Goal: Task Accomplishment & Management: Manage account settings

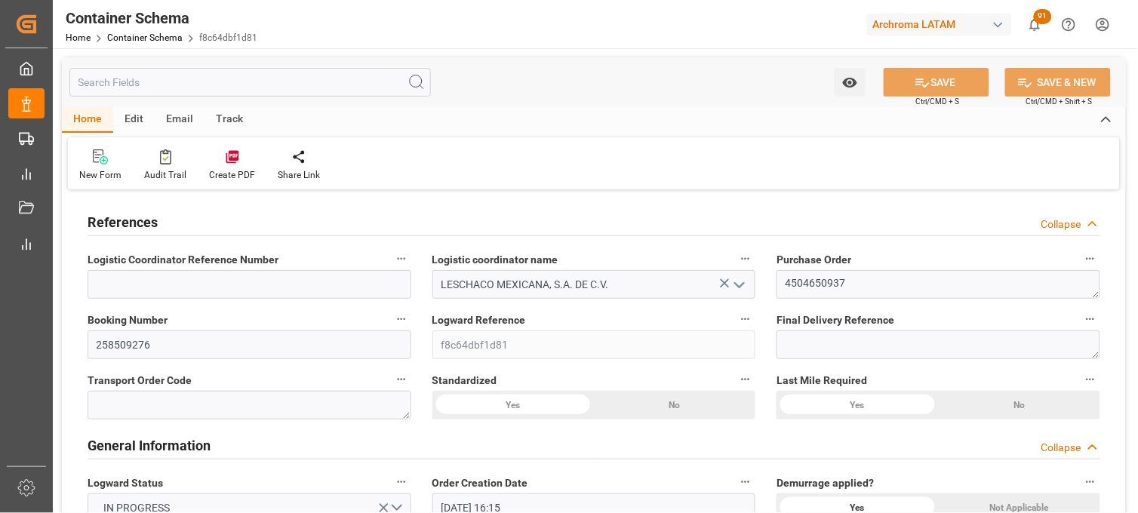
scroll to position [1845, 0]
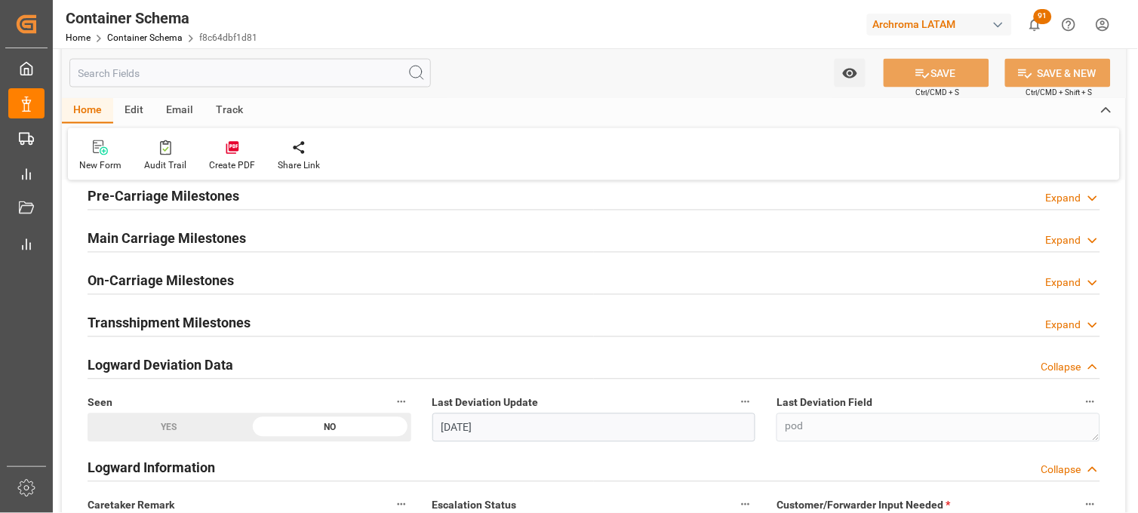
click at [343, 33] on div "Container Schema Home Container Schema f8c64dbf1d81 Archroma LATAM 91 Notificat…" at bounding box center [590, 24] width 1096 height 48
click at [142, 38] on link "Container Schema" at bounding box center [144, 37] width 75 height 11
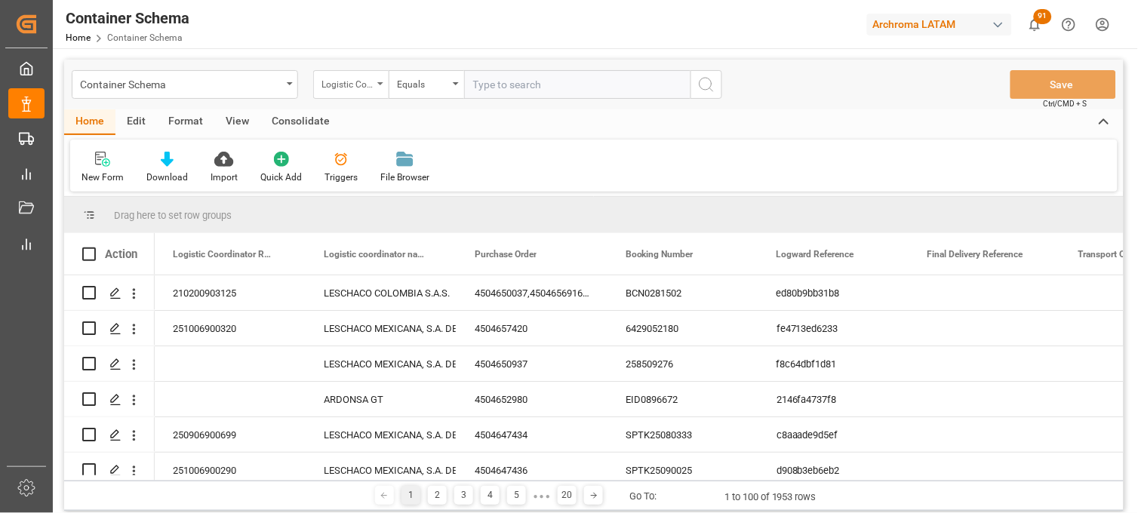
click at [368, 82] on div "Logistic Coordinator Reference Number" at bounding box center [347, 82] width 51 height 17
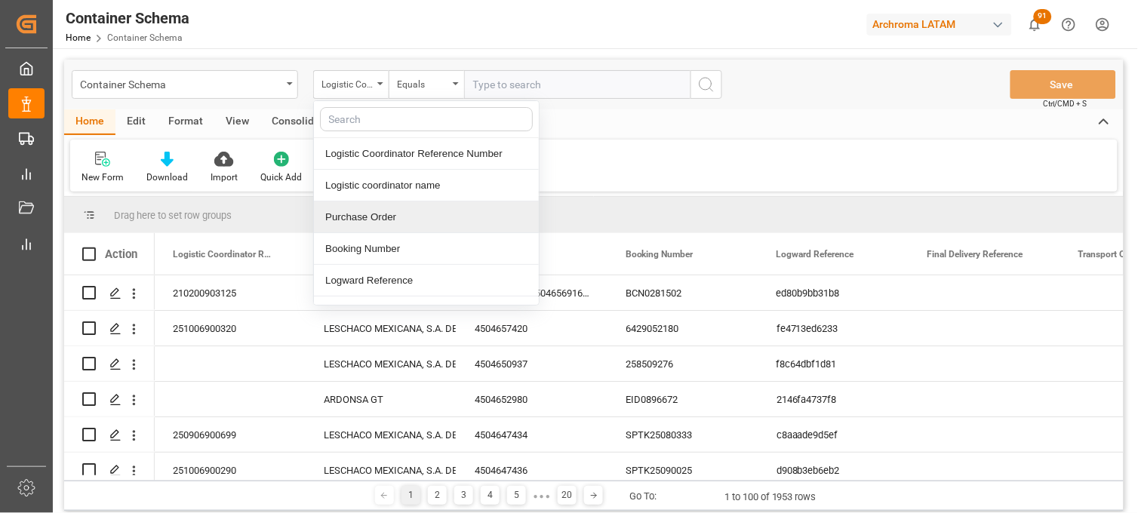
click at [360, 217] on div "Purchase Order" at bounding box center [426, 218] width 225 height 32
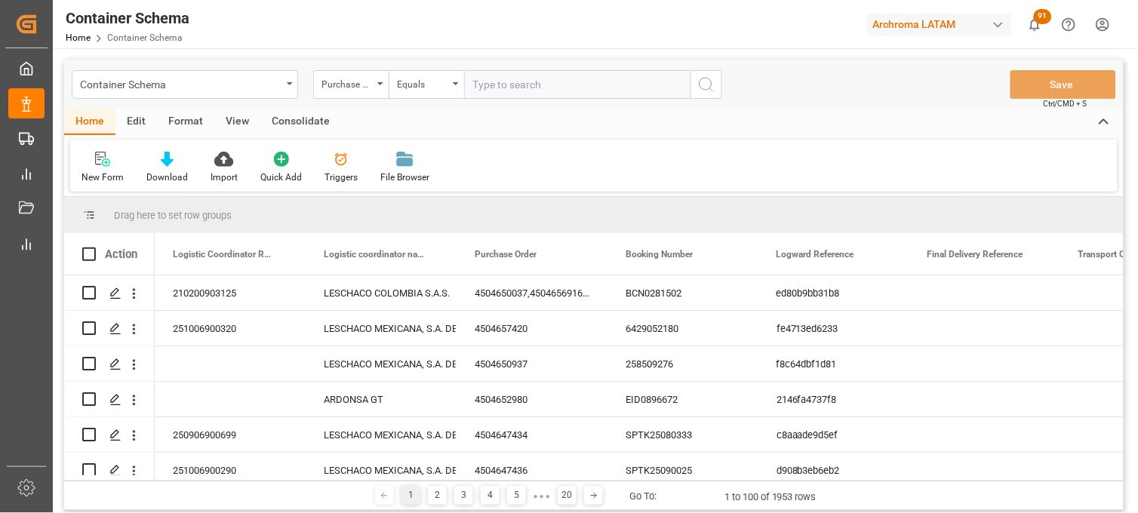
click at [487, 86] on input "text" at bounding box center [577, 84] width 226 height 29
paste input "4504651998"
type input "4504651998"
click at [706, 94] on button "search button" at bounding box center [707, 84] width 32 height 29
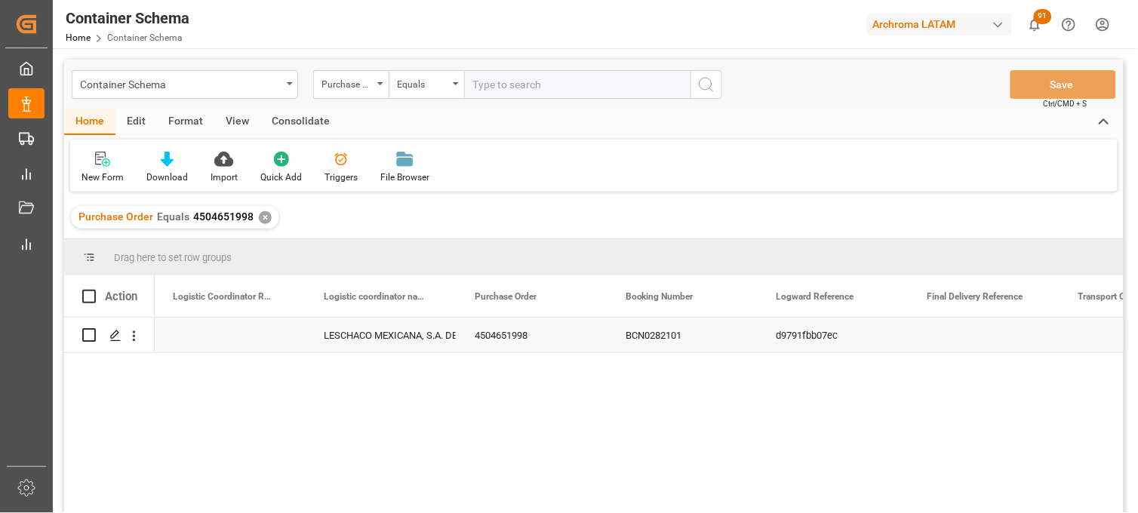
click at [349, 335] on div "LESCHACO MEXICANA, S.A. DE C.V." at bounding box center [381, 336] width 115 height 35
click at [240, 334] on div "Press SPACE to select this row." at bounding box center [230, 335] width 151 height 35
click at [209, 334] on div "Press SPACE to select this row." at bounding box center [230, 335] width 151 height 35
click at [200, 343] on input "Press SPACE to select this row." at bounding box center [230, 344] width 127 height 29
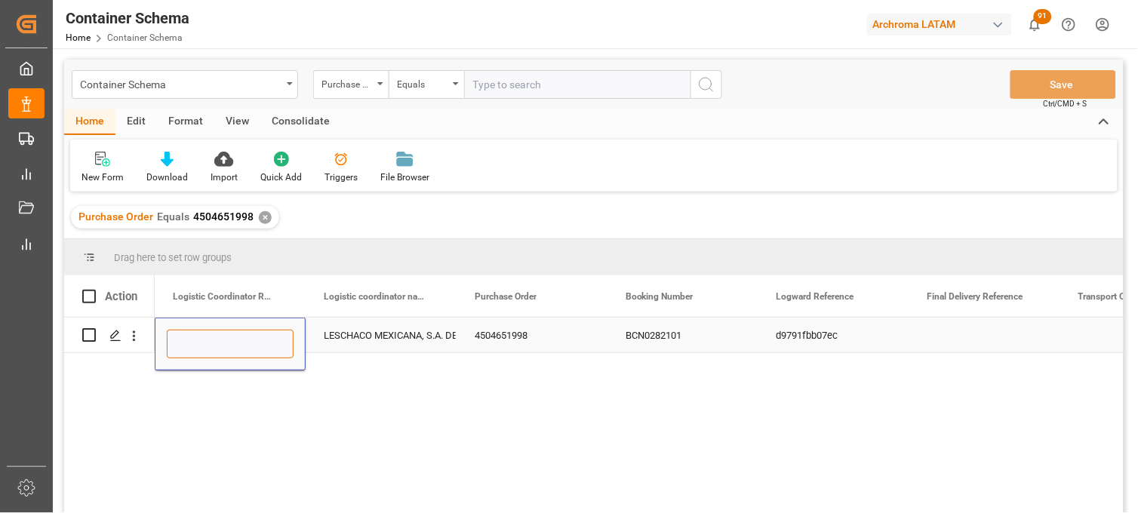
paste input "251015080084"
type input "251015080084"
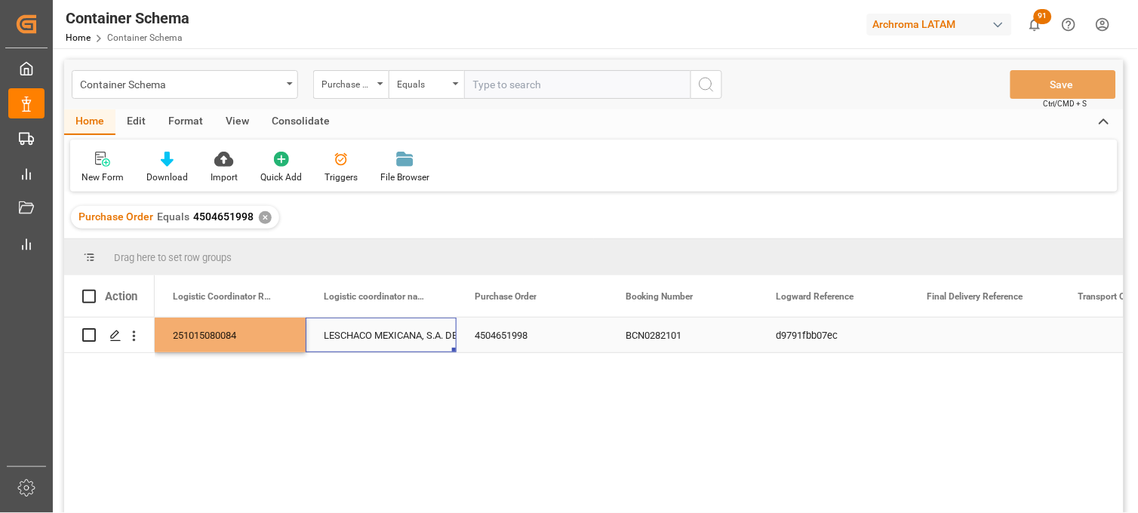
click at [359, 340] on div "LESCHACO MEXICANA, S.A. DE C.V." at bounding box center [381, 336] width 115 height 35
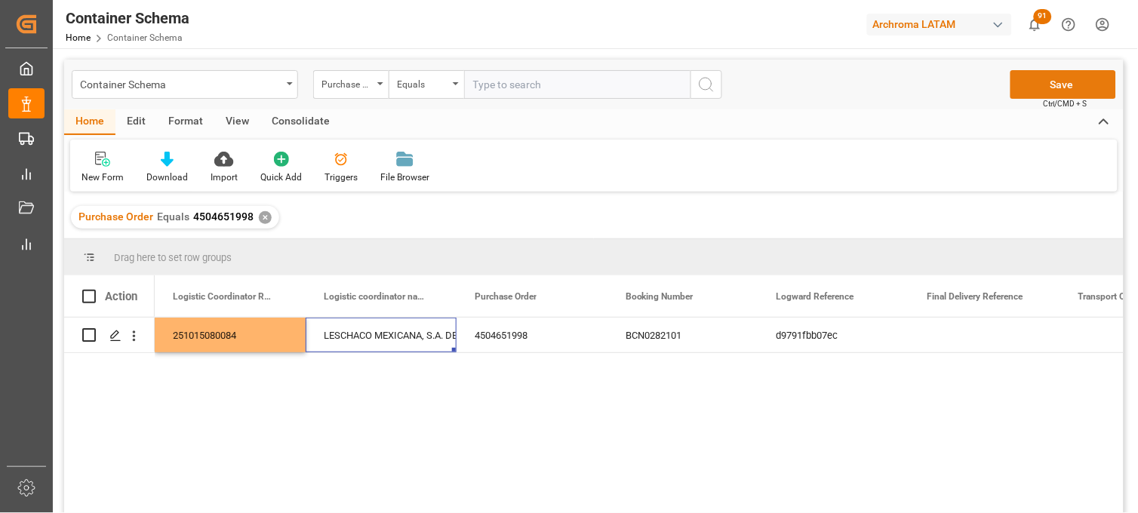
click at [1060, 79] on button "Save" at bounding box center [1064, 84] width 106 height 29
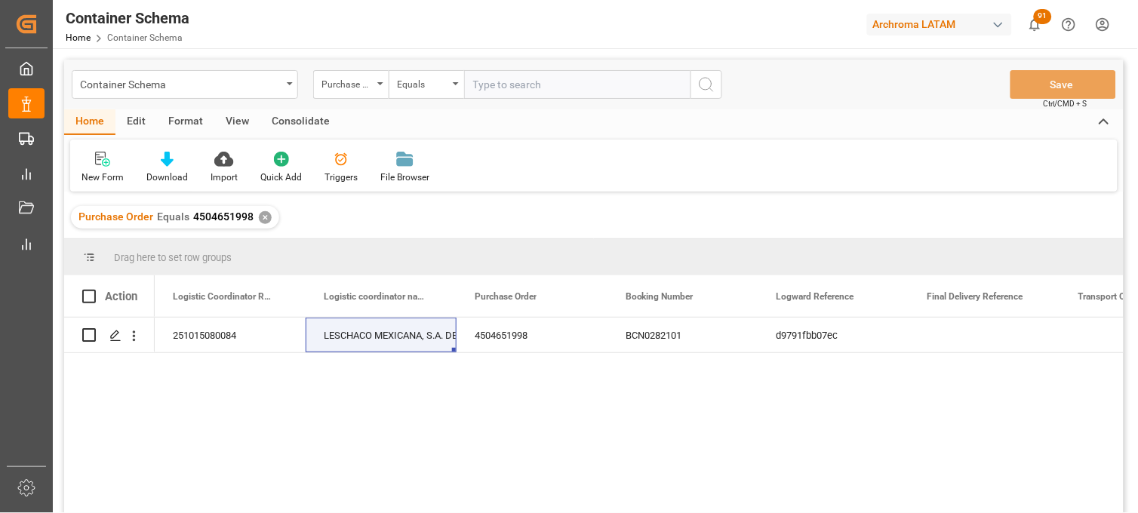
click at [263, 217] on div "✕" at bounding box center [265, 217] width 13 height 13
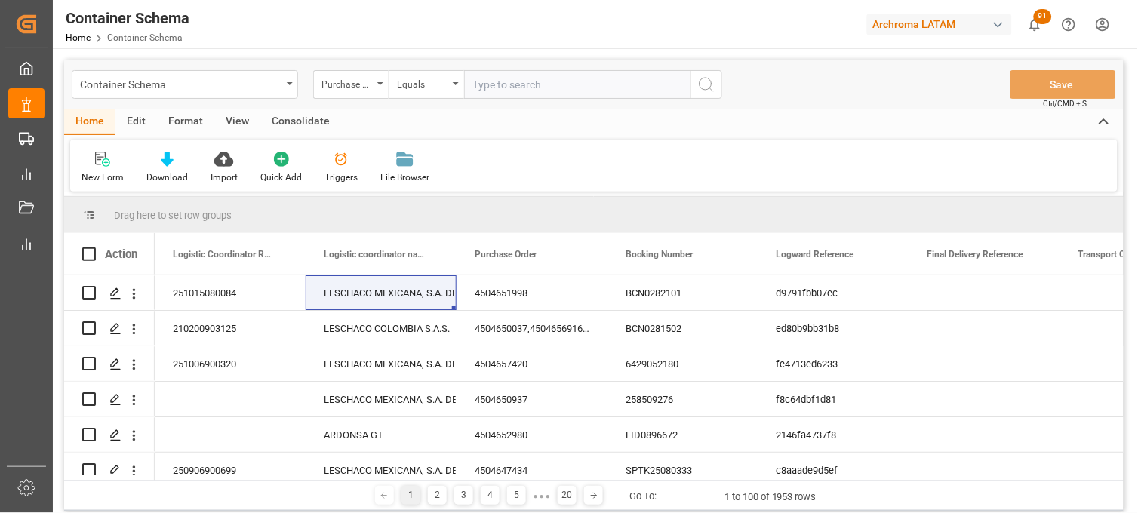
click at [486, 85] on input "text" at bounding box center [577, 84] width 226 height 29
paste input "4504648619"
type input "4504648619"
click at [704, 85] on icon "search button" at bounding box center [707, 84] width 18 height 18
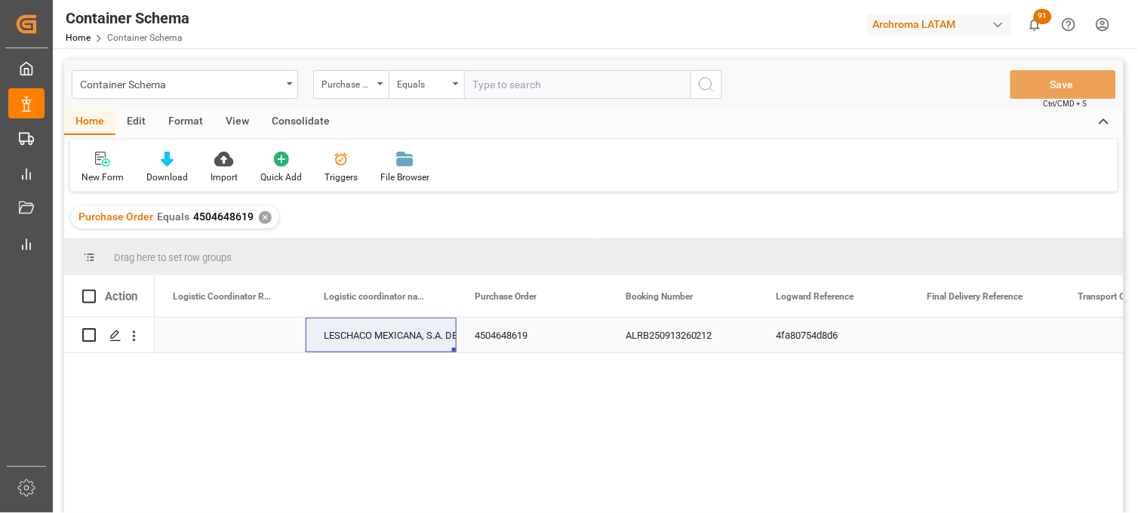
click at [208, 332] on div "Press SPACE to select this row." at bounding box center [230, 335] width 151 height 35
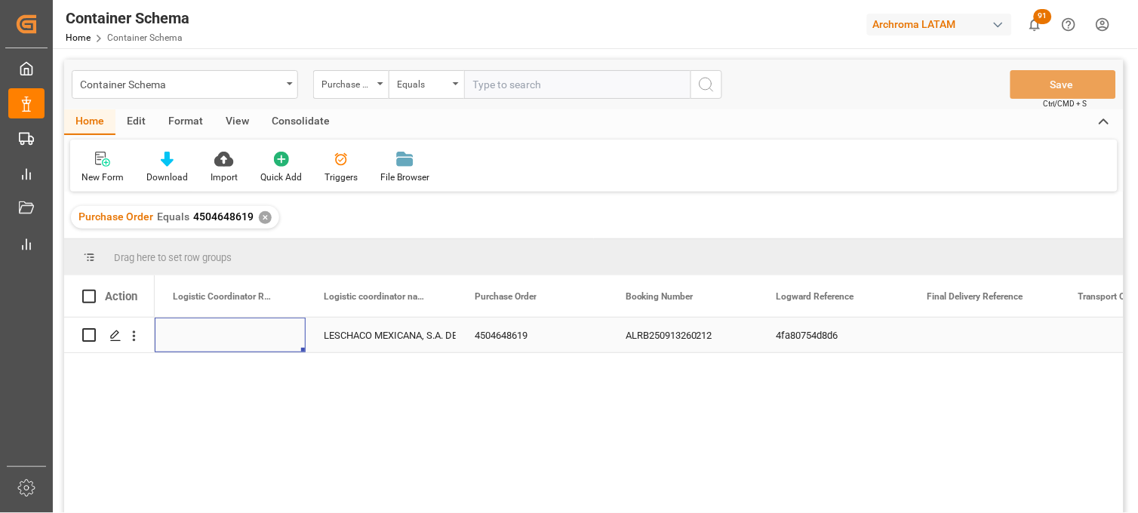
click at [208, 332] on div "Press SPACE to select this row." at bounding box center [230, 335] width 151 height 35
click at [209, 332] on input "Press SPACE to select this row." at bounding box center [230, 344] width 127 height 29
paste input "251015080083"
type input "251015080083"
click at [370, 338] on div "LESCHACO MEXICANA, S.A. DE C.V." at bounding box center [381, 336] width 115 height 35
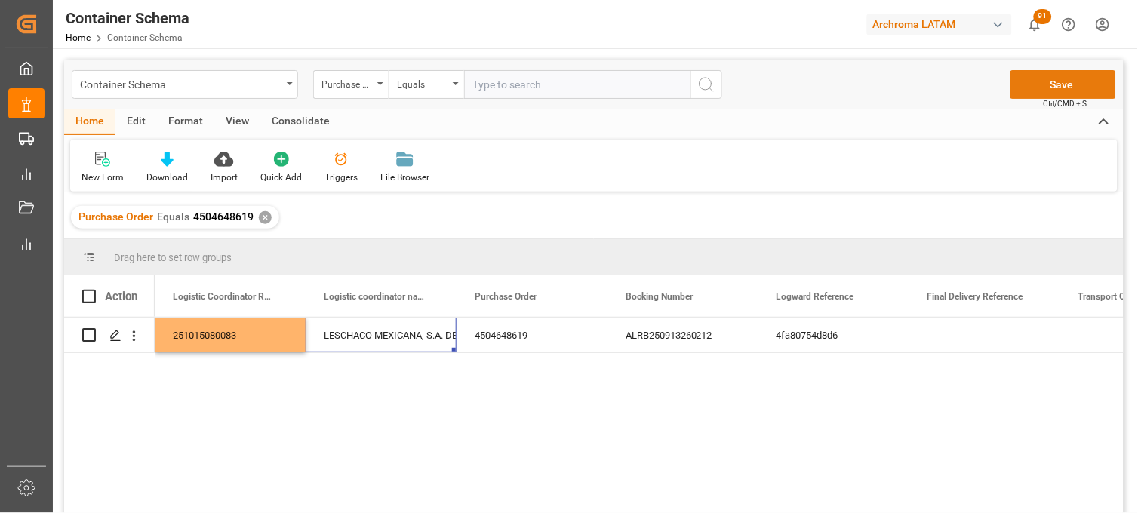
click at [1062, 91] on button "Save" at bounding box center [1064, 84] width 106 height 29
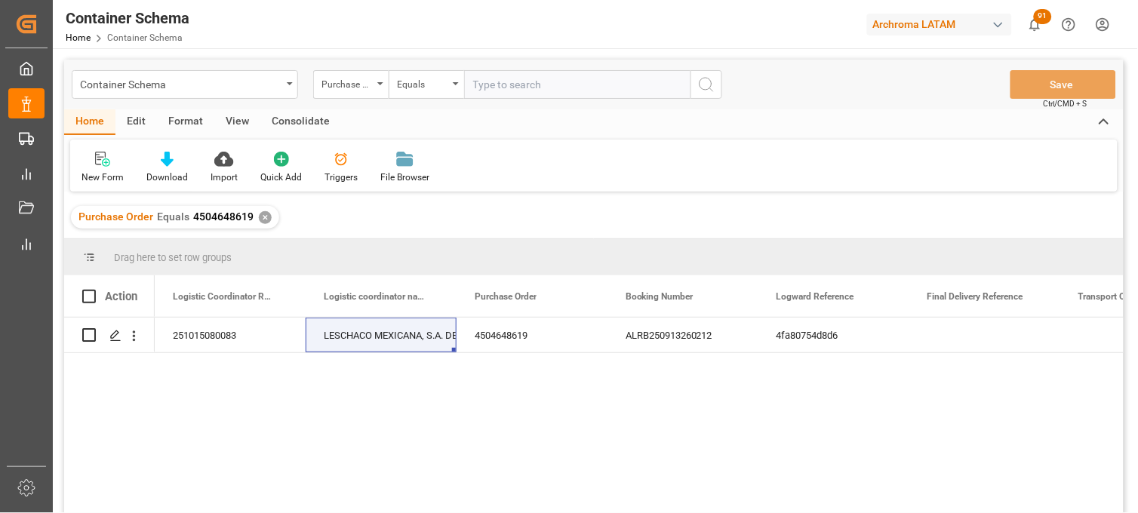
click at [901, 404] on div "251015080083 LESCHACO MEXICANA, S.A. DE C.V. 4504648619 ALRB250913260212 4fa807…" at bounding box center [639, 420] width 969 height 205
click at [230, 88] on div "Container Schema" at bounding box center [181, 83] width 202 height 19
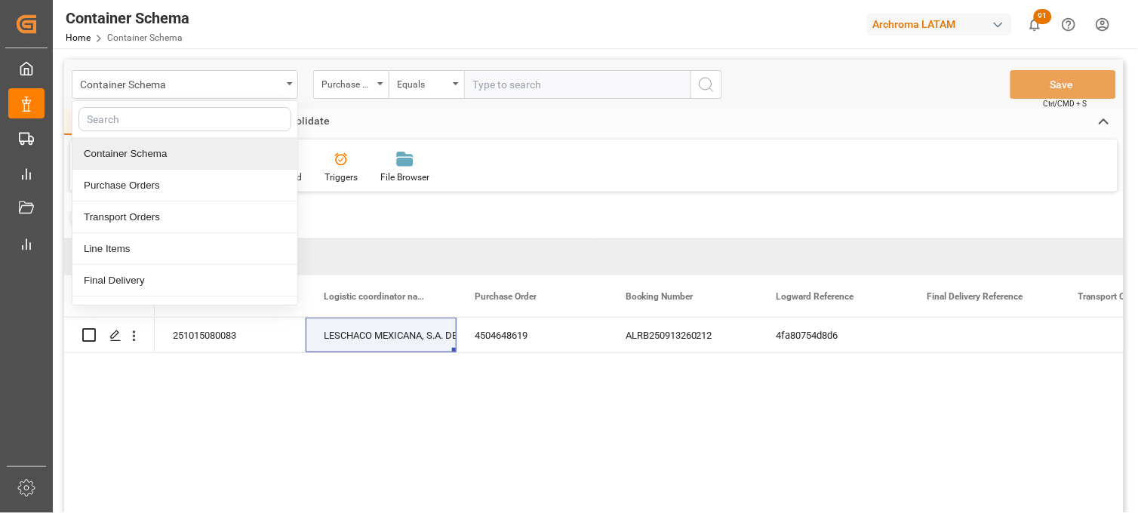
click at [395, 223] on div "Purchase Order Equals 4504648619 ✕" at bounding box center [594, 217] width 1060 height 42
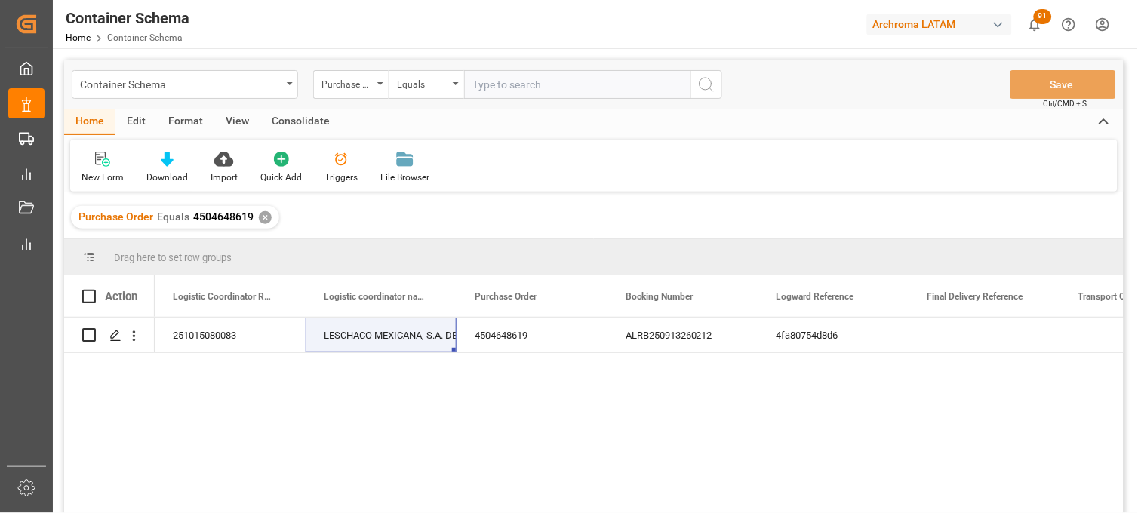
click at [263, 219] on div "✕" at bounding box center [265, 217] width 13 height 13
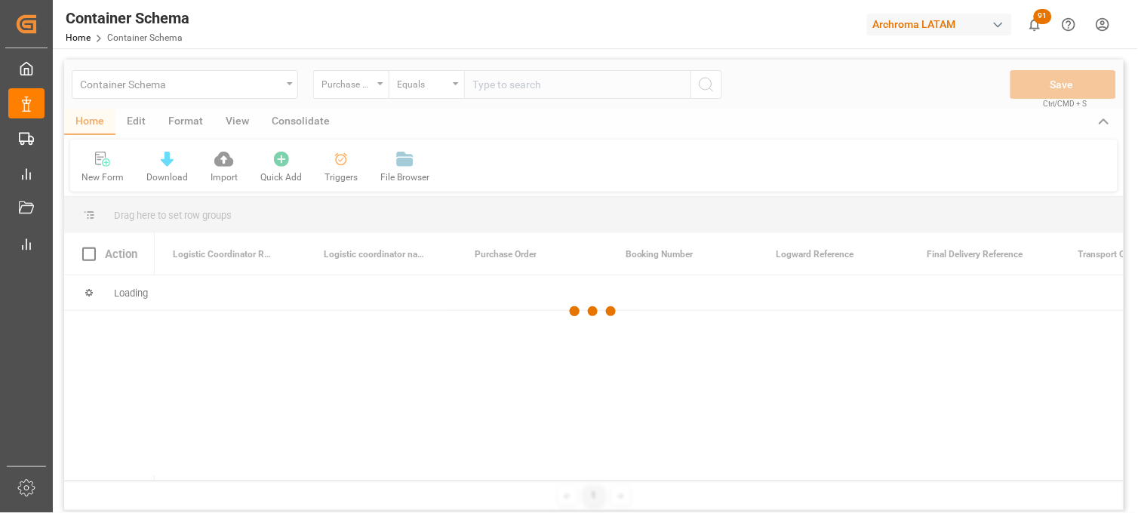
click at [485, 87] on div at bounding box center [594, 312] width 1060 height 504
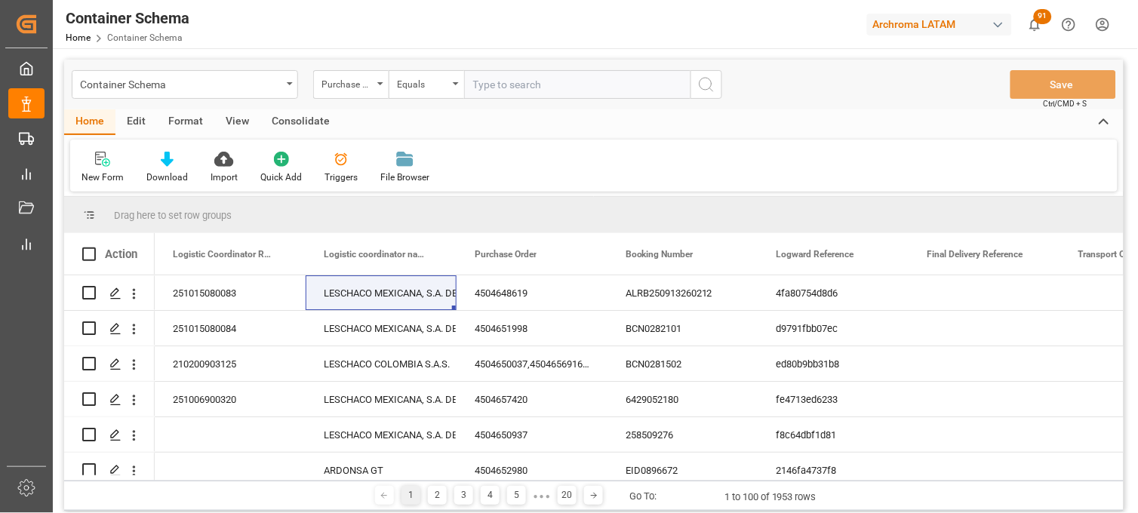
click at [485, 87] on input "text" at bounding box center [577, 84] width 226 height 29
paste input "4504648619"
type input "4504648619"
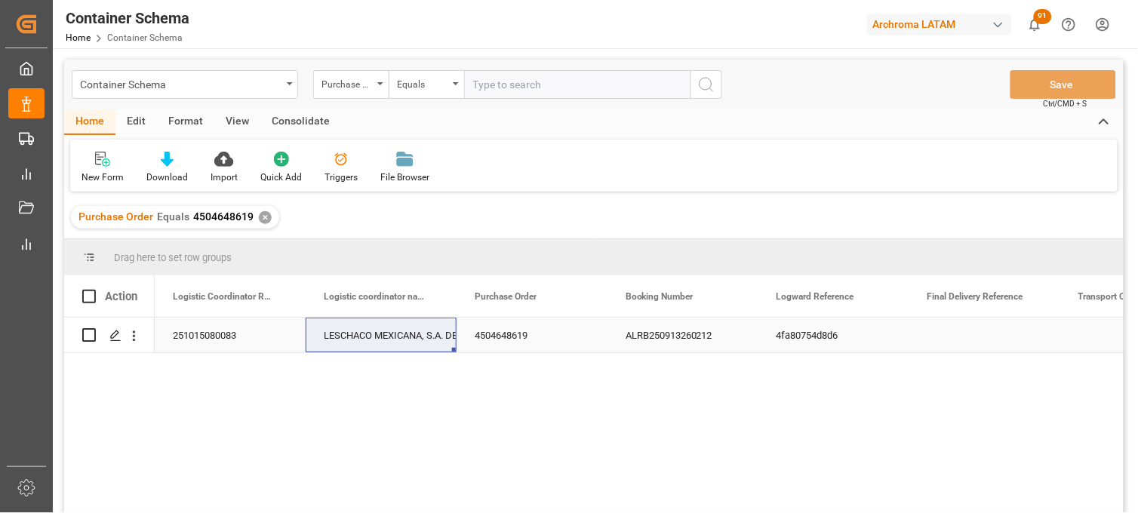
click at [493, 331] on div "4504648619" at bounding box center [532, 335] width 151 height 35
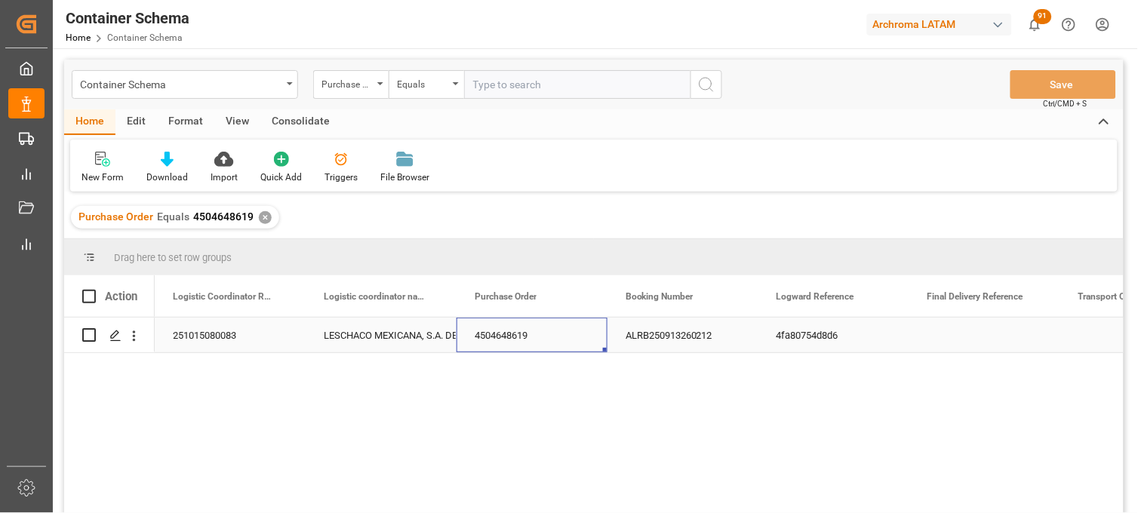
click at [216, 335] on div "251015080083" at bounding box center [230, 335] width 151 height 35
click at [263, 216] on div "✕" at bounding box center [265, 217] width 13 height 13
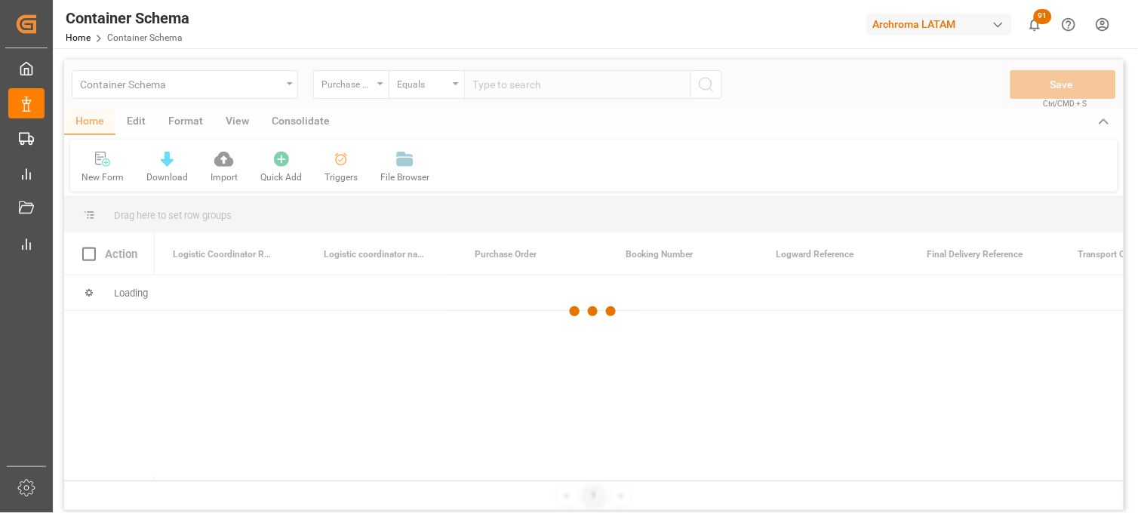
click at [509, 86] on div at bounding box center [594, 312] width 1060 height 504
click at [506, 86] on div at bounding box center [594, 312] width 1060 height 504
click at [491, 85] on div at bounding box center [594, 312] width 1060 height 504
click at [483, 87] on div at bounding box center [594, 312] width 1060 height 504
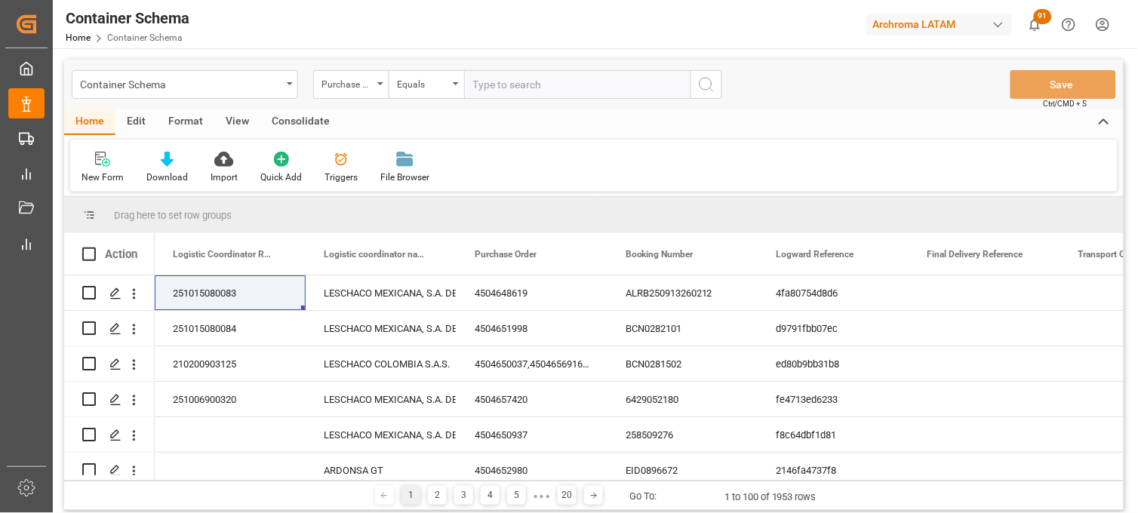
click at [479, 85] on input "text" at bounding box center [577, 84] width 226 height 29
paste input "4504650938"
type input "4504650938"
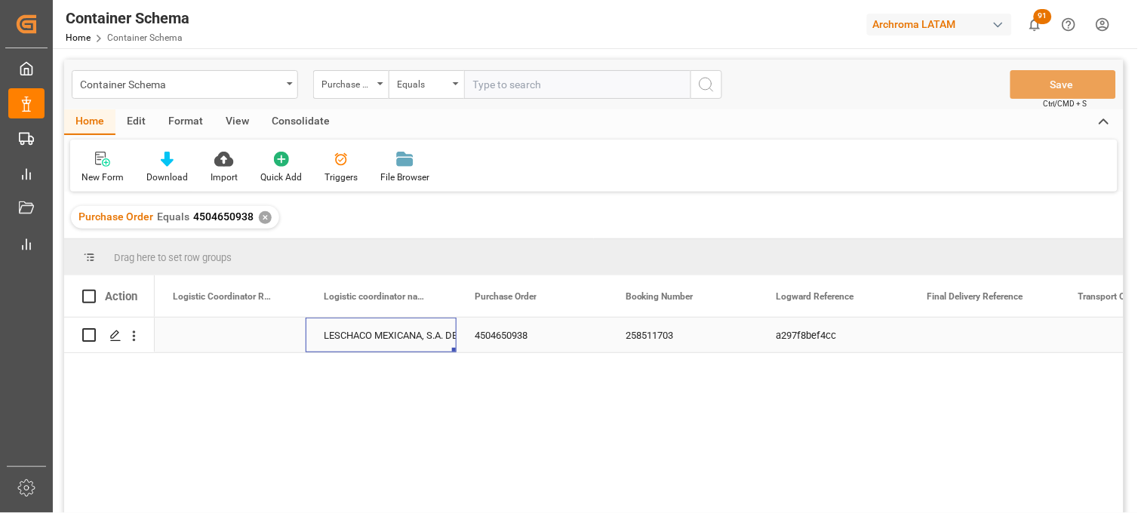
click at [394, 336] on div "LESCHACO MEXICANA, S.A. DE C.V." at bounding box center [381, 336] width 115 height 35
click at [217, 334] on div "Press SPACE to select this row." at bounding box center [230, 335] width 151 height 35
type input "251006900364"
click at [382, 340] on div "LESCHACO MEXICANA, S.A. DE C.V." at bounding box center [381, 336] width 115 height 35
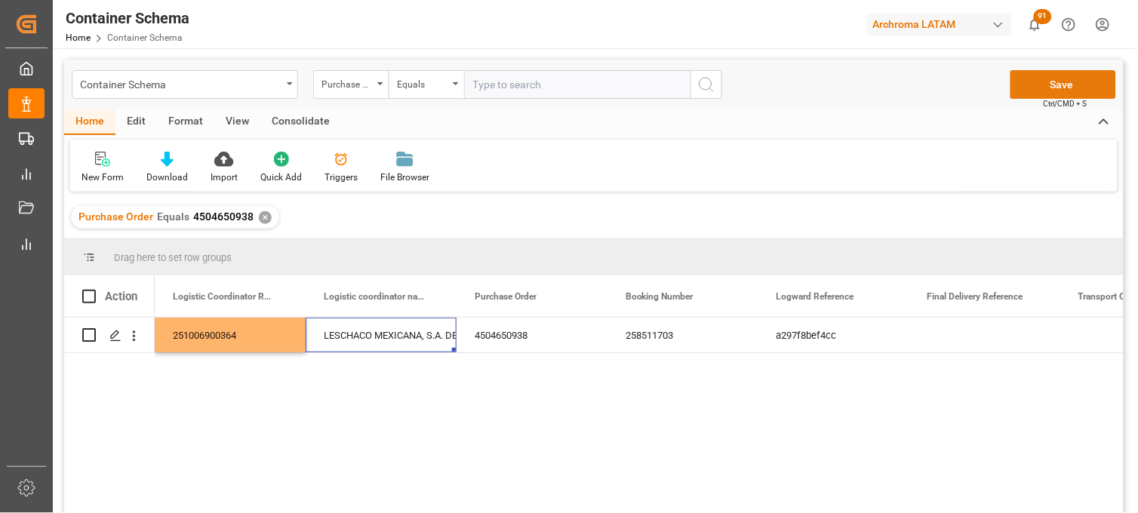
click at [1054, 88] on button "Save" at bounding box center [1064, 84] width 106 height 29
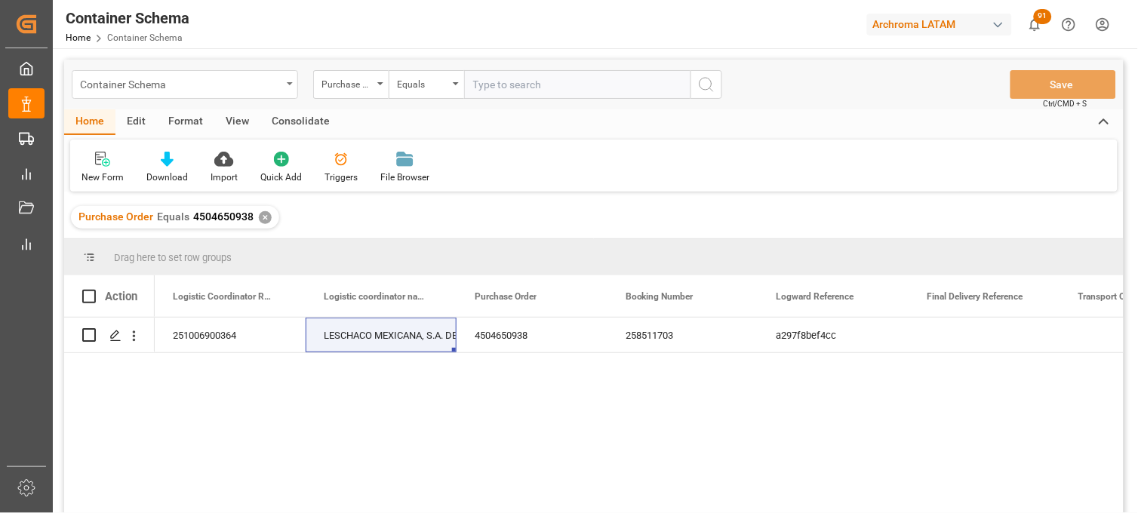
click at [255, 89] on div "Container Schema" at bounding box center [181, 83] width 202 height 19
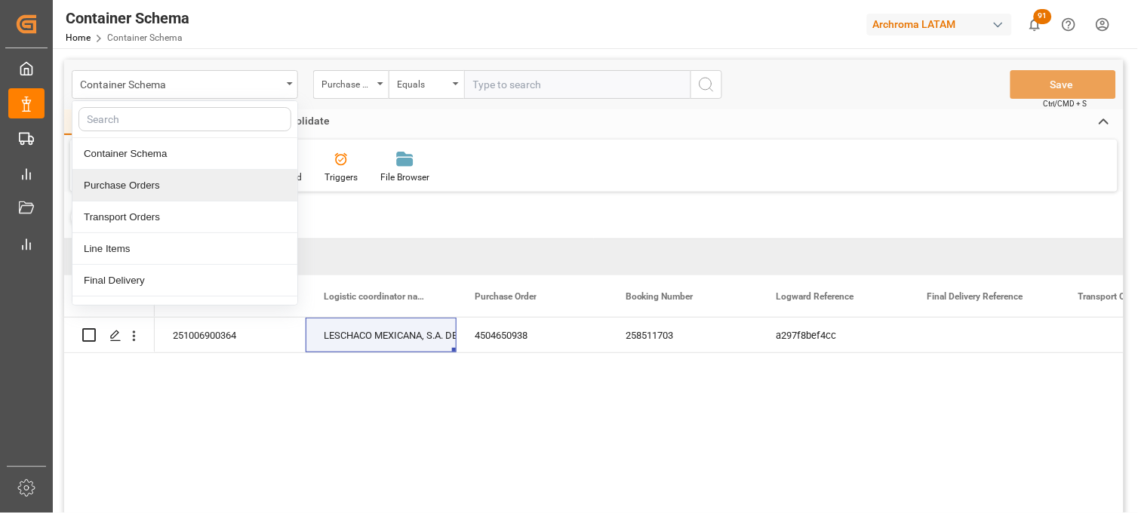
click at [199, 176] on div "Purchase Orders" at bounding box center [184, 186] width 225 height 32
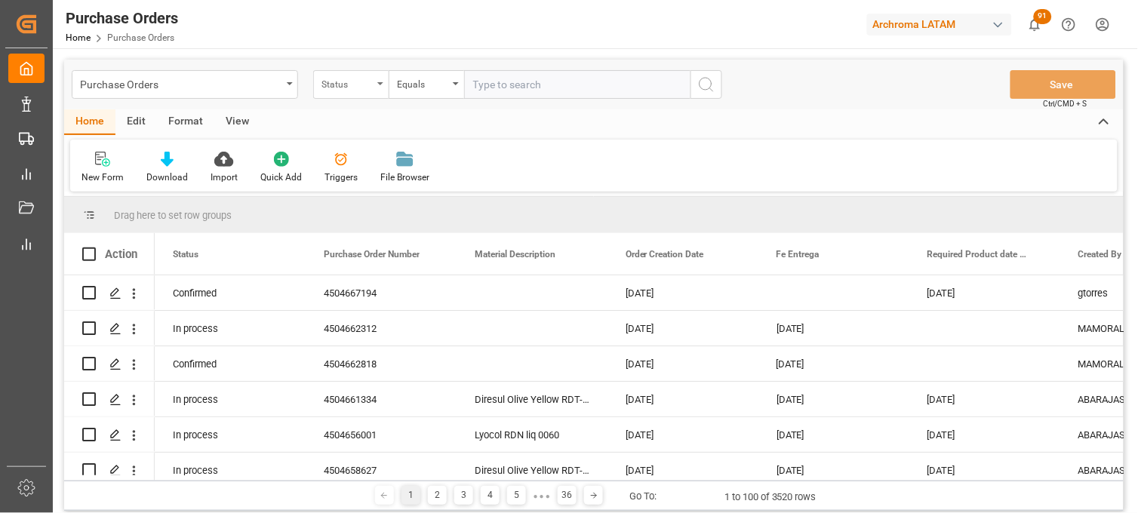
click at [373, 84] on div "Status" at bounding box center [350, 84] width 75 height 29
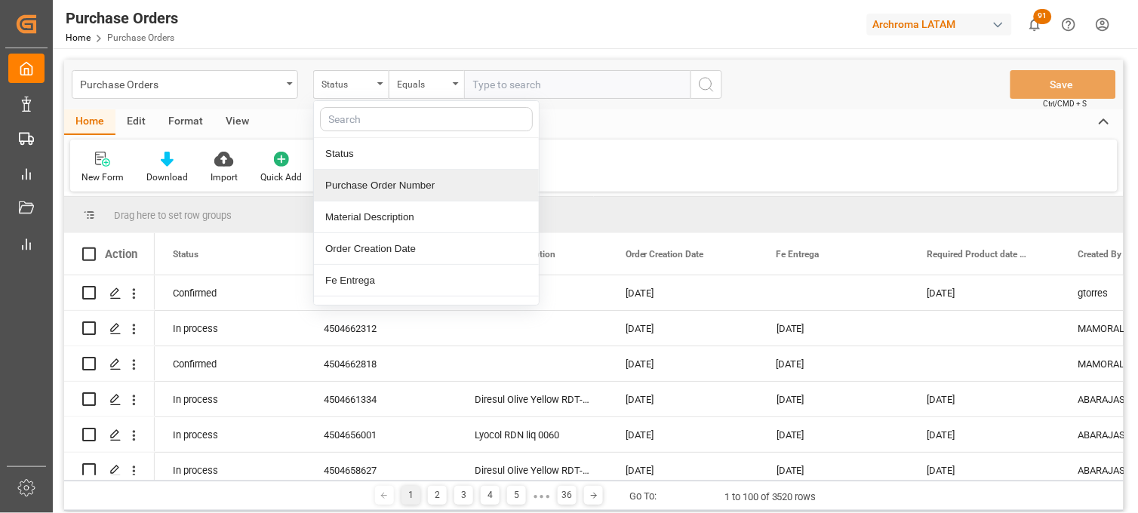
click at [351, 183] on div "Purchase Order Number" at bounding box center [426, 186] width 225 height 32
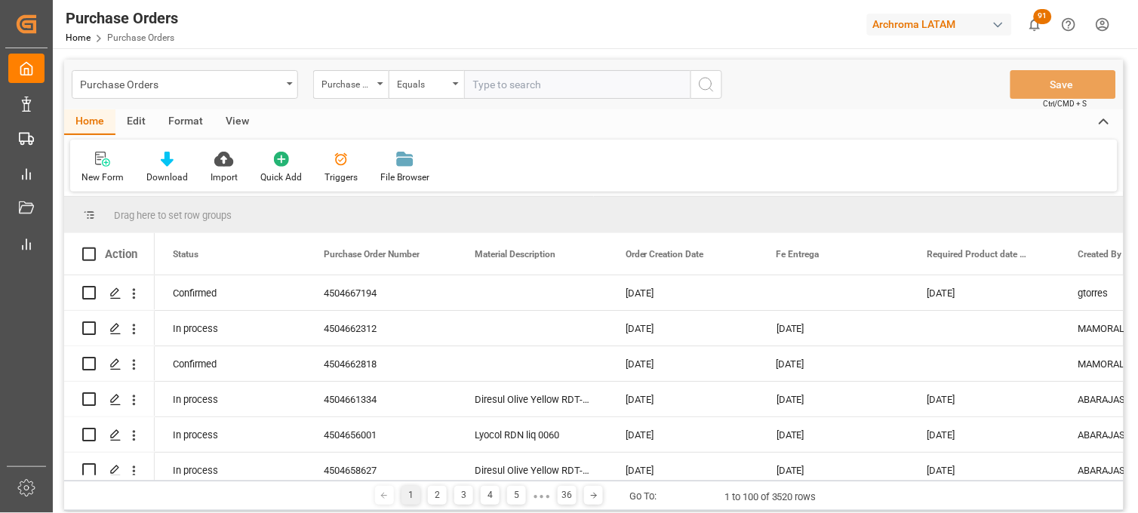
click at [489, 88] on input "text" at bounding box center [577, 84] width 226 height 29
click at [458, 83] on icon "open menu" at bounding box center [456, 83] width 6 height 3
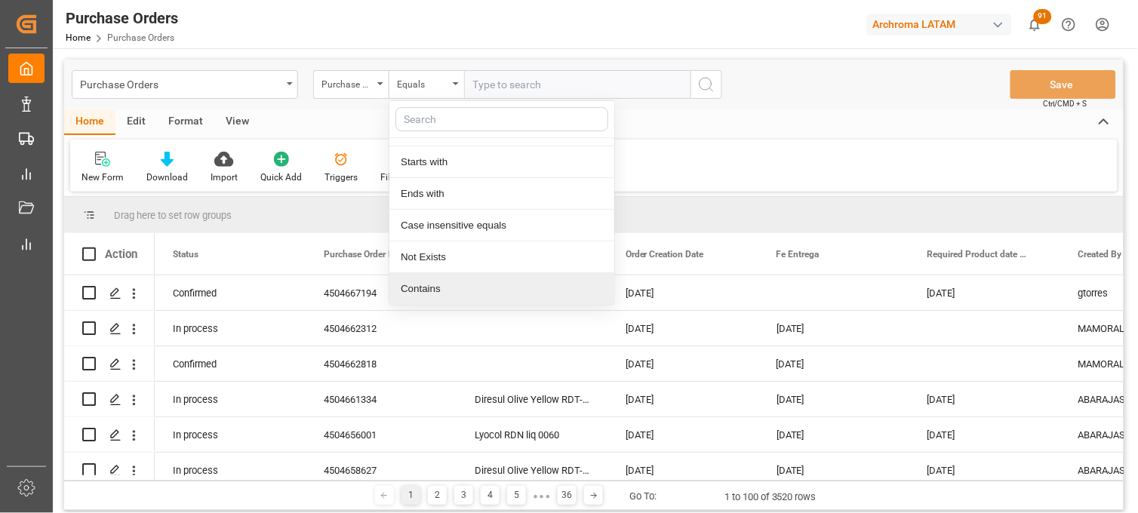
click at [442, 285] on div "Contains" at bounding box center [502, 289] width 225 height 32
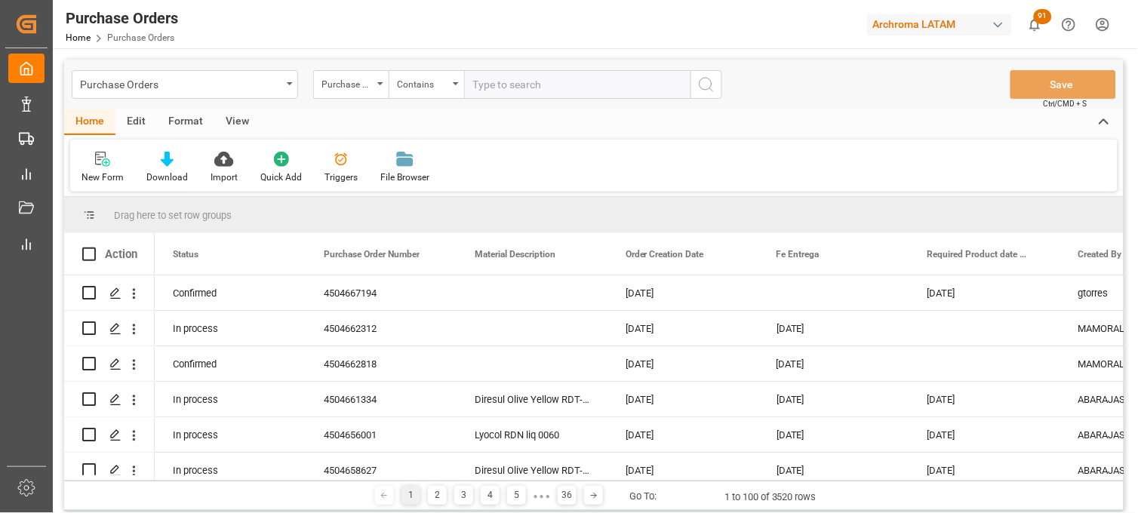
click at [504, 86] on input "text" at bounding box center [577, 84] width 226 height 29
paste input "4504656001,4504658627,4504661334"
type input "4504656001,4504658627,4504661334"
click at [698, 82] on icon "search button" at bounding box center [707, 84] width 18 height 18
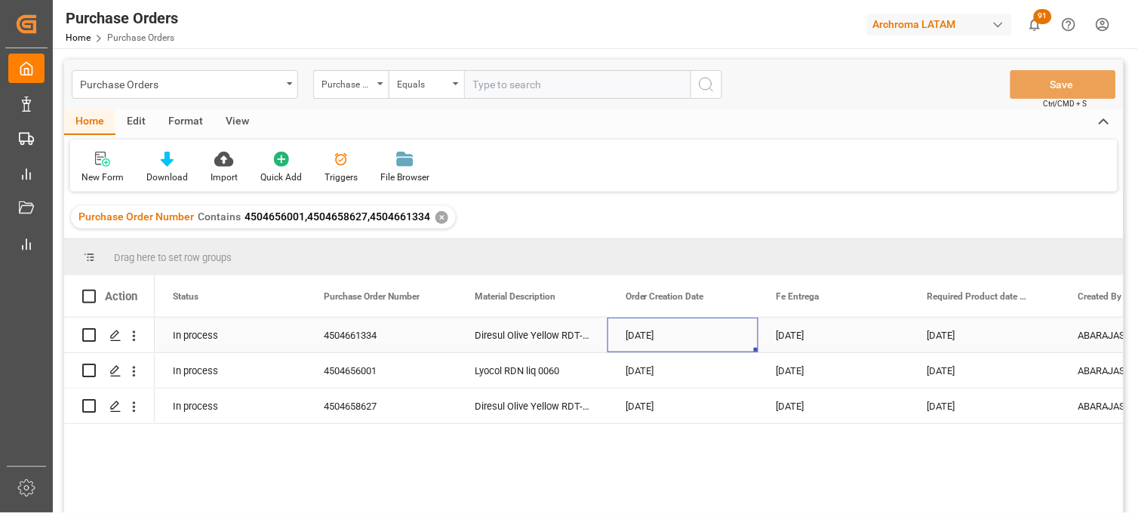
click at [630, 332] on div "[DATE]" at bounding box center [683, 335] width 151 height 35
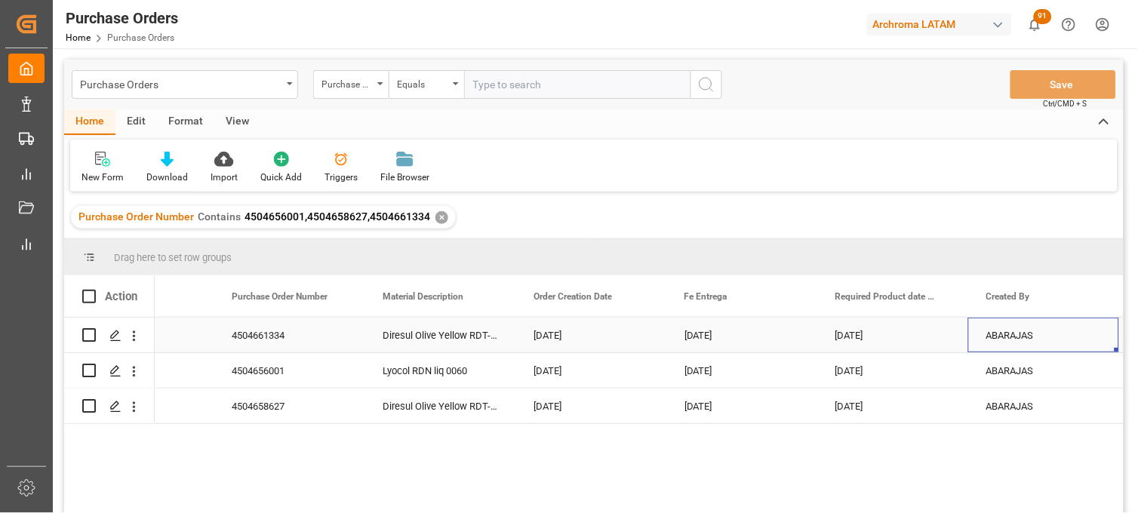
scroll to position [0, 243]
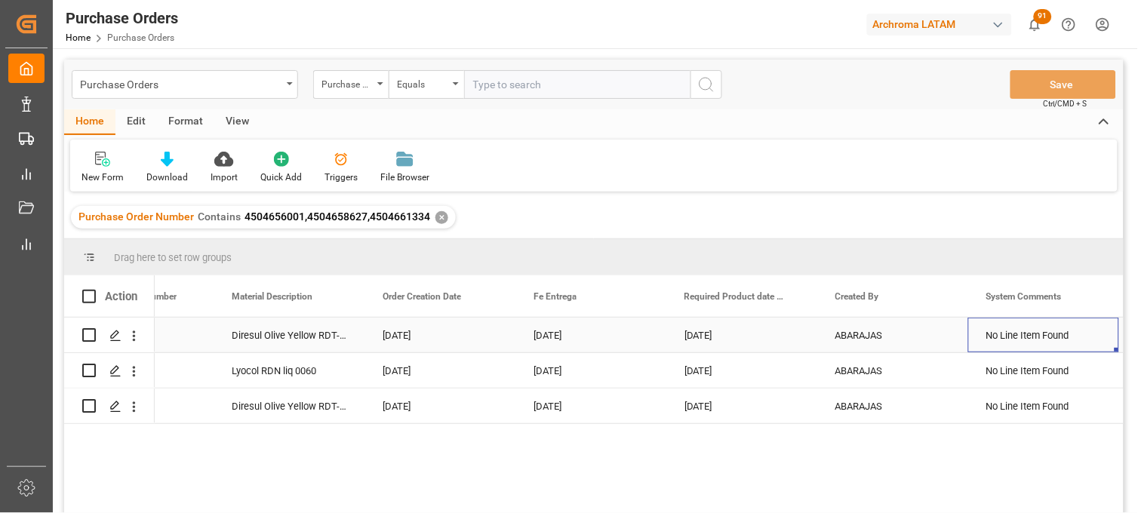
click at [556, 340] on div "24-10-2025" at bounding box center [591, 335] width 151 height 35
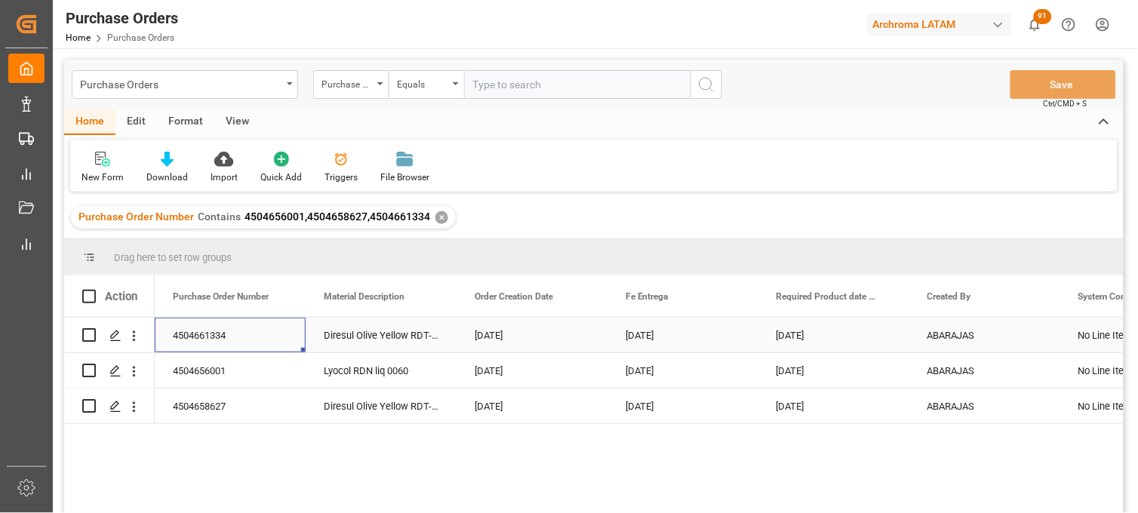
scroll to position [0, 0]
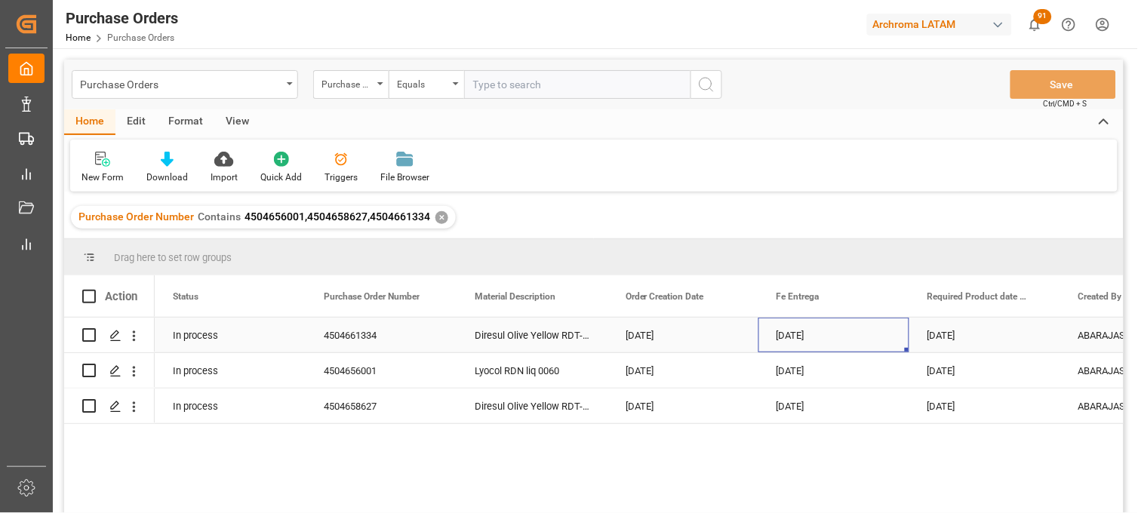
click at [804, 340] on div "[DATE]" at bounding box center [834, 335] width 151 height 35
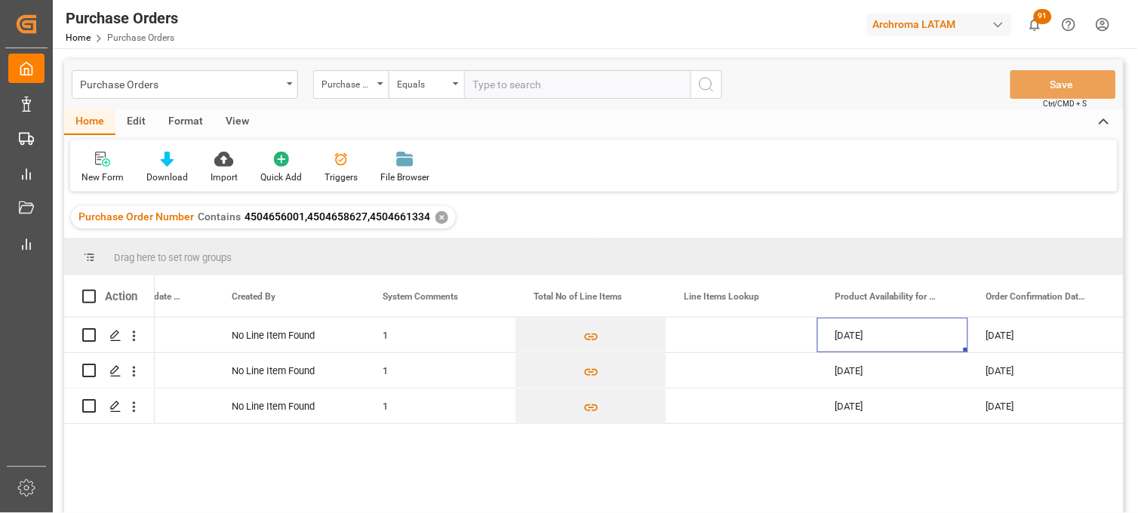
scroll to position [0, 998]
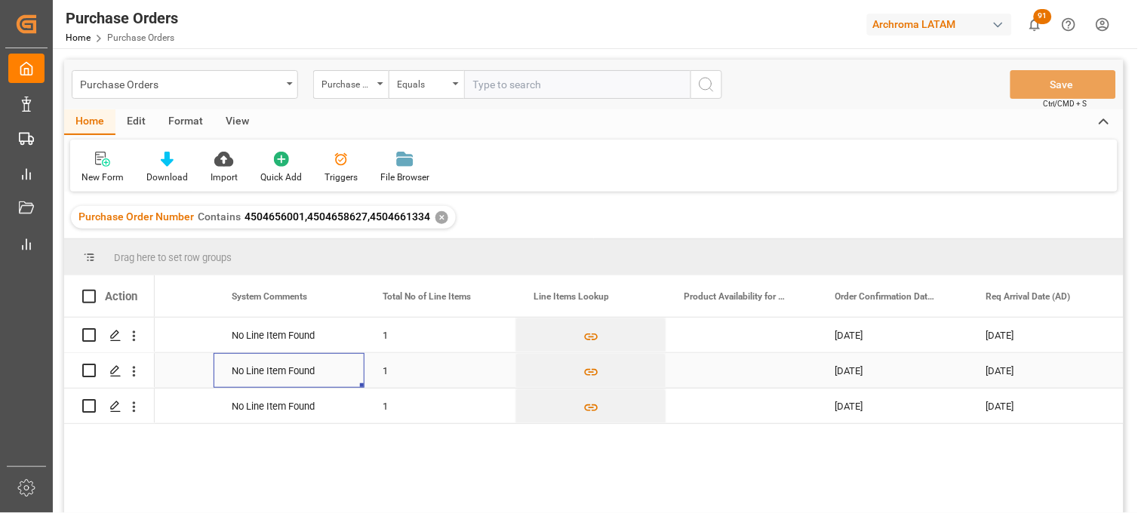
click at [254, 367] on div "No Line Item Found" at bounding box center [289, 370] width 151 height 35
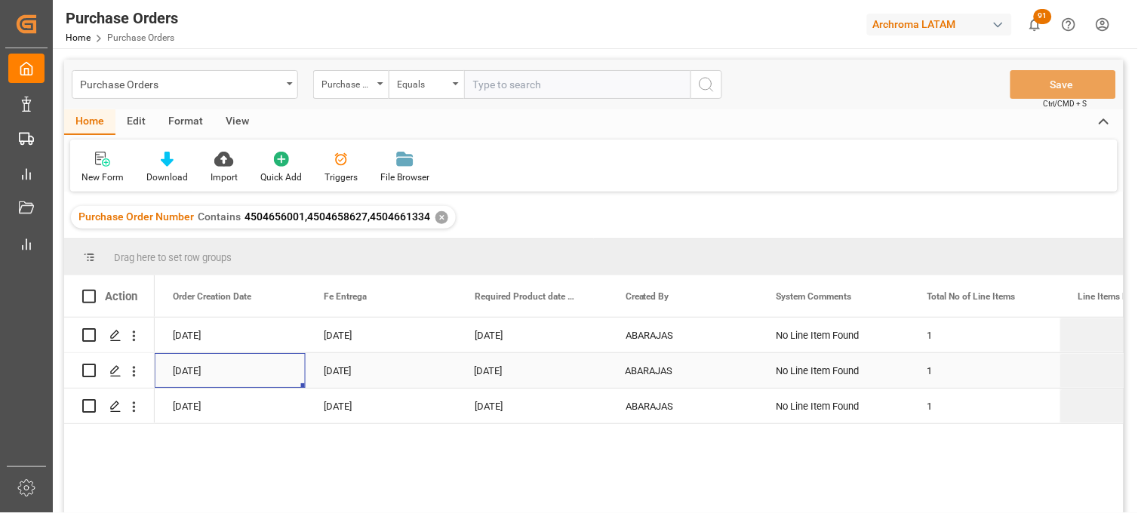
scroll to position [0, 302]
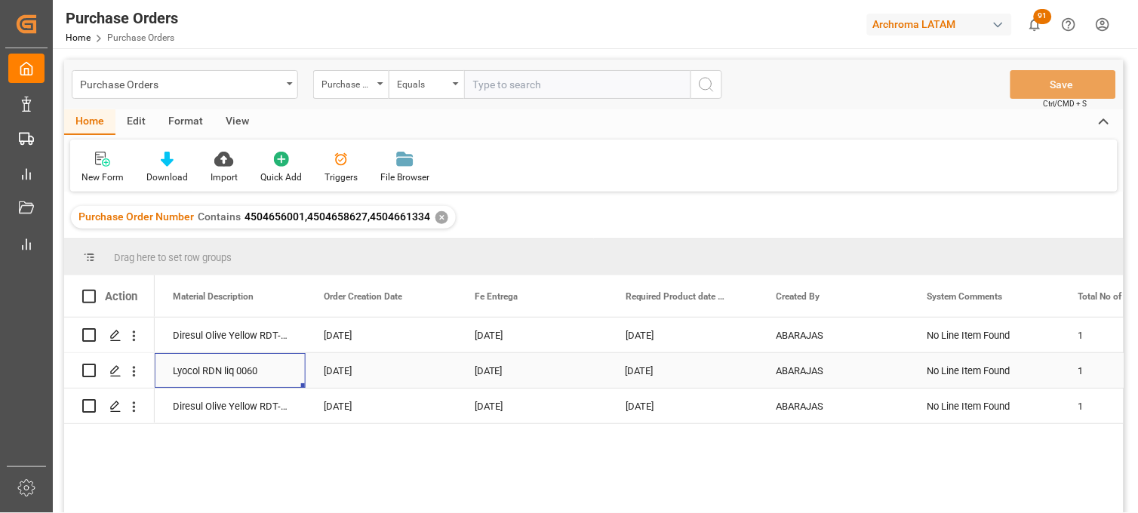
click at [516, 370] on div "[DATE]" at bounding box center [532, 370] width 151 height 35
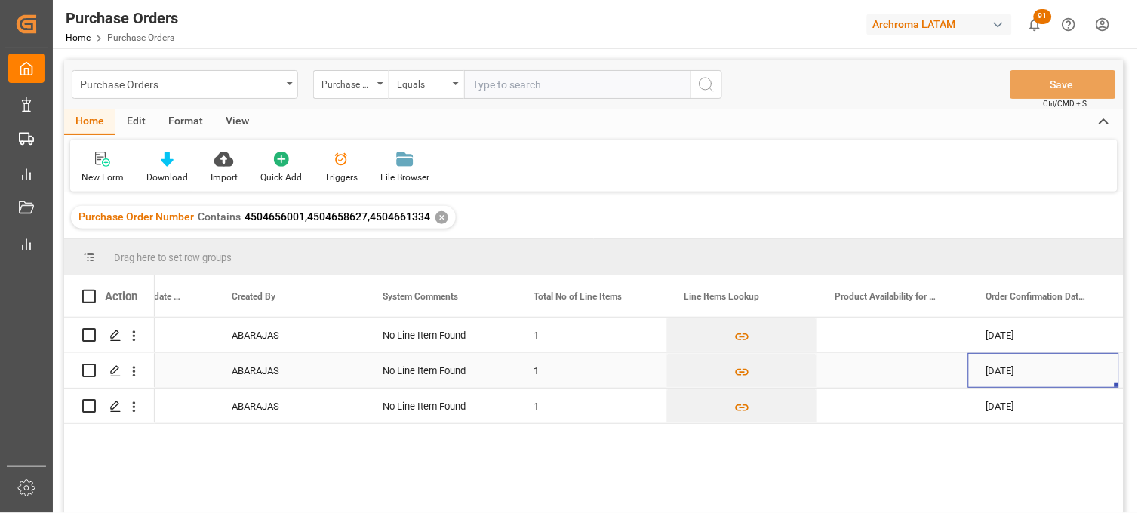
scroll to position [0, 998]
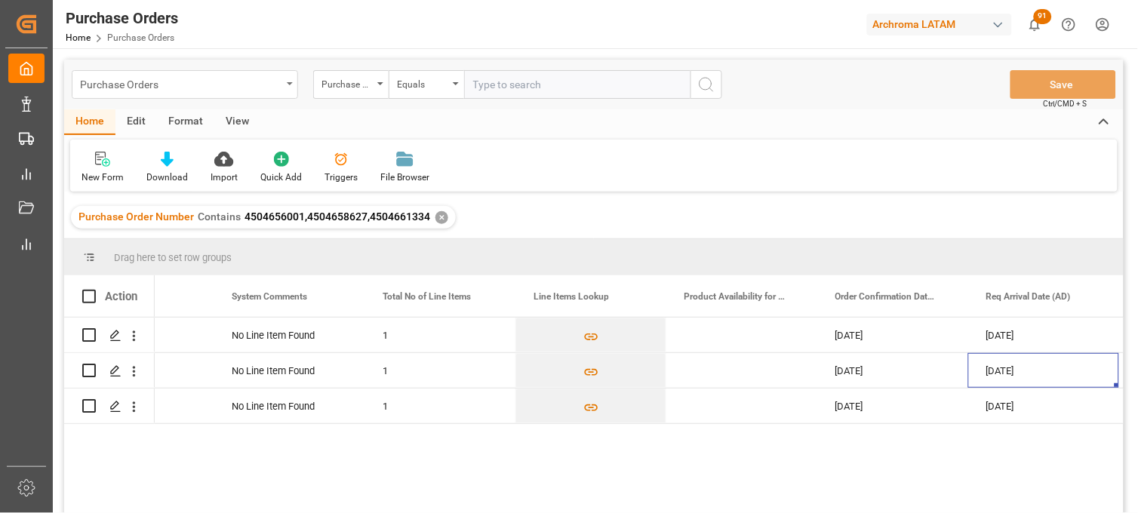
click at [192, 87] on div "Purchase Orders" at bounding box center [181, 83] width 202 height 19
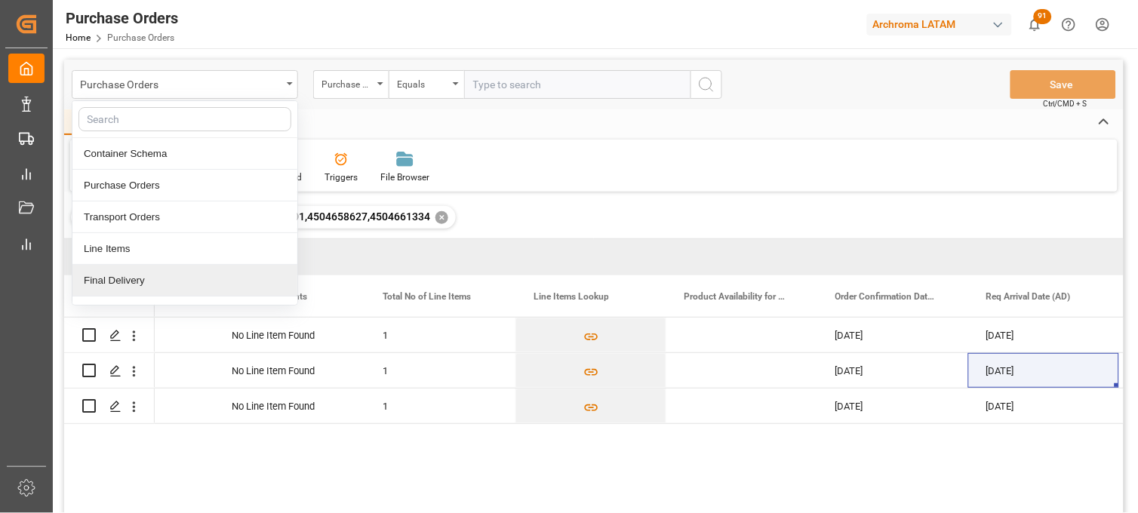
click at [146, 277] on div "Final Delivery" at bounding box center [184, 281] width 225 height 32
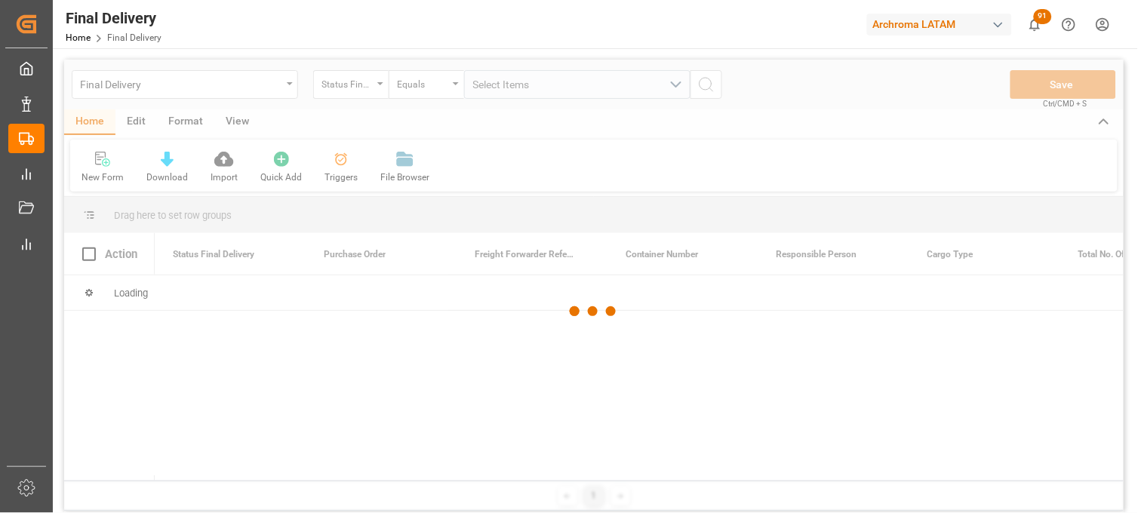
click at [359, 91] on div at bounding box center [594, 312] width 1060 height 504
click at [380, 85] on div at bounding box center [594, 312] width 1060 height 504
click at [378, 87] on div at bounding box center [594, 312] width 1060 height 504
click at [363, 87] on div at bounding box center [594, 312] width 1060 height 504
click at [375, 86] on div at bounding box center [594, 312] width 1060 height 504
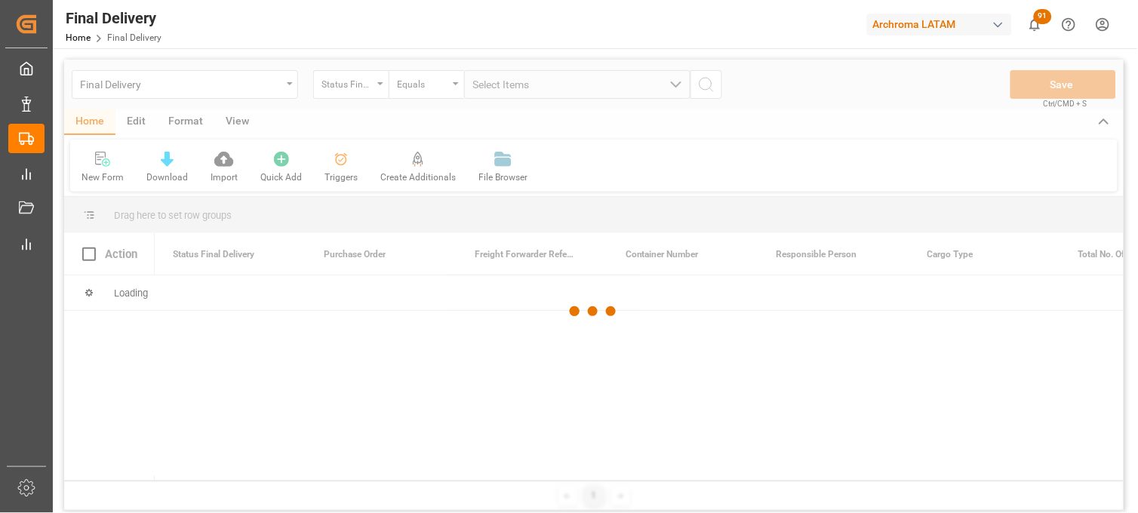
click at [374, 87] on div at bounding box center [594, 312] width 1060 height 504
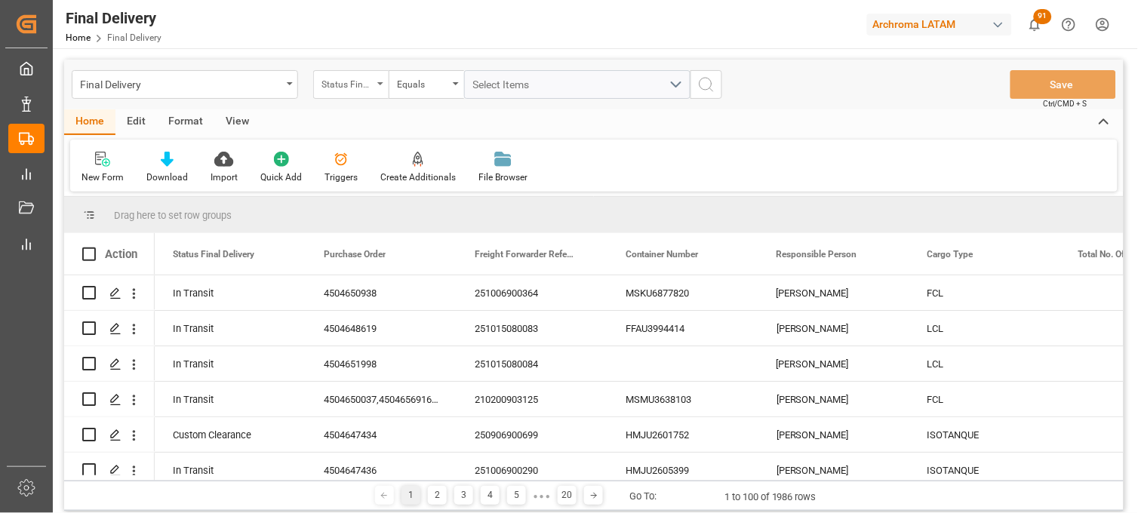
click at [376, 82] on div "Status Final Delivery" at bounding box center [350, 84] width 75 height 29
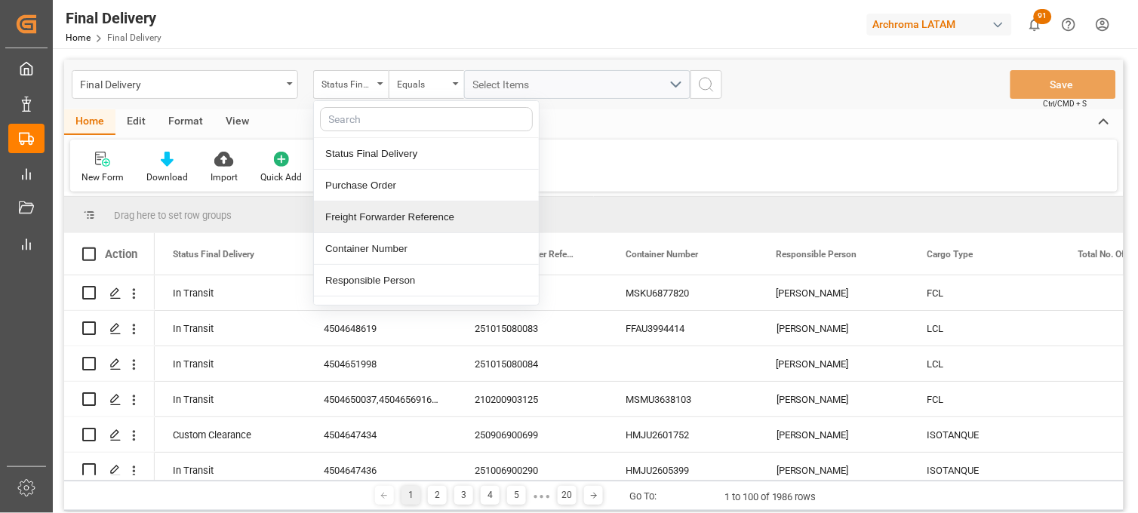
drag, startPoint x: 401, startPoint y: 216, endPoint x: 483, endPoint y: 126, distance: 121.8
click at [405, 212] on div "Freight Forwarder Reference" at bounding box center [426, 218] width 225 height 32
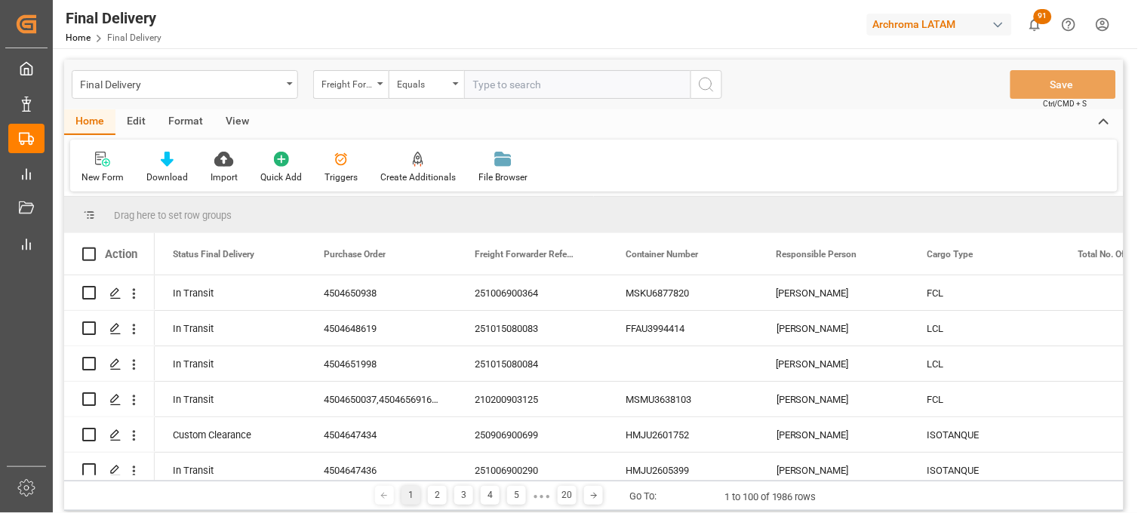
click at [492, 96] on input "text" at bounding box center [577, 84] width 226 height 29
type input "v"
type input "250915080139"
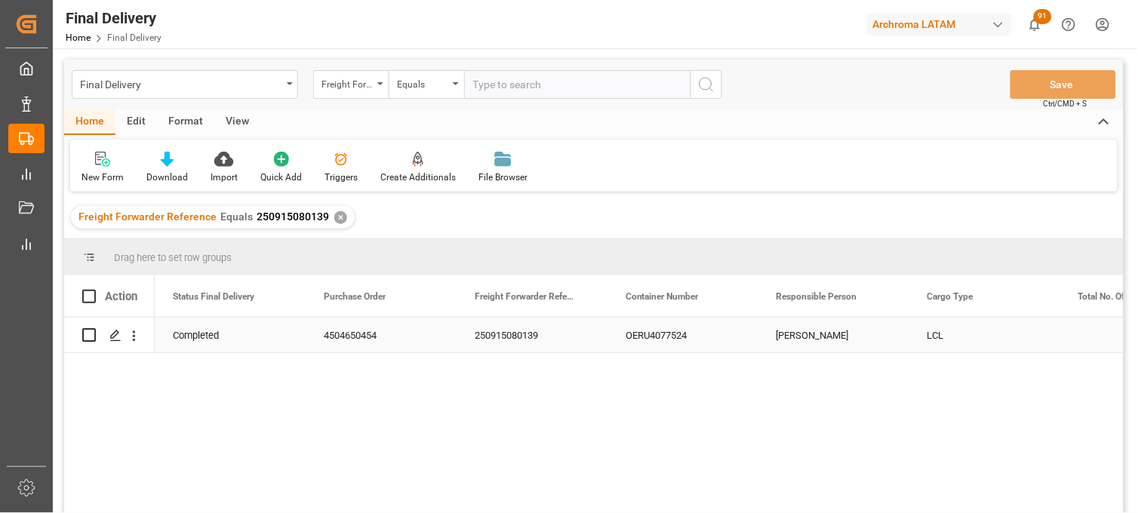
click at [677, 343] on div "OERU4077524" at bounding box center [683, 335] width 151 height 35
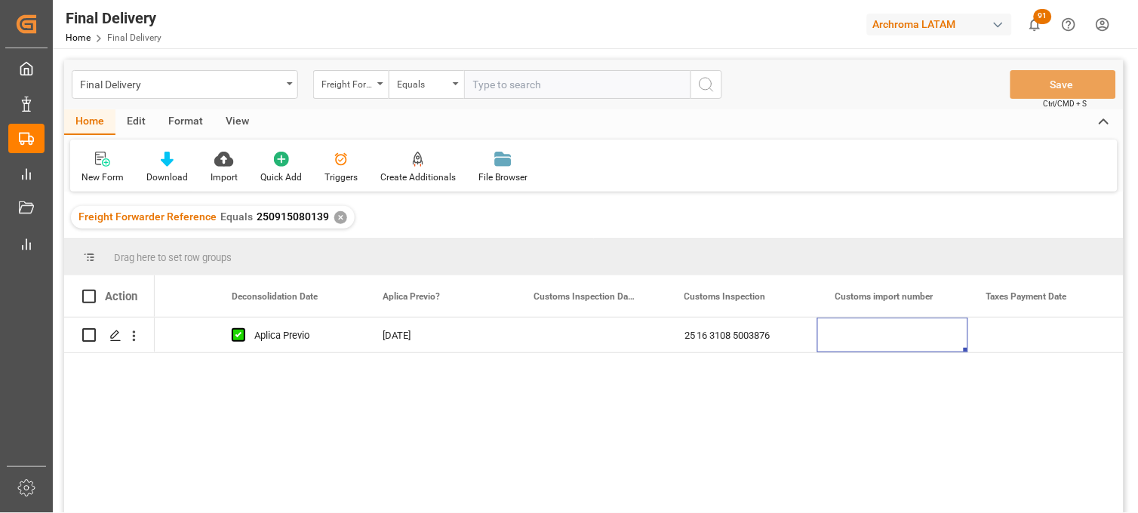
scroll to position [0, 1451]
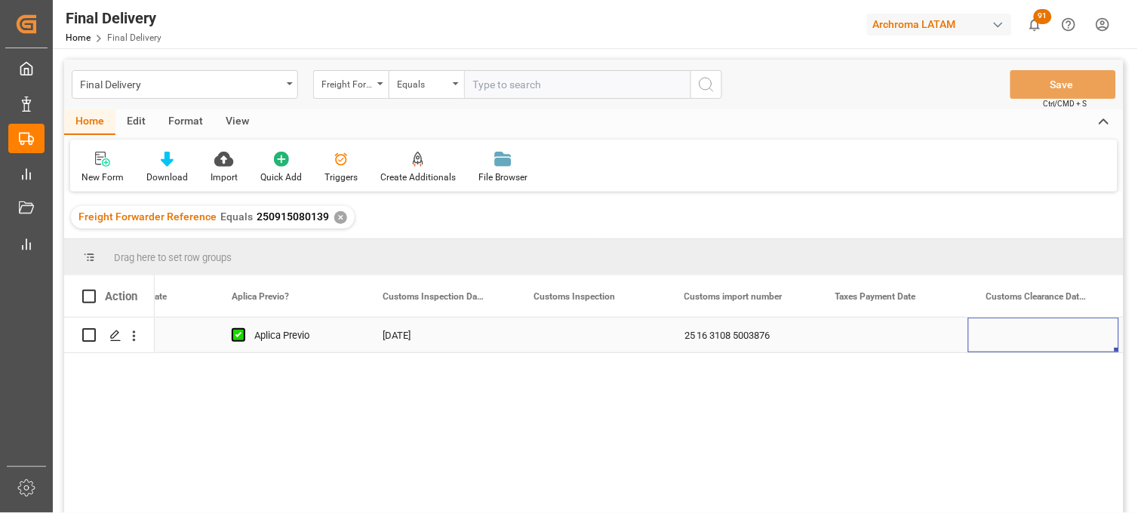
click at [873, 336] on div "Press SPACE to select this row." at bounding box center [893, 335] width 151 height 35
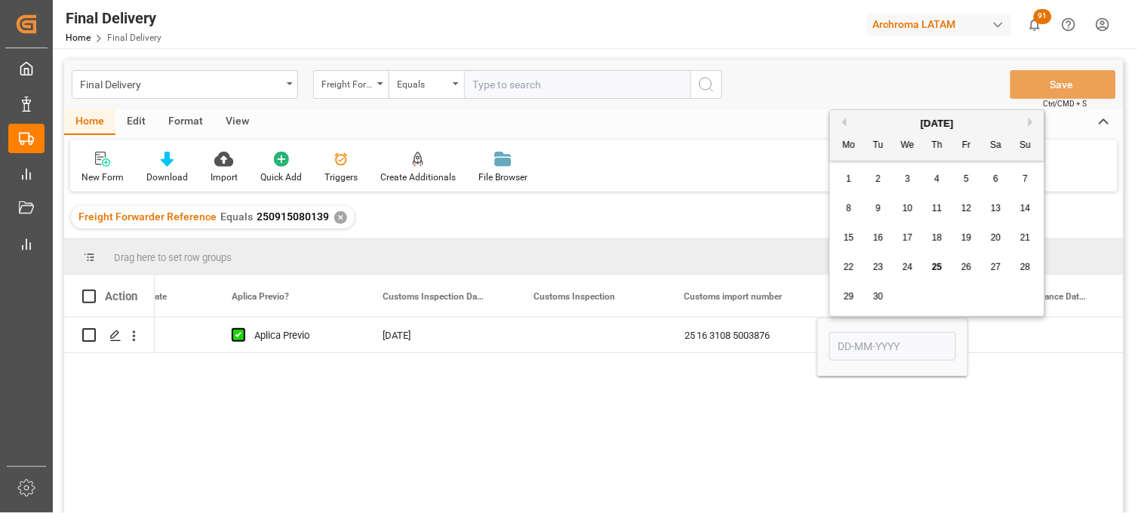
click at [938, 274] on div "25" at bounding box center [938, 268] width 19 height 18
type input "[DATE]"
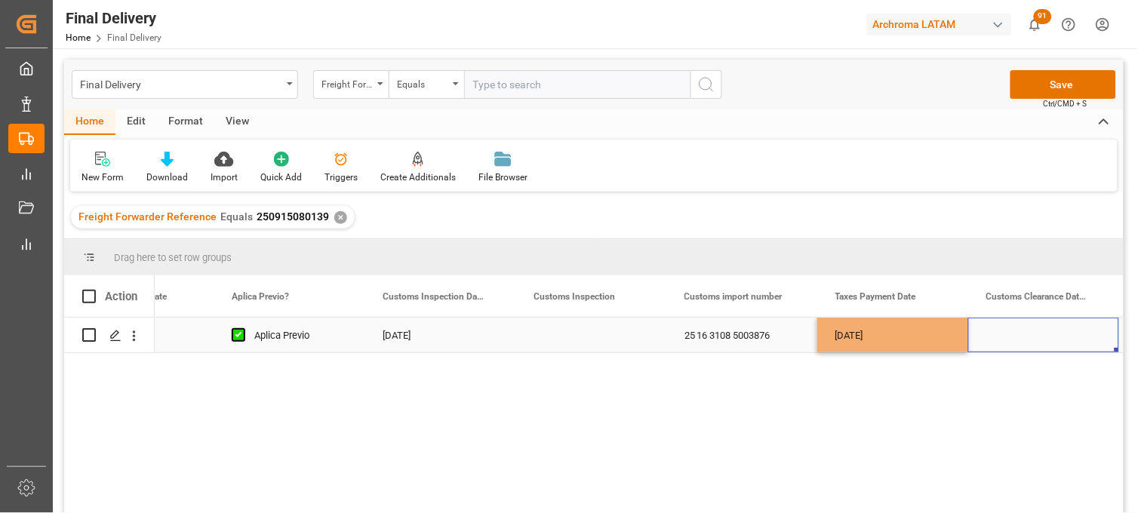
click at [1015, 330] on div "Press SPACE to select this row." at bounding box center [1044, 335] width 151 height 35
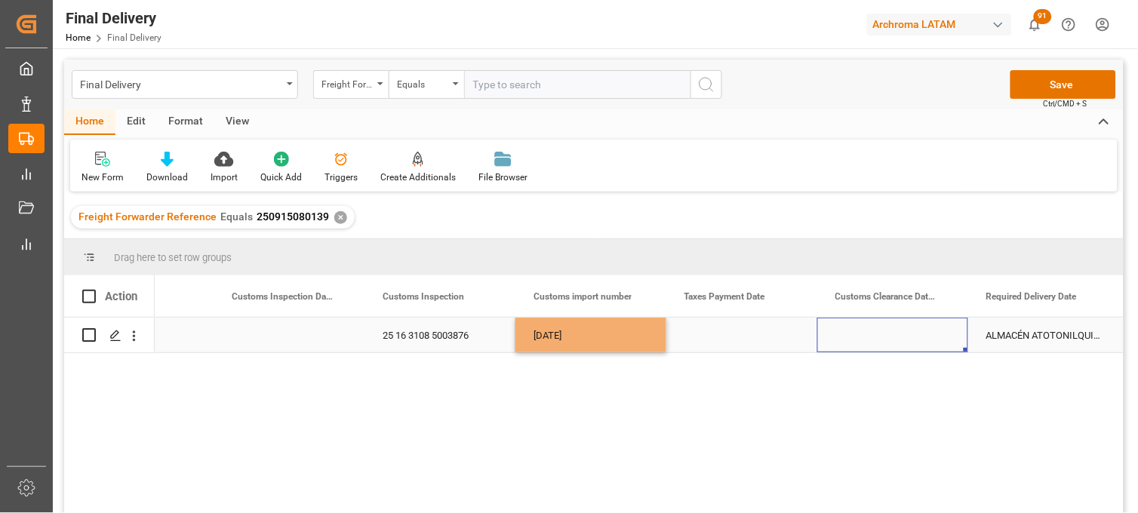
scroll to position [0, 1753]
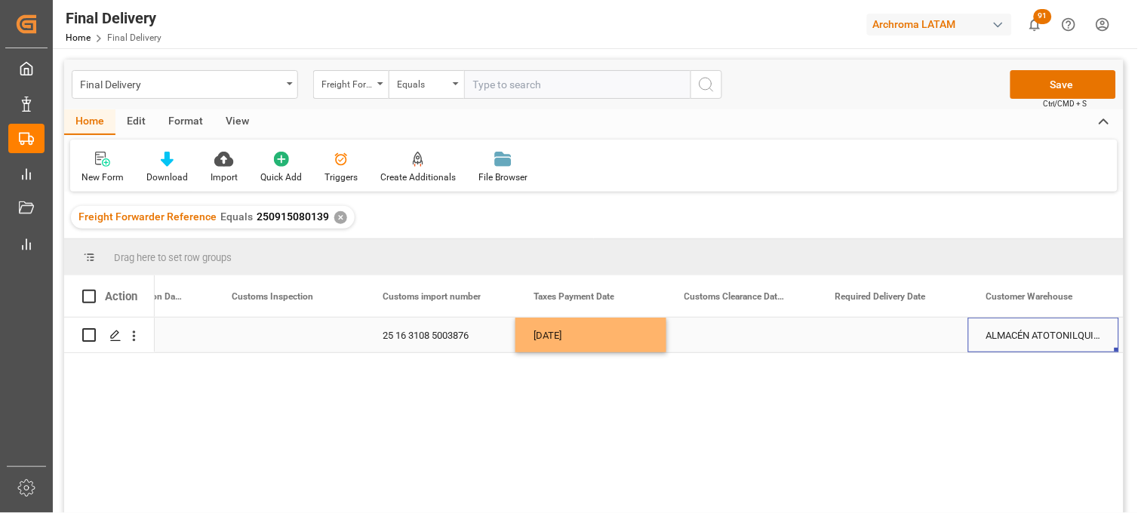
click at [893, 335] on div "Press SPACE to select this row." at bounding box center [893, 335] width 151 height 35
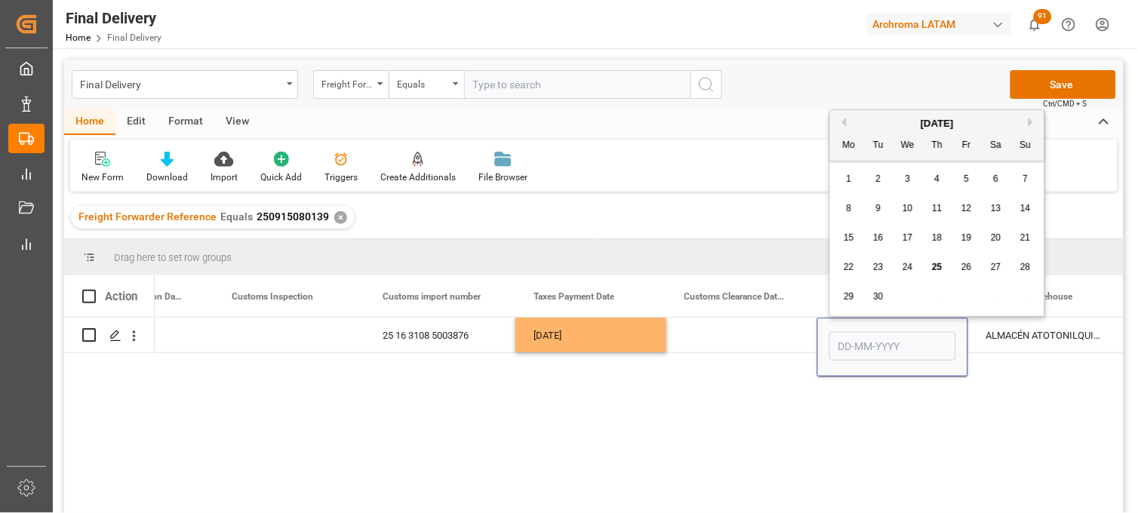
click at [876, 300] on span "30" at bounding box center [878, 296] width 10 height 11
type input "30-09-2025"
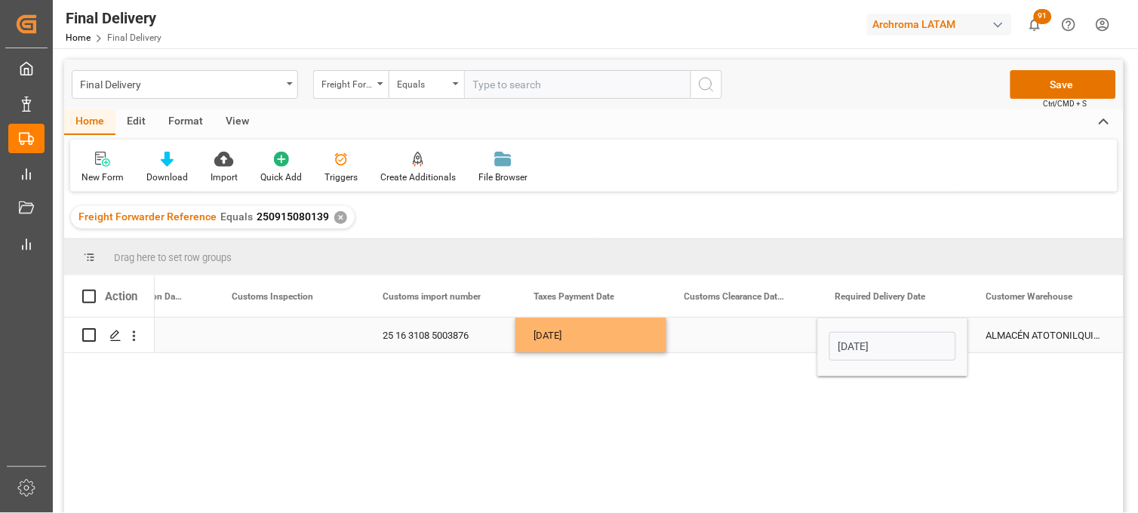
click at [735, 330] on div "Press SPACE to select this row." at bounding box center [742, 335] width 151 height 35
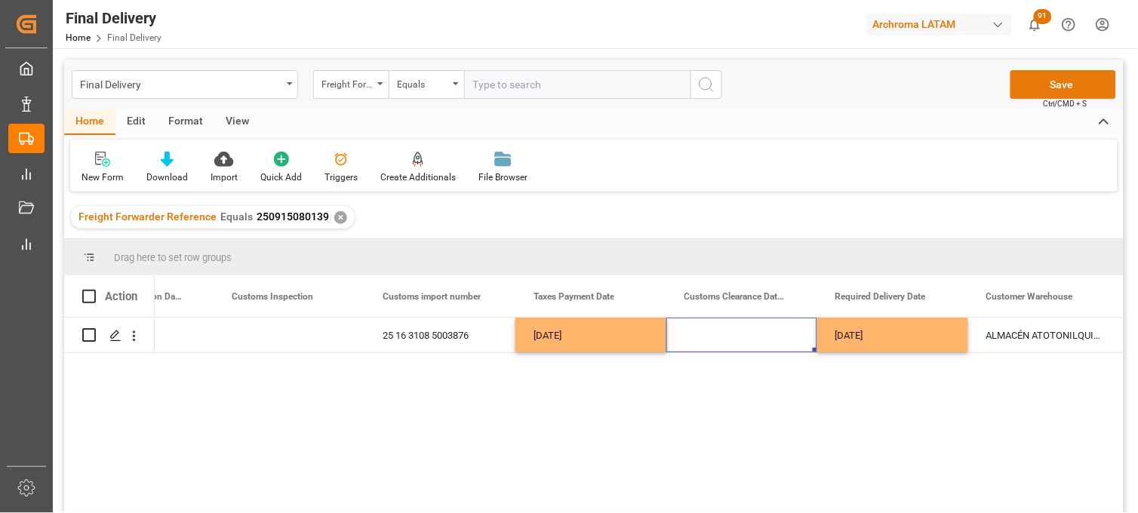
click at [1024, 88] on button "Save" at bounding box center [1064, 84] width 106 height 29
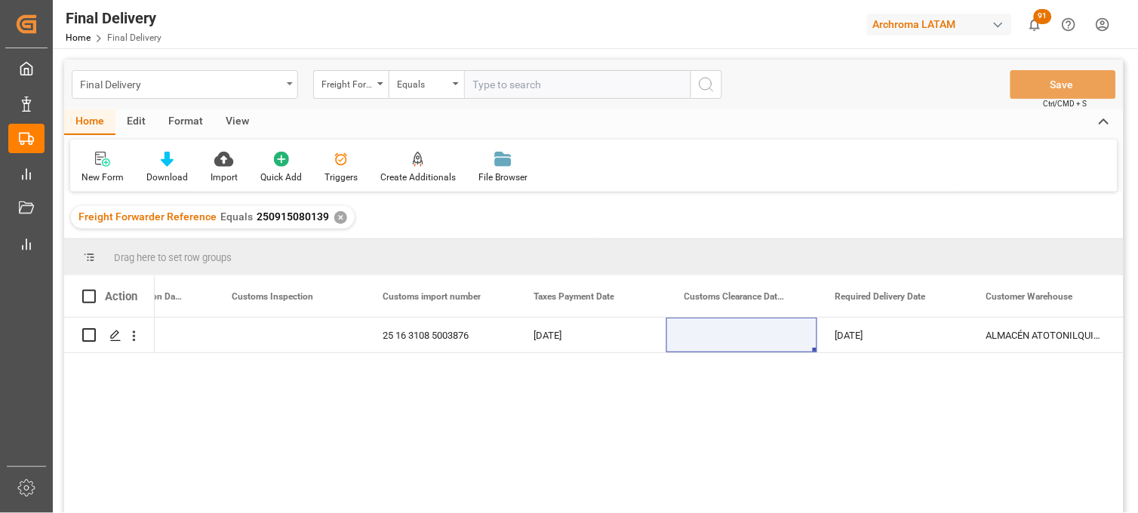
click at [252, 85] on div "Final Delivery" at bounding box center [181, 83] width 202 height 19
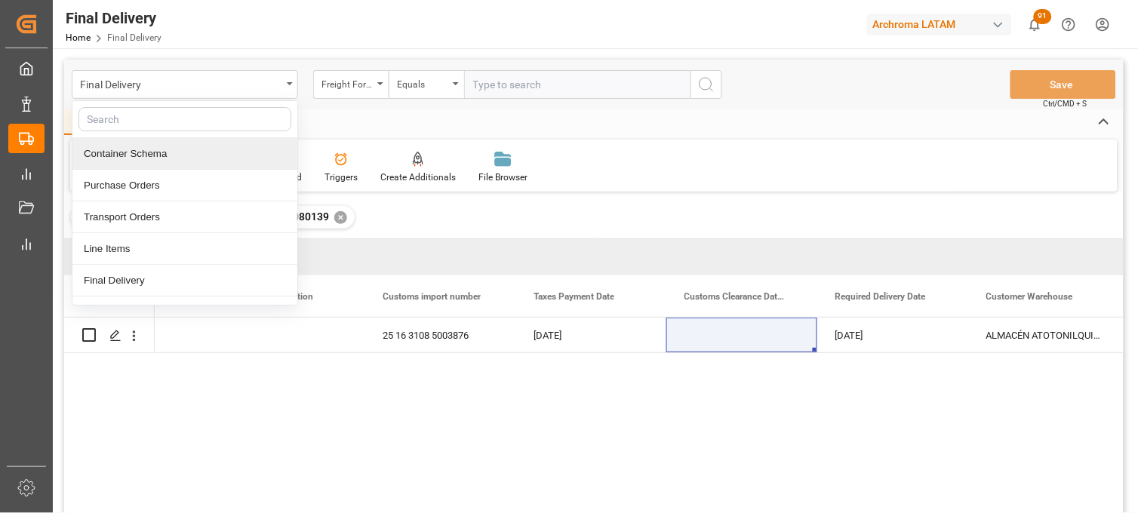
click at [202, 151] on div "Container Schema" at bounding box center [184, 154] width 225 height 32
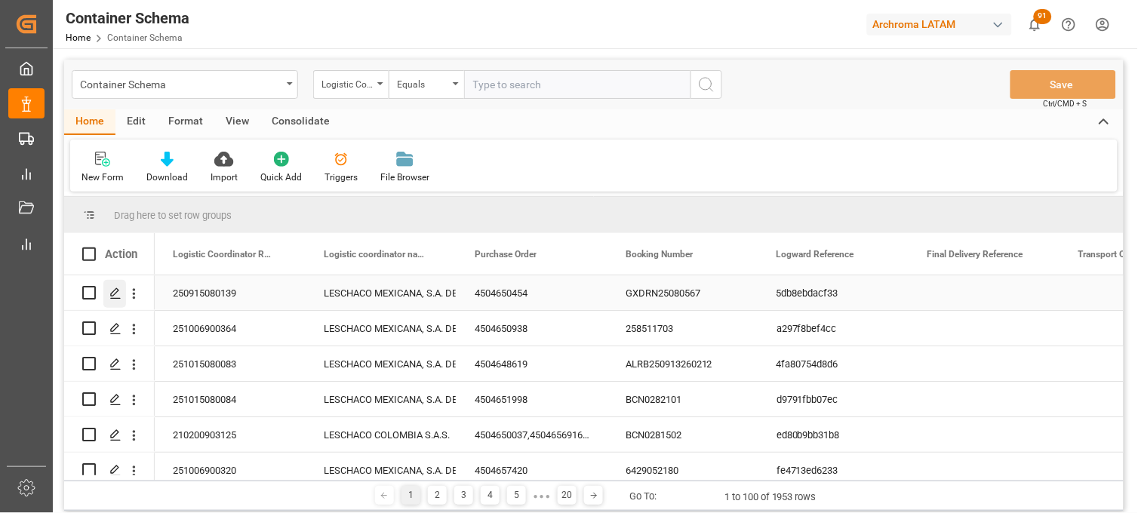
click at [114, 292] on icon "Press SPACE to select this row." at bounding box center [115, 294] width 12 height 12
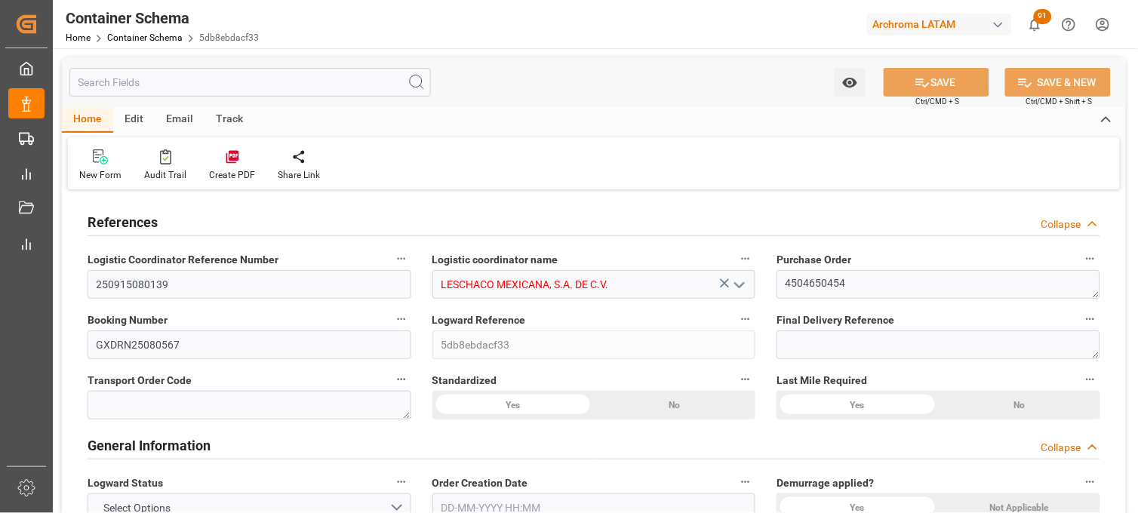
type input "0"
type input "7"
type input "1"
type input "36"
type input "900"
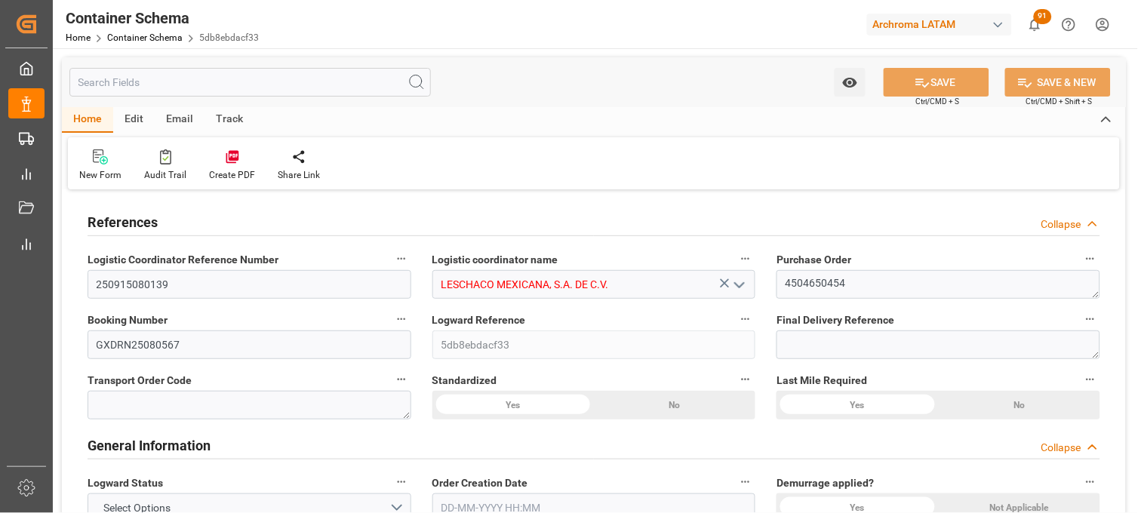
type input "957.6"
type input "Cosco"
type input "COSCO Shipping Co. Ltd."
type input "CNSGH"
type input "CNSHG"
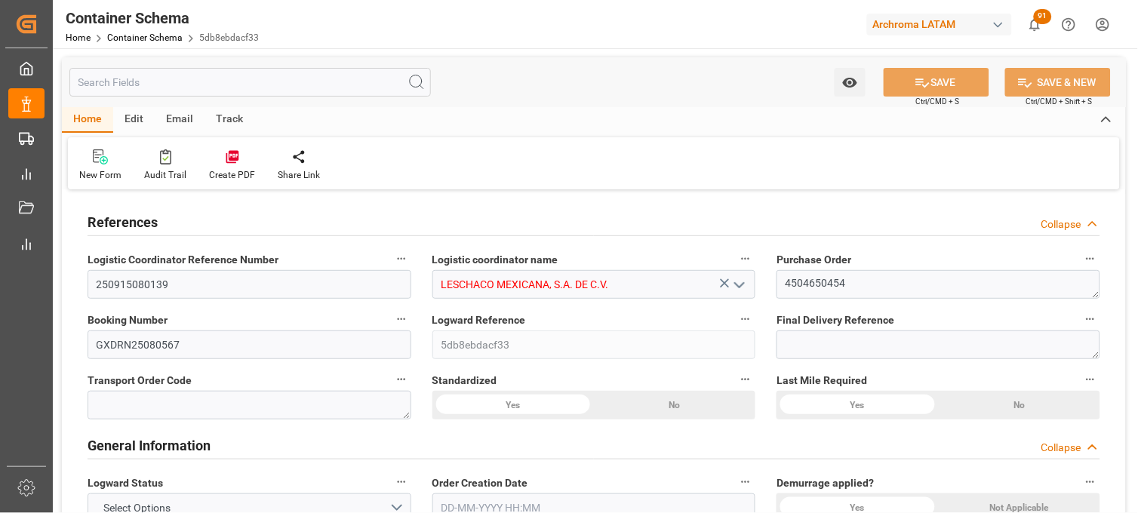
type input "MXZLO"
type input "9307217"
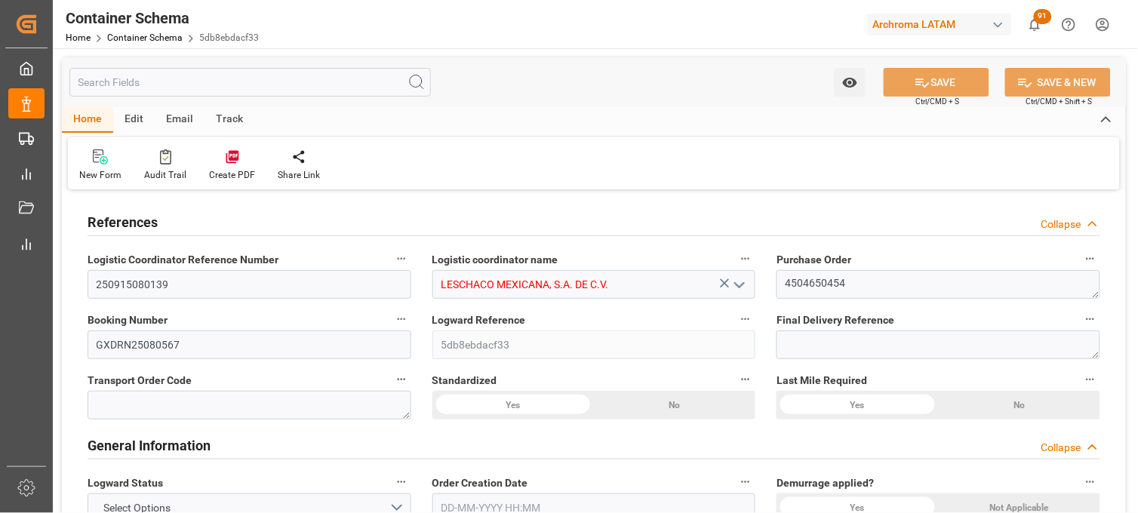
type input "9307217"
type input "0"
type input "16"
type input "15"
type input "27-08-2025 09:00"
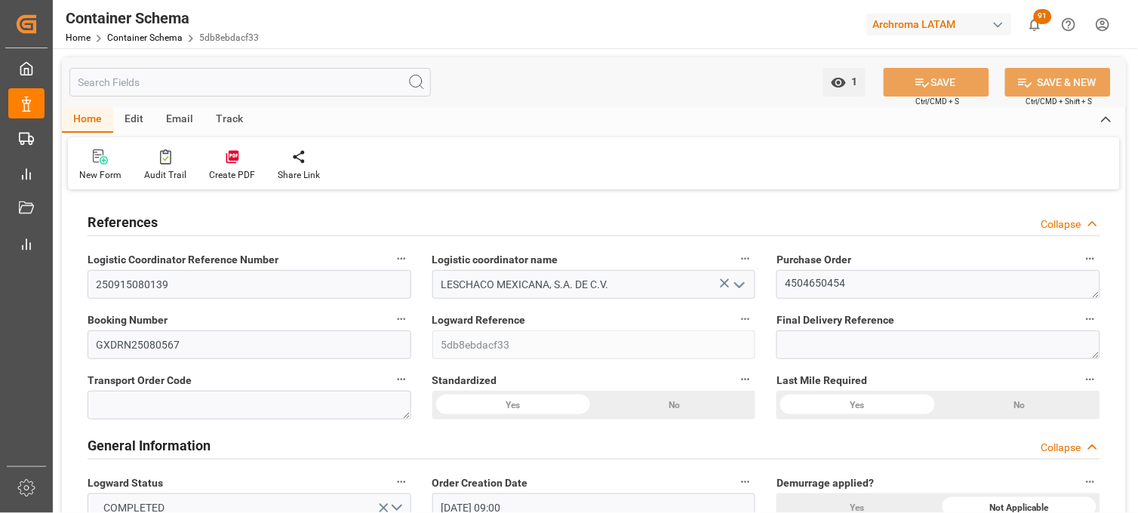
type input "[DATE]"
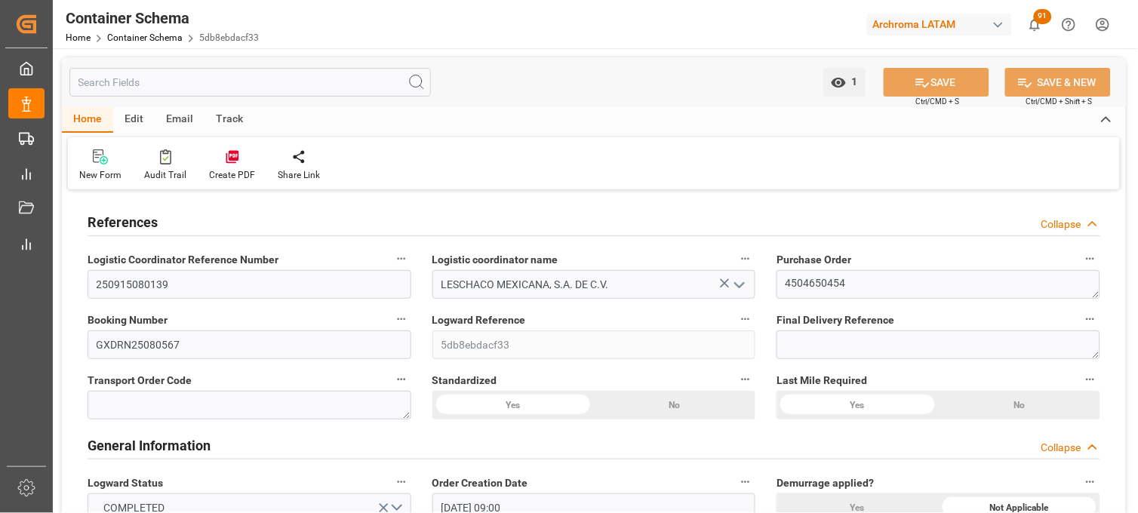
type input "25-09-2025 20:37"
type input "27-08-2025 15:37"
type input "[DATE]"
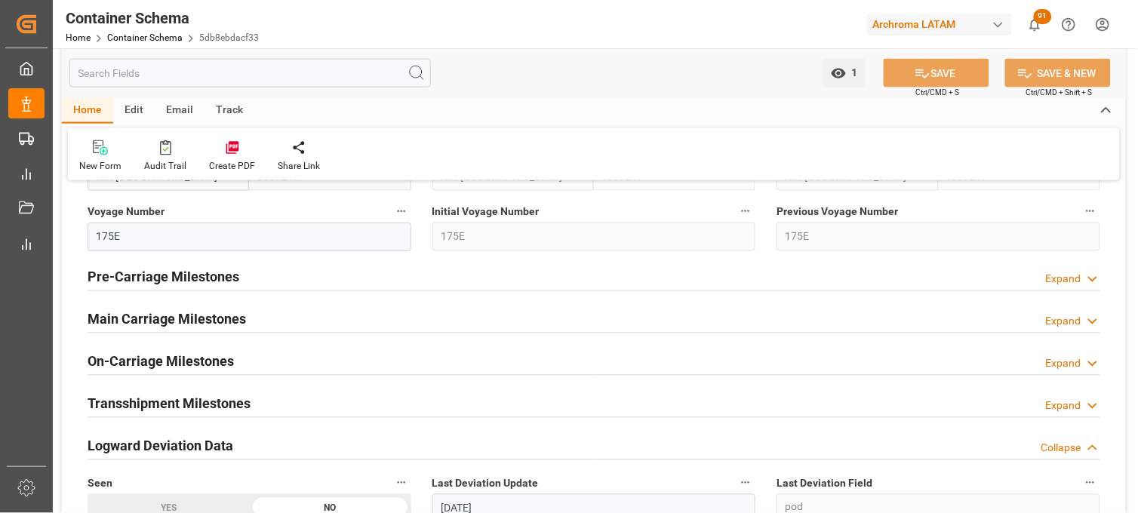
scroll to position [1761, 0]
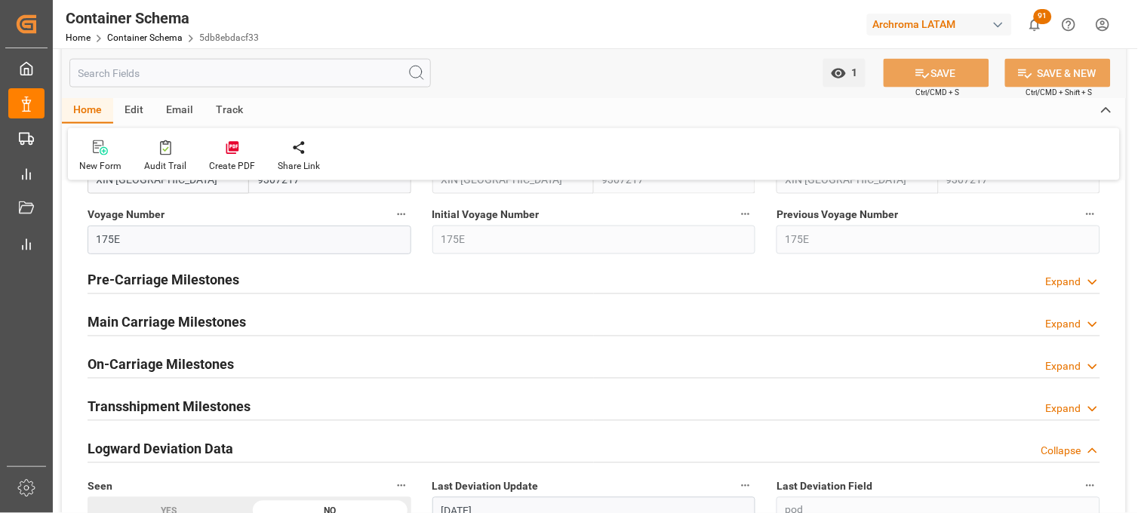
click at [211, 319] on h2 "Main Carriage Milestones" at bounding box center [167, 323] width 159 height 20
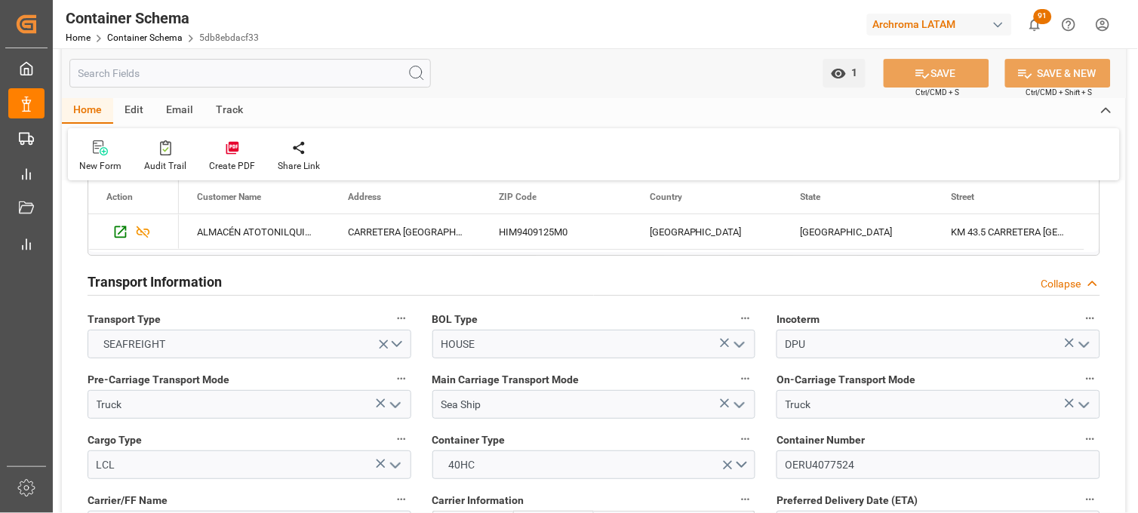
scroll to position [1090, 0]
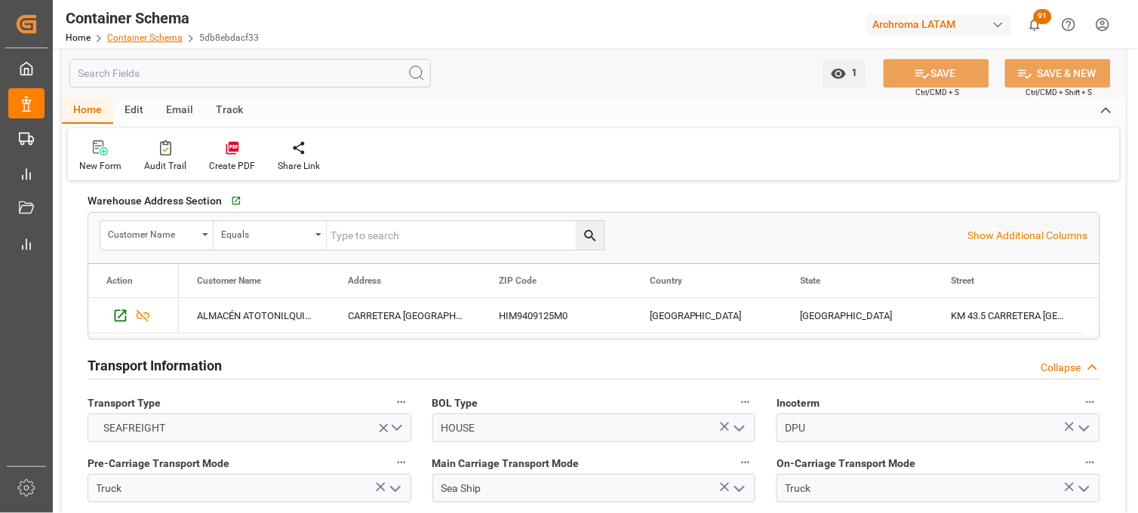
click at [133, 42] on link "Container Schema" at bounding box center [144, 37] width 75 height 11
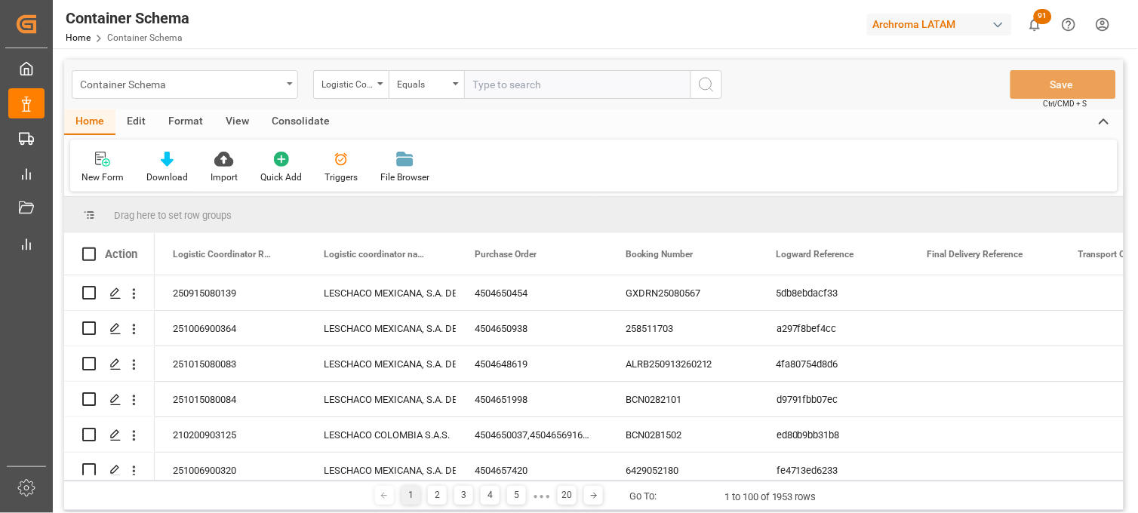
click at [278, 91] on div "Container Schema" at bounding box center [181, 83] width 202 height 19
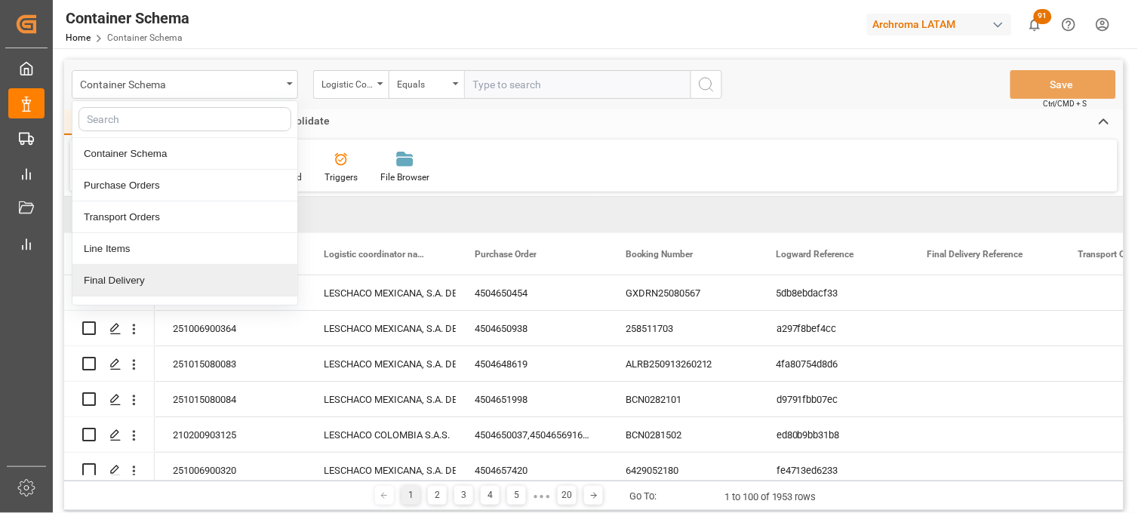
click at [152, 281] on div "Final Delivery" at bounding box center [184, 281] width 225 height 32
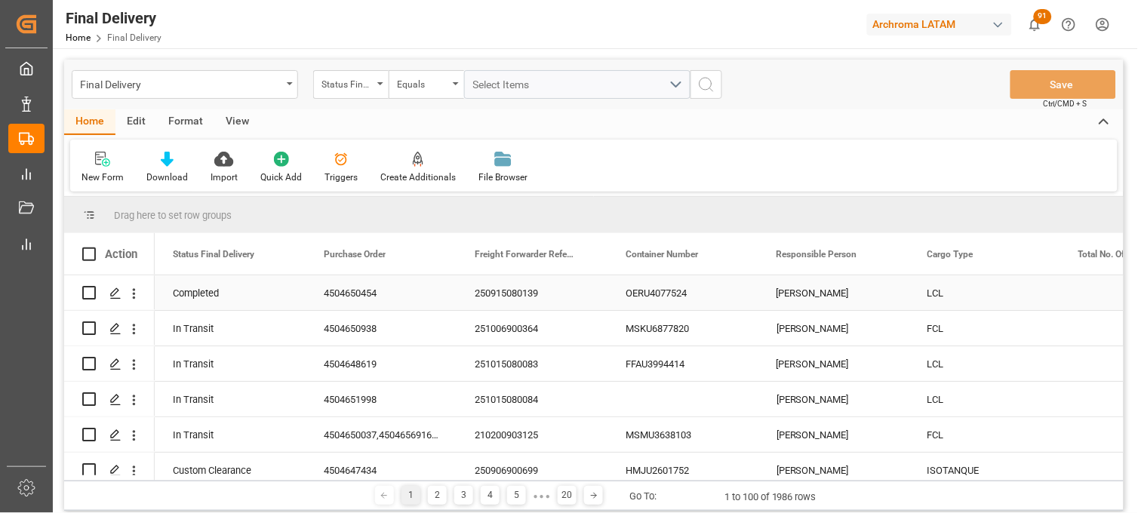
click at [500, 294] on div "250915080139" at bounding box center [532, 293] width 151 height 35
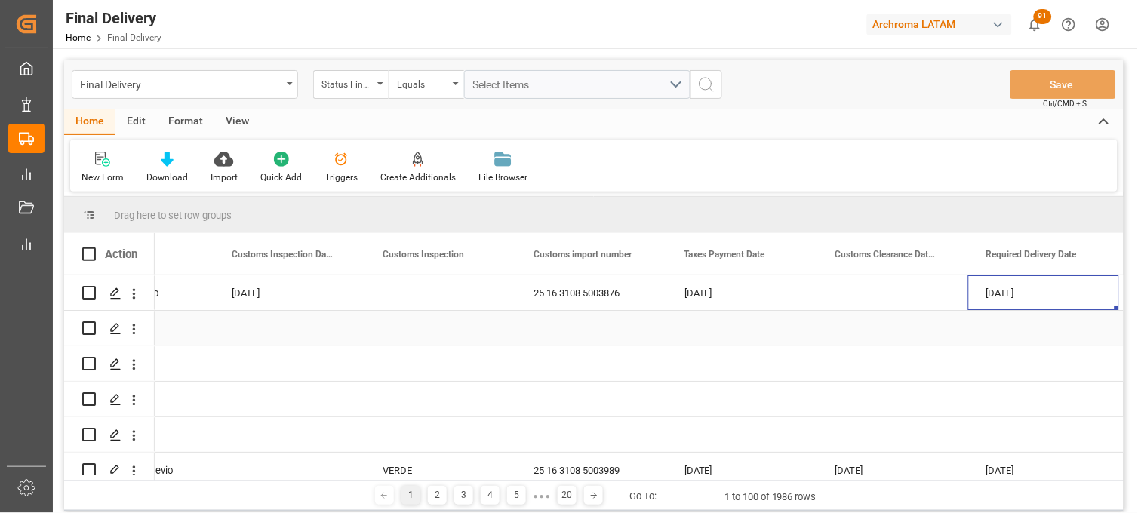
scroll to position [0, 1602]
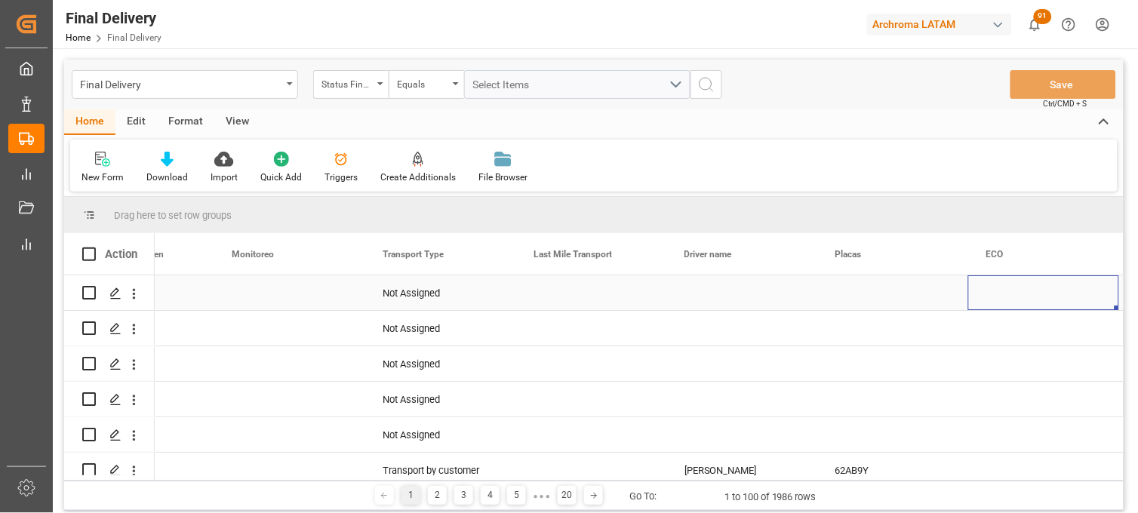
click at [574, 291] on div "Press SPACE to select this row." at bounding box center [591, 293] width 151 height 35
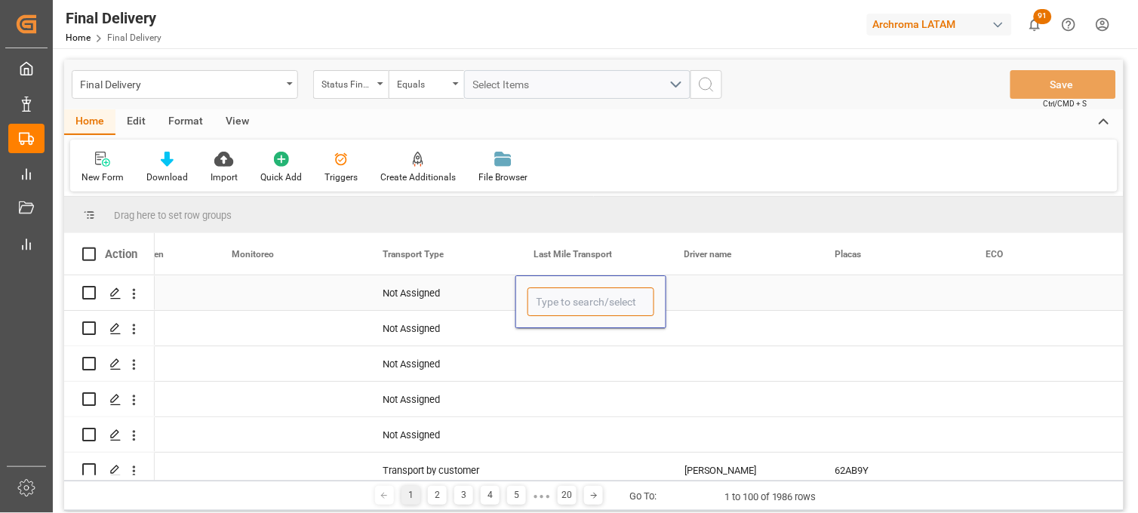
click at [599, 300] on input "Press SPACE to select this row." at bounding box center [591, 302] width 127 height 29
click at [627, 305] on input "Press SPACE to select this row." at bounding box center [591, 302] width 127 height 29
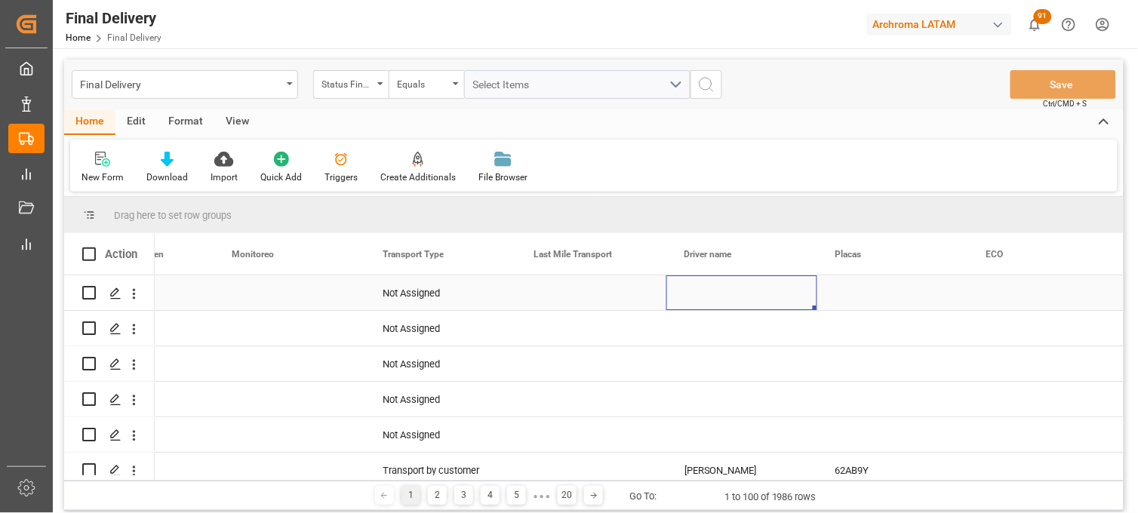
click at [680, 300] on div "Press SPACE to select this row." at bounding box center [742, 293] width 151 height 35
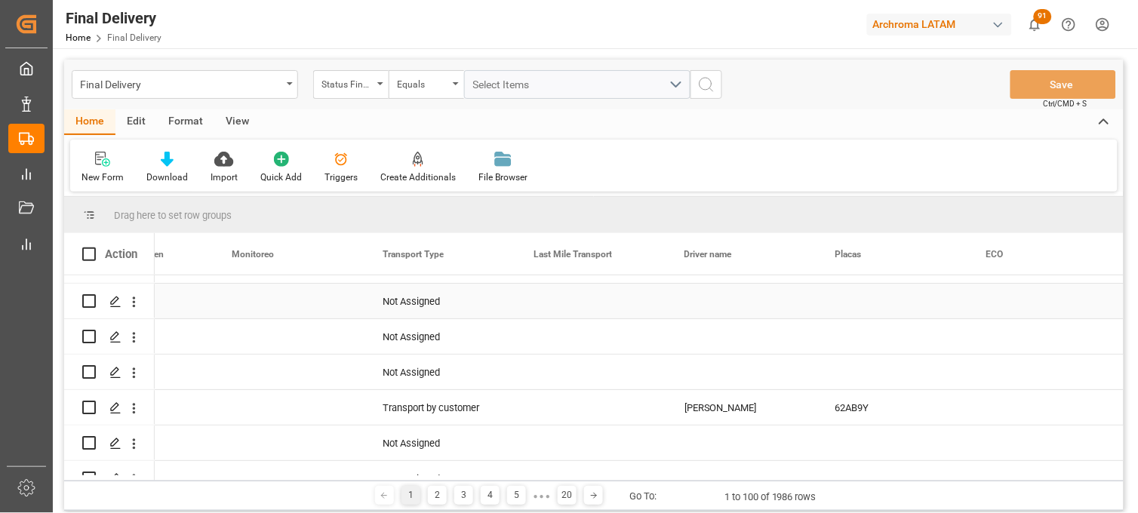
scroll to position [0, 0]
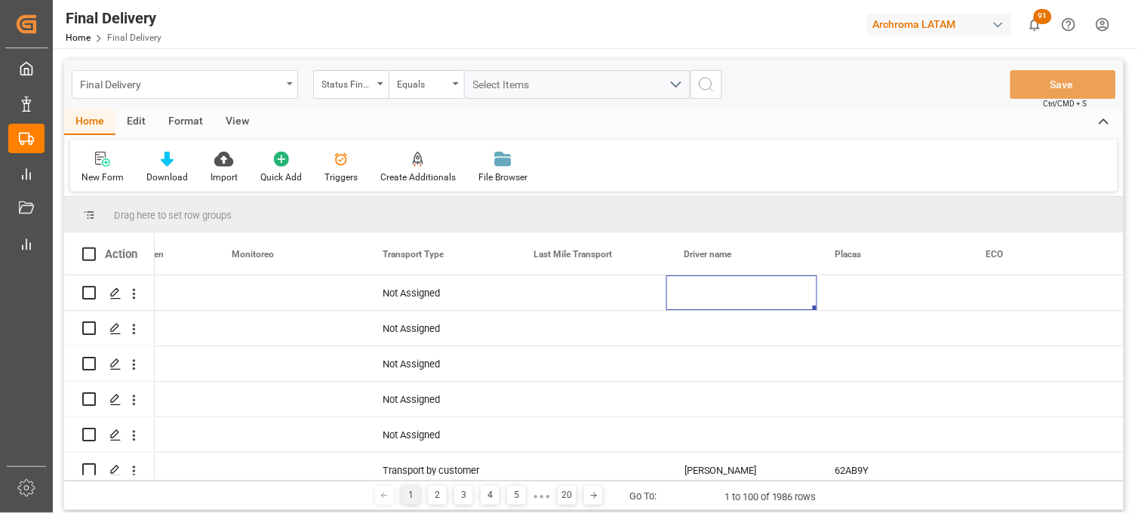
click at [217, 88] on div "Final Delivery" at bounding box center [181, 83] width 202 height 19
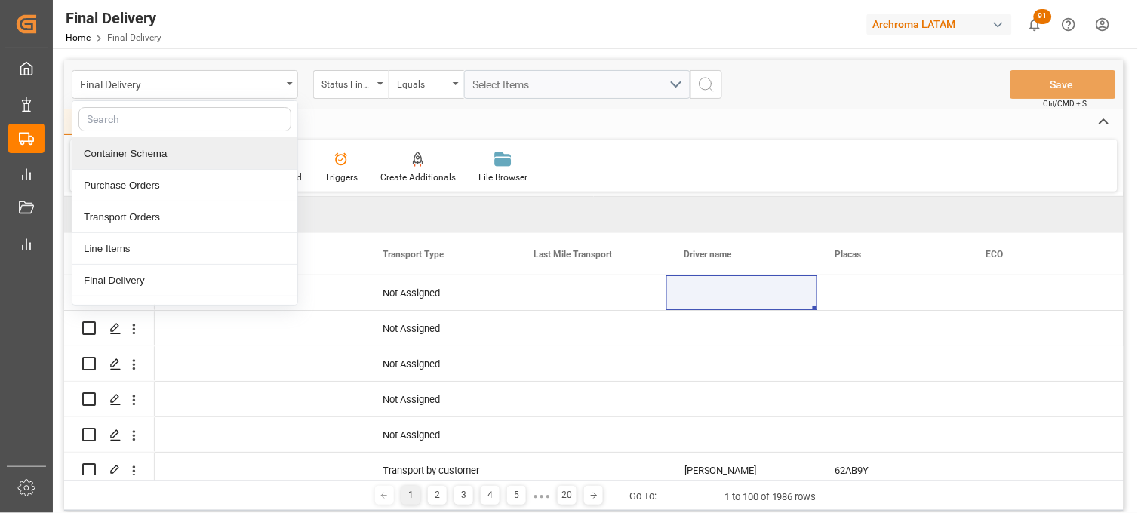
click at [160, 155] on div "Container Schema" at bounding box center [184, 154] width 225 height 32
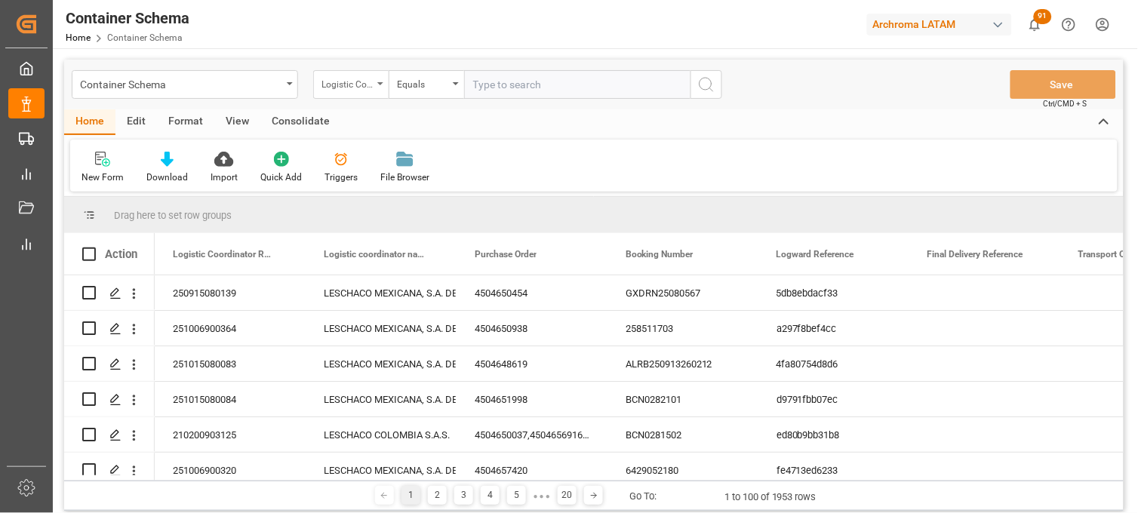
click at [343, 84] on div "Logistic Coordinator Reference Number" at bounding box center [347, 82] width 51 height 17
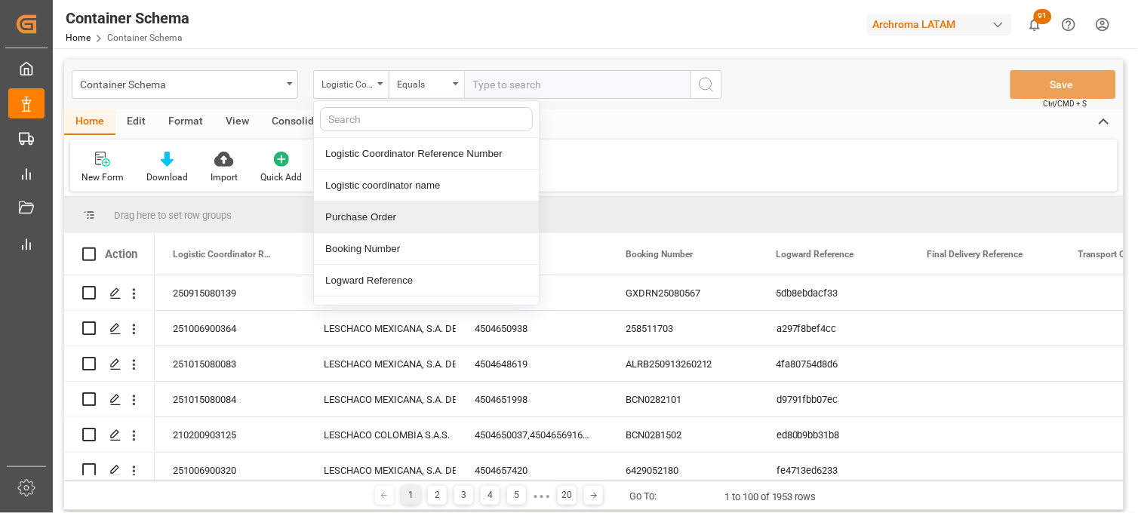
click at [350, 213] on div "Purchase Order" at bounding box center [426, 218] width 225 height 32
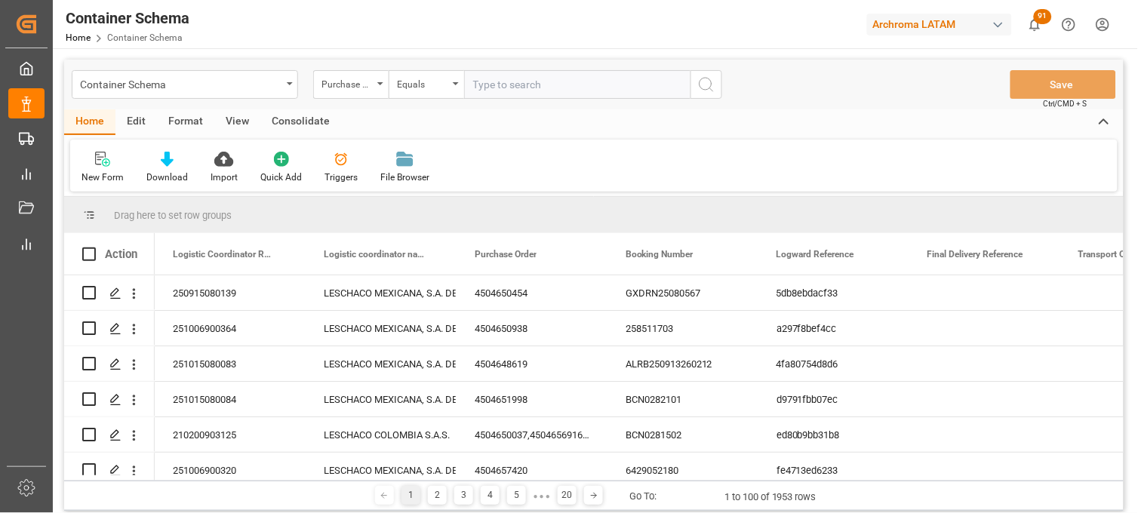
click at [499, 92] on input "text" at bounding box center [577, 84] width 226 height 29
paste input "4504656003"
type input "4504656003"
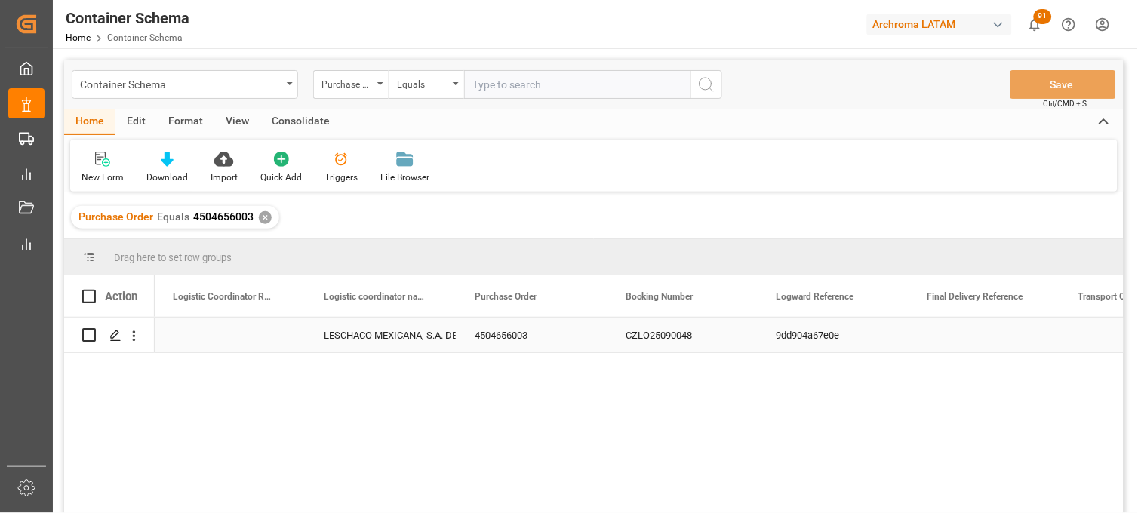
click at [216, 337] on div "Press SPACE to select this row." at bounding box center [230, 335] width 151 height 35
click at [216, 337] on input "Press SPACE to select this row." at bounding box center [230, 344] width 127 height 29
type input "251115080003"
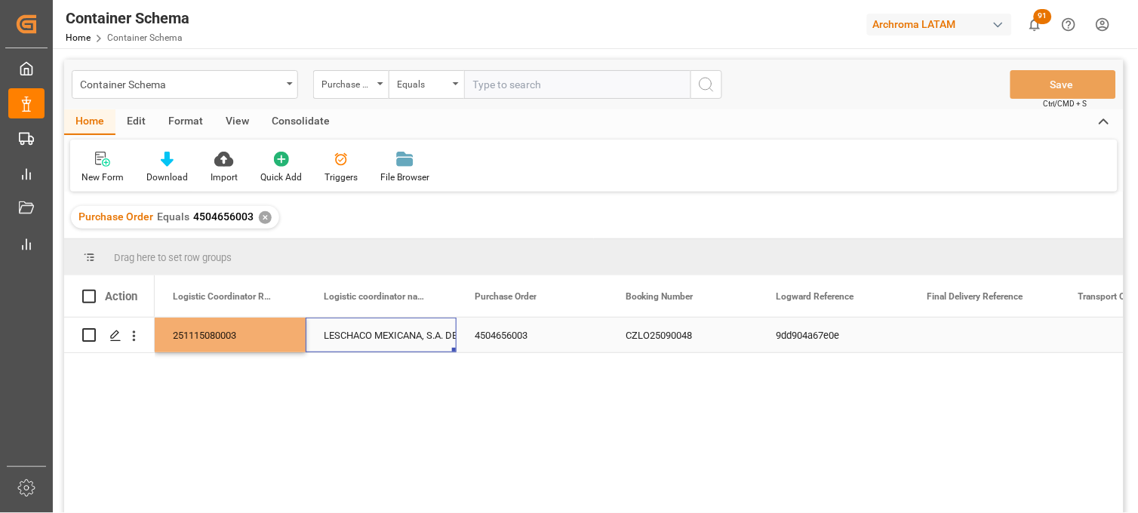
click at [361, 330] on div "LESCHACO MEXICANA, S.A. DE C.V." at bounding box center [381, 336] width 115 height 35
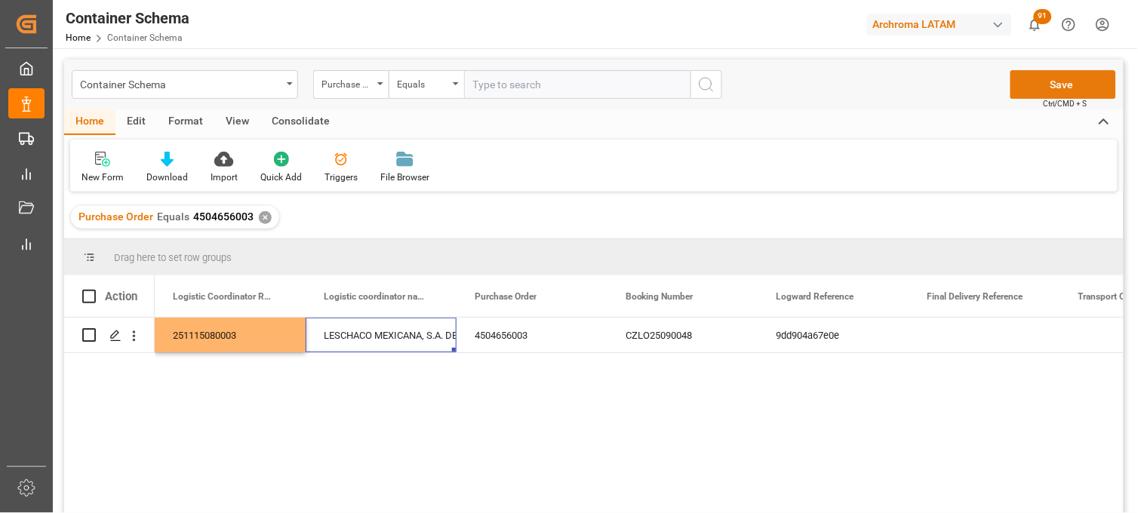
click at [1035, 87] on button "Save" at bounding box center [1064, 84] width 106 height 29
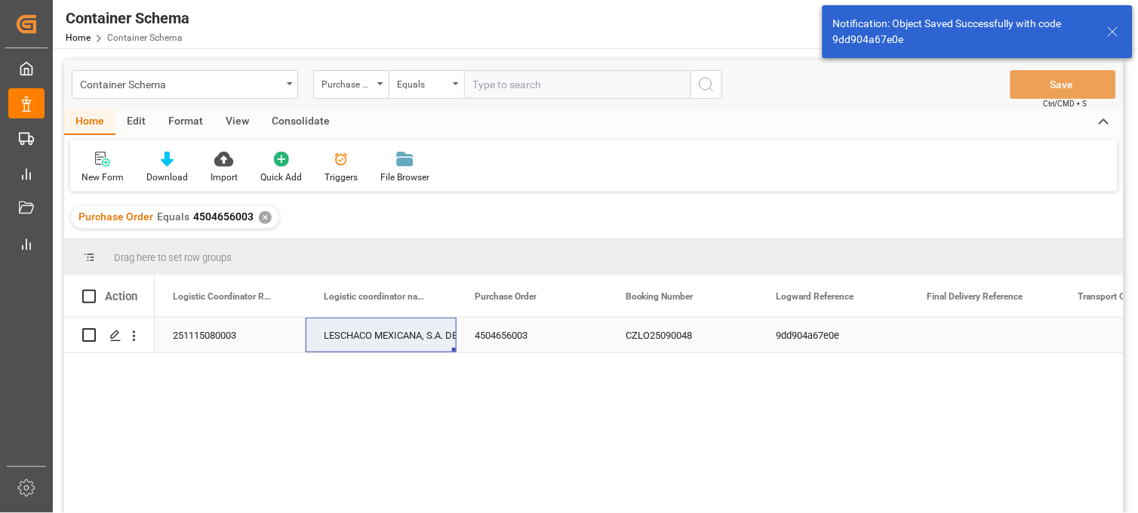
click at [519, 335] on div "4504656003" at bounding box center [532, 335] width 151 height 35
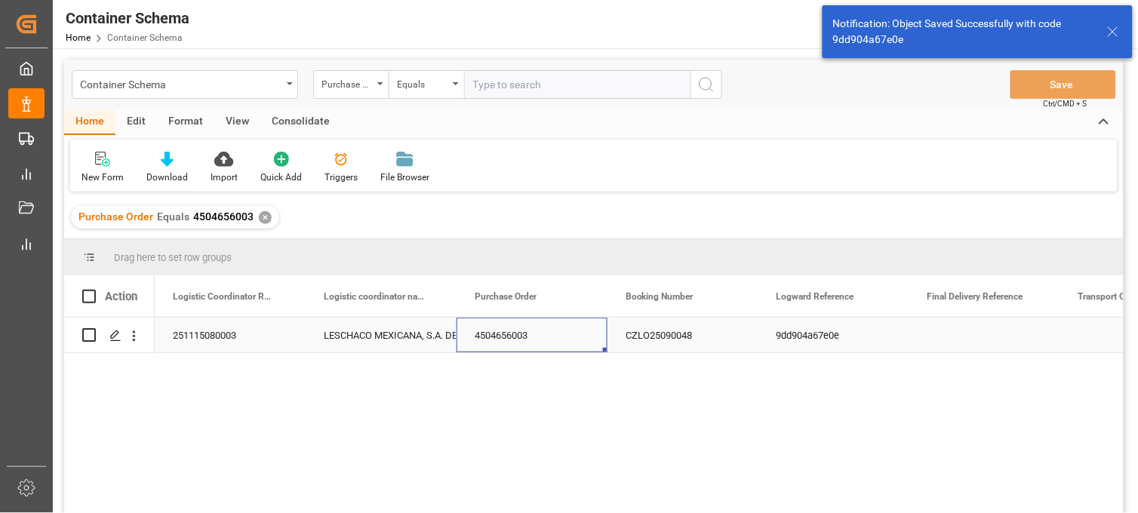
click at [661, 335] on div "CZLO25090048" at bounding box center [683, 335] width 151 height 35
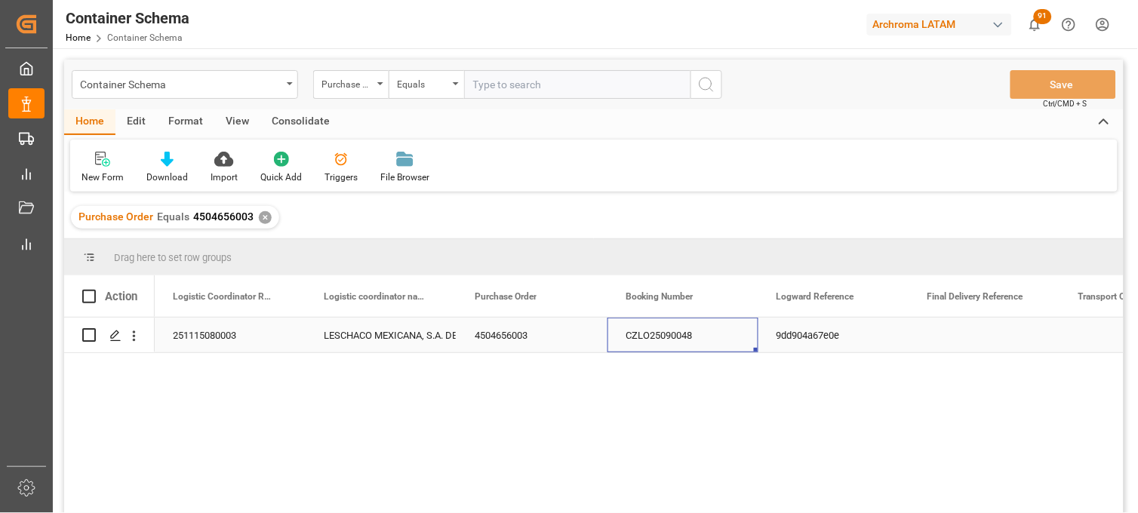
click at [818, 333] on div "9dd904a67e0e" at bounding box center [834, 335] width 151 height 35
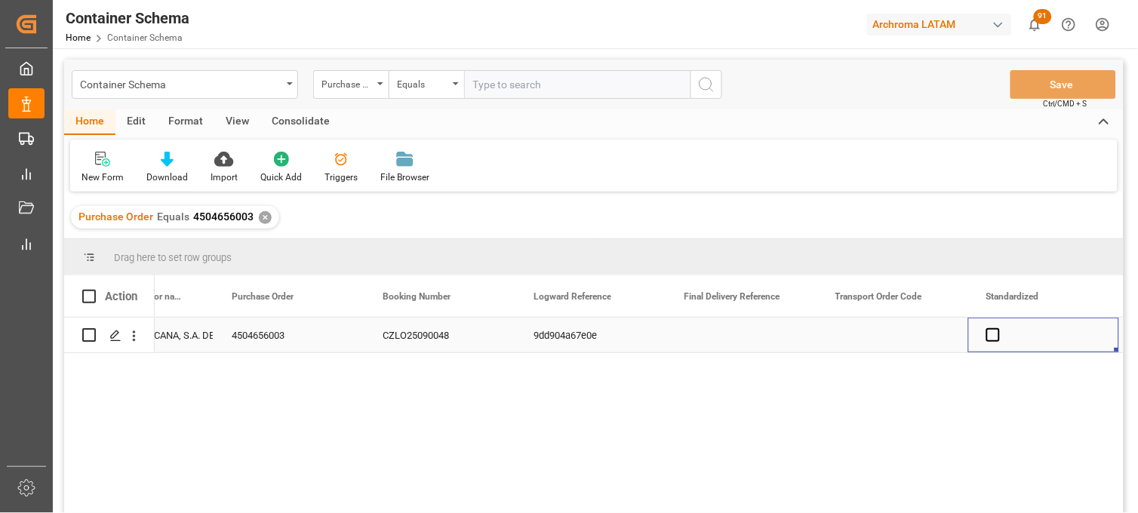
scroll to position [0, 394]
click at [263, 214] on div "✕" at bounding box center [265, 217] width 13 height 13
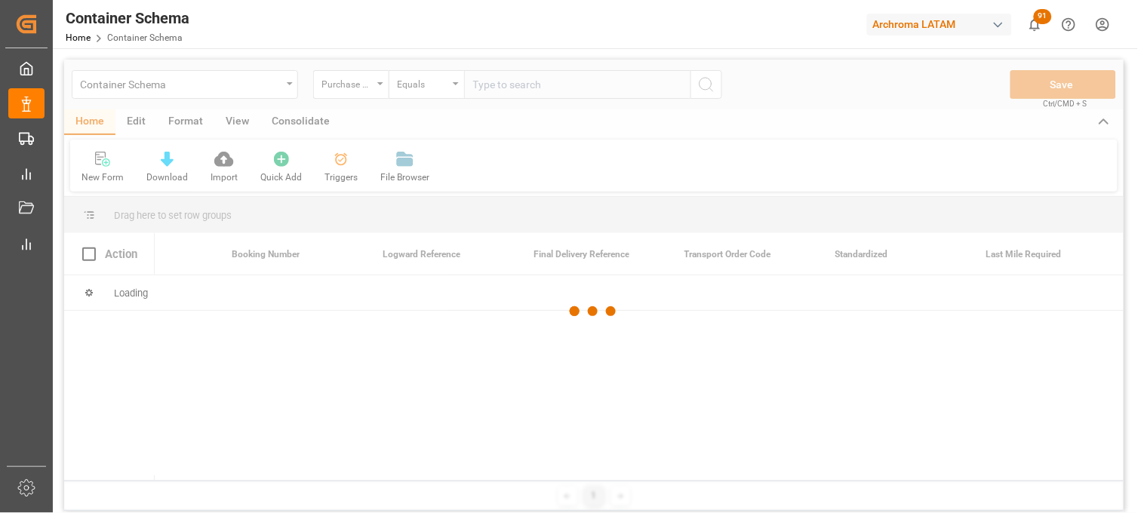
click at [482, 79] on div at bounding box center [594, 312] width 1060 height 504
click at [482, 86] on div at bounding box center [594, 312] width 1060 height 504
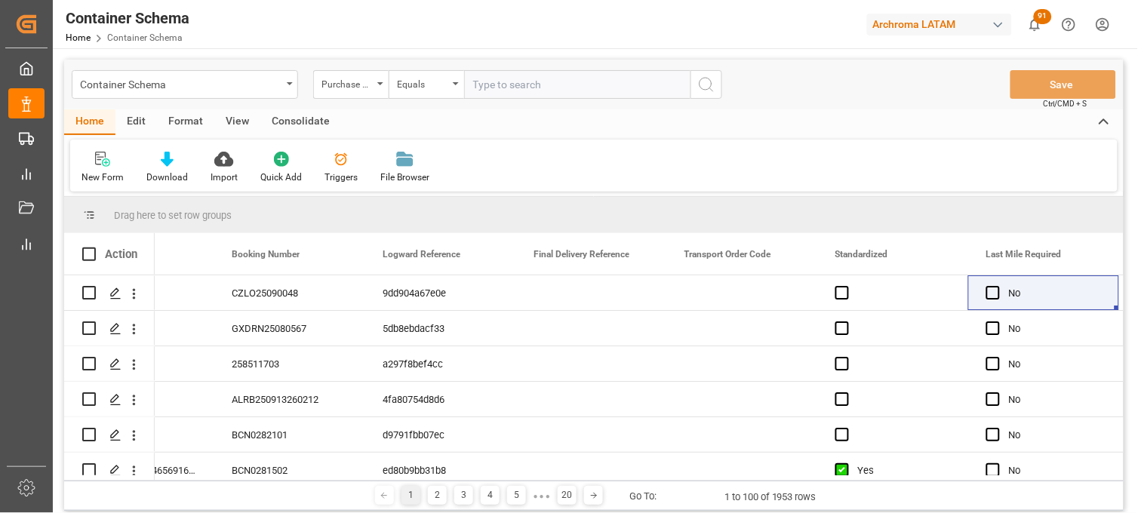
click at [488, 85] on input "text" at bounding box center [577, 84] width 226 height 29
paste input "4504660645"
type input "4504660645"
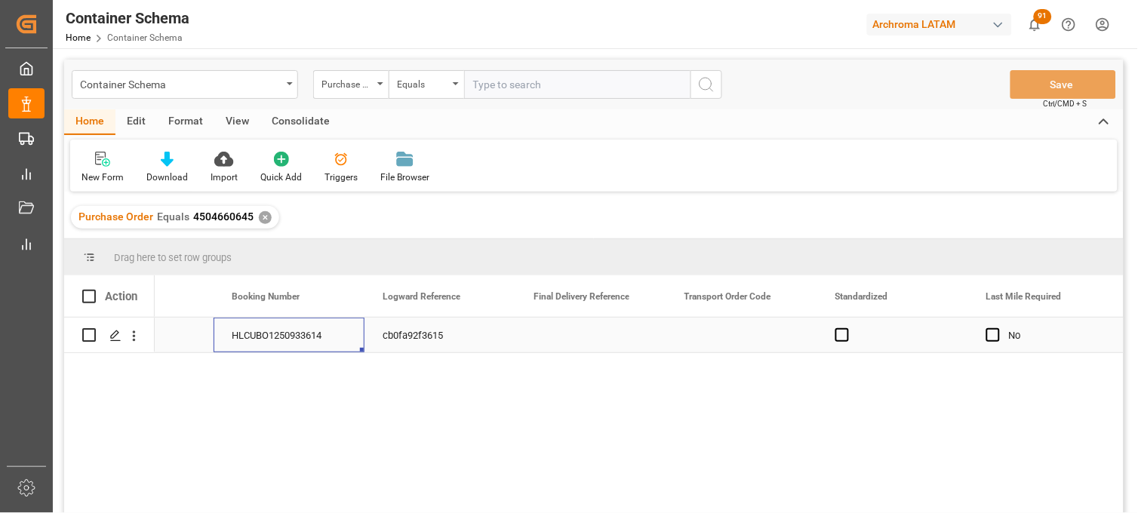
click at [296, 341] on div "HLCUBO1250933614" at bounding box center [289, 335] width 151 height 35
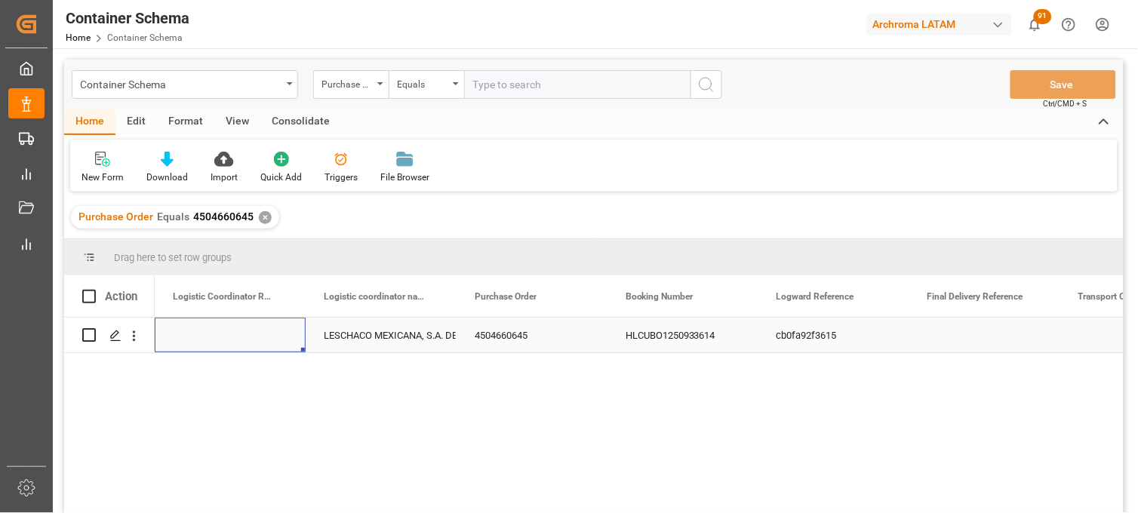
click at [223, 340] on div "Press SPACE to select this row." at bounding box center [230, 335] width 151 height 35
click at [242, 340] on div "Press SPACE to select this row." at bounding box center [230, 335] width 151 height 35
click at [242, 340] on input "Press SPACE to select this row." at bounding box center [230, 344] width 127 height 29
type input "251106900013"
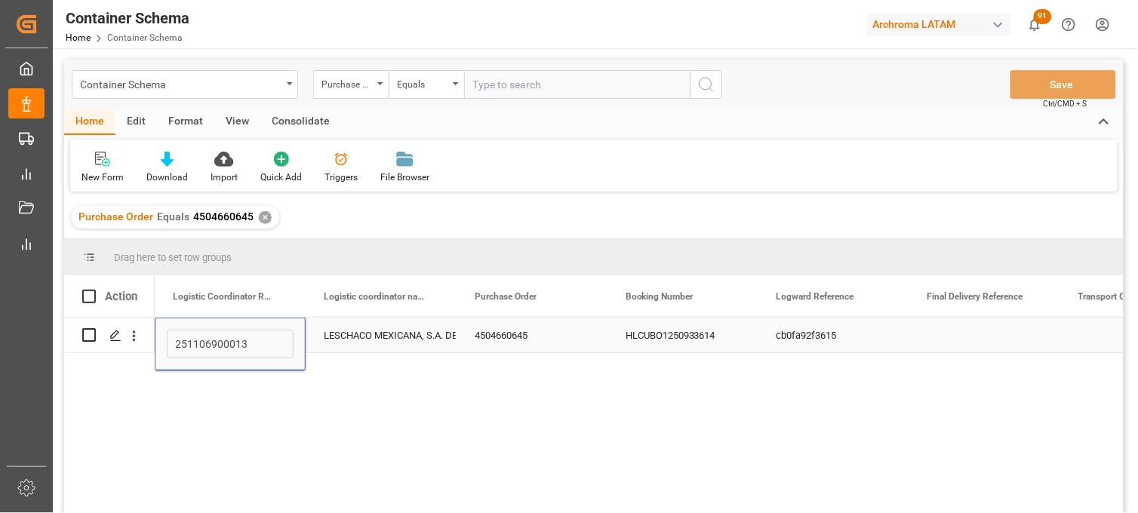
drag, startPoint x: 400, startPoint y: 334, endPoint x: 436, endPoint y: 350, distance: 38.6
click at [402, 334] on div "LESCHACO MEXICANA, S.A. DE C.V." at bounding box center [381, 336] width 115 height 35
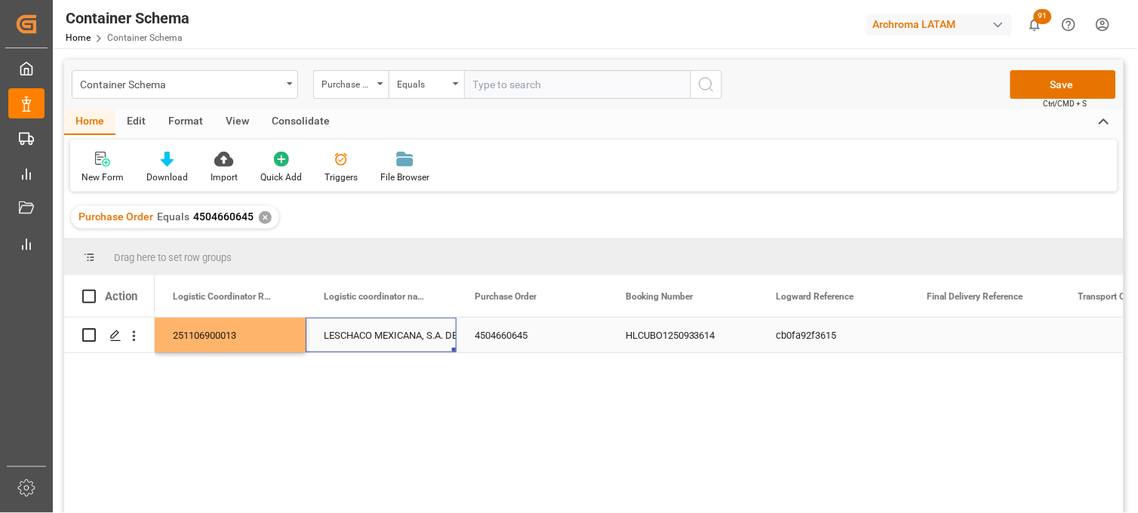
click at [511, 328] on div "4504660645" at bounding box center [532, 335] width 151 height 35
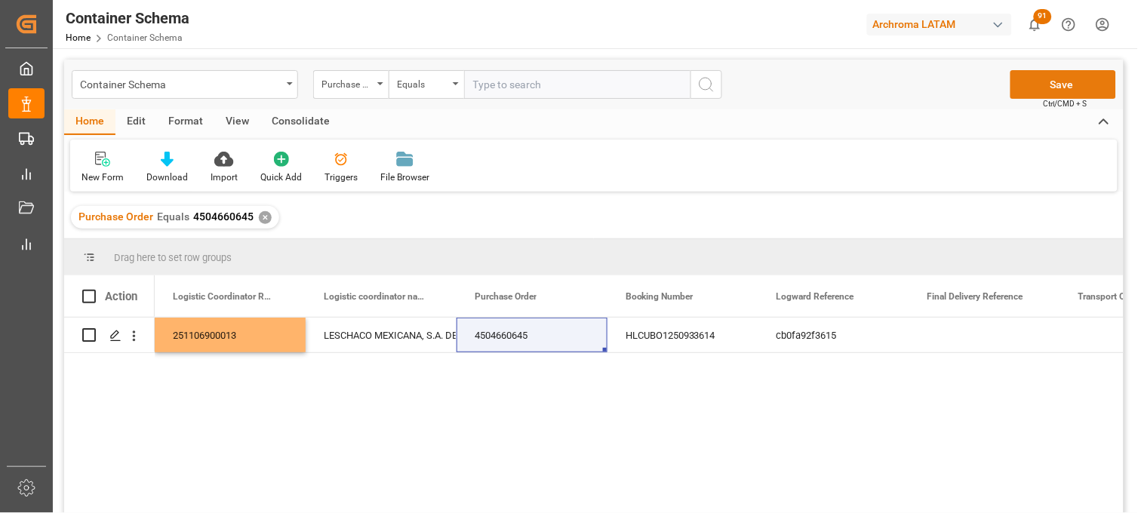
click at [1030, 87] on button "Save" at bounding box center [1064, 84] width 106 height 29
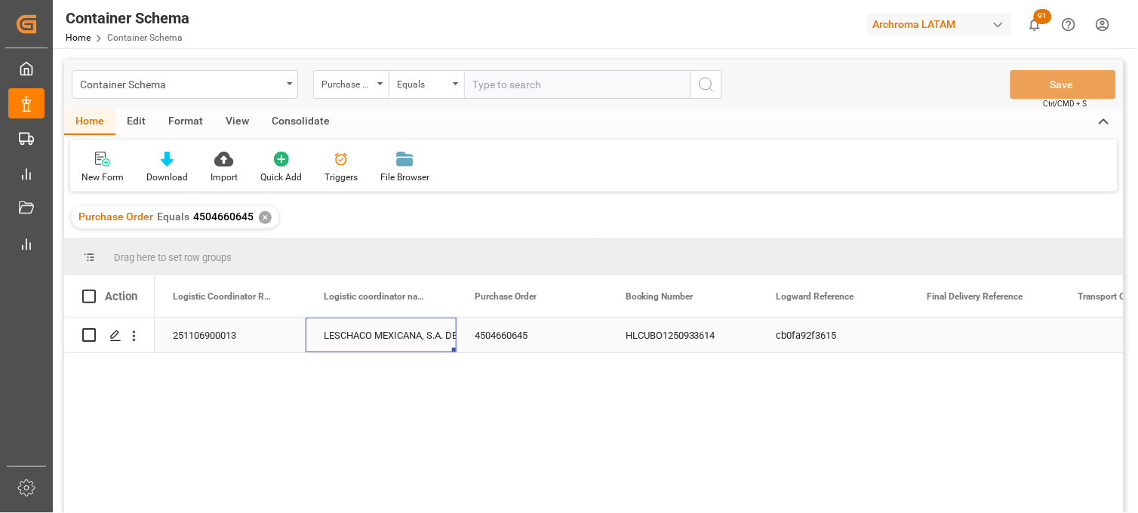
click at [419, 332] on div "LESCHACO MEXICANA, S.A. DE C.V." at bounding box center [381, 336] width 115 height 35
click at [237, 340] on div "251106900013" at bounding box center [230, 335] width 151 height 35
click at [522, 340] on div "4504660645" at bounding box center [532, 335] width 151 height 35
click at [222, 340] on div "251106900013" at bounding box center [230, 335] width 151 height 35
click at [372, 341] on div "LESCHACO MEXICANA, S.A. DE C.V." at bounding box center [381, 336] width 115 height 35
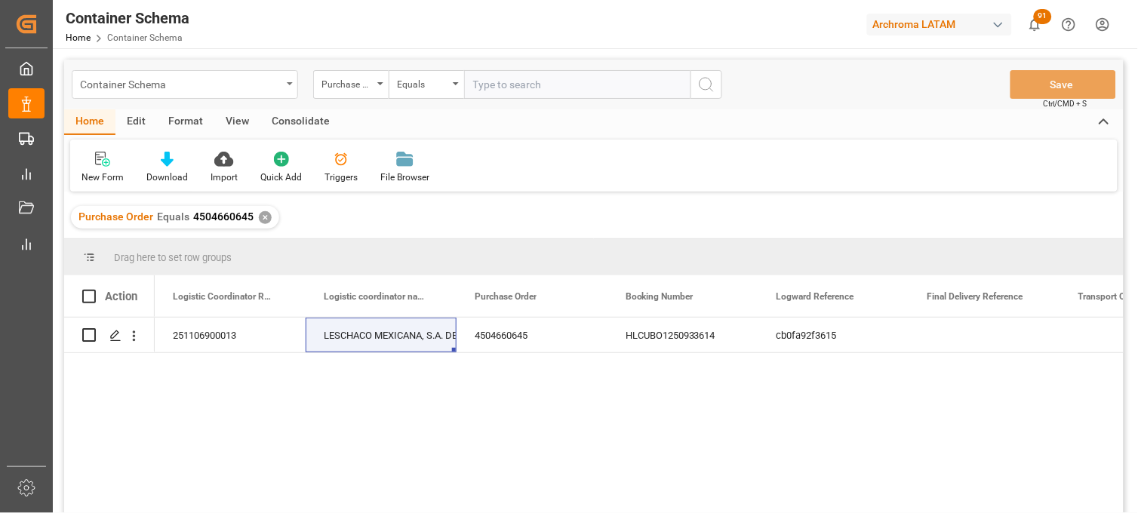
click at [274, 91] on div "Container Schema" at bounding box center [181, 83] width 202 height 19
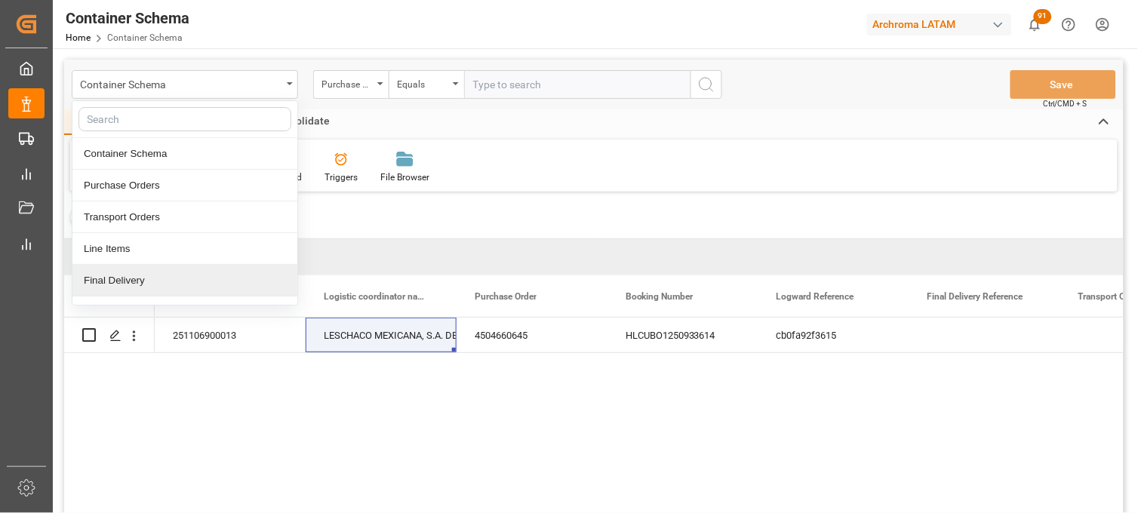
click at [156, 288] on div "Final Delivery" at bounding box center [184, 281] width 225 height 32
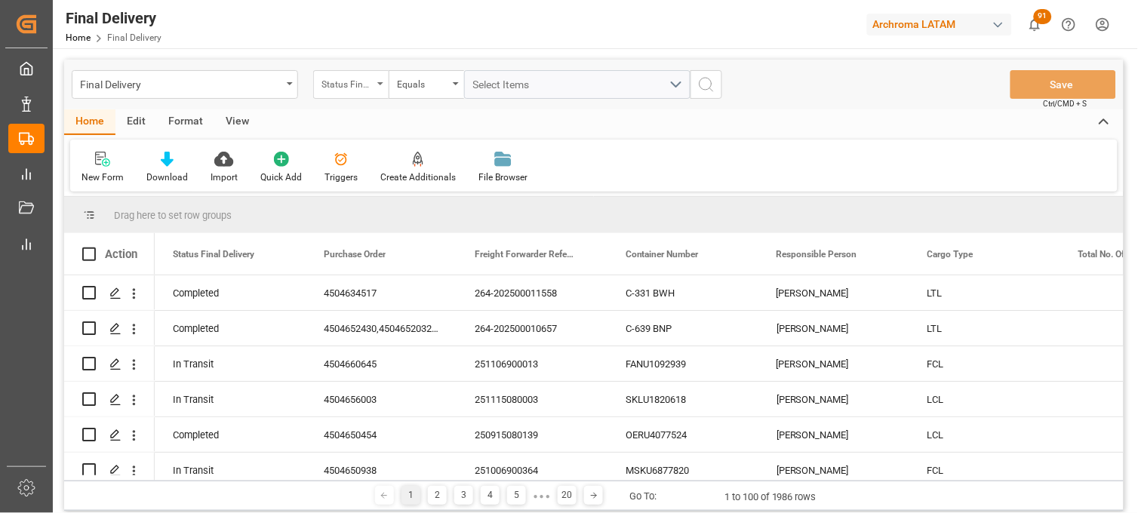
click at [378, 91] on div "Status Final Delivery" at bounding box center [350, 84] width 75 height 29
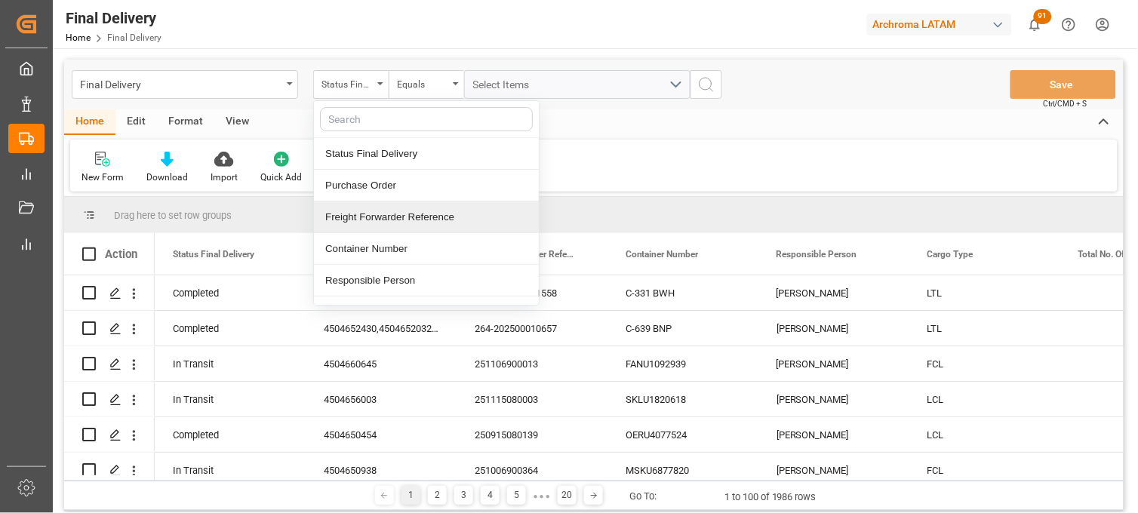
drag, startPoint x: 387, startPoint y: 211, endPoint x: 466, endPoint y: 119, distance: 121.0
click at [393, 202] on div "Freight Forwarder Reference" at bounding box center [426, 218] width 225 height 32
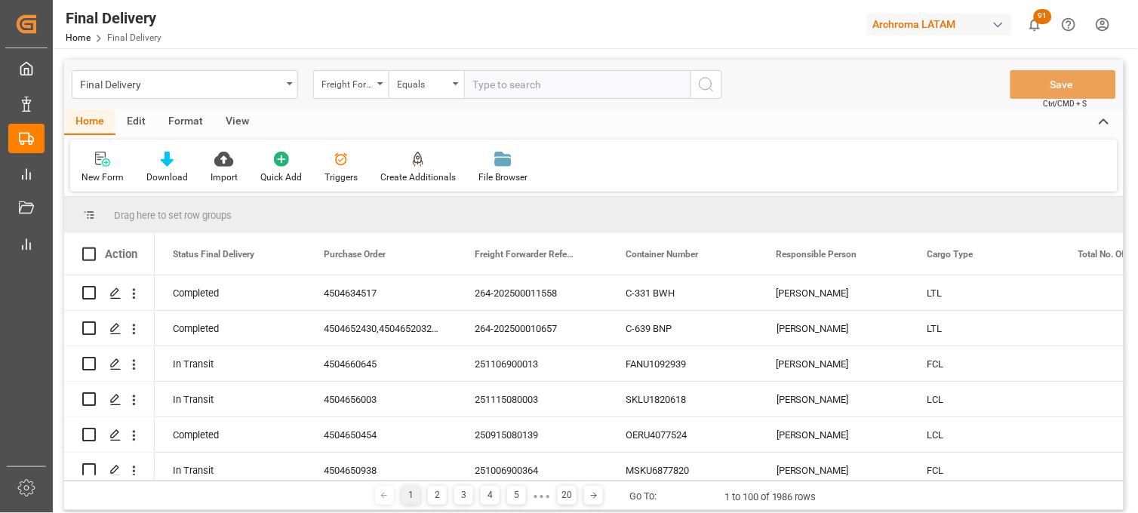
click at [476, 89] on input "text" at bounding box center [577, 84] width 226 height 29
type input "250906900589"
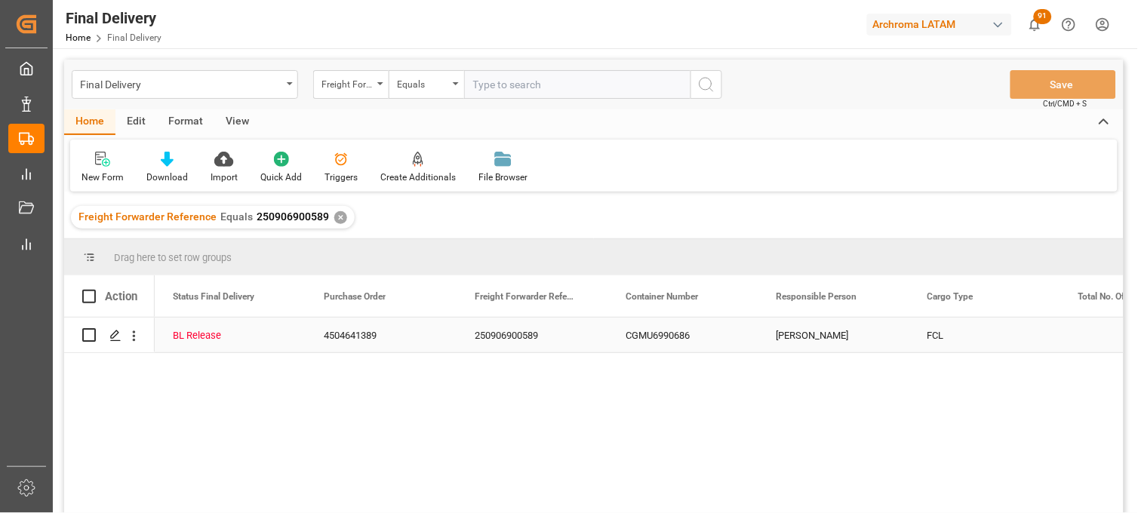
click at [659, 348] on div "CGMU6990686" at bounding box center [683, 335] width 151 height 35
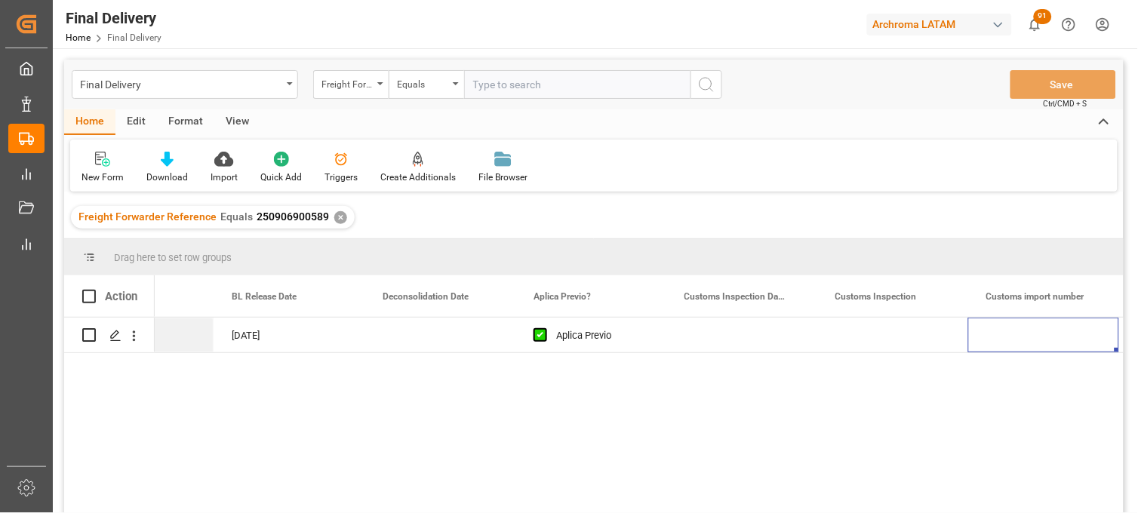
scroll to position [0, 1300]
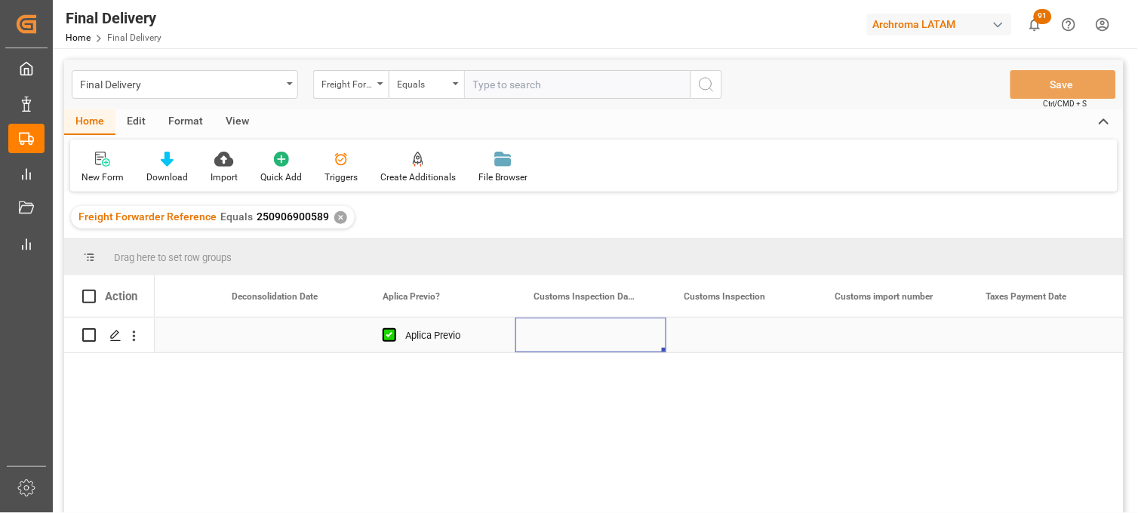
click at [577, 343] on div "Press SPACE to select this row." at bounding box center [591, 335] width 151 height 35
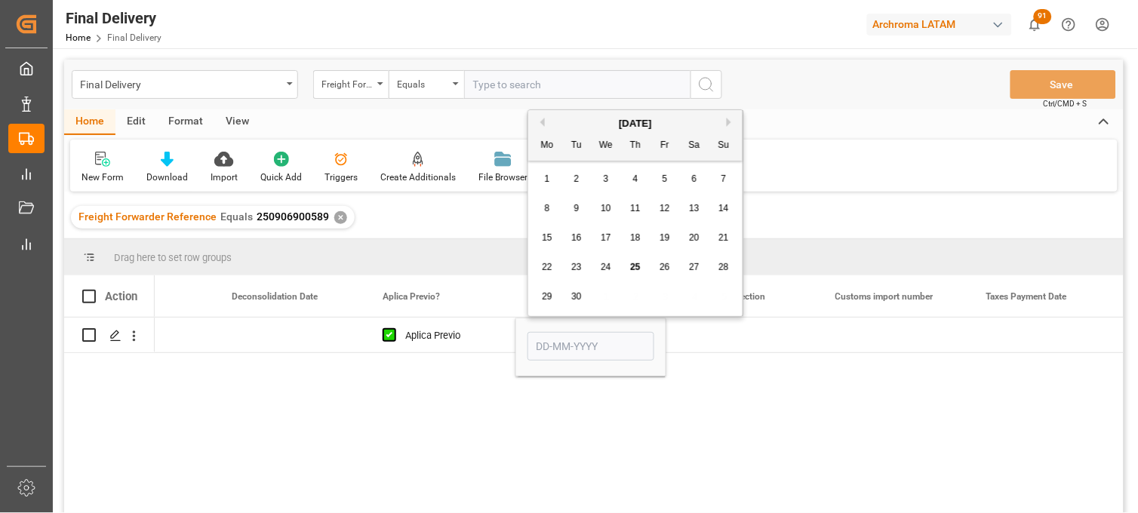
click at [667, 269] on span "26" at bounding box center [665, 267] width 10 height 11
type input "[DATE]"
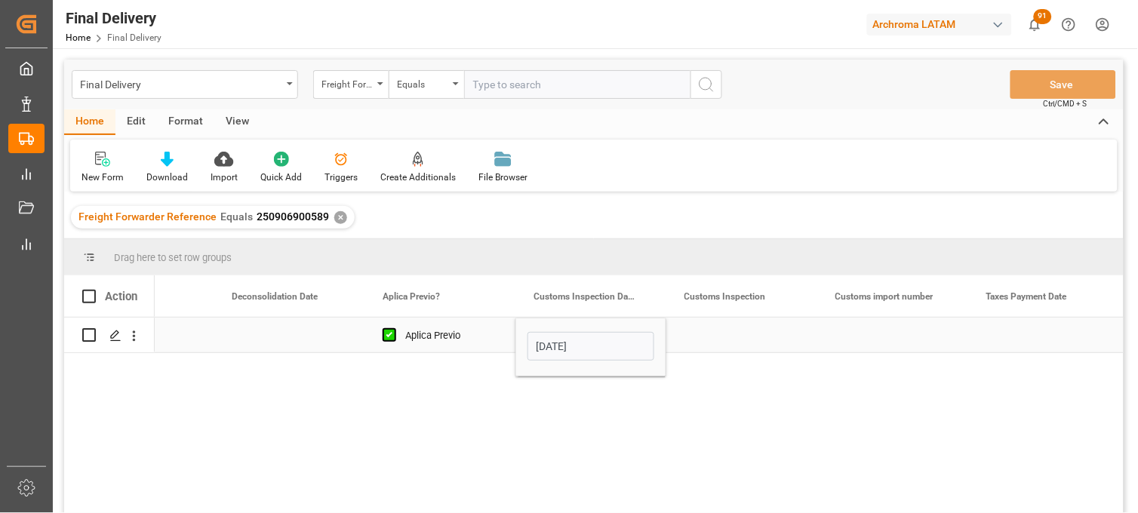
click at [714, 335] on div "Press SPACE to select this row." at bounding box center [742, 335] width 151 height 35
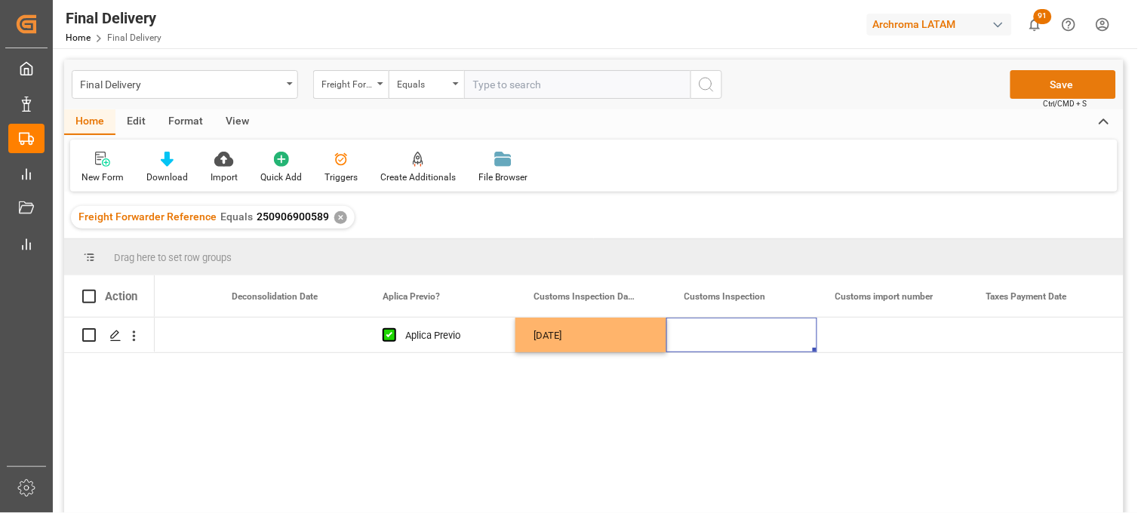
click at [1046, 88] on button "Save" at bounding box center [1064, 84] width 106 height 29
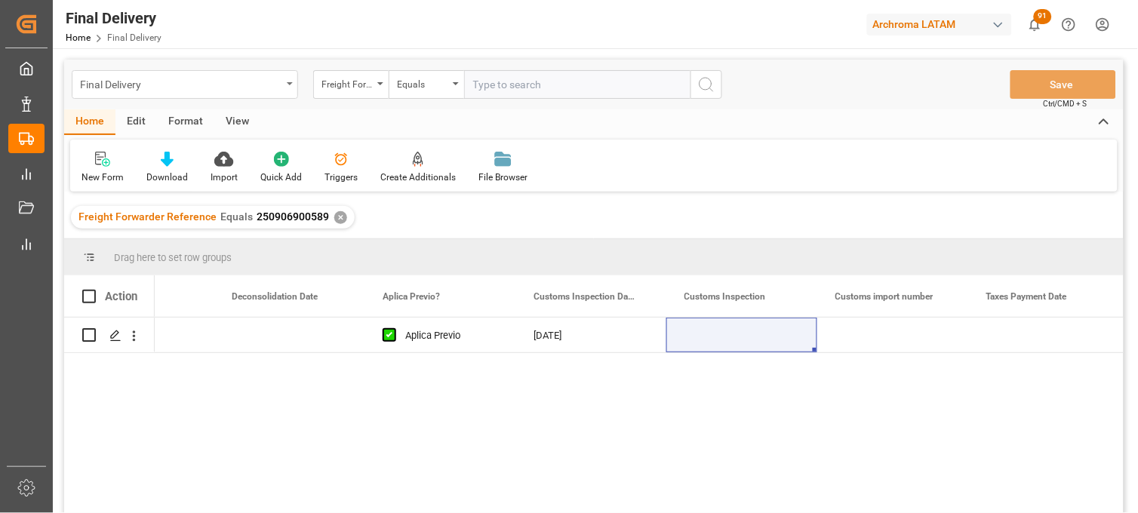
click at [180, 87] on div "Final Delivery" at bounding box center [181, 83] width 202 height 19
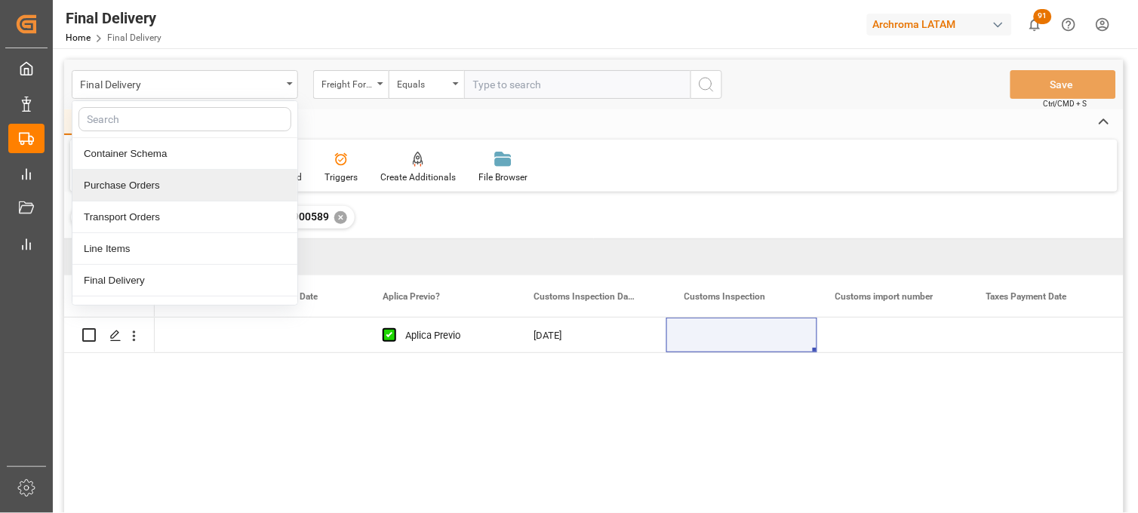
click at [149, 186] on div "Purchase Orders" at bounding box center [184, 186] width 225 height 32
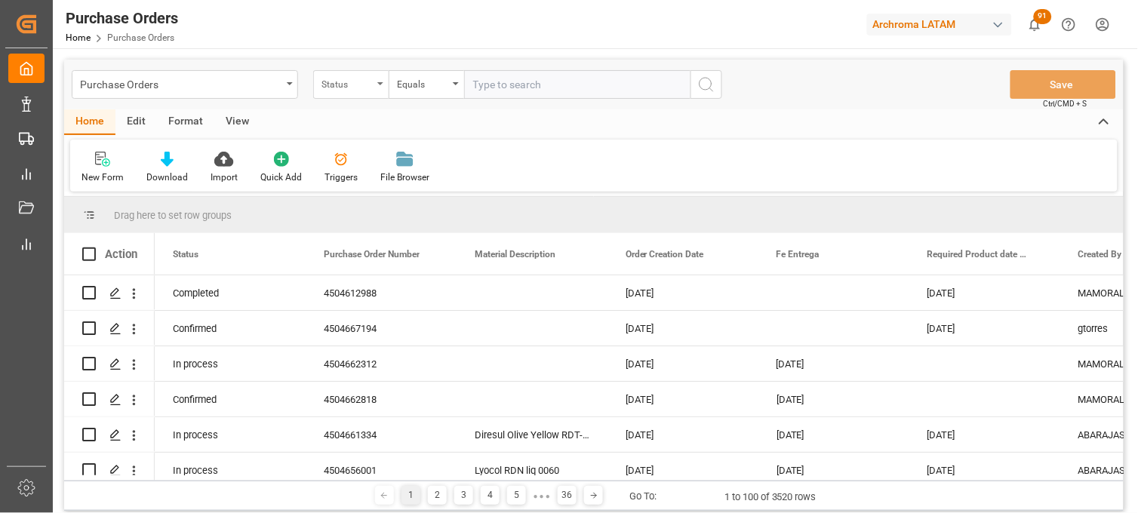
click at [359, 83] on div "Status" at bounding box center [347, 82] width 51 height 17
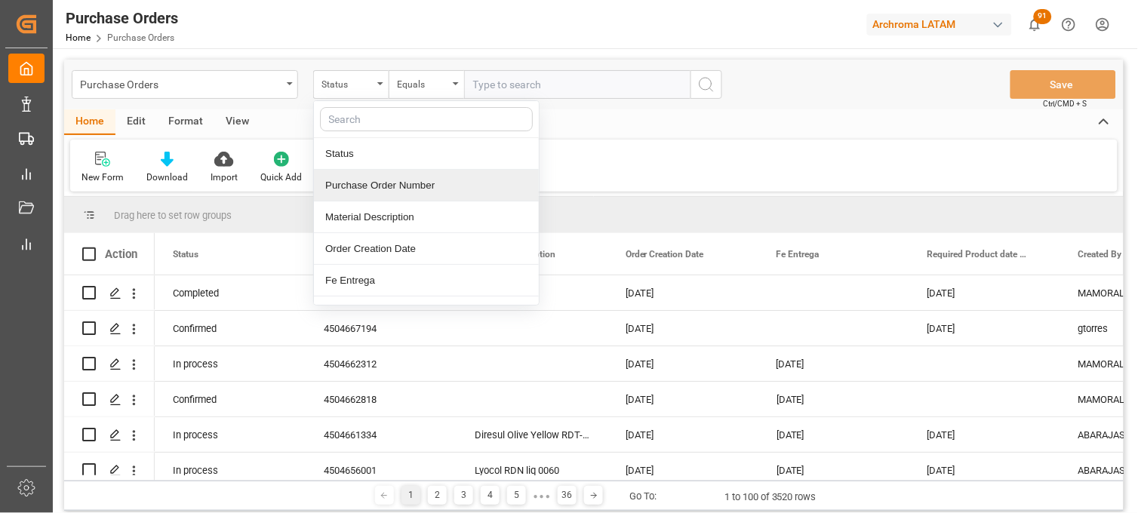
click at [378, 180] on div "Purchase Order Number" at bounding box center [426, 186] width 225 height 32
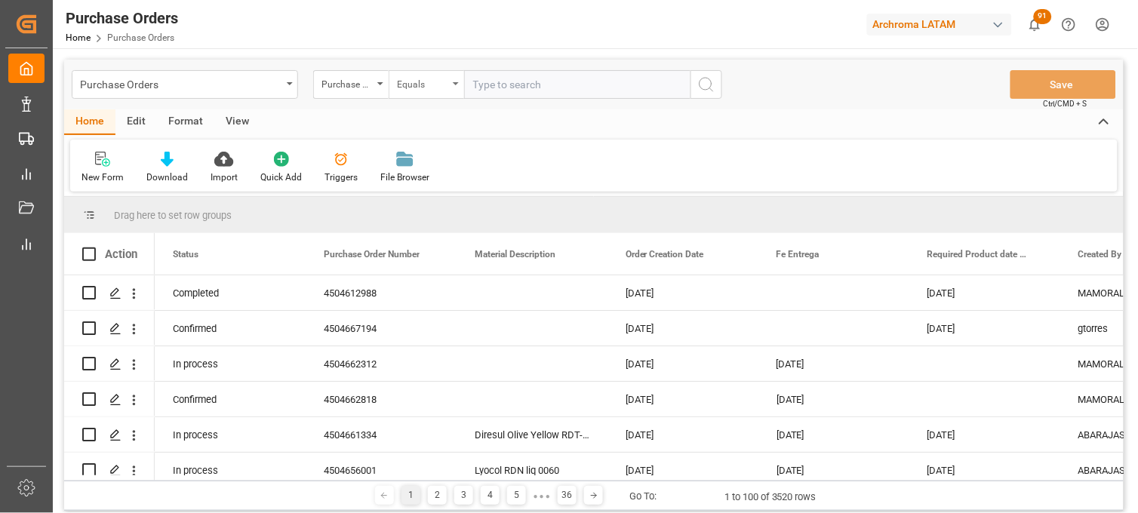
click at [463, 89] on div "Equals" at bounding box center [426, 84] width 75 height 29
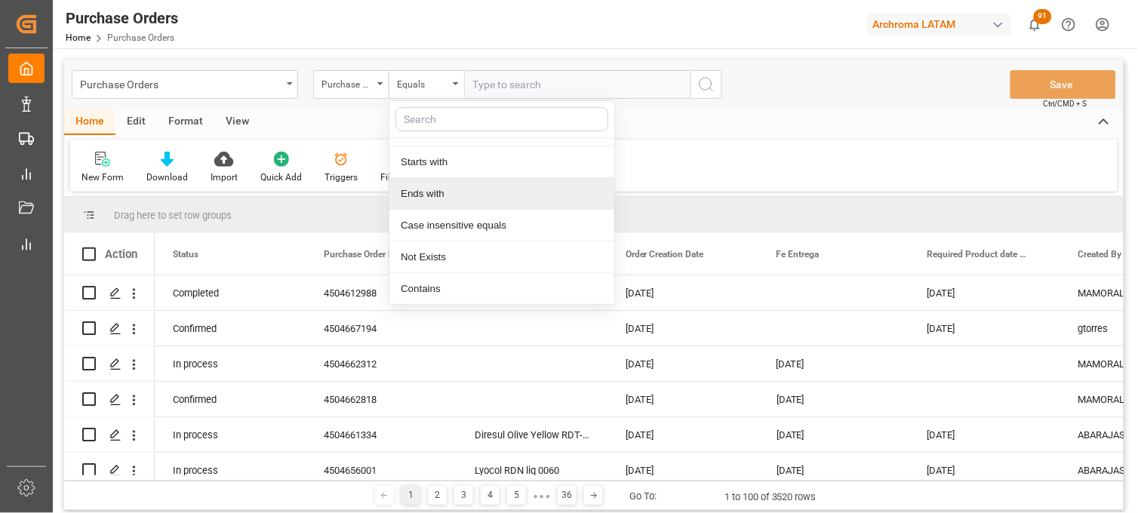
click at [449, 189] on div "Ends with" at bounding box center [502, 194] width 225 height 32
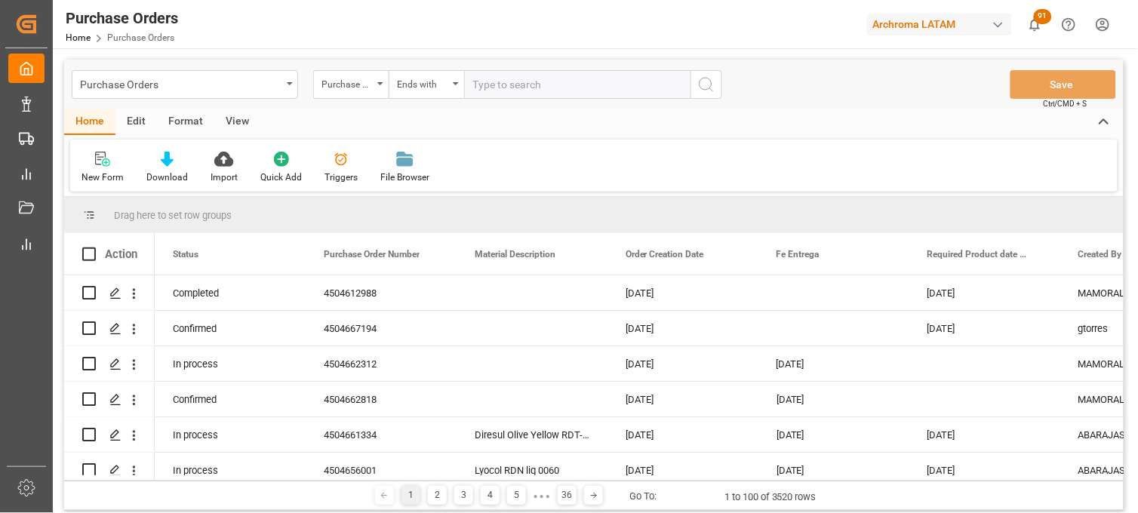
click at [488, 94] on input "text" at bounding box center [577, 84] width 226 height 29
paste input "4504642849"
type input "4504642849"
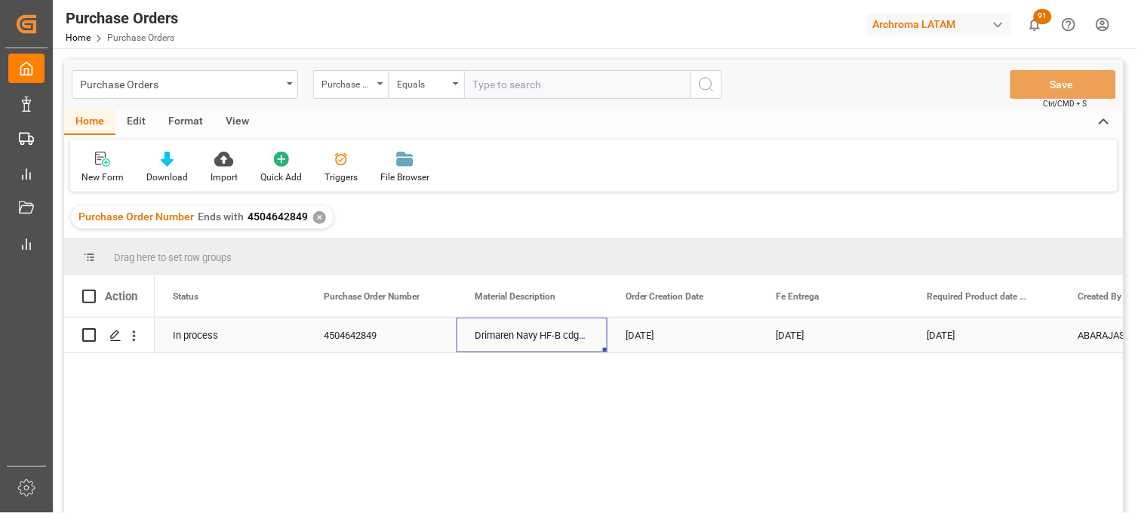
click at [519, 340] on div "Drimaren Navy HF-B cdge 0020" at bounding box center [532, 335] width 151 height 35
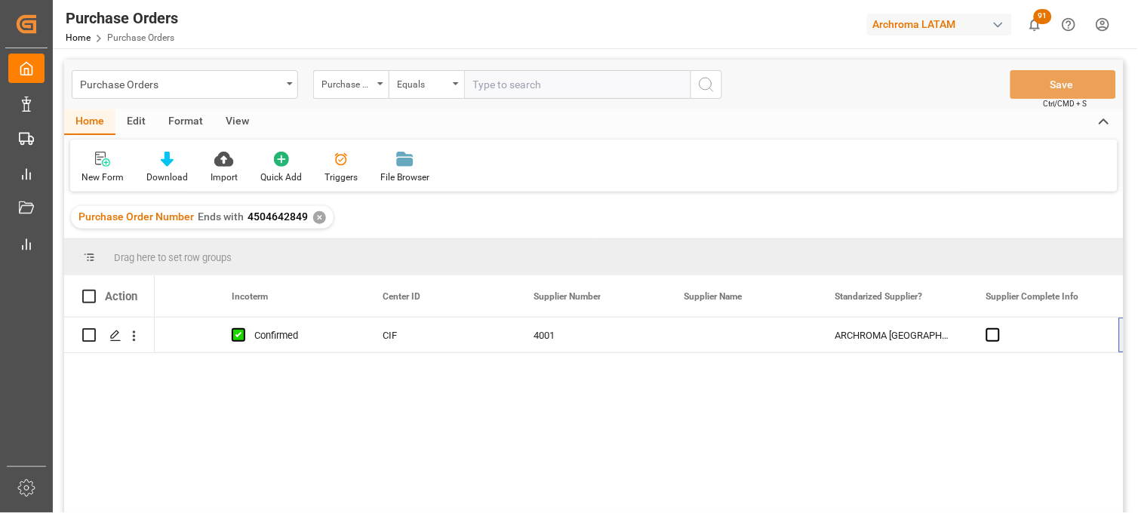
scroll to position [0, 2055]
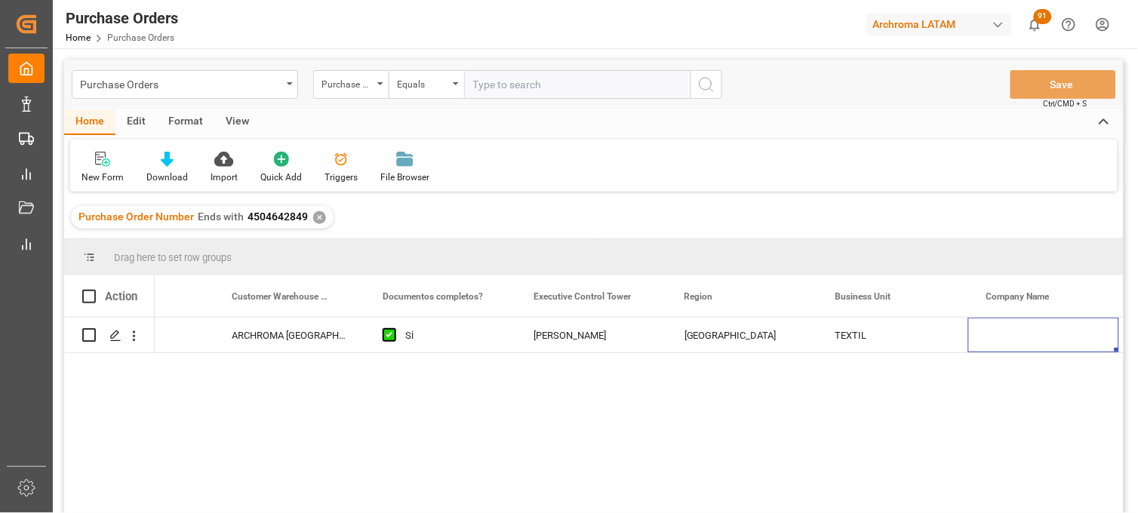
click at [275, 219] on span "4504642849" at bounding box center [278, 217] width 60 height 12
click at [277, 217] on span "4504642849" at bounding box center [278, 217] width 60 height 12
drag, startPoint x: 306, startPoint y: 216, endPoint x: 243, endPoint y: 217, distance: 63.4
click at [243, 217] on div "Purchase Order Number Ends with 4504642849 ✕" at bounding box center [202, 217] width 263 height 23
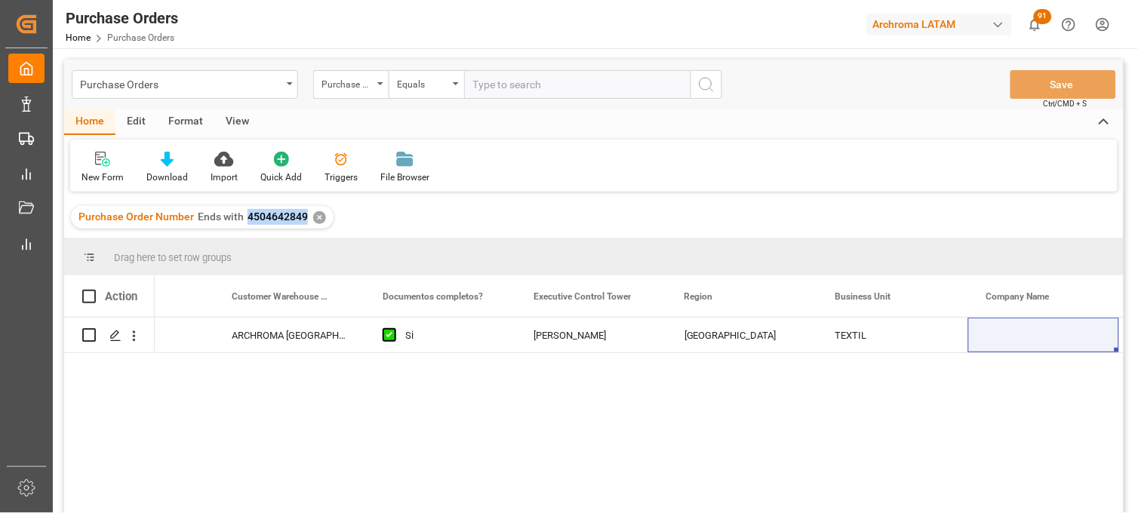
copy span "4504642849"
click at [211, 80] on div "Purchase Orders" at bounding box center [181, 83] width 202 height 19
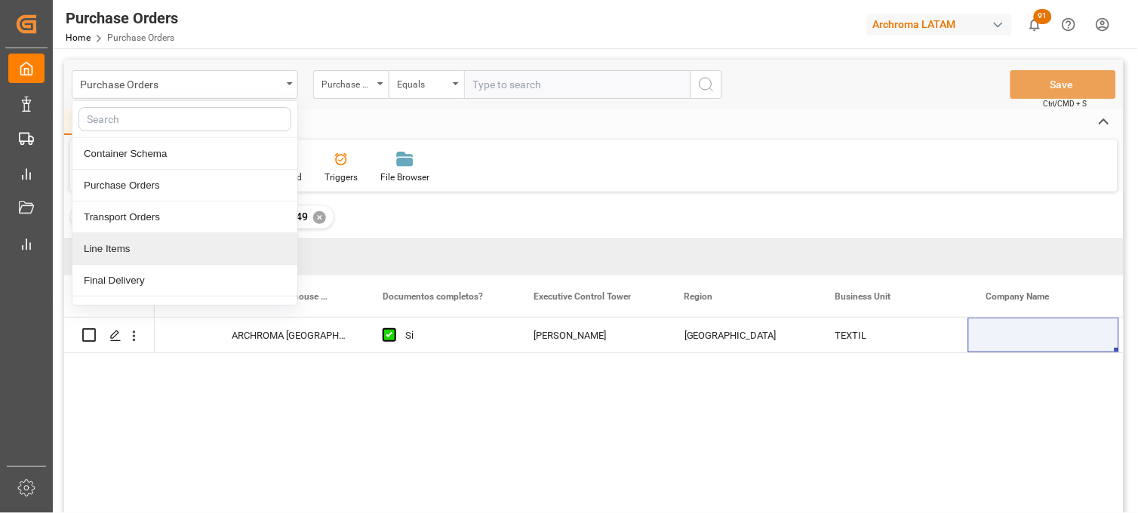
click at [206, 255] on div "Line Items" at bounding box center [184, 249] width 225 height 32
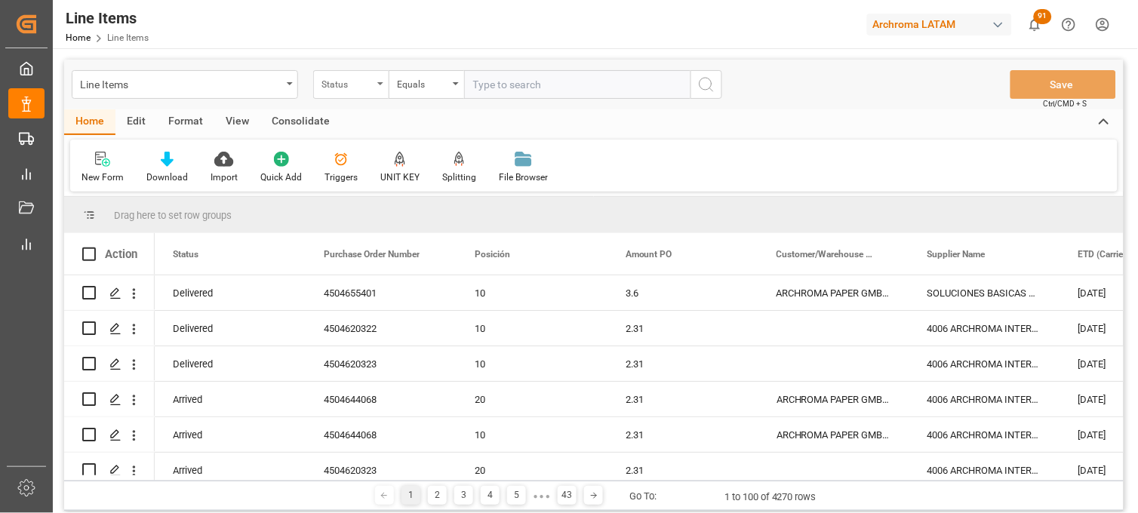
click at [335, 87] on div "Status" at bounding box center [347, 82] width 51 height 17
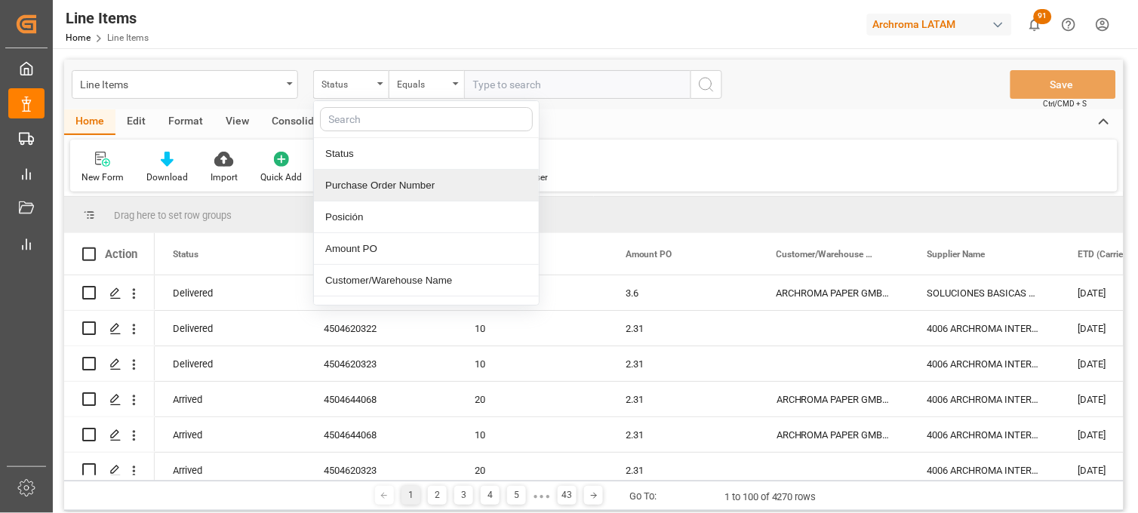
click at [380, 198] on div "Purchase Order Number" at bounding box center [426, 186] width 225 height 32
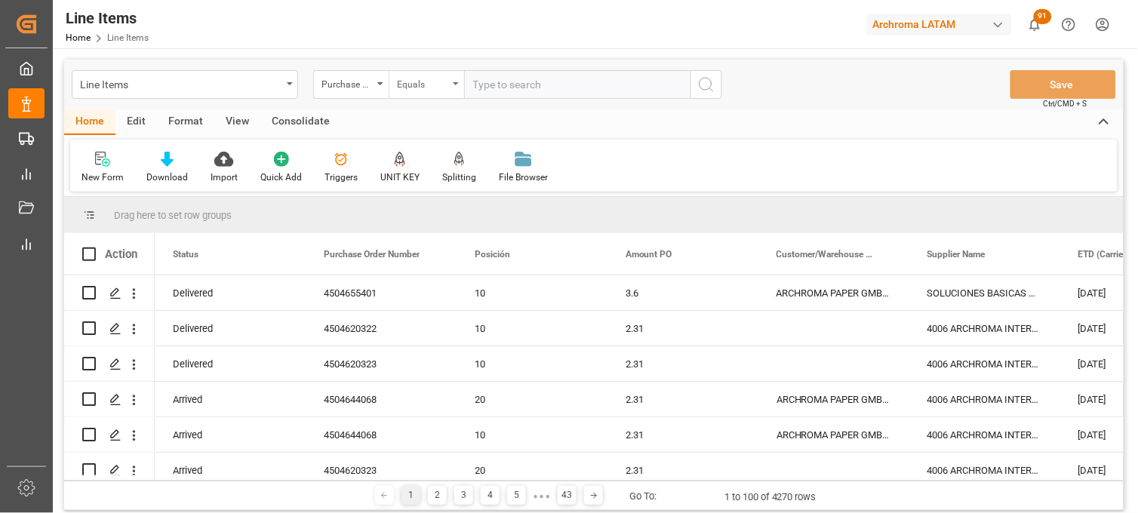
click at [463, 82] on div "Equals" at bounding box center [426, 84] width 75 height 29
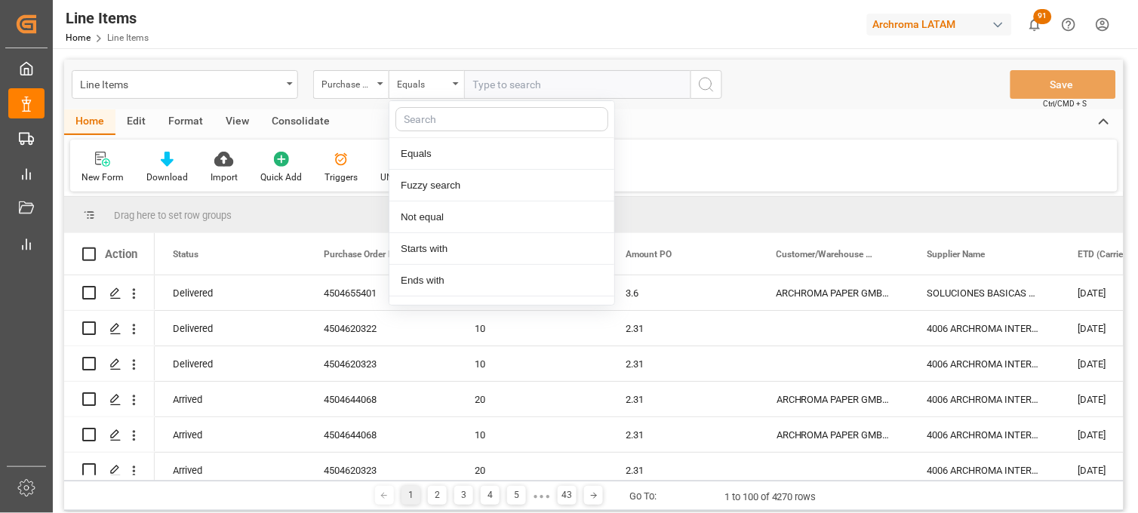
click at [476, 85] on input "text" at bounding box center [577, 84] width 226 height 29
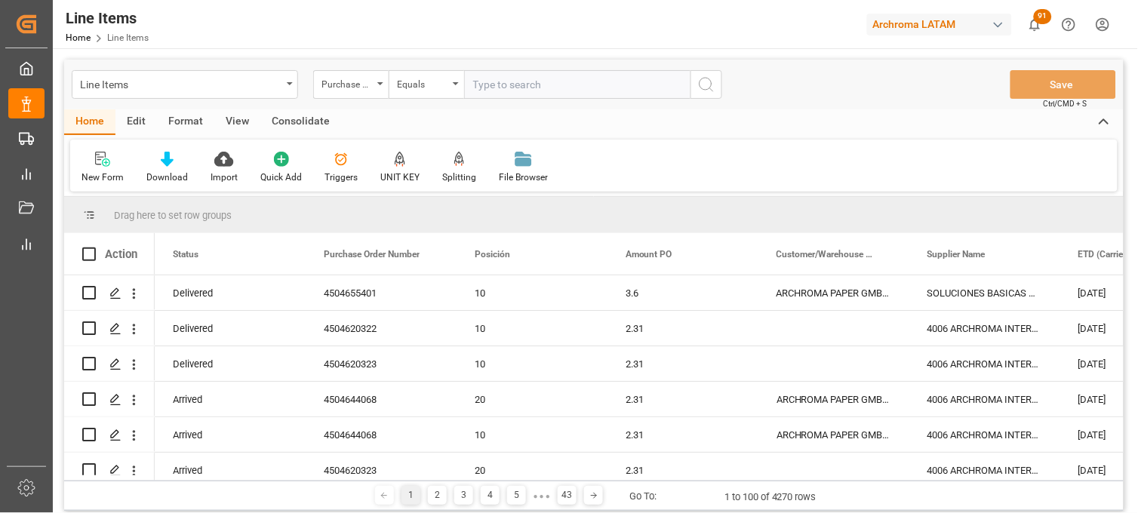
paste input "4504642849"
type input "4504642849"
click at [705, 86] on icon "search button" at bounding box center [707, 84] width 18 height 18
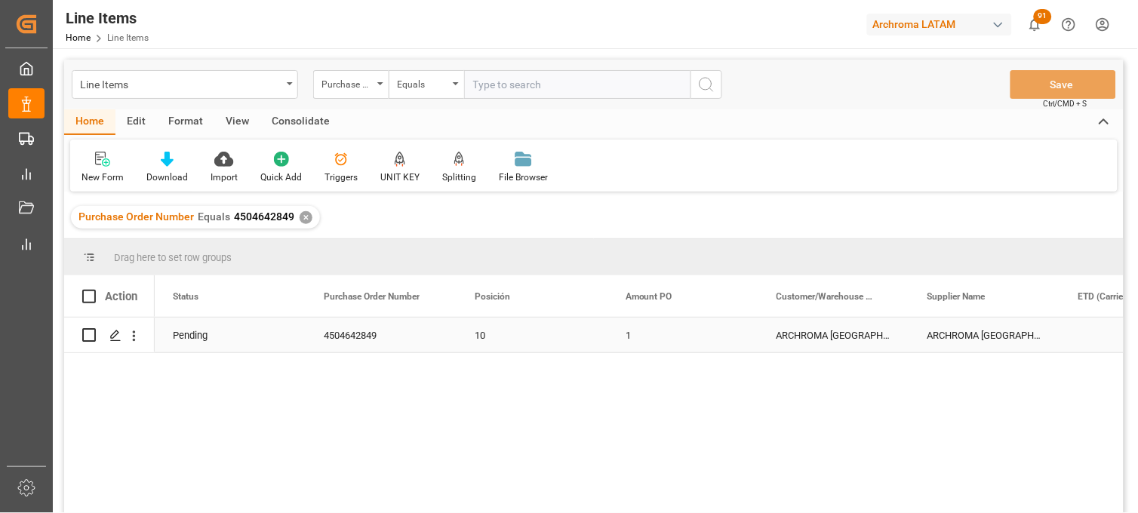
click at [789, 341] on div "ARCHROMA [GEOGRAPHIC_DATA] S DE RL DE CV ([GEOGRAPHIC_DATA][PERSON_NAME])" at bounding box center [834, 335] width 151 height 35
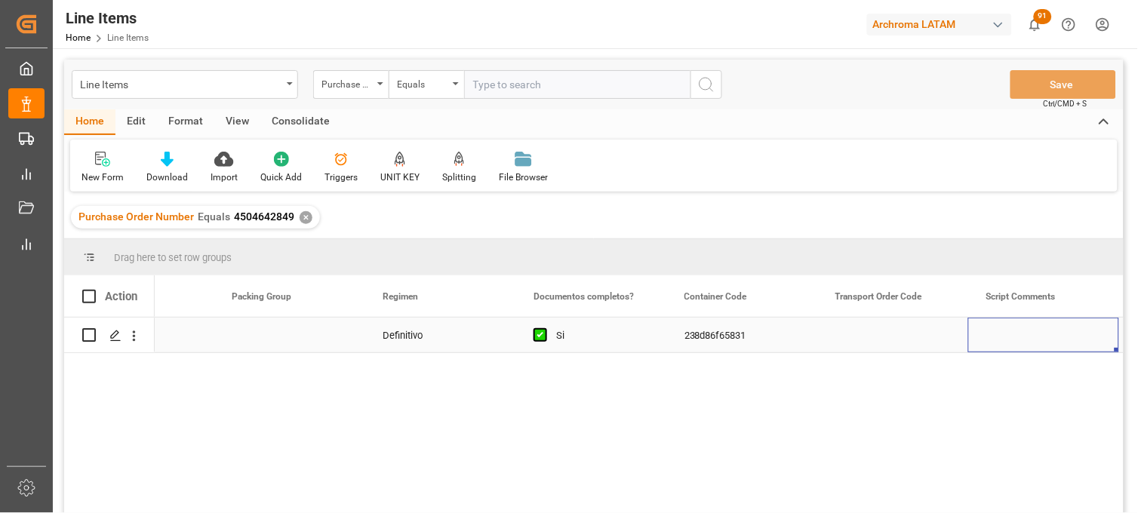
click at [726, 344] on div "238d86f65831" at bounding box center [742, 335] width 151 height 35
click at [130, 334] on icon "open menu" at bounding box center [134, 336] width 16 height 16
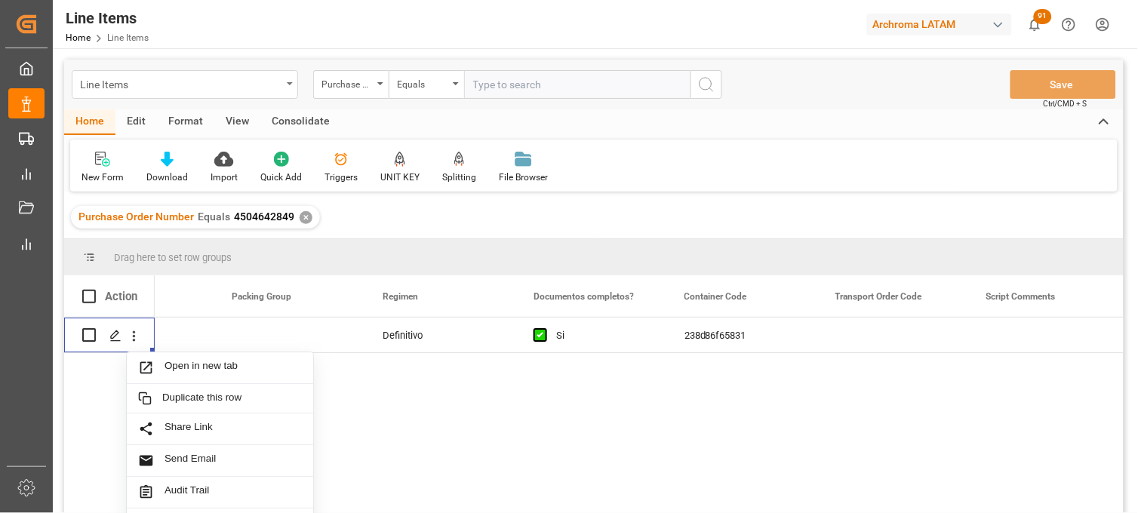
click at [184, 84] on div "Line Items" at bounding box center [181, 83] width 202 height 19
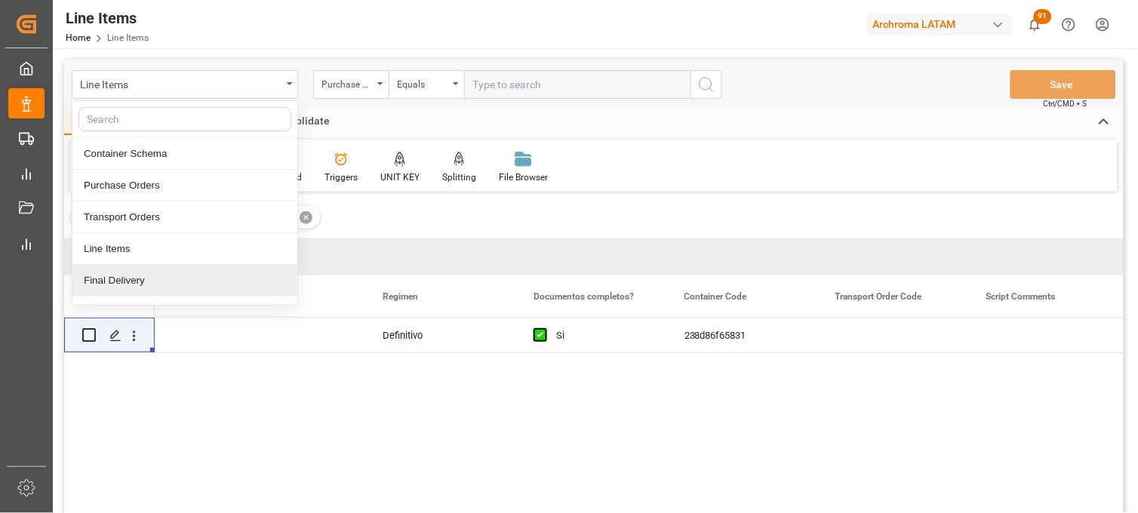
click at [152, 273] on div "Final Delivery" at bounding box center [184, 281] width 225 height 32
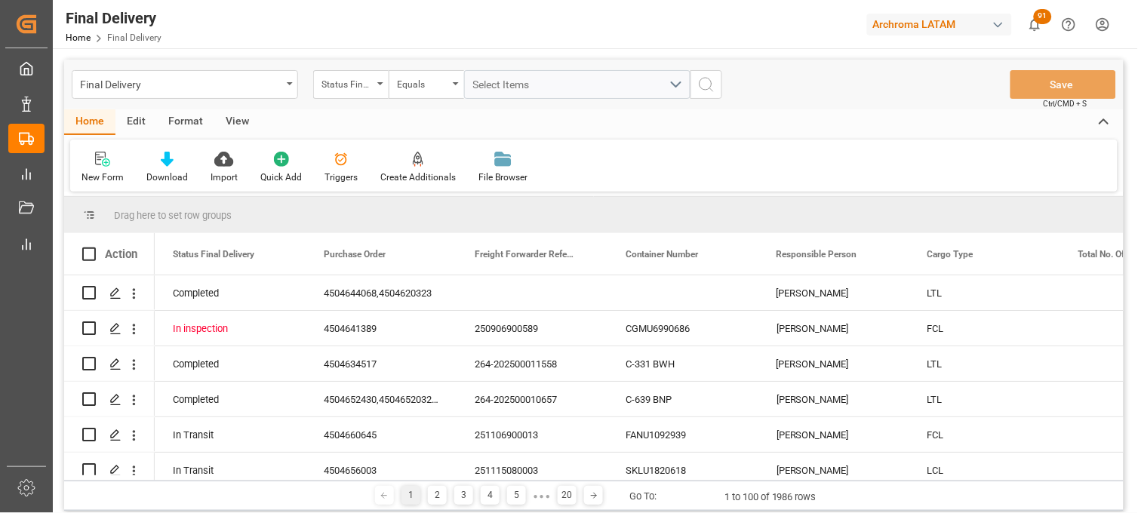
click at [379, 94] on div "Status Final Delivery" at bounding box center [350, 84] width 75 height 29
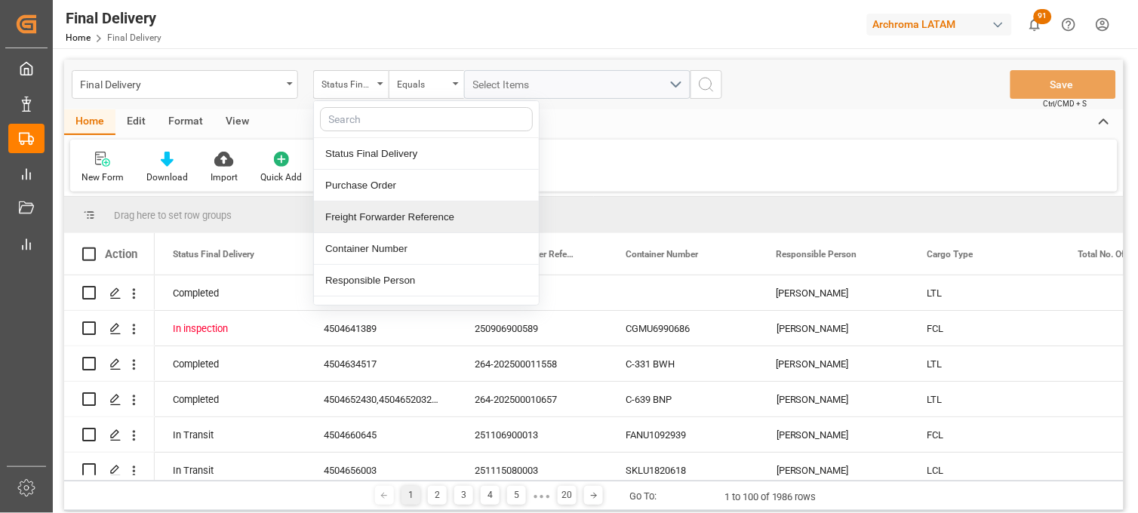
click at [383, 208] on div "Freight Forwarder Reference" at bounding box center [426, 218] width 225 height 32
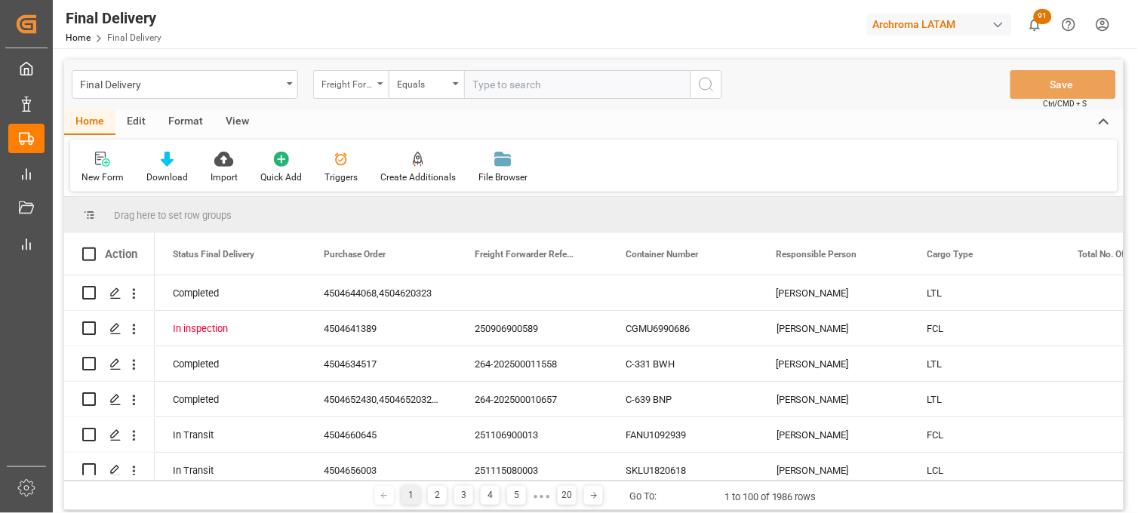
click at [365, 91] on div "Freight Forwarder Reference" at bounding box center [350, 84] width 75 height 29
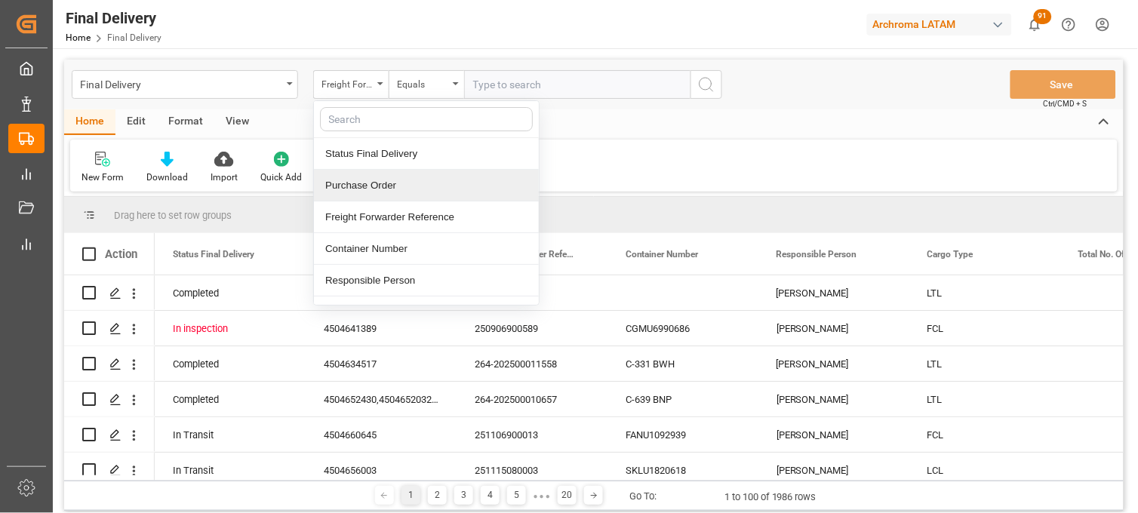
click at [401, 192] on div "Purchase Order" at bounding box center [426, 186] width 225 height 32
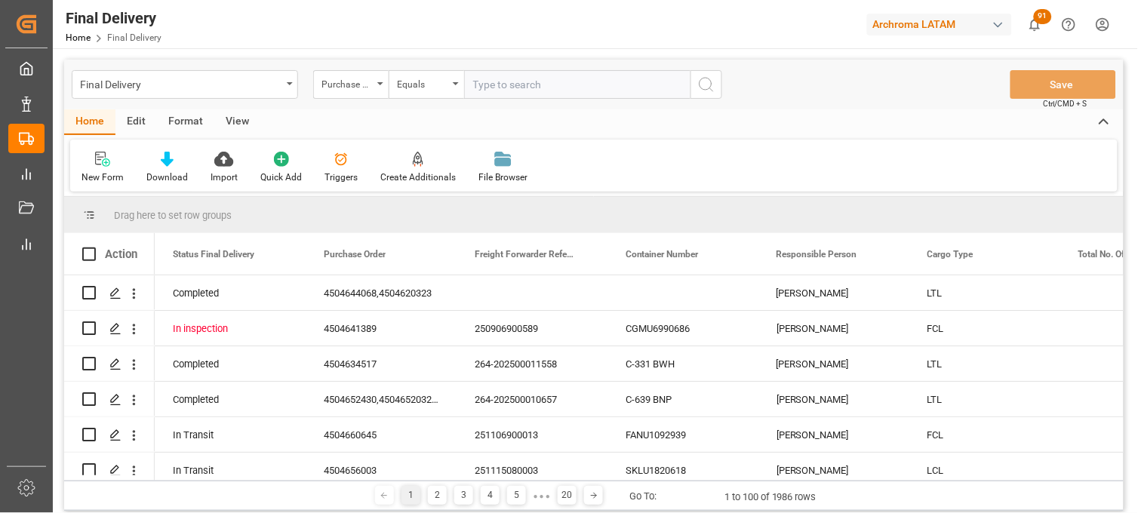
click at [479, 87] on input "text" at bounding box center [577, 84] width 226 height 29
paste input "238d86f65831"
type input "238d86f65831"
click at [275, 87] on div "Final Delivery" at bounding box center [181, 83] width 202 height 19
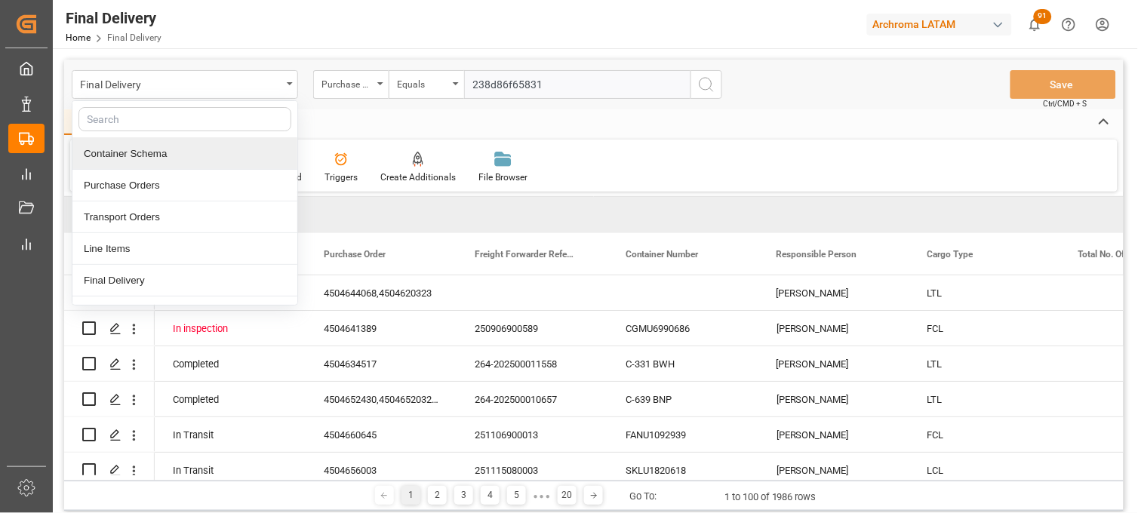
drag, startPoint x: 160, startPoint y: 154, endPoint x: 177, endPoint y: 156, distance: 17.5
click at [161, 154] on div "Container Schema" at bounding box center [184, 154] width 225 height 32
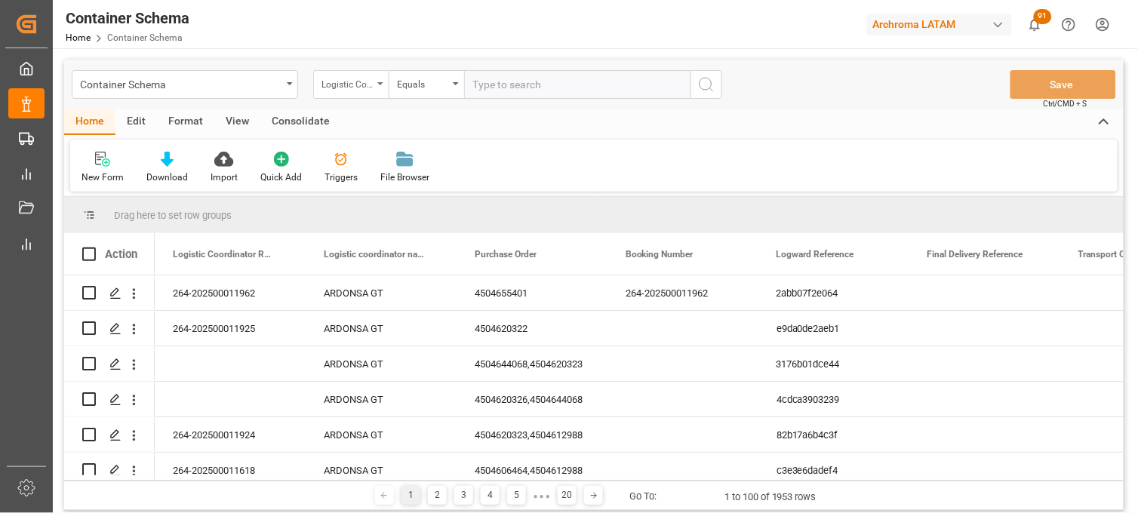
click at [353, 88] on div "Logistic Coordinator Reference Number" at bounding box center [347, 82] width 51 height 17
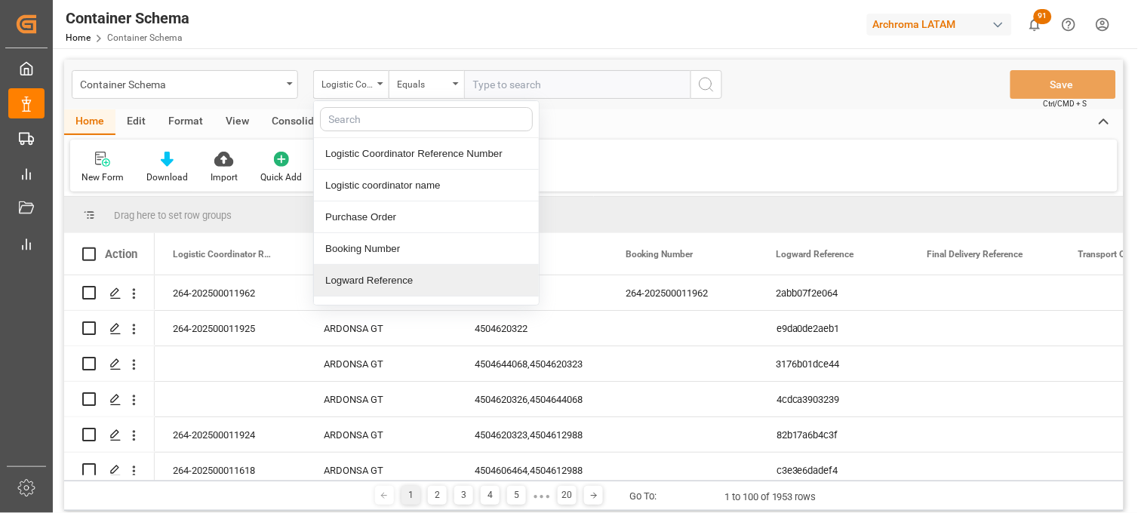
click at [408, 282] on div "Logward Reference" at bounding box center [426, 281] width 225 height 32
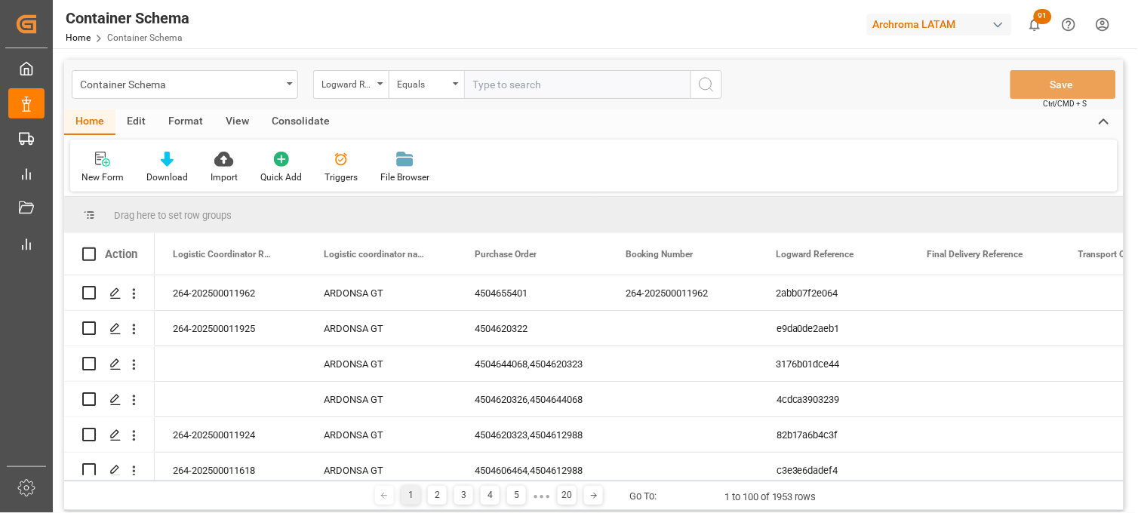
click at [495, 91] on input "text" at bounding box center [577, 84] width 226 height 29
paste input "238d86f65831"
type input "238d86f65831"
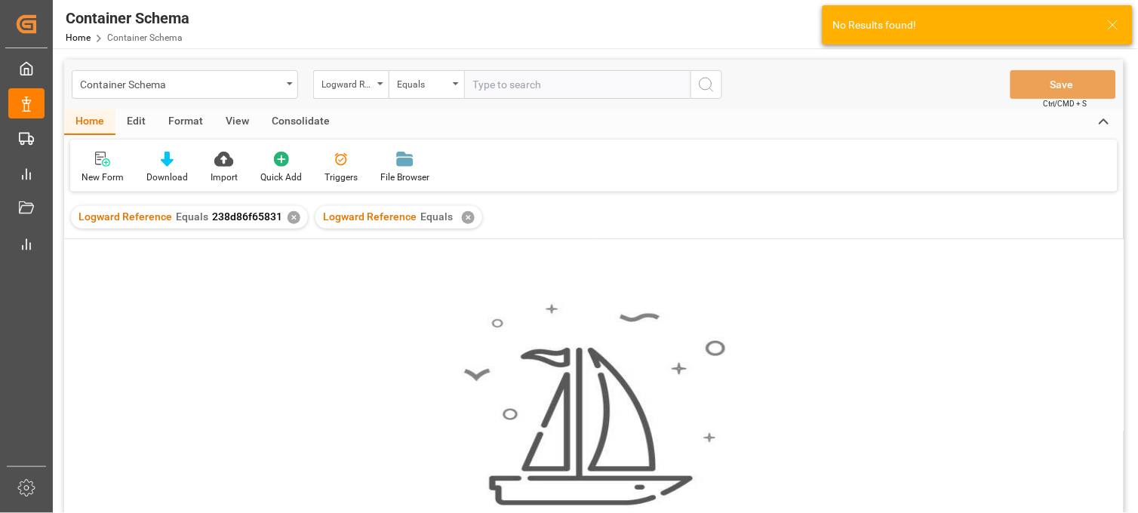
click at [462, 215] on div "✕" at bounding box center [468, 217] width 13 height 13
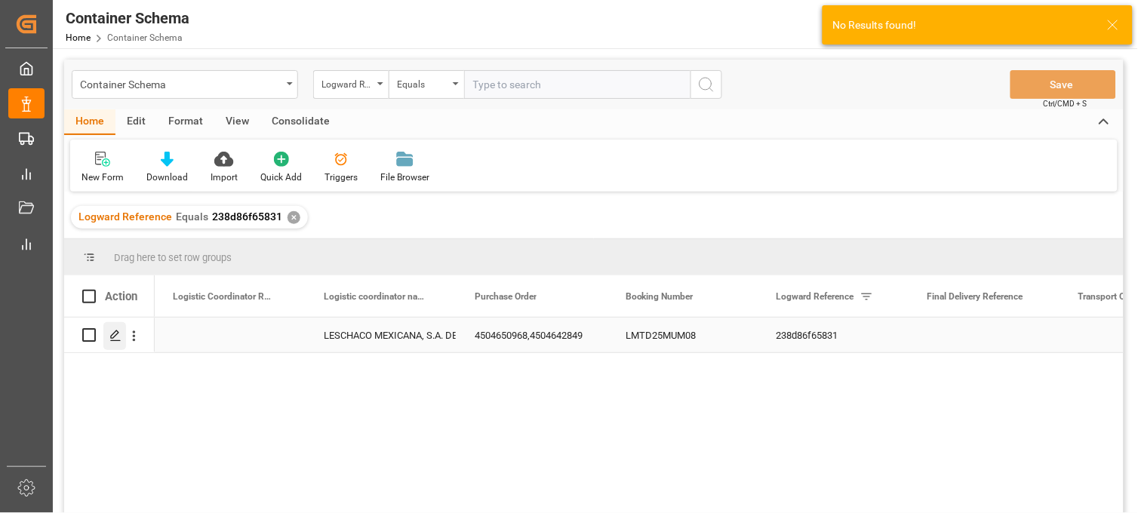
click at [116, 341] on icon "Press SPACE to select this row." at bounding box center [115, 336] width 12 height 12
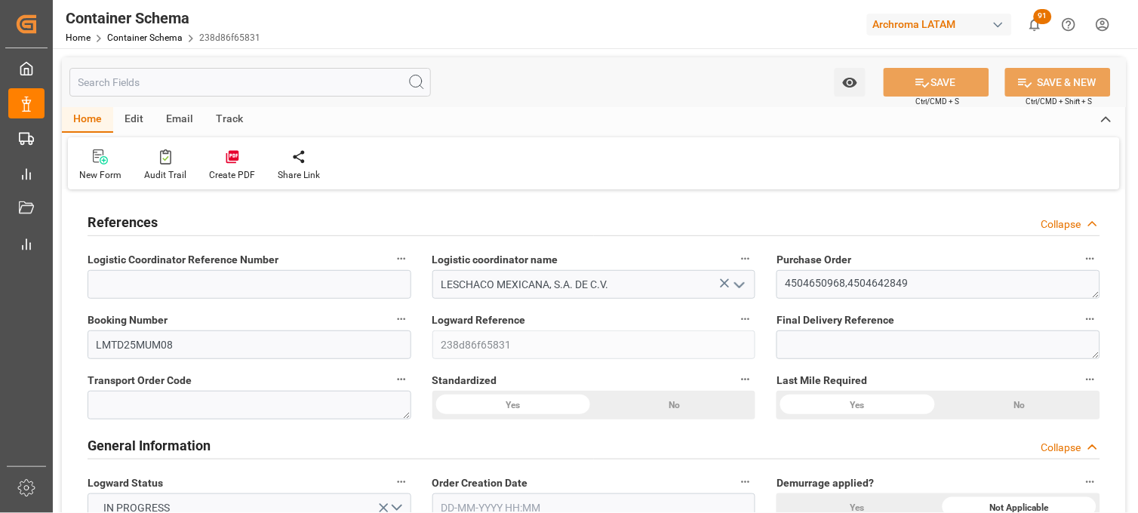
type input "0"
type input "7"
type input "2"
type input "54"
type input "1260"
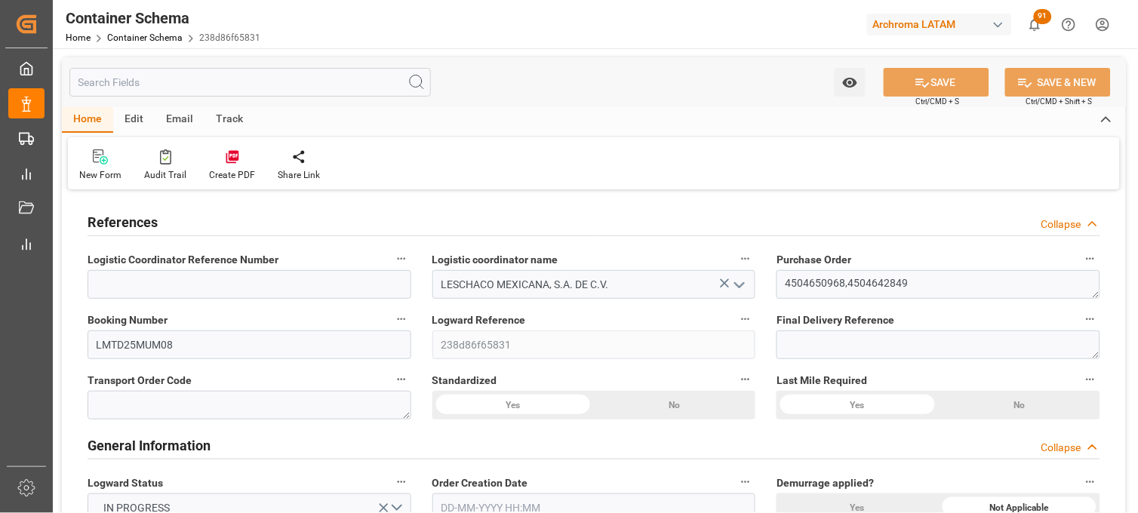
type input "1357.2"
type input "MSC"
type input "Mediterranean Shipping Company"
type input "INNSA"
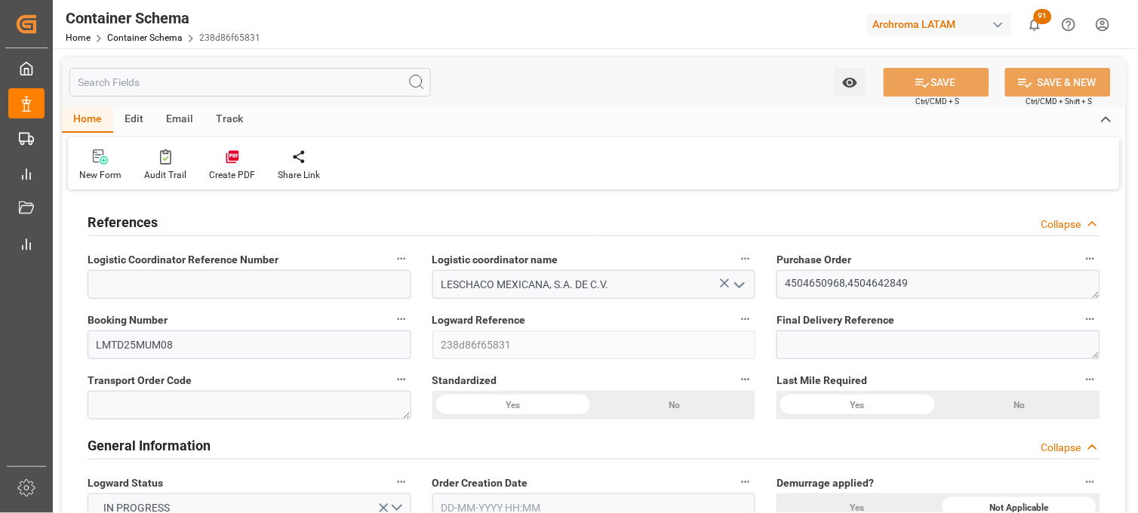
type input "MXVER"
type input "9372470"
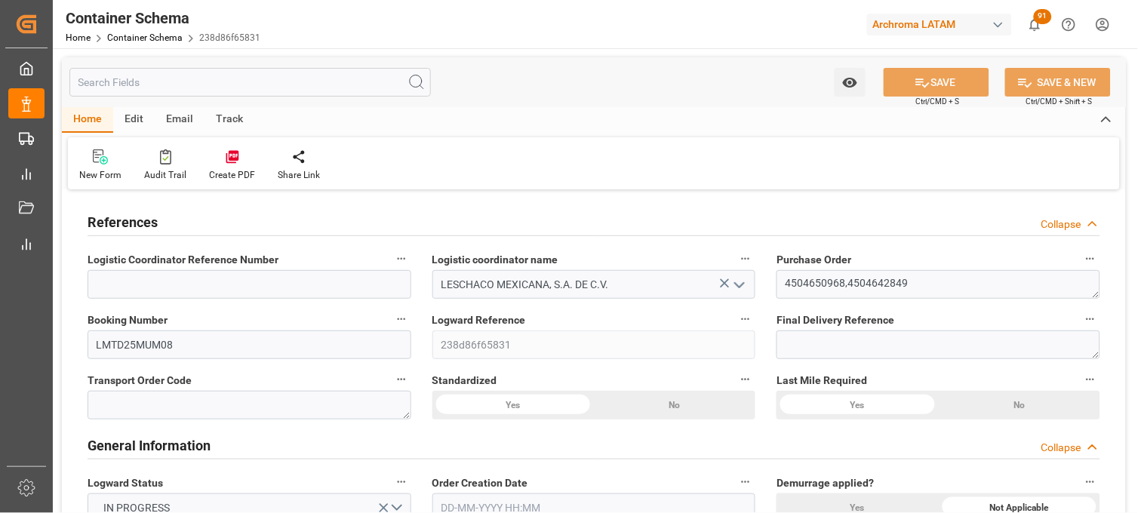
type input "9372470"
type input "0"
type input "[DATE] 16:30"
type input "[DATE]"
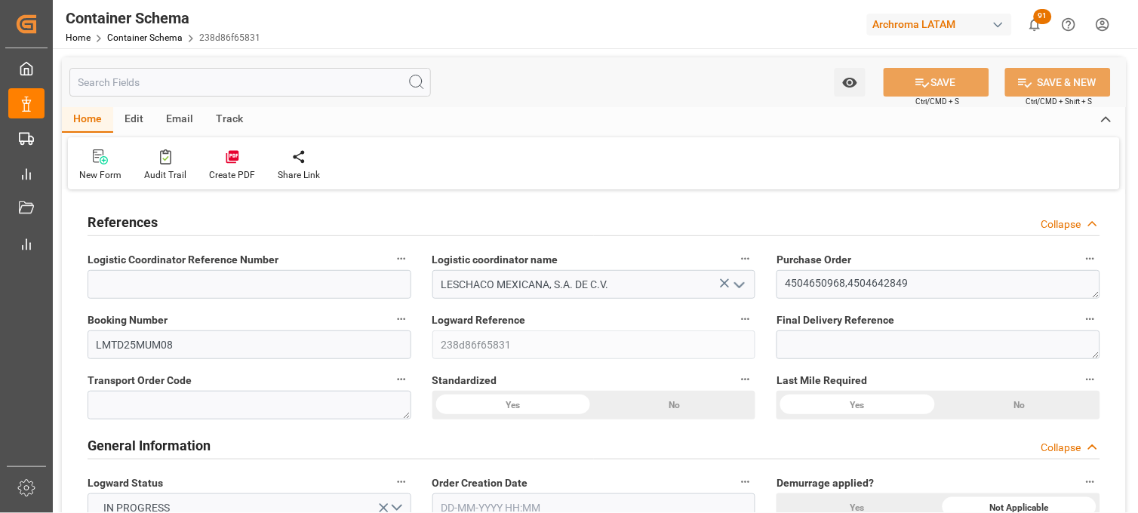
type input "[DATE]"
type input "[DATE] 07:17"
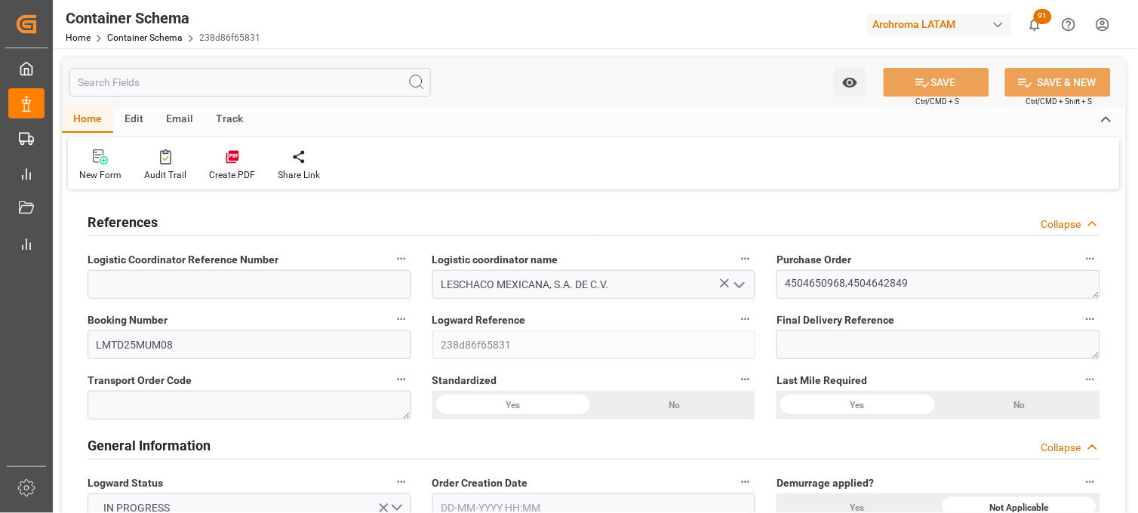
type input "[DATE] 22:56"
type input "[DATE]"
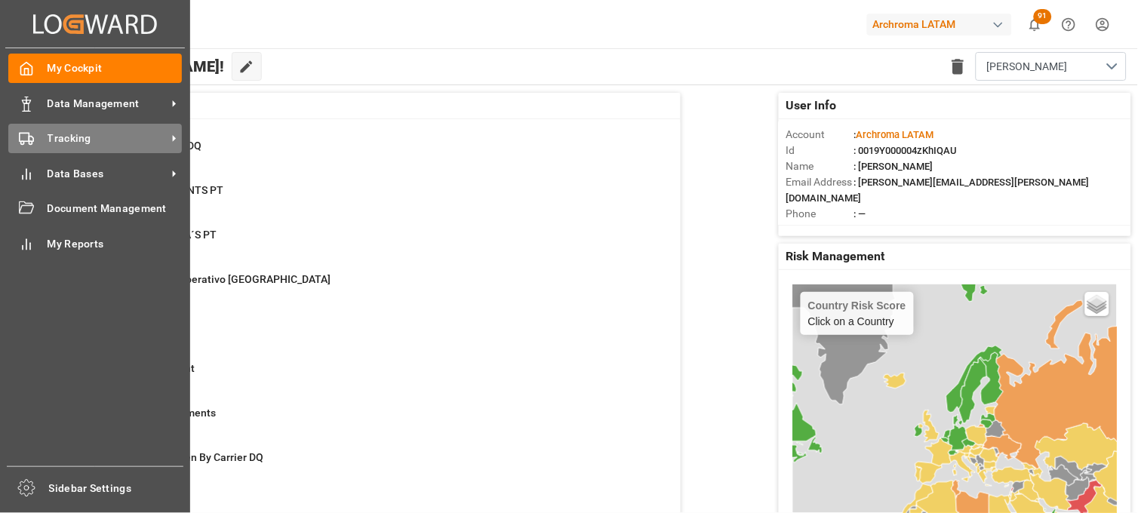
click at [49, 146] on div "Tracking Tracking" at bounding box center [95, 138] width 174 height 29
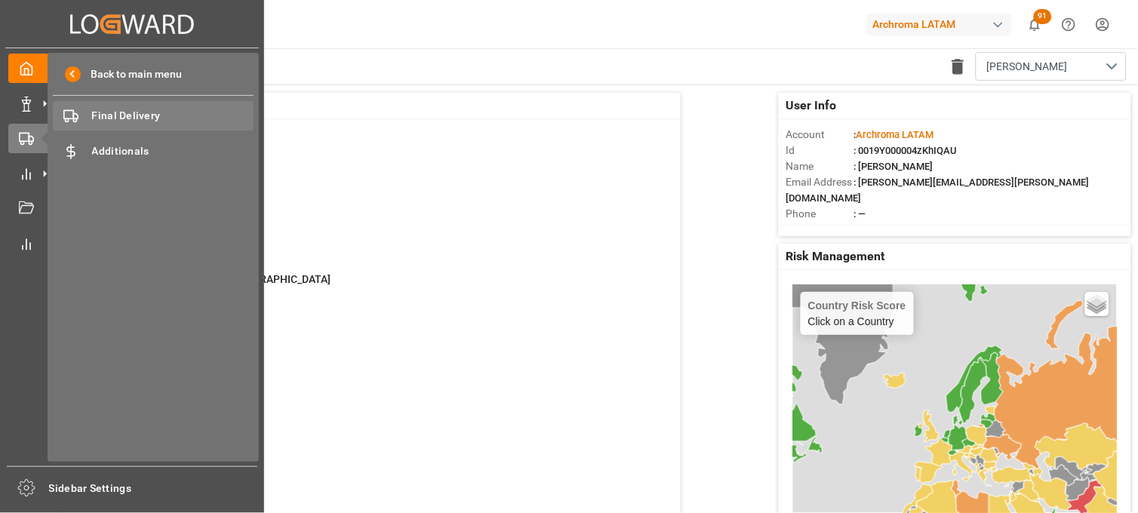
click at [128, 117] on span "Final Delivery" at bounding box center [173, 116] width 162 height 16
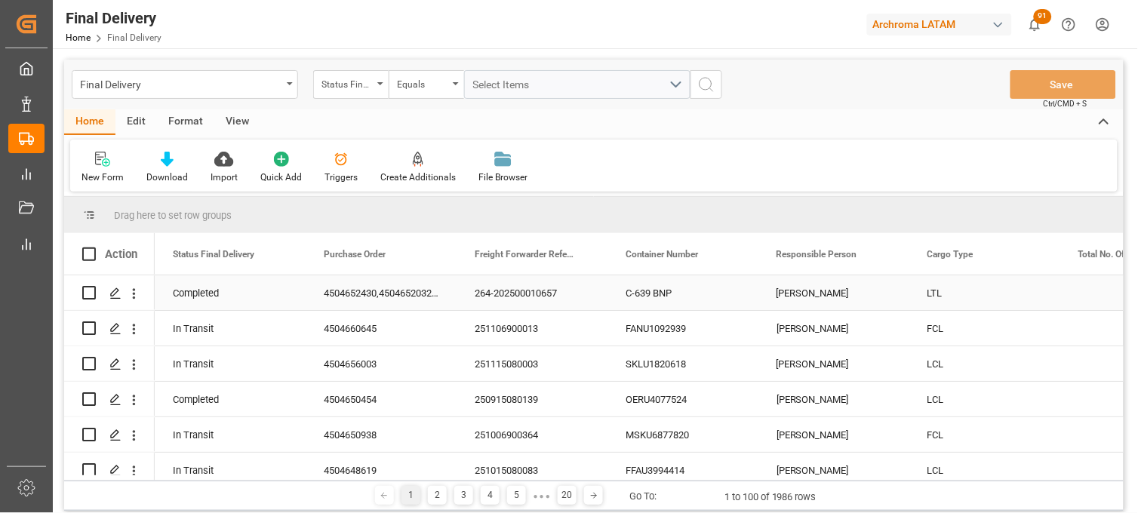
click at [352, 291] on div "4504652430,4504652032,4504652026" at bounding box center [381, 293] width 151 height 35
click at [521, 289] on div "264-202500010657" at bounding box center [532, 293] width 151 height 35
click at [624, 291] on div "C-639 BNP" at bounding box center [683, 293] width 151 height 35
click at [815, 296] on div "[PERSON_NAME]" at bounding box center [834, 293] width 151 height 35
click at [789, 322] on div "[PERSON_NAME]" at bounding box center [834, 328] width 151 height 35
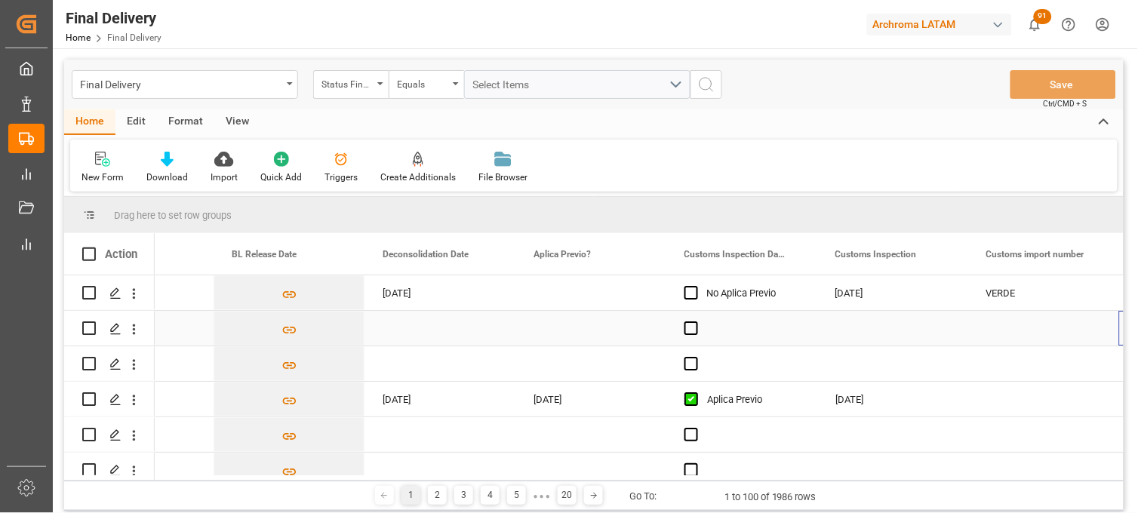
scroll to position [0, 1149]
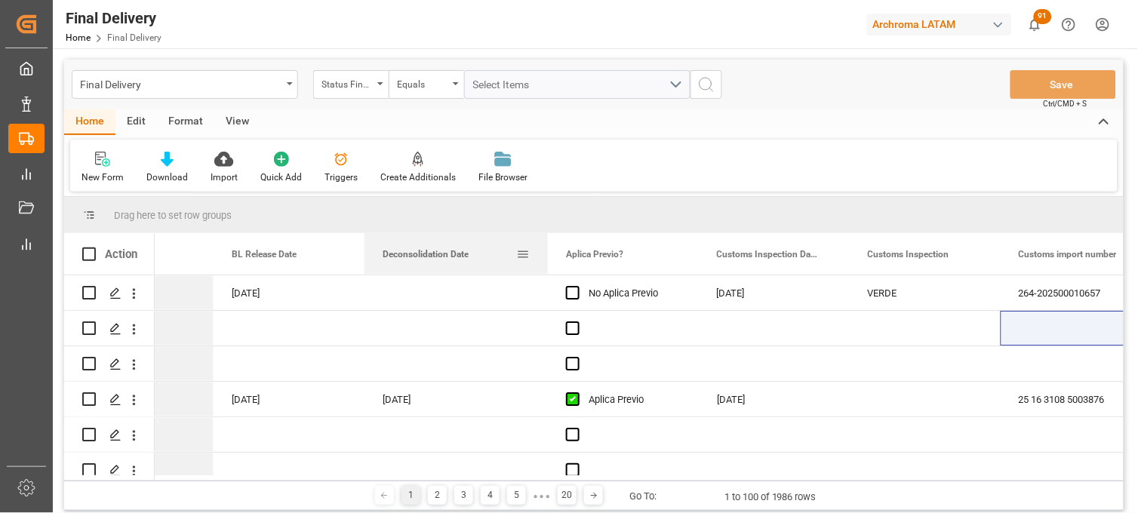
drag, startPoint x: 514, startPoint y: 242, endPoint x: 547, endPoint y: 245, distance: 32.5
click at [547, 245] on div at bounding box center [548, 254] width 6 height 42
click at [771, 338] on div "Press SPACE to select this row." at bounding box center [774, 328] width 151 height 35
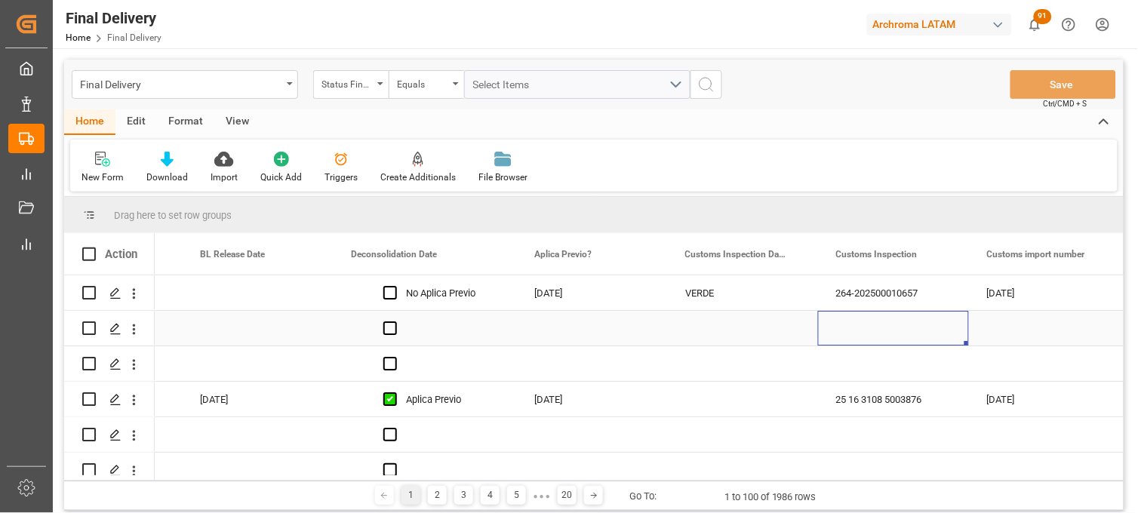
scroll to position [0, 1332]
click at [688, 285] on div "VERDE" at bounding box center [742, 293] width 115 height 35
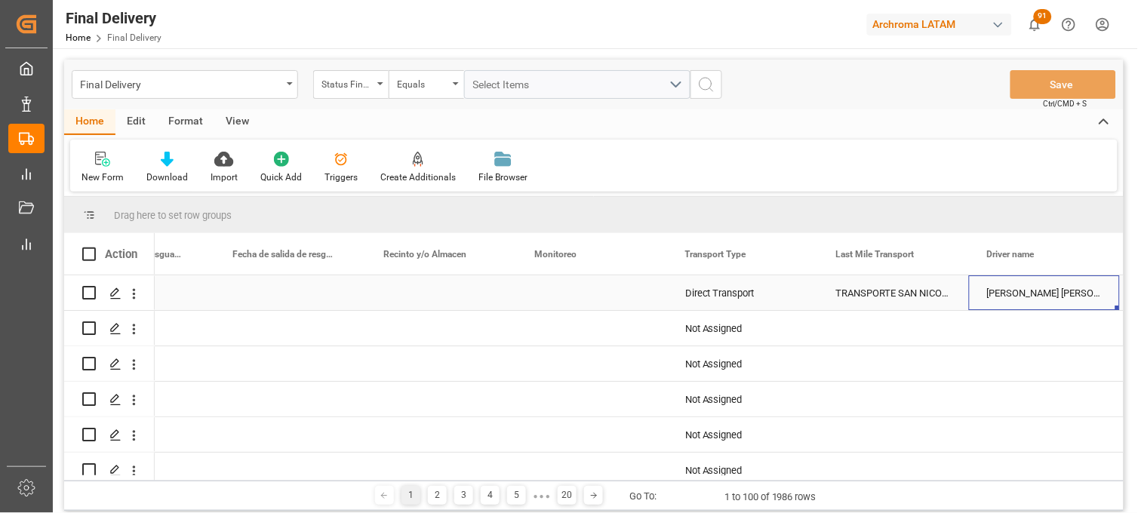
scroll to position [0, 3898]
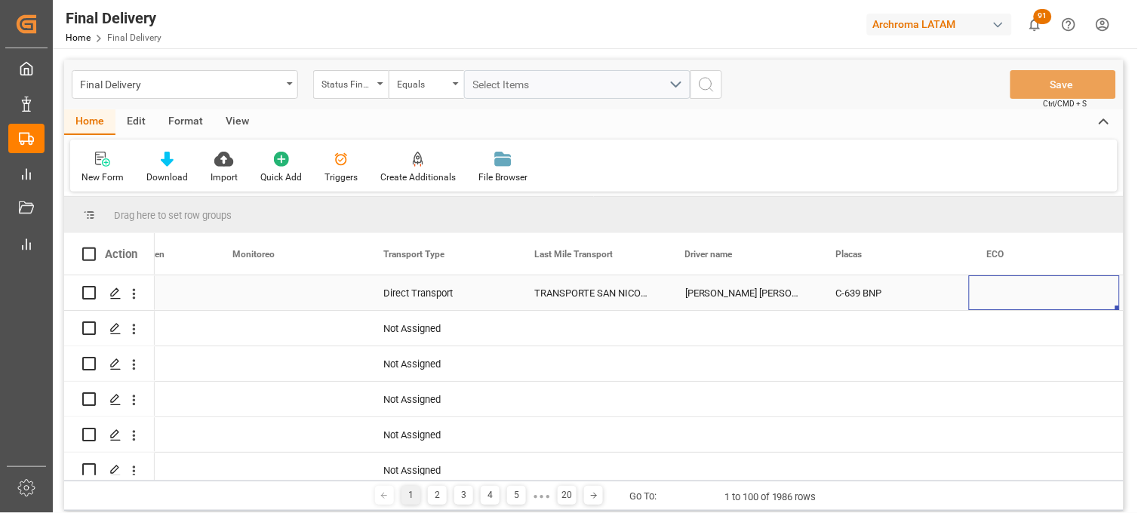
click at [571, 294] on div "TRANSPORTE SAN NICOLAS" at bounding box center [591, 293] width 151 height 35
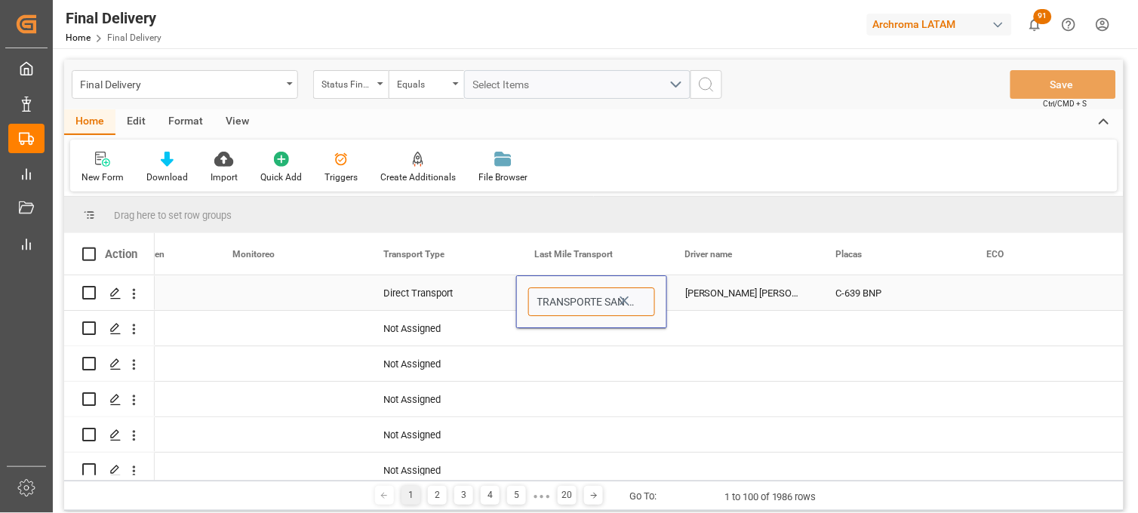
click at [642, 302] on input "TRANSPORTE SAN NICOLAS" at bounding box center [591, 302] width 127 height 29
click at [599, 303] on input "TRANSPORTE SAN NICOLAS" at bounding box center [591, 302] width 127 height 29
click at [556, 303] on input "TRANSPORTE SAN NICOLAS" at bounding box center [591, 302] width 127 height 29
click at [713, 297] on div "EDY ROLANDO SEIJAS HERNANDEZ" at bounding box center [742, 293] width 151 height 35
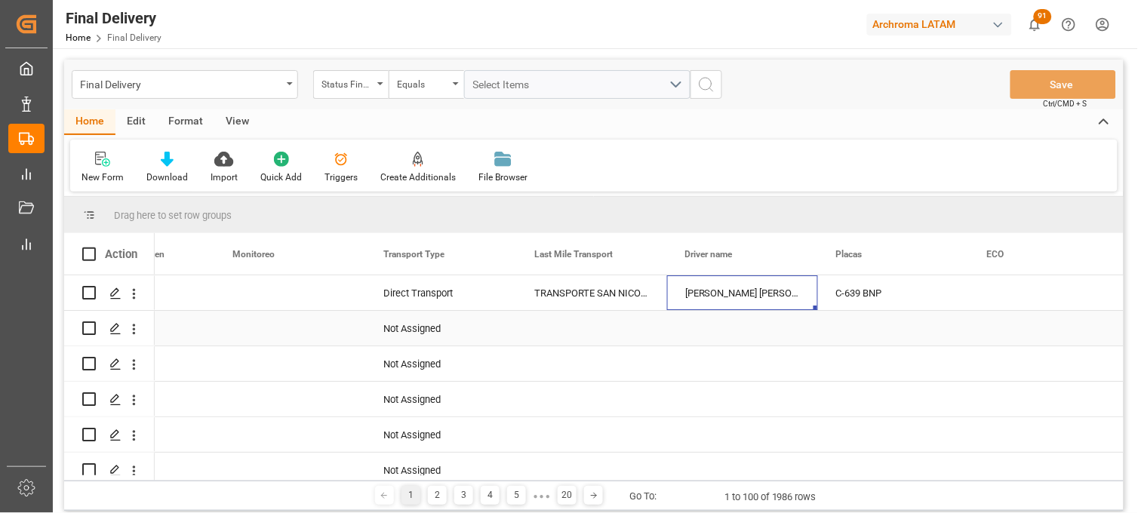
click at [564, 326] on div "Press SPACE to select this row." at bounding box center [591, 328] width 151 height 35
click at [564, 325] on div "Press SPACE to select this row." at bounding box center [591, 328] width 151 height 35
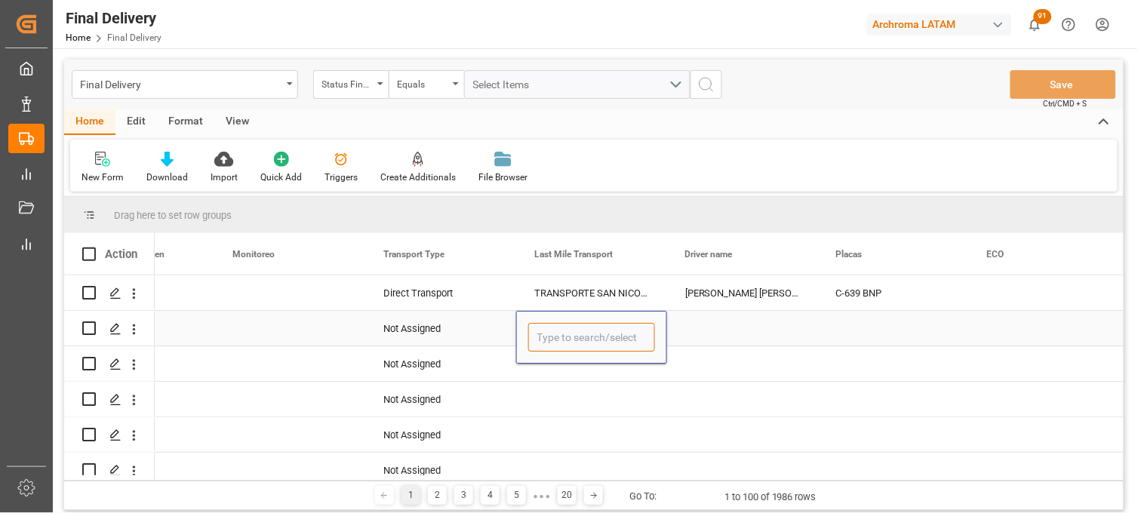
click at [593, 338] on input "Press SPACE to select this row." at bounding box center [591, 337] width 127 height 29
click at [614, 337] on input "Press SPACE to select this row." at bounding box center [591, 337] width 127 height 29
click at [728, 328] on div "Press SPACE to select this row." at bounding box center [742, 328] width 151 height 35
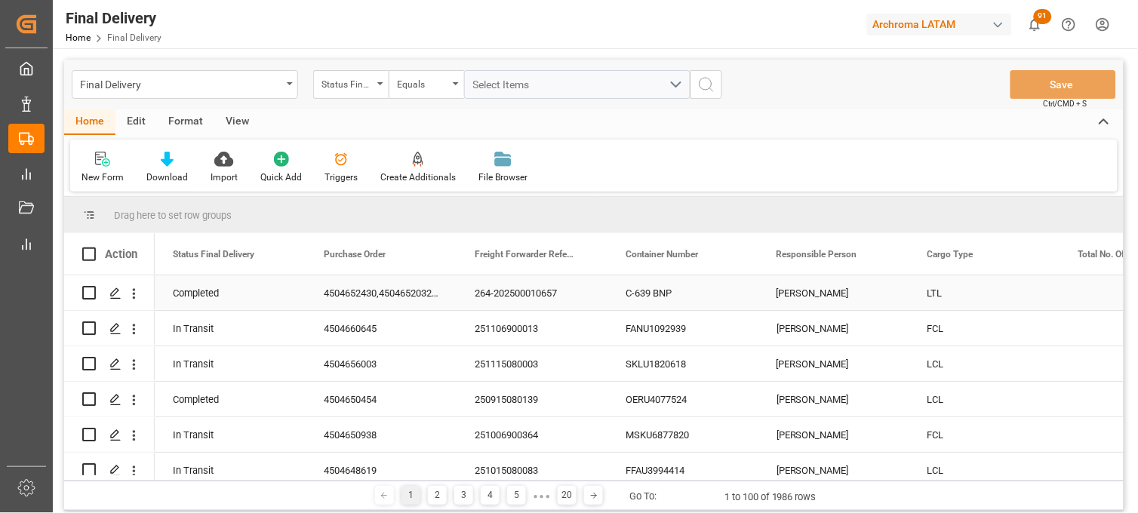
click at [632, 300] on div "C-639 BNP" at bounding box center [683, 293] width 151 height 35
click at [644, 337] on div "FANU1092939" at bounding box center [683, 328] width 151 height 35
click at [805, 337] on div "[PERSON_NAME]" at bounding box center [834, 328] width 151 height 35
click at [819, 373] on div "[PERSON_NAME]" at bounding box center [834, 363] width 151 height 35
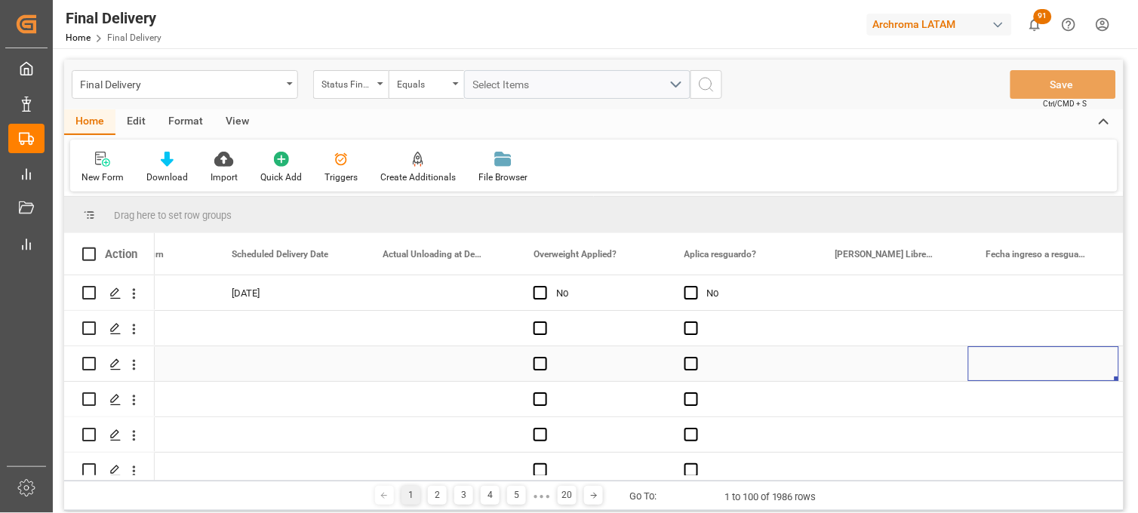
scroll to position [0, 2961]
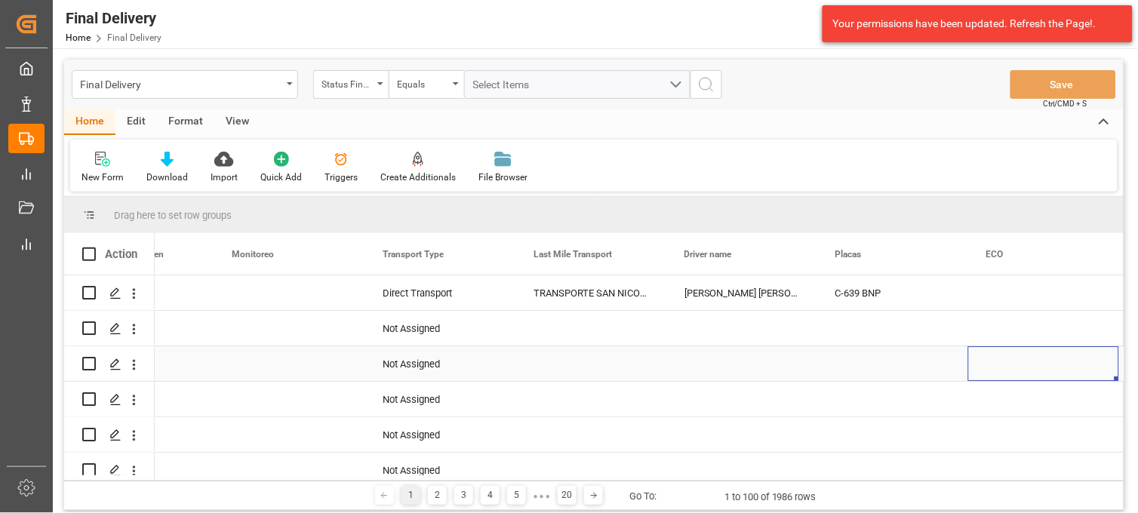
click at [584, 360] on div "Press SPACE to select this row." at bounding box center [591, 363] width 151 height 35
click at [584, 360] on input "Press SPACE to select this row." at bounding box center [591, 373] width 127 height 29
click at [640, 375] on icon "open menu" at bounding box center [639, 374] width 18 height 18
click at [723, 366] on div "Press SPACE to select this row." at bounding box center [742, 363] width 151 height 35
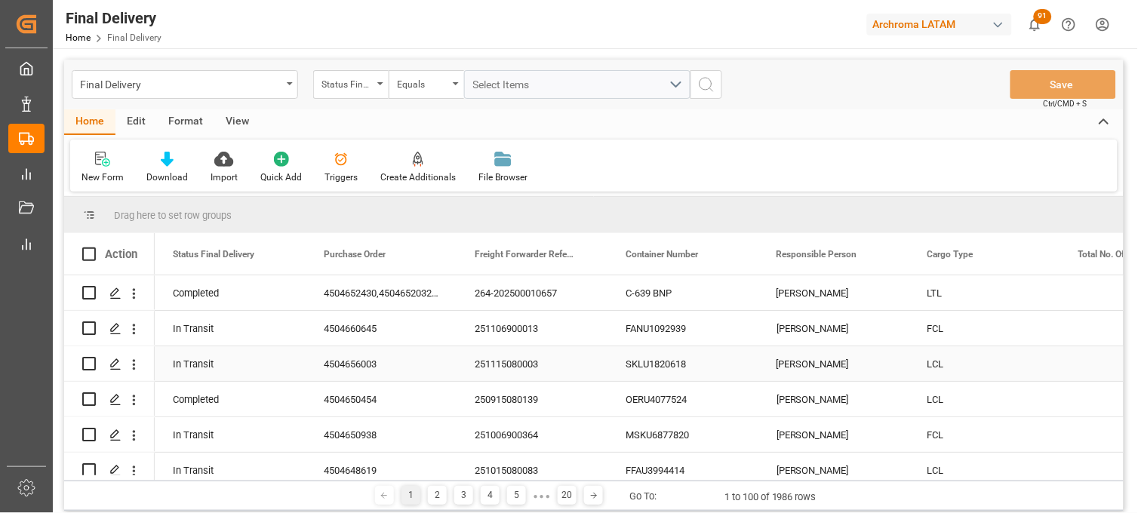
click at [658, 365] on div "SKLU1820618" at bounding box center [683, 363] width 151 height 35
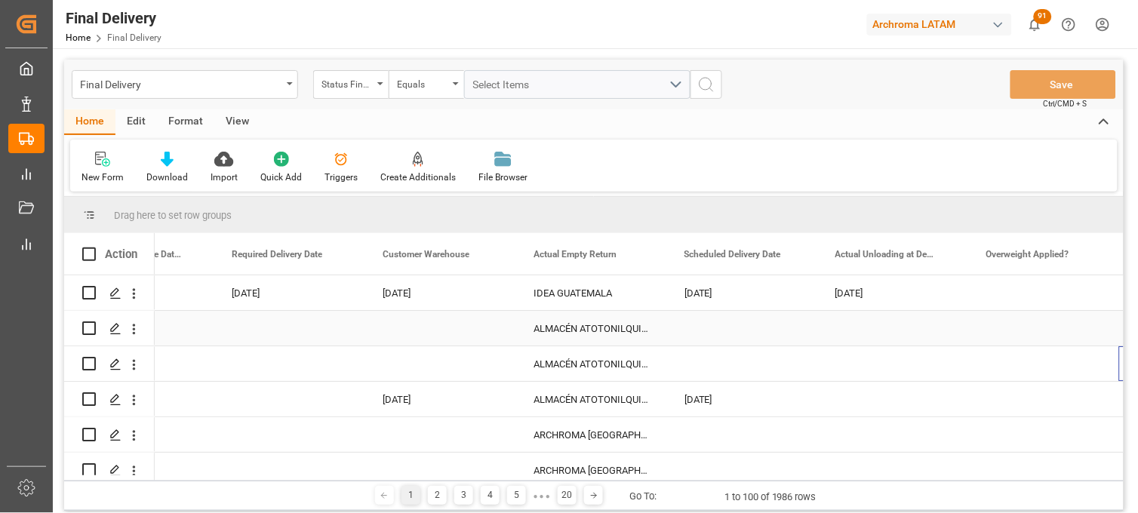
scroll to position [0, 2357]
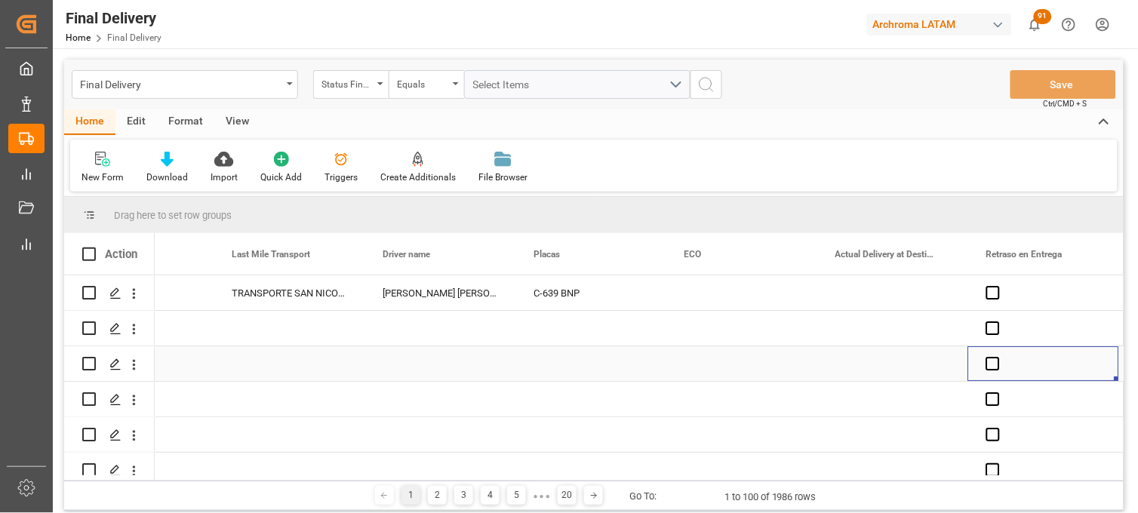
click at [292, 366] on div "Press SPACE to select this row." at bounding box center [289, 363] width 151 height 35
click at [337, 376] on icon "open menu" at bounding box center [337, 374] width 18 height 18
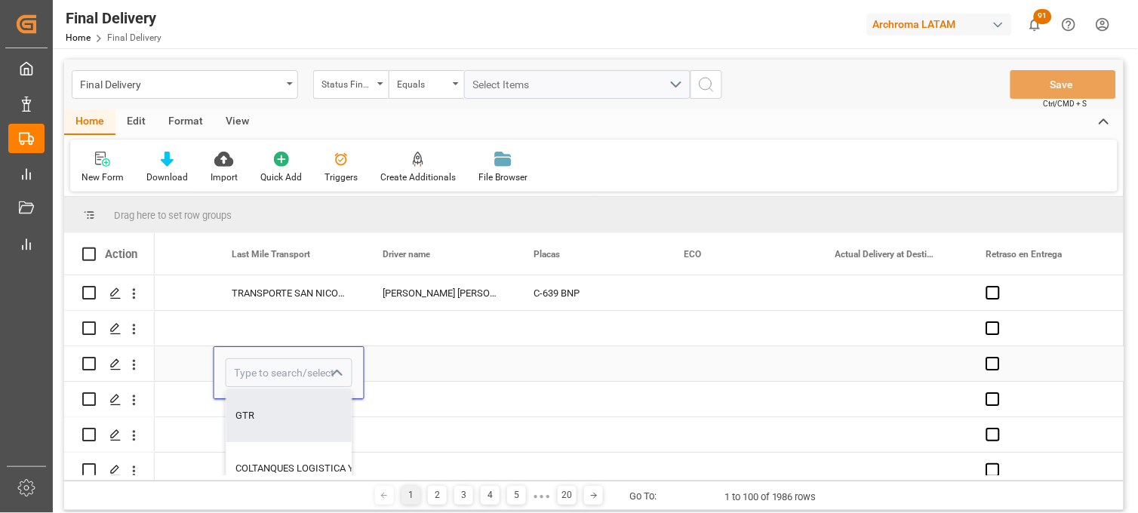
click at [395, 367] on div "Press SPACE to select this row." at bounding box center [440, 363] width 151 height 35
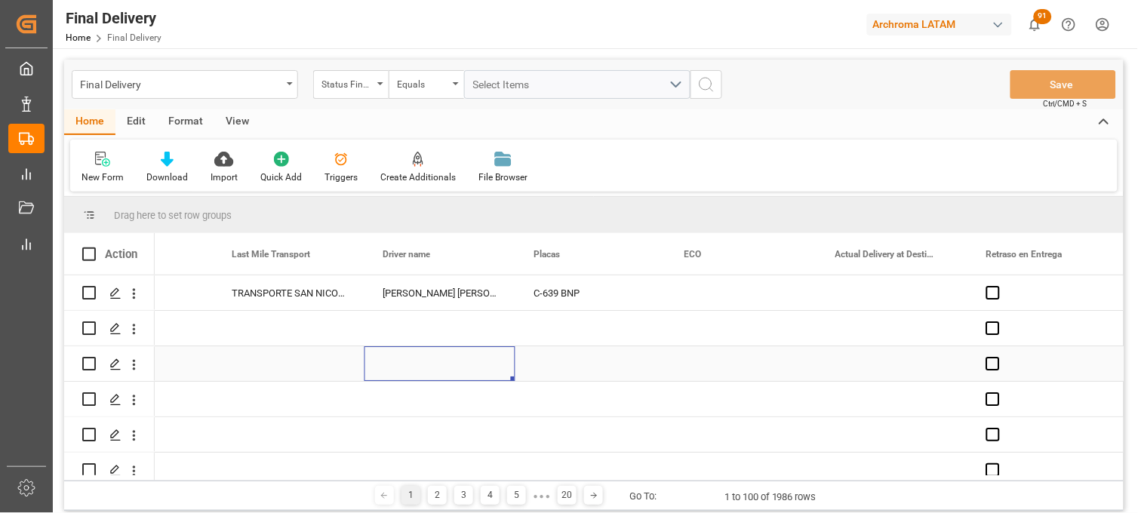
click at [555, 359] on div "Press SPACE to select this row." at bounding box center [591, 363] width 151 height 35
click at [714, 361] on div "Press SPACE to select this row." at bounding box center [742, 363] width 151 height 35
click at [855, 364] on div "Press SPACE to select this row." at bounding box center [893, 363] width 151 height 35
click at [717, 363] on div "Press SPACE to select this row." at bounding box center [742, 363] width 151 height 35
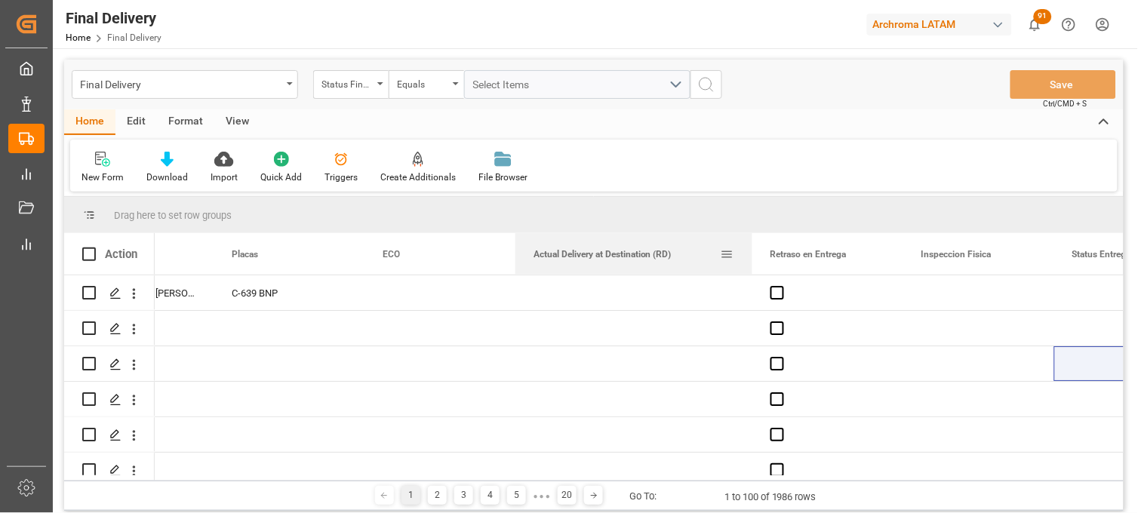
drag, startPoint x: 663, startPoint y: 242, endPoint x: 750, endPoint y: 242, distance: 86.8
click at [750, 242] on div at bounding box center [753, 254] width 6 height 42
click at [592, 329] on div "Press SPACE to select this row." at bounding box center [635, 328] width 238 height 35
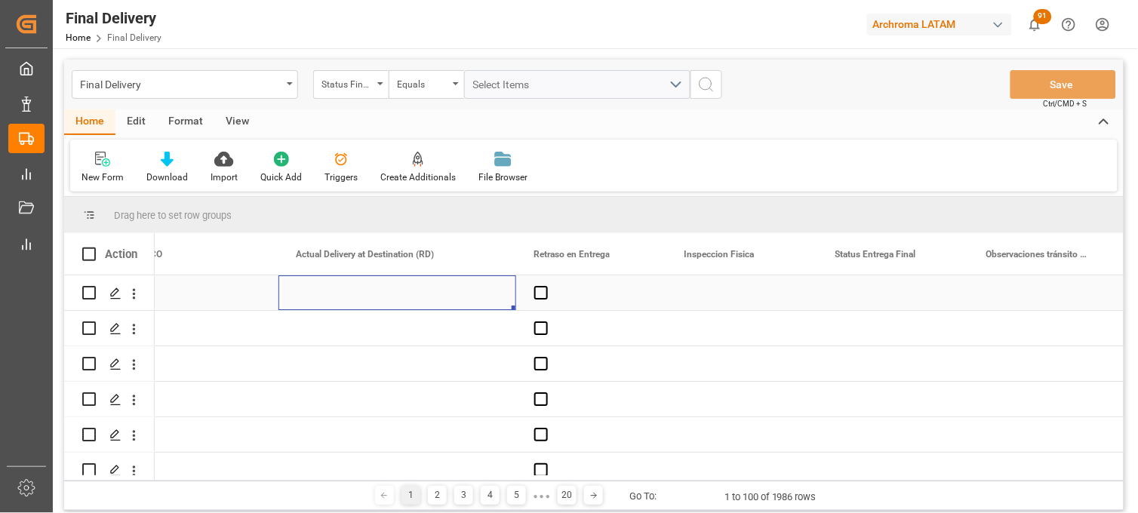
click at [351, 289] on div "Press SPACE to select this row." at bounding box center [398, 293] width 238 height 35
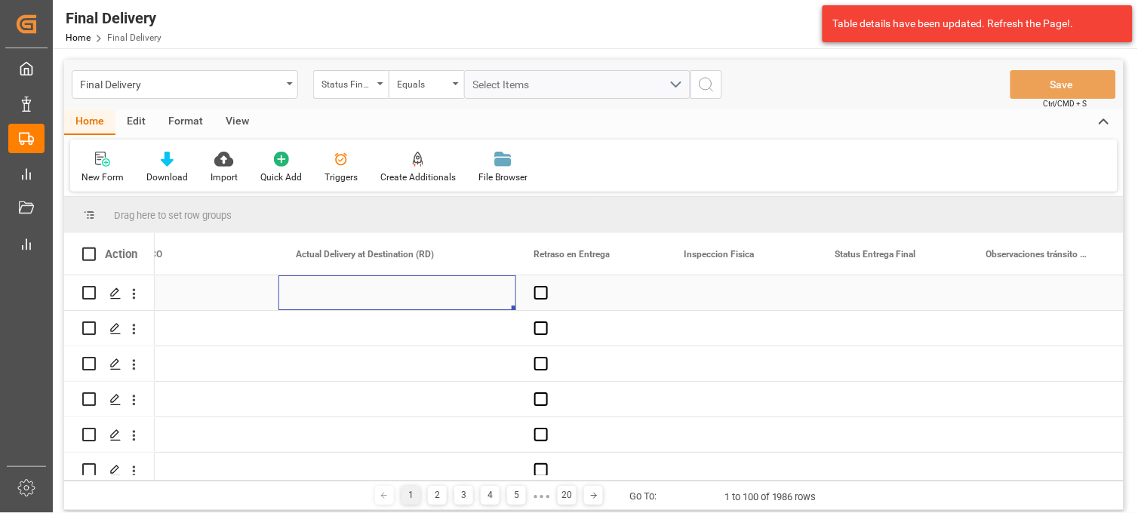
click at [722, 292] on div "Press SPACE to select this row." at bounding box center [742, 293] width 151 height 35
click at [850, 291] on div "Press SPACE to select this row." at bounding box center [893, 293] width 151 height 35
click at [723, 288] on div "Press SPACE to select this row." at bounding box center [742, 293] width 151 height 35
click at [356, 299] on div "Press SPACE to select this row." at bounding box center [398, 293] width 238 height 35
click at [718, 295] on div "Press SPACE to select this row." at bounding box center [742, 293] width 151 height 35
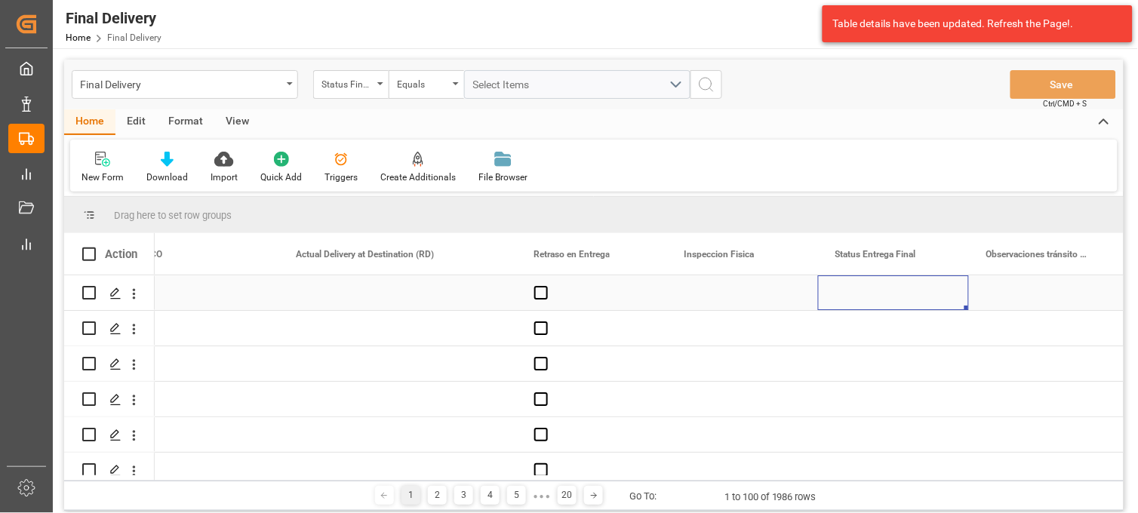
click at [867, 293] on div "Press SPACE to select this row." at bounding box center [893, 293] width 151 height 35
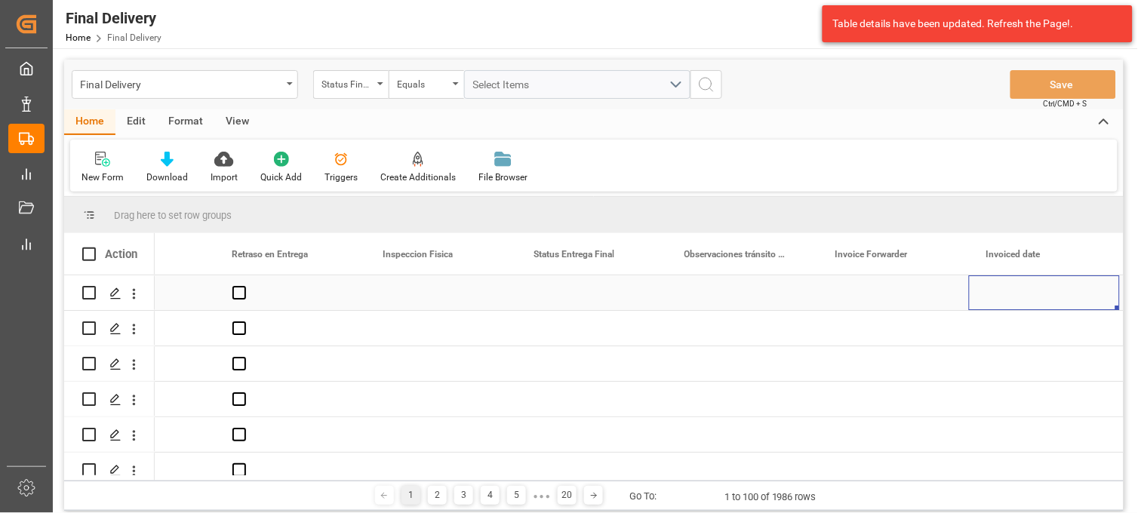
scroll to position [0, 5160]
click at [744, 291] on div "Press SPACE to select this row." at bounding box center [742, 293] width 151 height 35
click at [870, 296] on div "Press SPACE to select this row." at bounding box center [893, 293] width 151 height 35
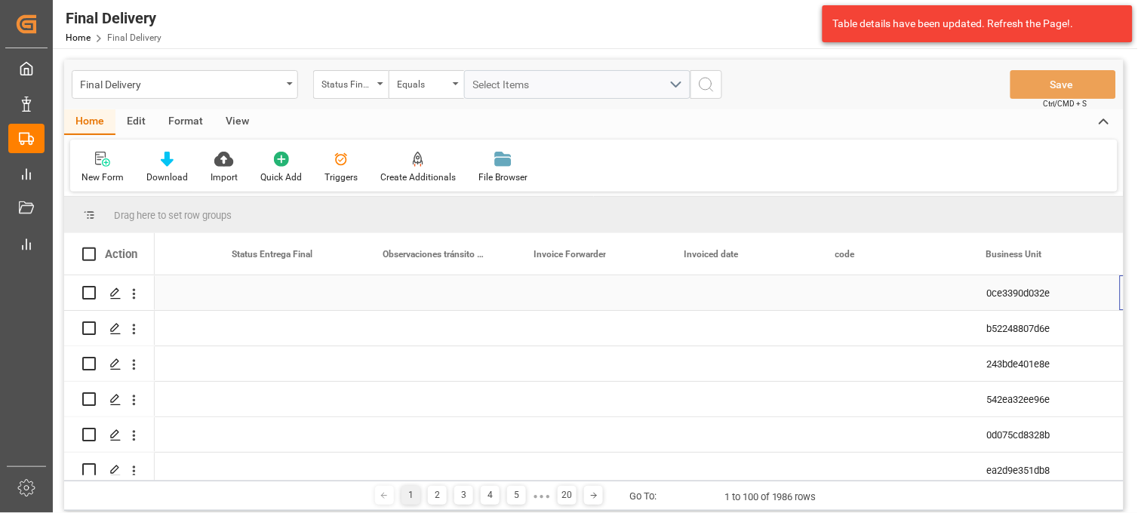
scroll to position [0, 5462]
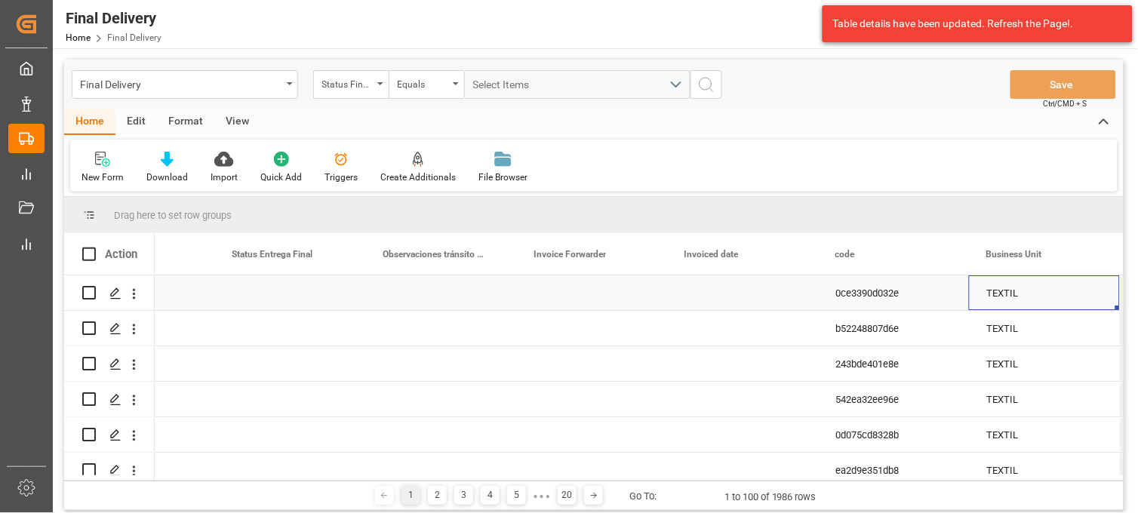
click at [726, 298] on div "Press SPACE to select this row." at bounding box center [742, 293] width 151 height 35
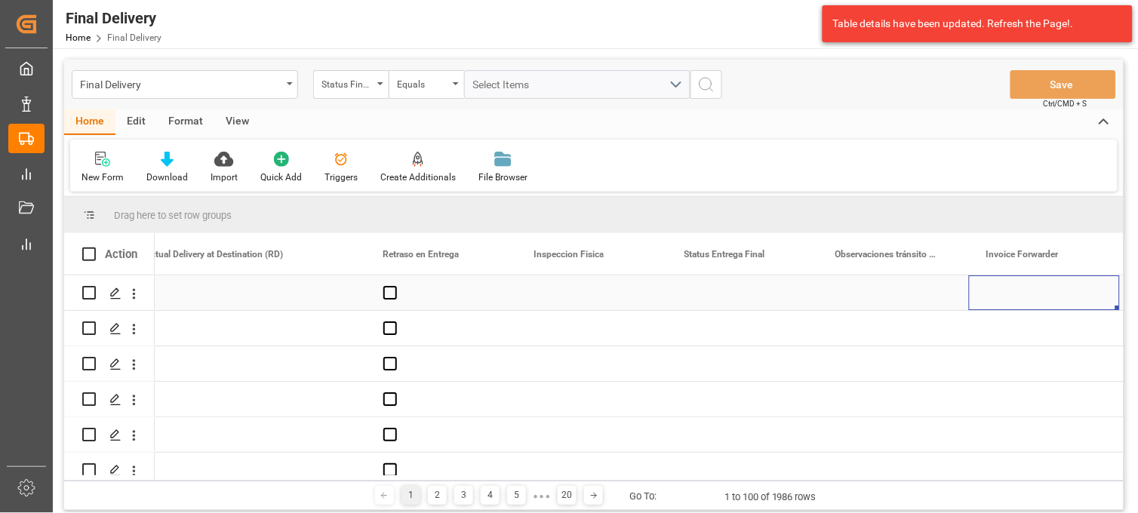
scroll to position [0, 5160]
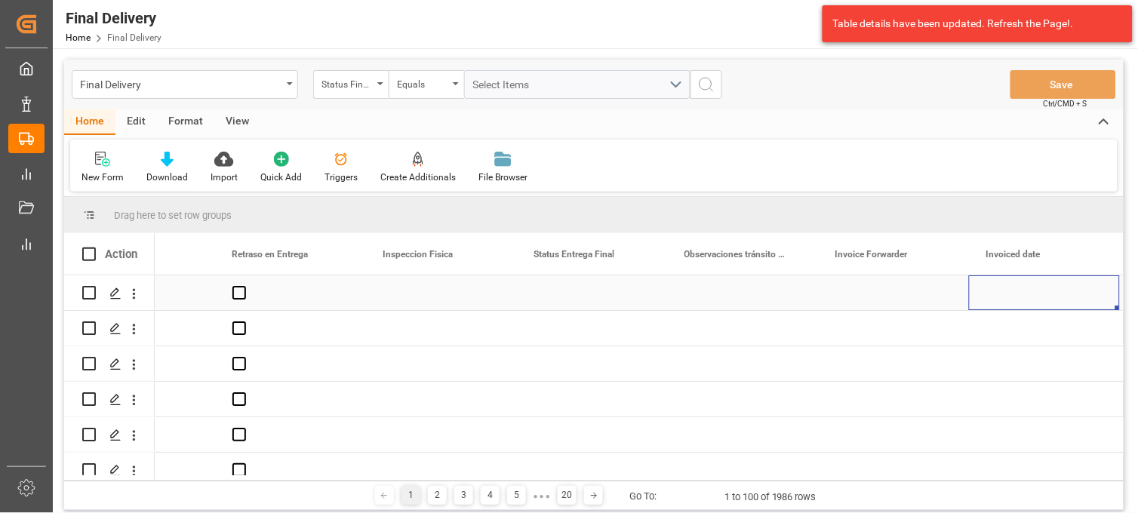
click at [572, 300] on div "Press SPACE to select this row." at bounding box center [591, 293] width 151 height 35
click at [430, 294] on div "Press SPACE to select this row." at bounding box center [440, 293] width 151 height 35
click at [722, 290] on div "Press SPACE to select this row." at bounding box center [742, 293] width 151 height 35
drag, startPoint x: 441, startPoint y: 299, endPoint x: 476, endPoint y: 303, distance: 34.9
click at [440, 300] on div "Press SPACE to select this row." at bounding box center [440, 293] width 151 height 35
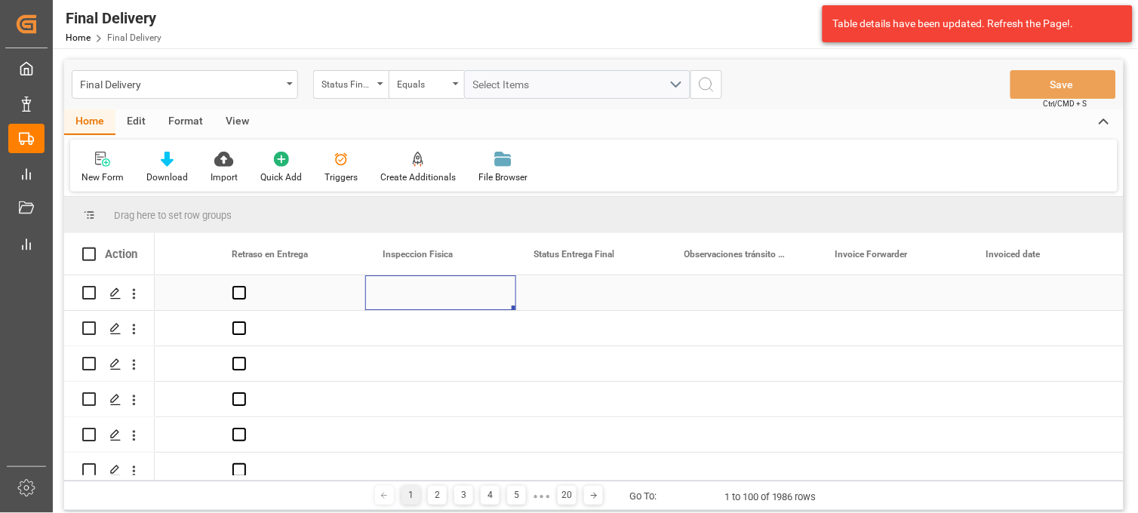
click at [578, 296] on div "Press SPACE to select this row." at bounding box center [591, 293] width 151 height 35
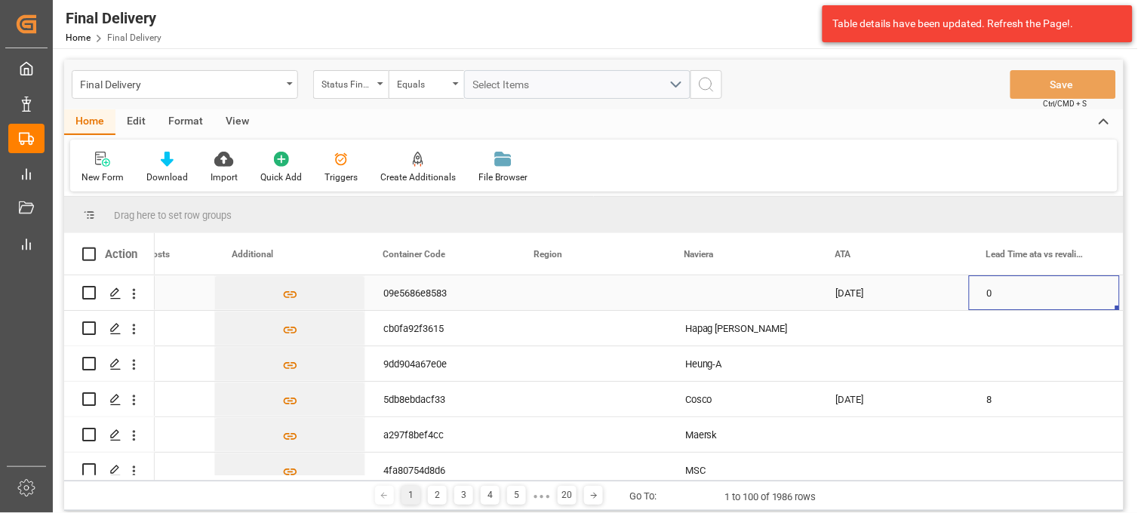
scroll to position [0, 6972]
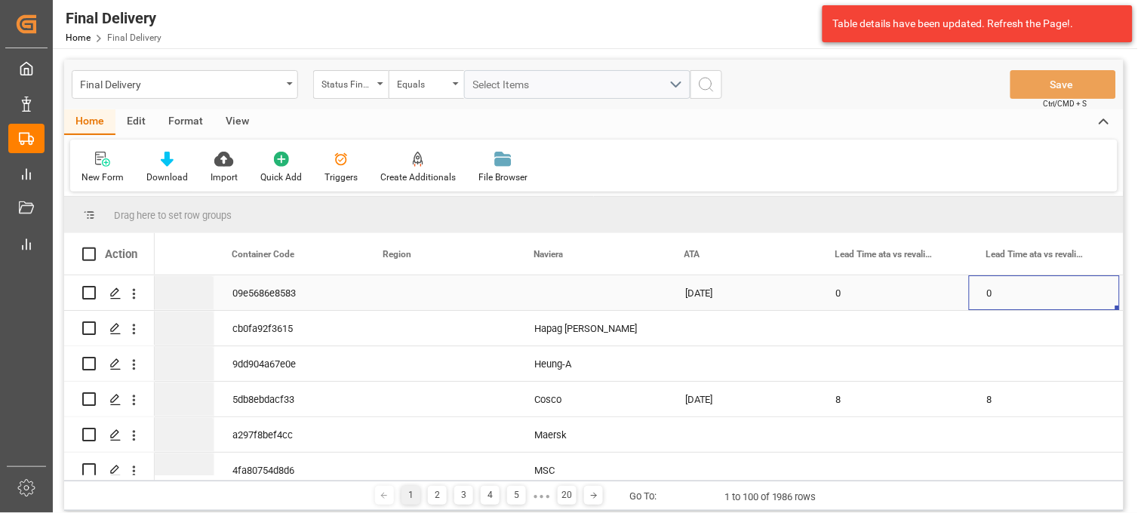
click at [563, 295] on div "Press SPACE to select this row." at bounding box center [591, 293] width 151 height 35
click at [402, 291] on div "Press SPACE to select this row." at bounding box center [440, 293] width 151 height 35
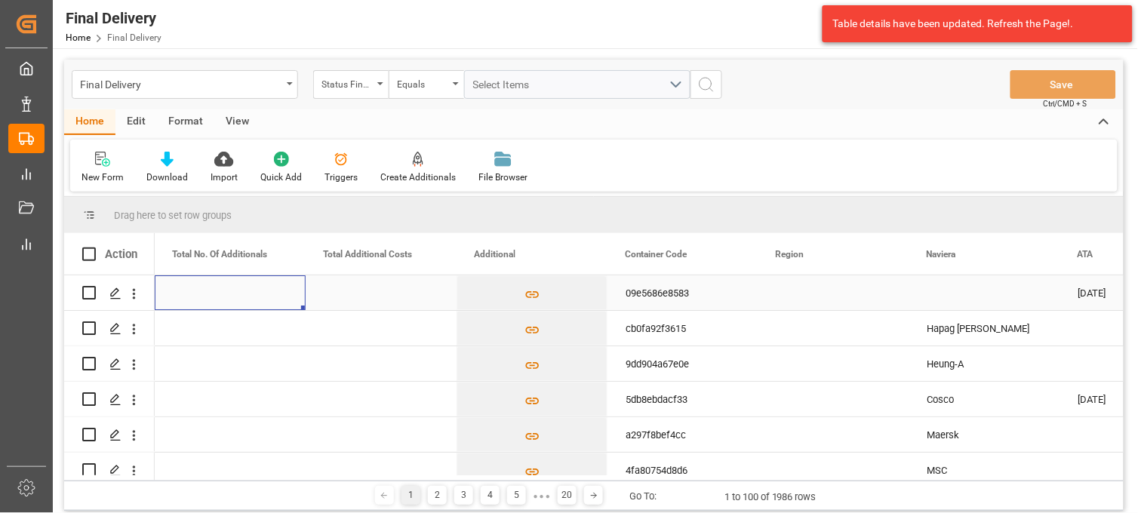
scroll to position [0, 6428]
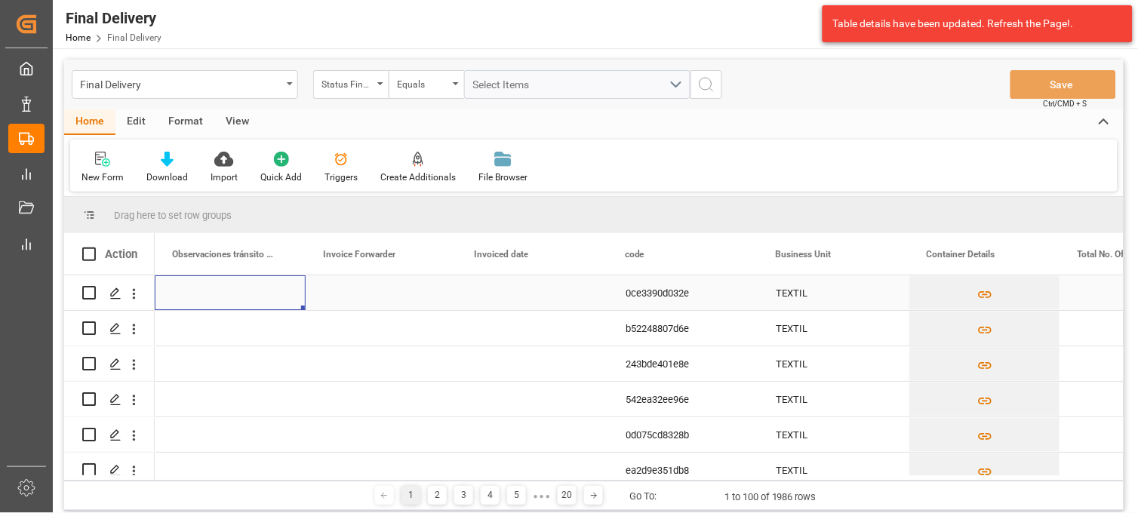
click at [355, 292] on div "Press SPACE to select this row." at bounding box center [381, 293] width 151 height 35
click at [532, 296] on div "Press SPACE to select this row." at bounding box center [532, 293] width 151 height 35
click at [397, 297] on div "Press SPACE to select this row." at bounding box center [381, 293] width 151 height 35
click at [533, 289] on div "Press SPACE to select this row." at bounding box center [532, 293] width 151 height 35
click at [344, 291] on div "Press SPACE to select this row." at bounding box center [381, 293] width 151 height 35
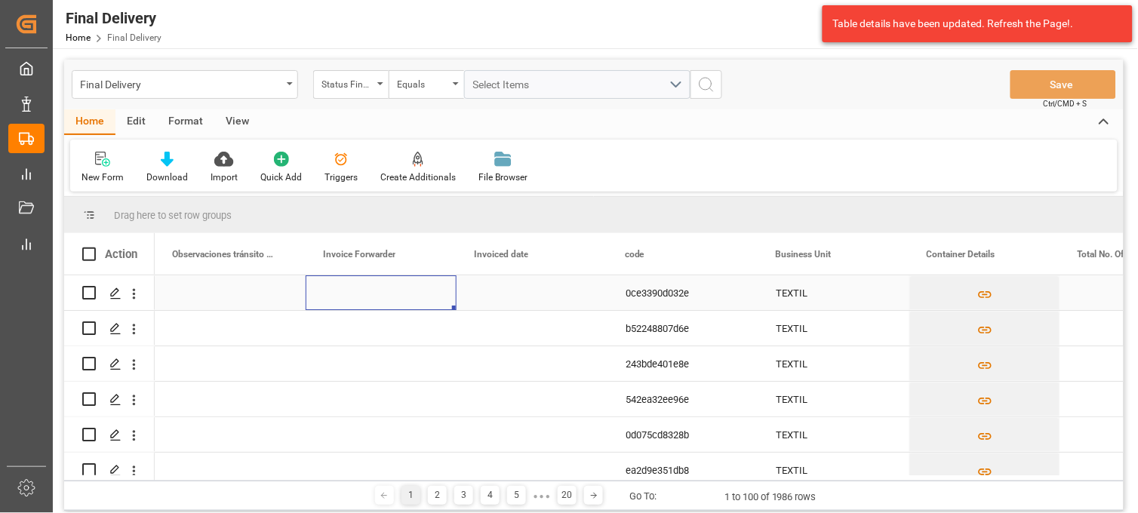
click at [214, 298] on div "Press SPACE to select this row." at bounding box center [230, 293] width 151 height 35
click at [350, 295] on div "Press SPACE to select this row." at bounding box center [381, 293] width 151 height 35
click at [253, 82] on div "Final Delivery" at bounding box center [181, 83] width 202 height 19
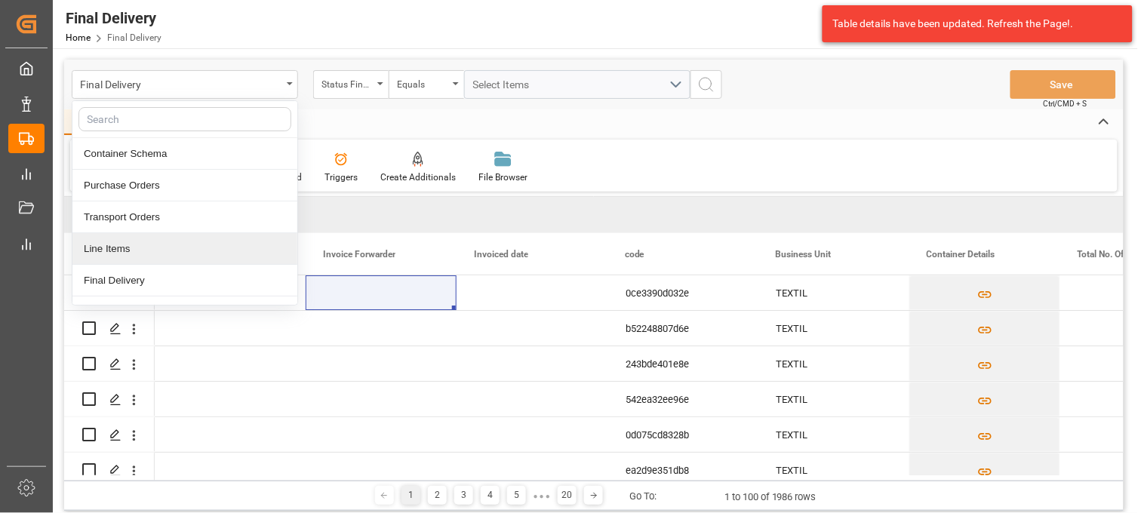
click at [140, 248] on div "Line Items" at bounding box center [184, 249] width 225 height 32
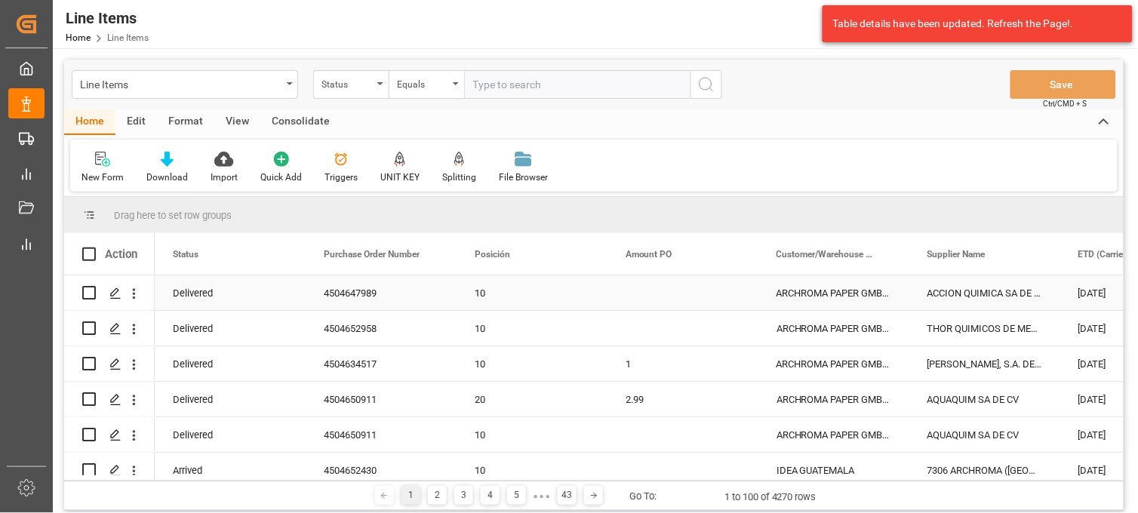
click at [497, 297] on div "10" at bounding box center [532, 293] width 115 height 35
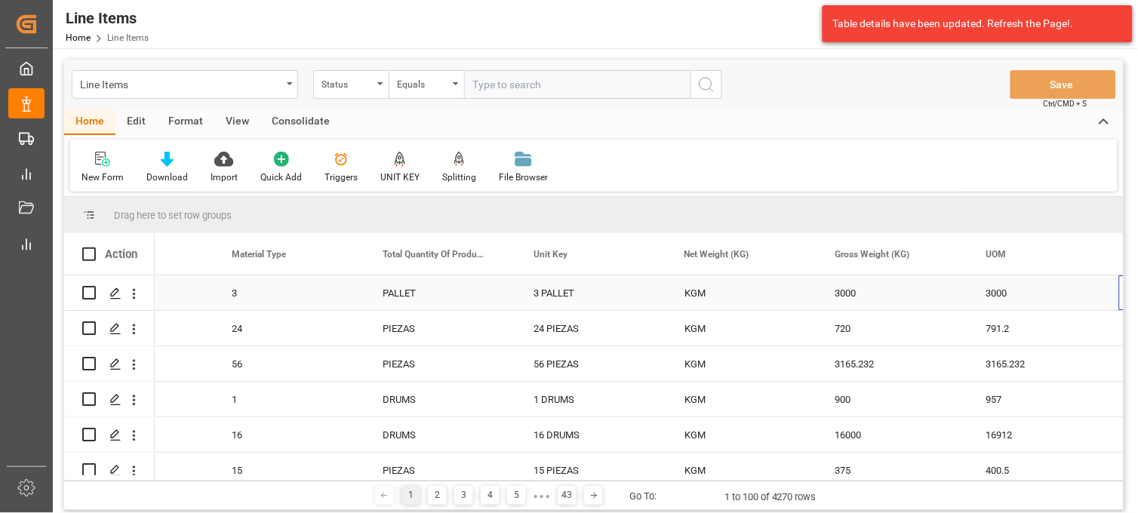
scroll to position [0, 2357]
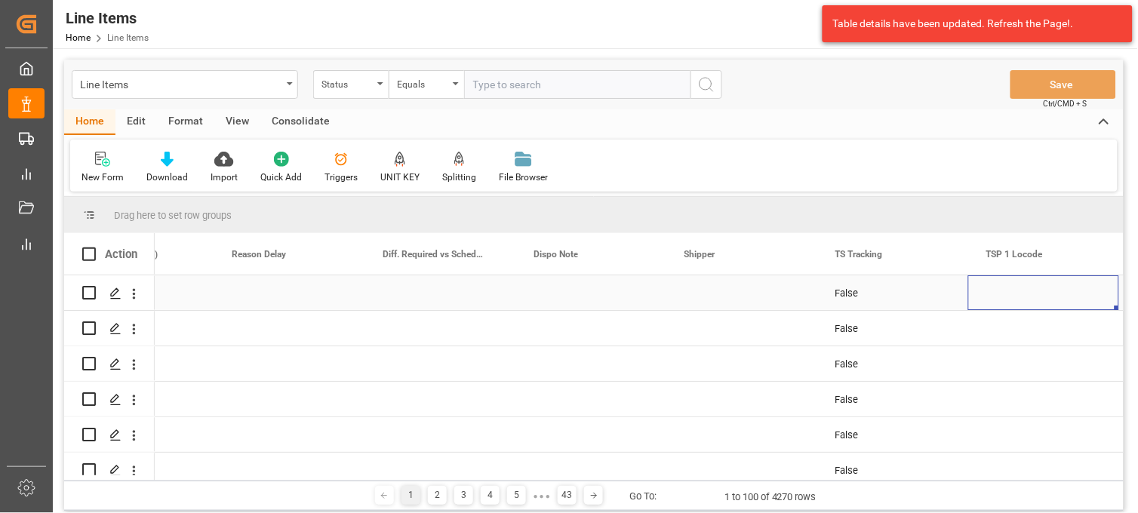
click at [712, 294] on div "Press SPACE to select this row." at bounding box center [742, 293] width 151 height 35
click at [532, 293] on div "Press SPACE to select this row." at bounding box center [591, 293] width 151 height 35
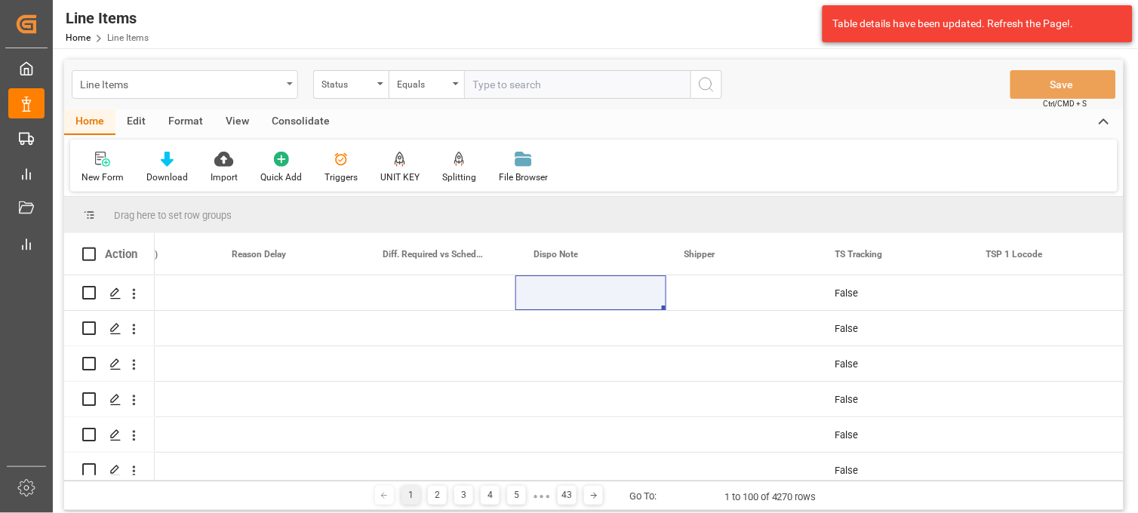
click at [137, 80] on div "Line Items" at bounding box center [181, 83] width 202 height 19
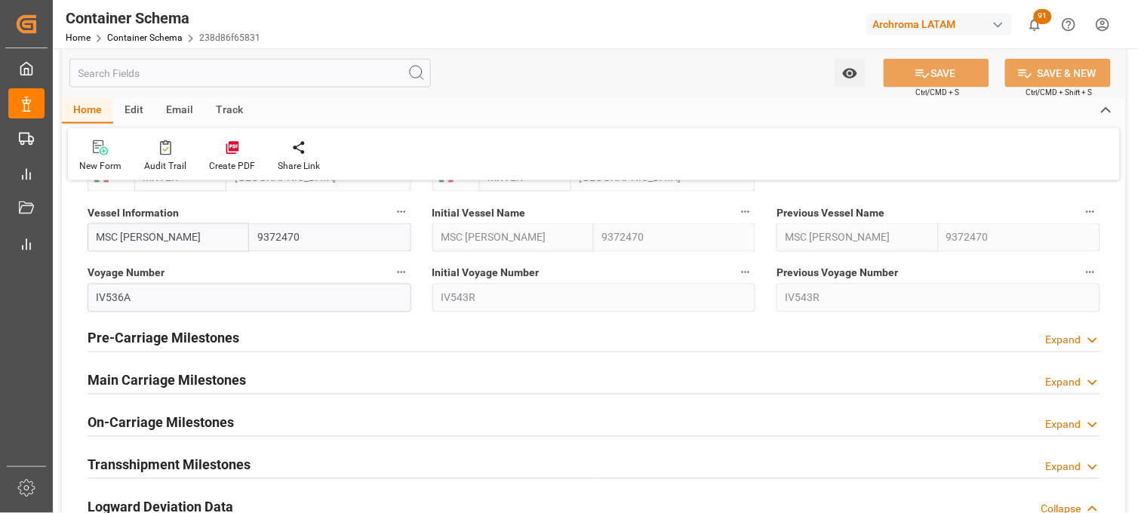
scroll to position [1761, 0]
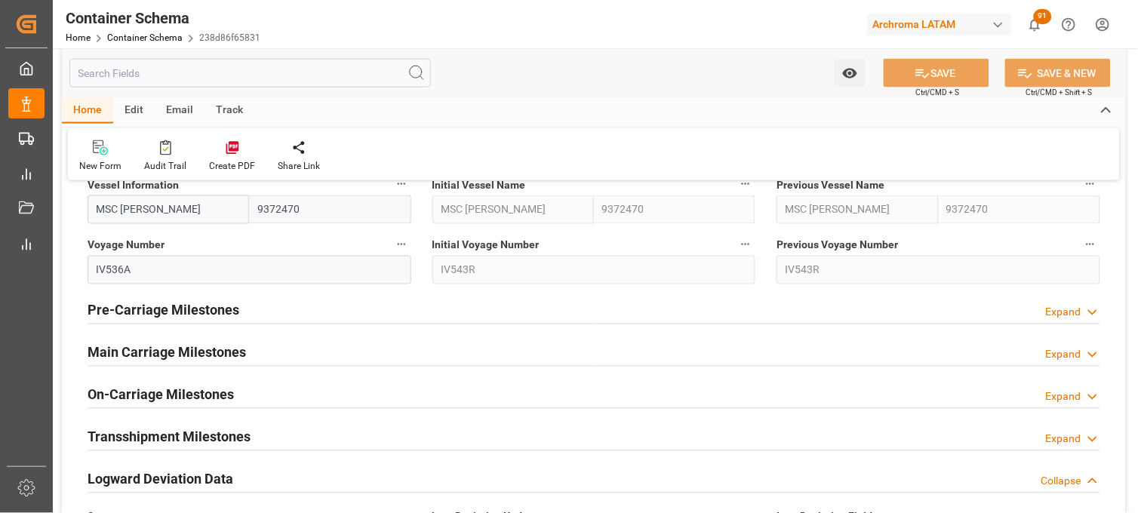
click at [515, 363] on div "Main Carriage Milestones Expand" at bounding box center [594, 351] width 1013 height 29
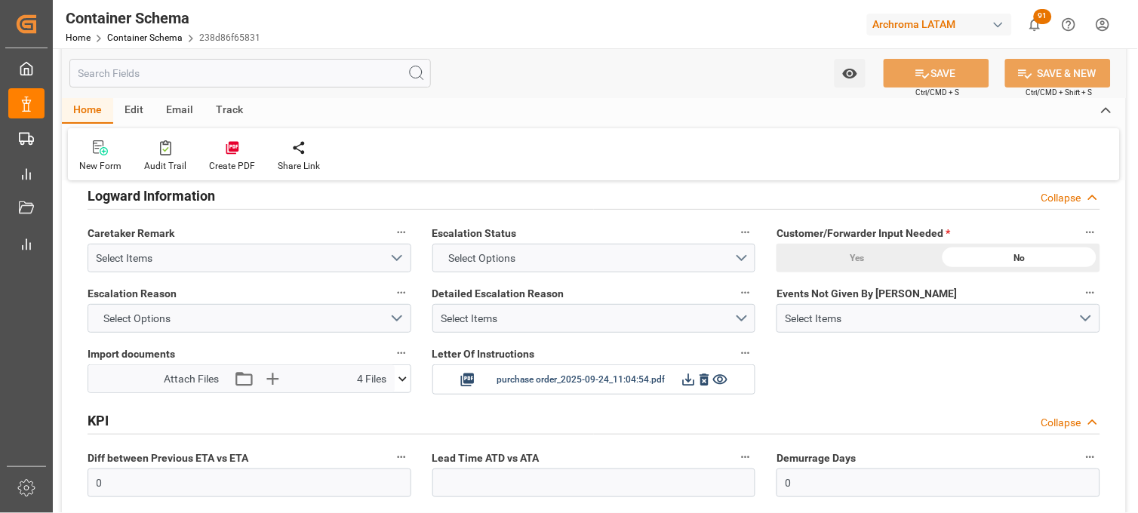
scroll to position [2600, 0]
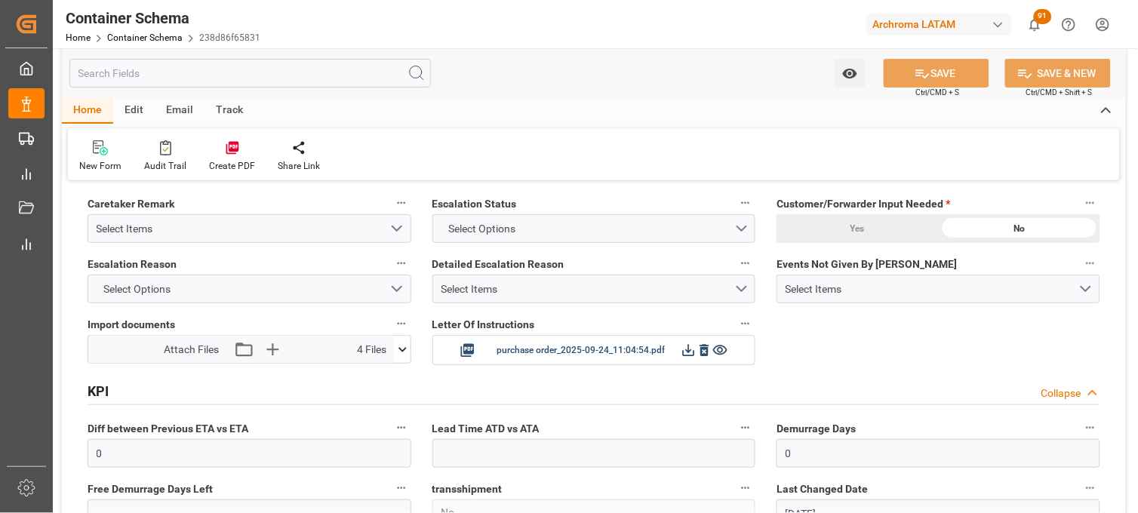
click at [408, 355] on icon at bounding box center [403, 350] width 16 height 16
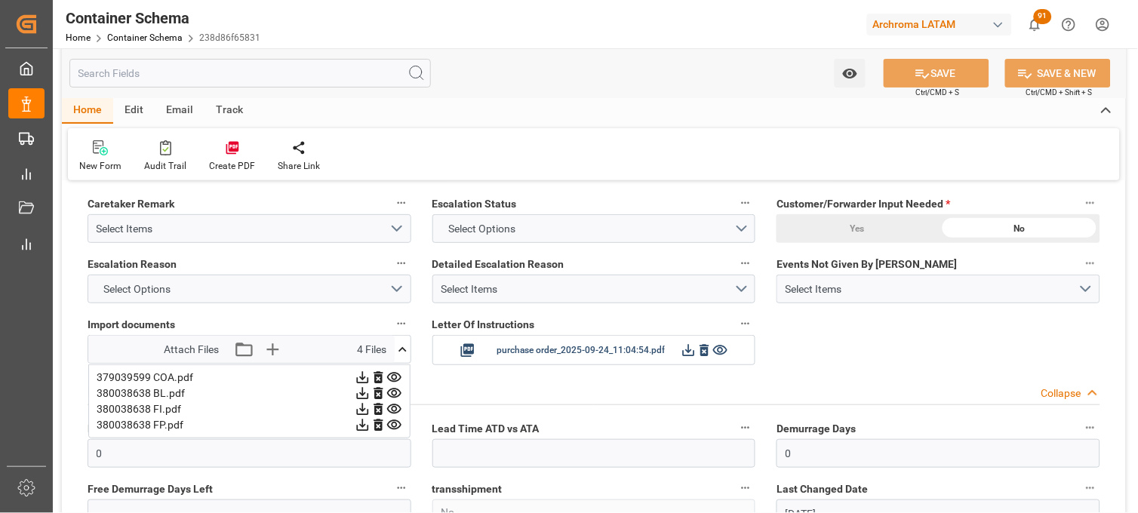
click at [393, 393] on icon at bounding box center [395, 394] width 16 height 16
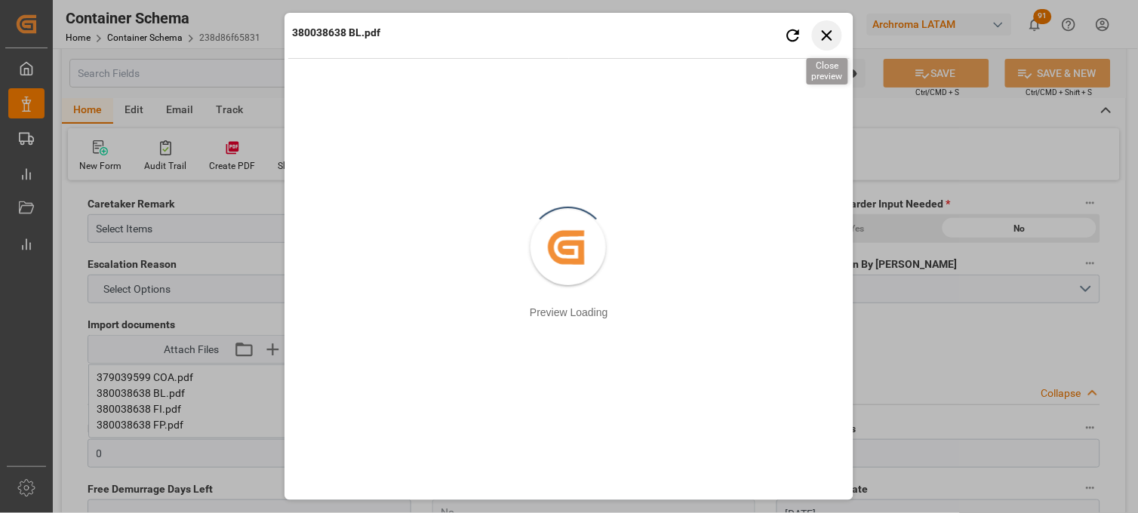
click at [829, 32] on icon "button" at bounding box center [827, 35] width 11 height 11
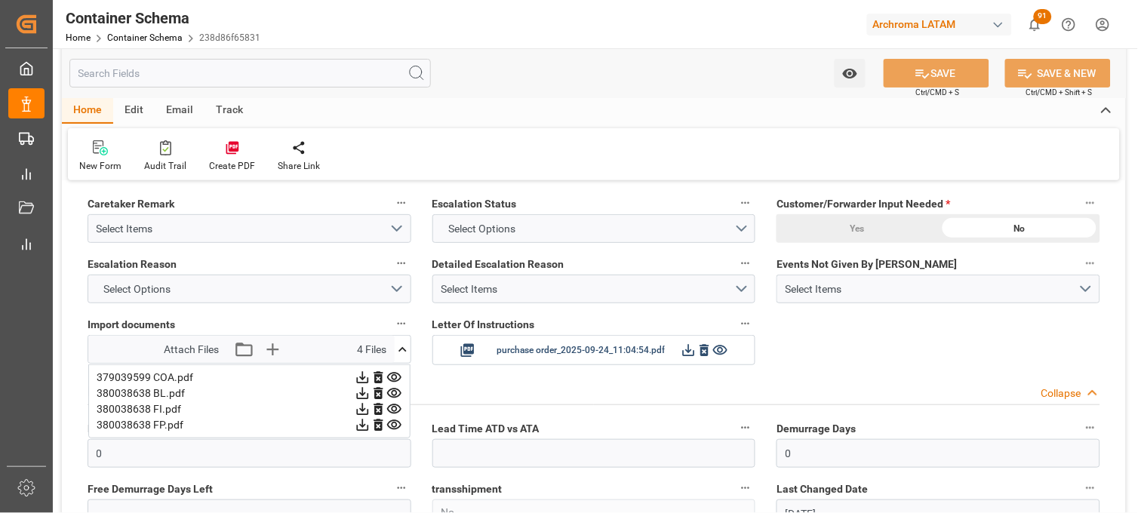
click at [391, 391] on icon at bounding box center [395, 394] width 16 height 16
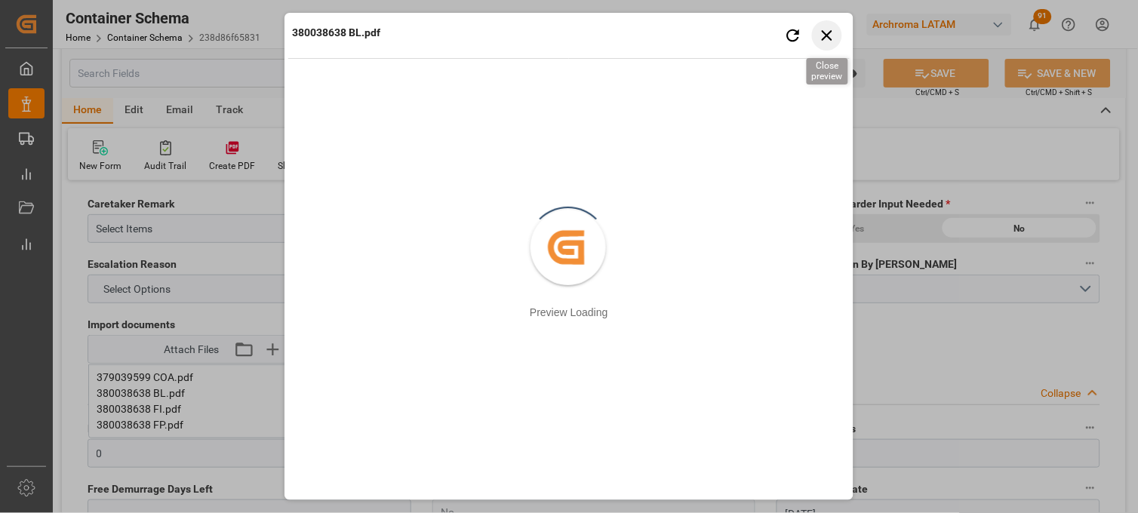
click at [830, 28] on icon "button" at bounding box center [827, 35] width 19 height 19
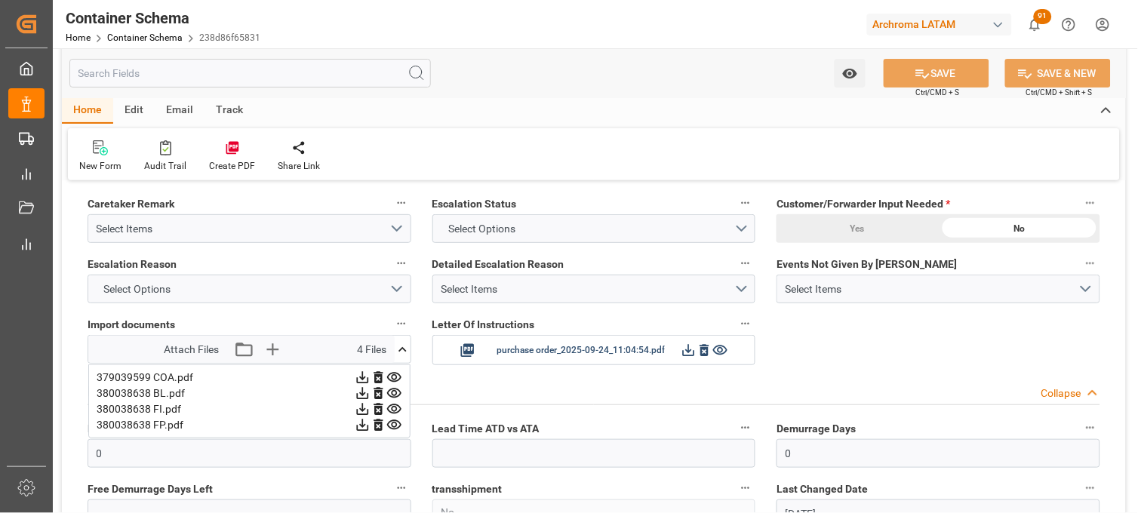
scroll to position [2516, 0]
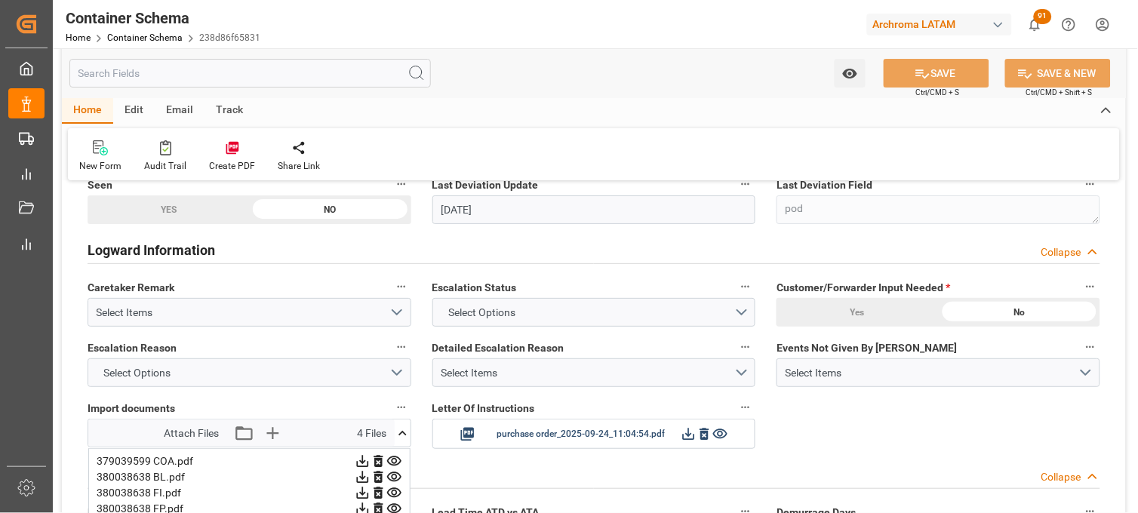
click at [405, 436] on icon at bounding box center [403, 434] width 16 height 16
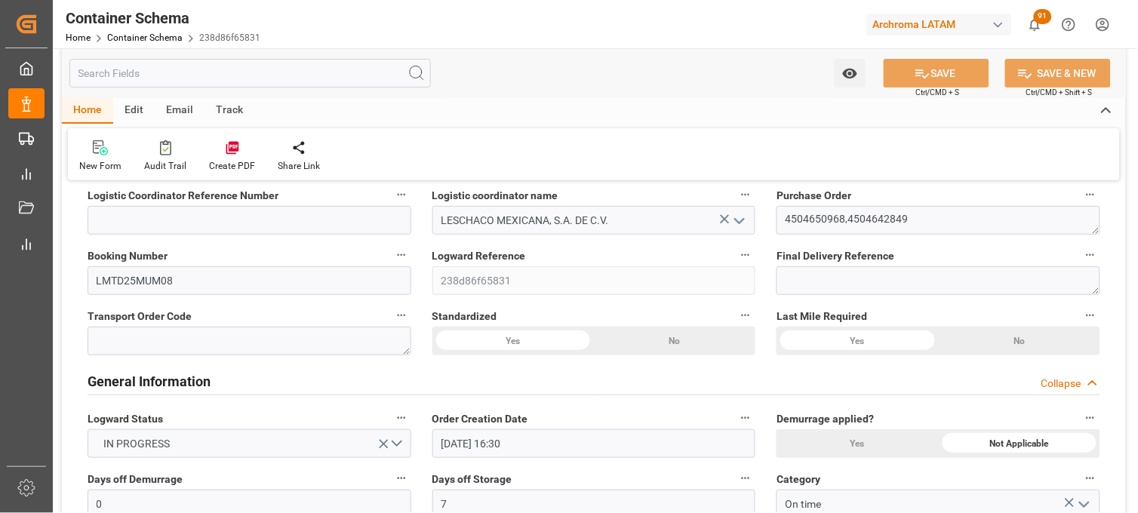
scroll to position [0, 0]
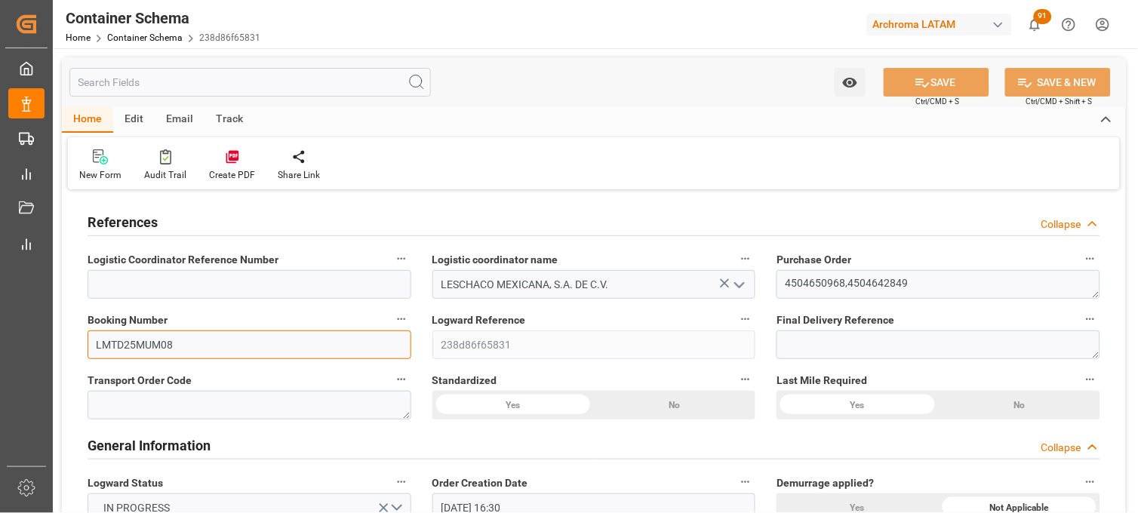
click at [128, 343] on input "LMTD25MUM08" at bounding box center [250, 345] width 324 height 29
drag, startPoint x: 128, startPoint y: 343, endPoint x: 166, endPoint y: 345, distance: 37.8
click at [129, 344] on input "LMTD25MUM08" at bounding box center [250, 345] width 324 height 29
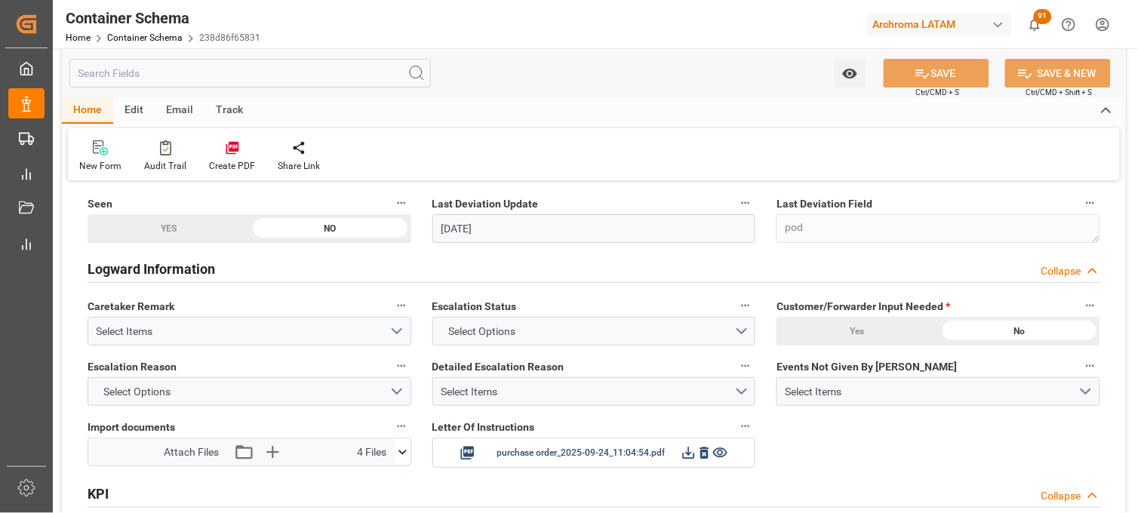
scroll to position [2516, 0]
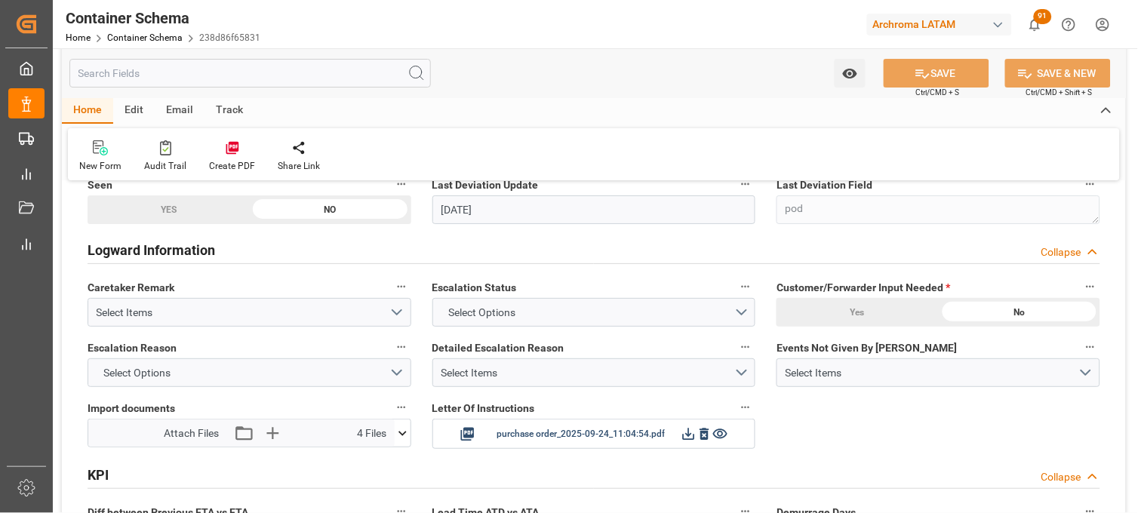
click at [405, 436] on icon at bounding box center [403, 434] width 16 height 16
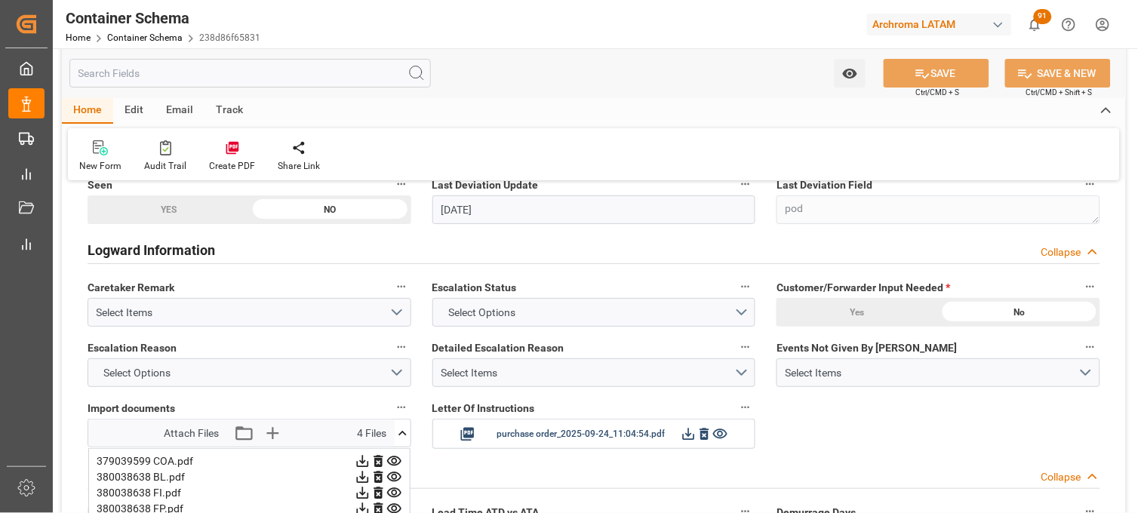
scroll to position [2600, 0]
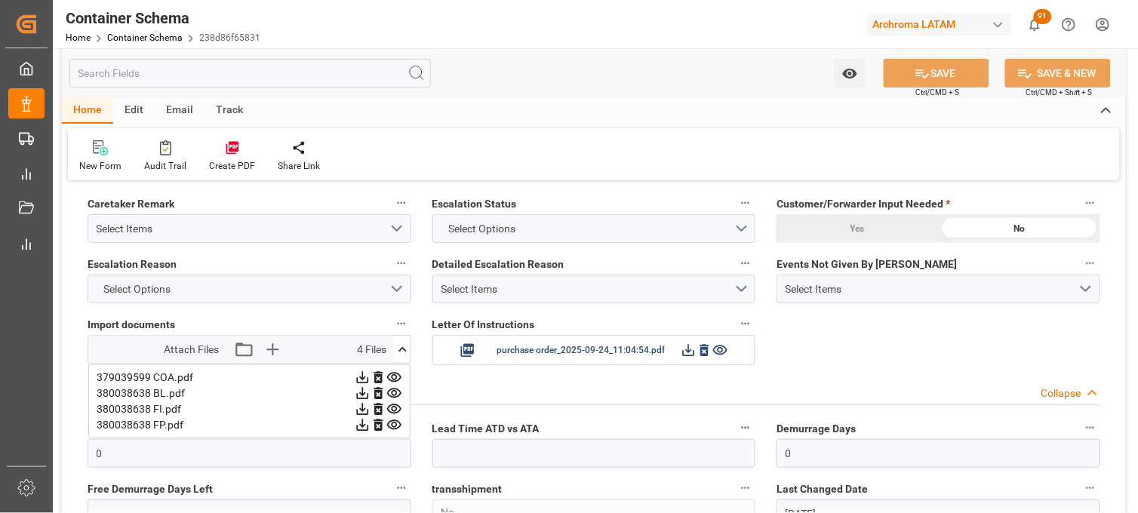
click at [393, 393] on icon at bounding box center [394, 394] width 14 height 10
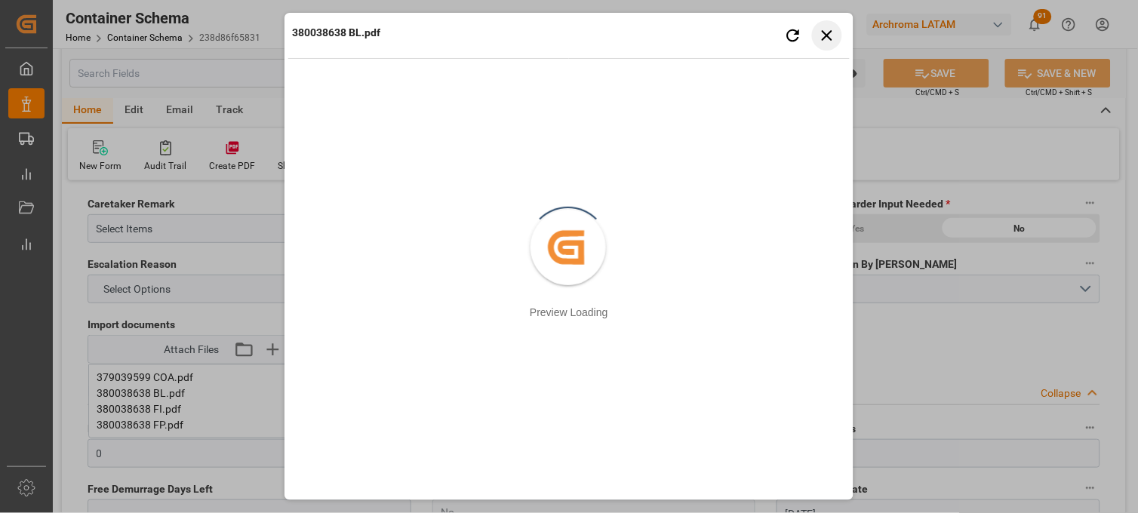
click at [827, 42] on icon "button" at bounding box center [827, 35] width 19 height 19
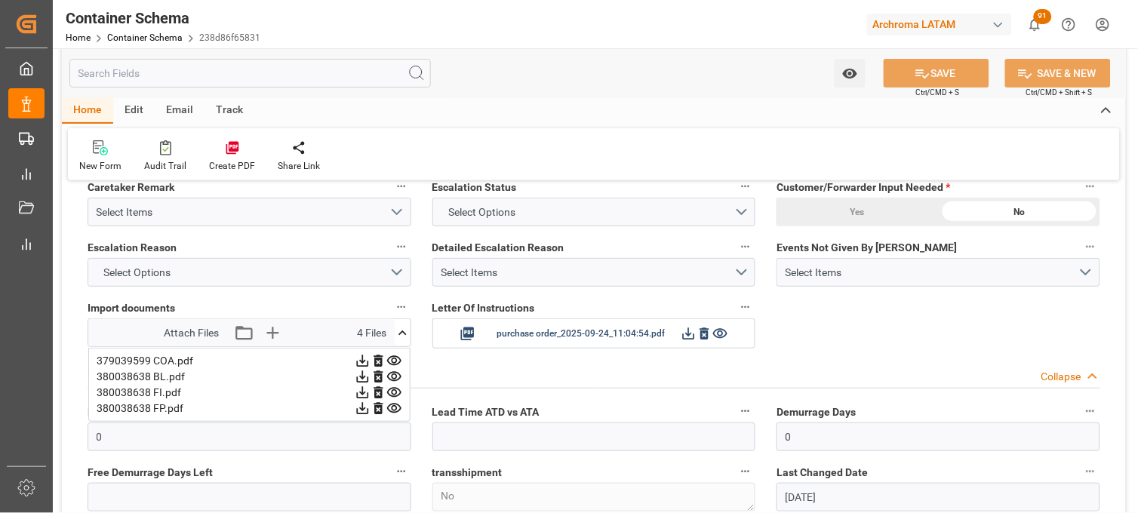
scroll to position [2684, 0]
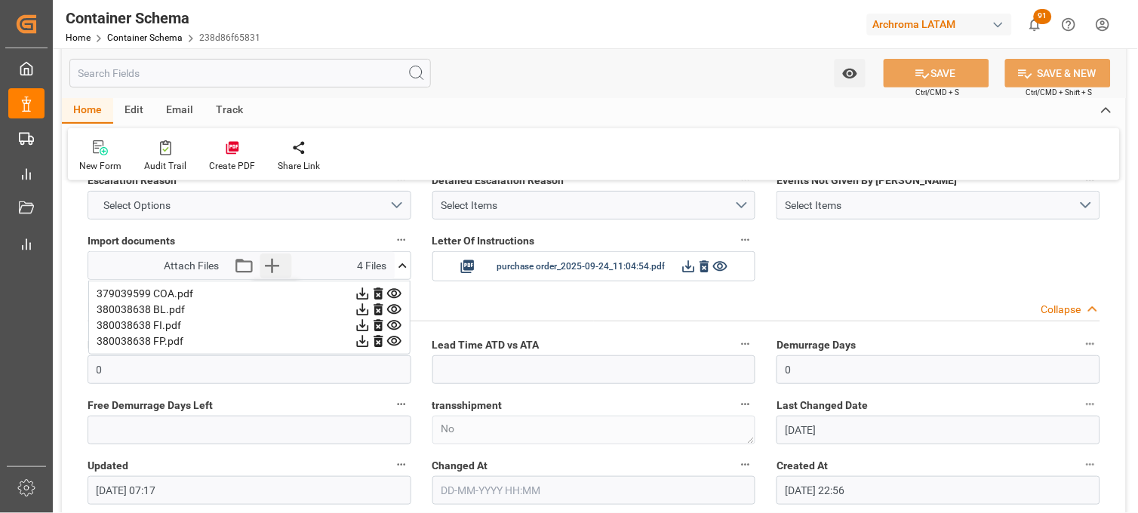
click at [273, 269] on icon "button" at bounding box center [272, 266] width 24 height 24
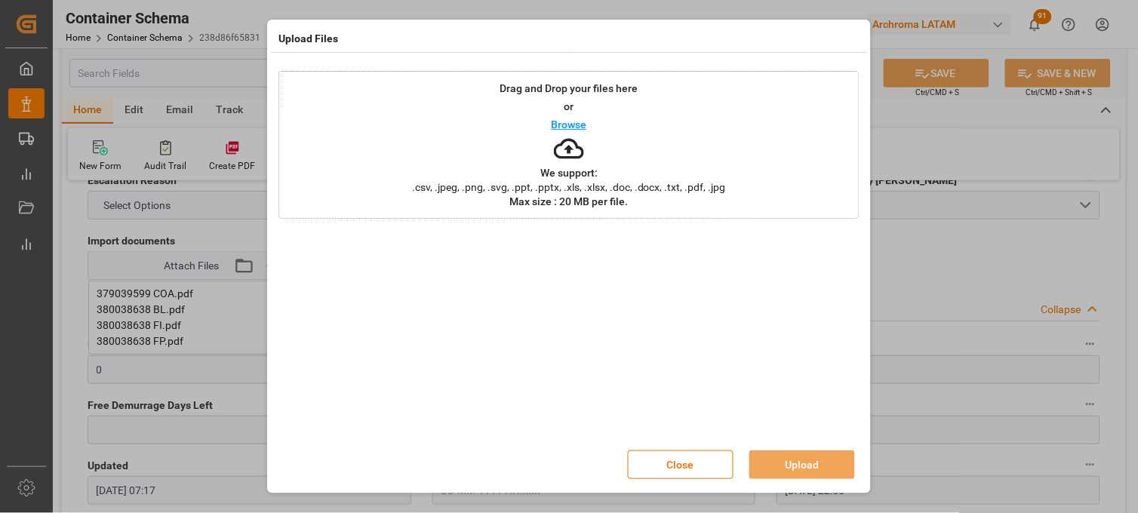
click at [559, 174] on p "We support:" at bounding box center [568, 173] width 57 height 11
click at [787, 461] on button "Upload" at bounding box center [803, 465] width 106 height 29
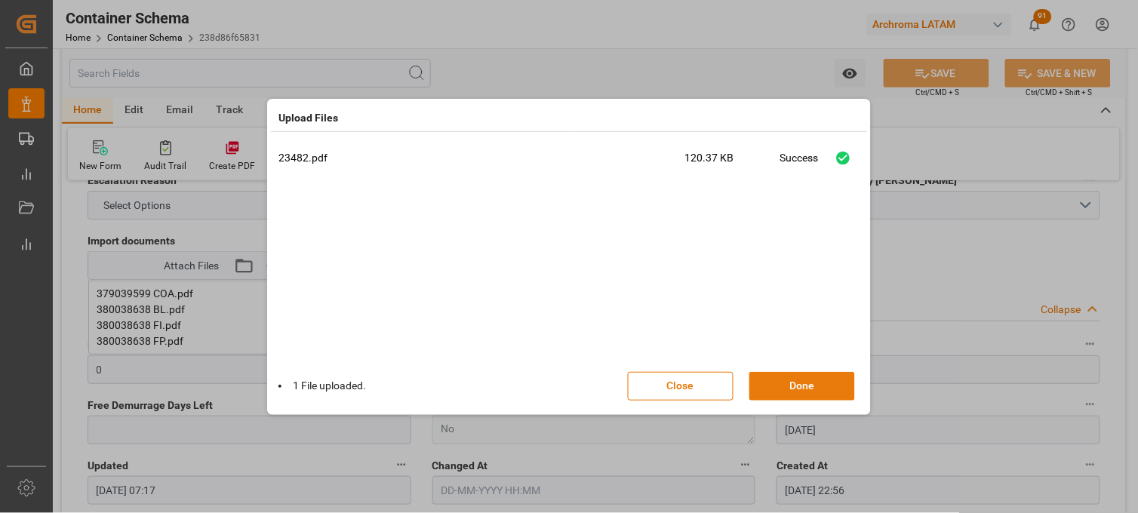
click at [796, 386] on button "Done" at bounding box center [803, 386] width 106 height 29
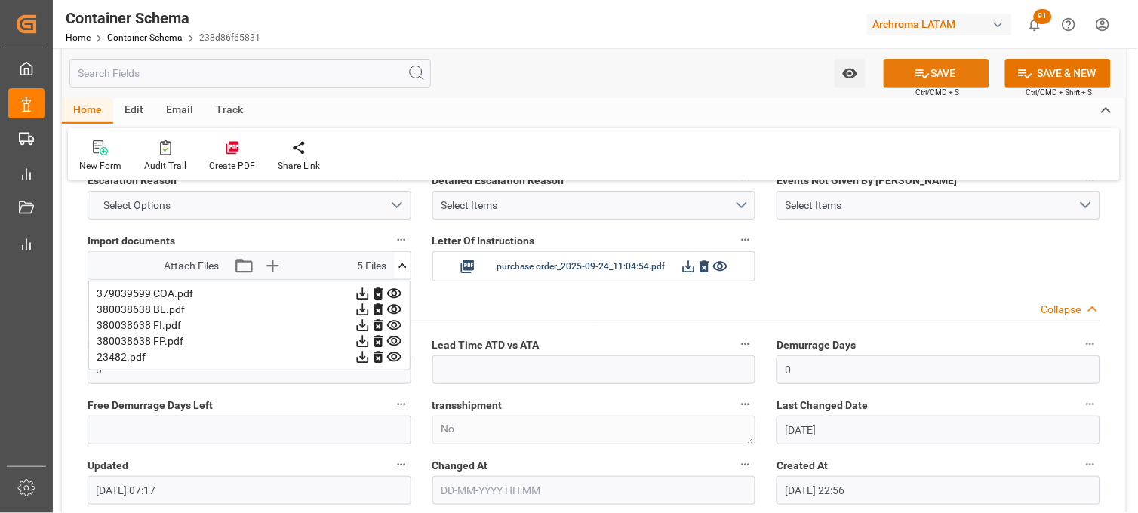
click at [922, 83] on button "SAVE" at bounding box center [937, 73] width 106 height 29
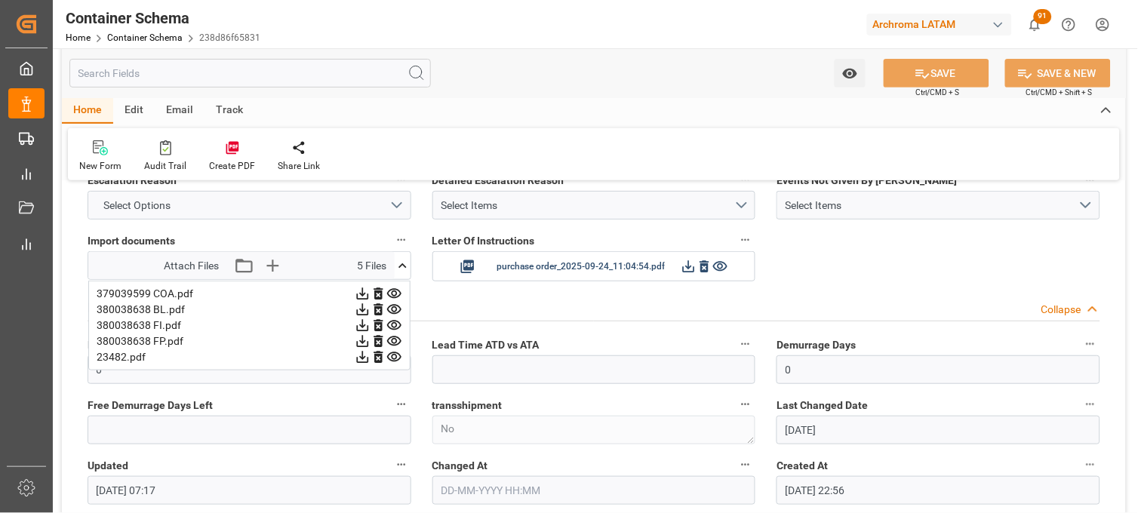
scroll to position [2608, 0]
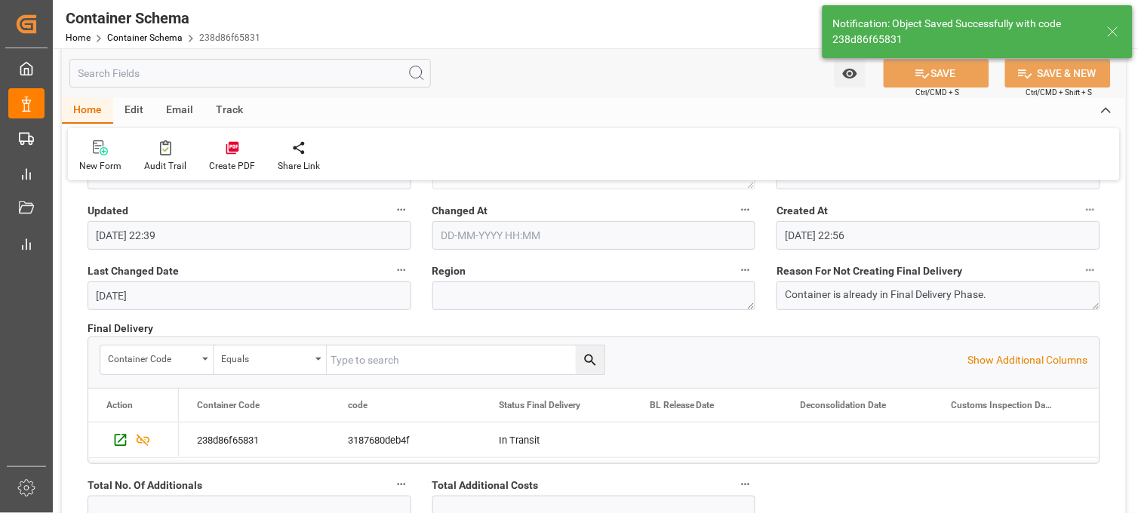
type input "[DATE] 16:30"
type input "[DATE] 22:39"
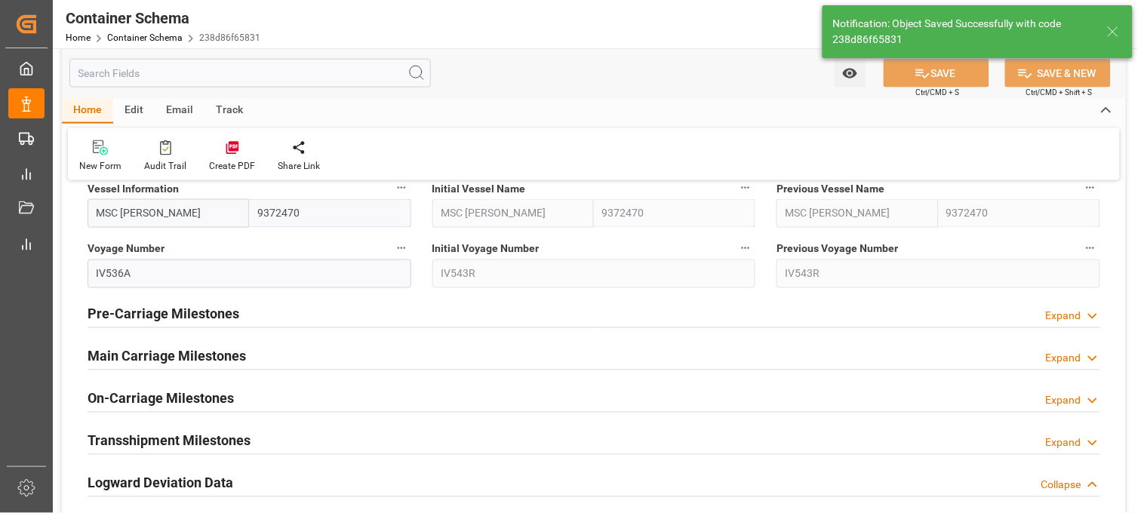
scroll to position [1842, 0]
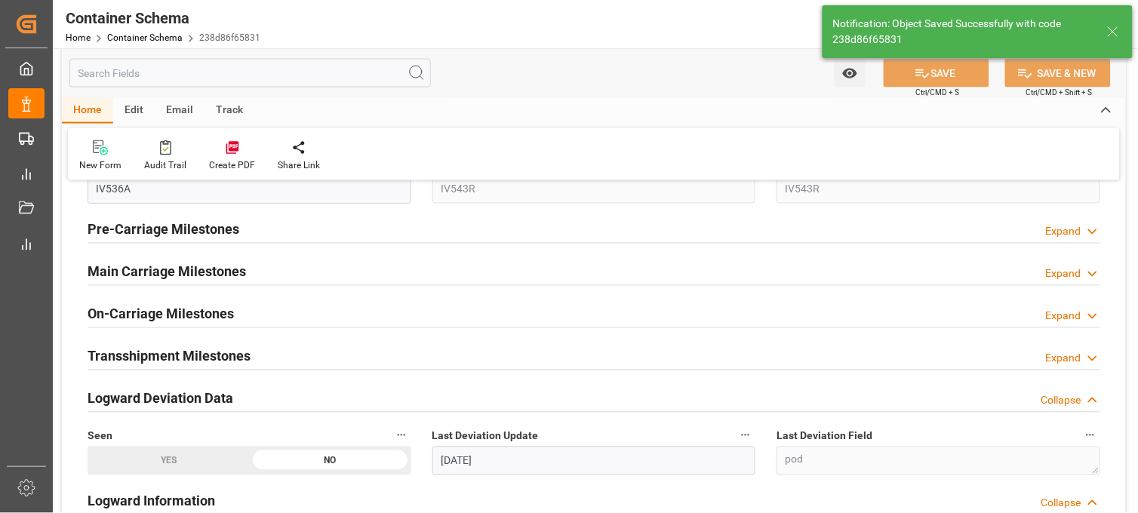
drag, startPoint x: 239, startPoint y: 267, endPoint x: 349, endPoint y: 273, distance: 109.6
click at [239, 268] on h2 "Main Carriage Milestones" at bounding box center [167, 272] width 159 height 20
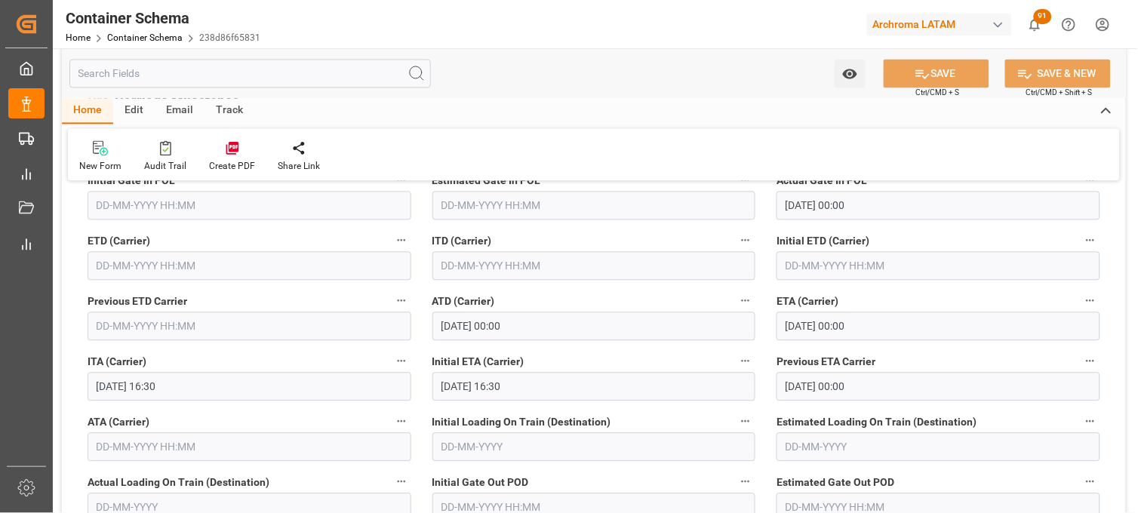
scroll to position [2010, 0]
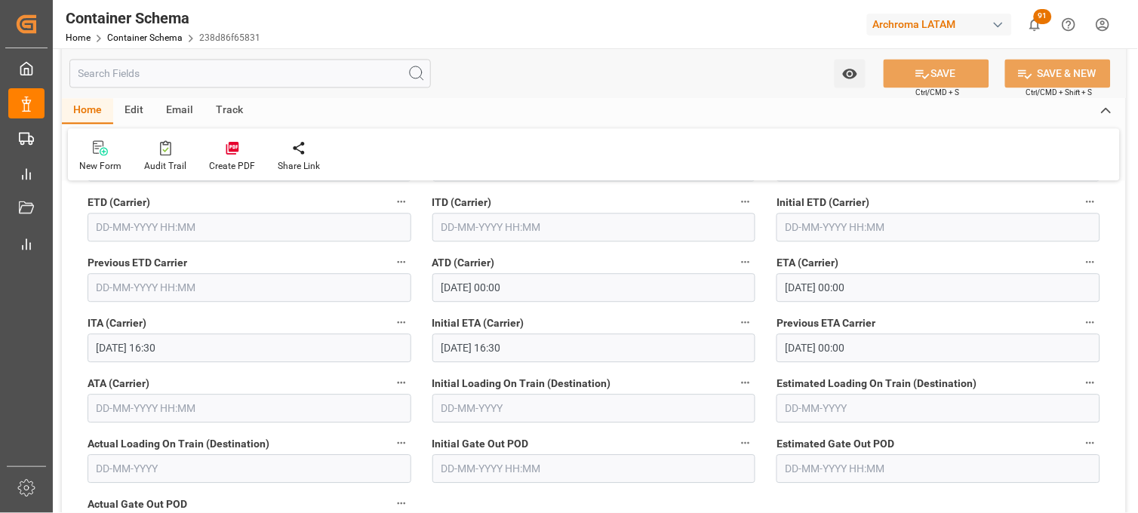
click at [294, 225] on input "text" at bounding box center [250, 227] width 324 height 29
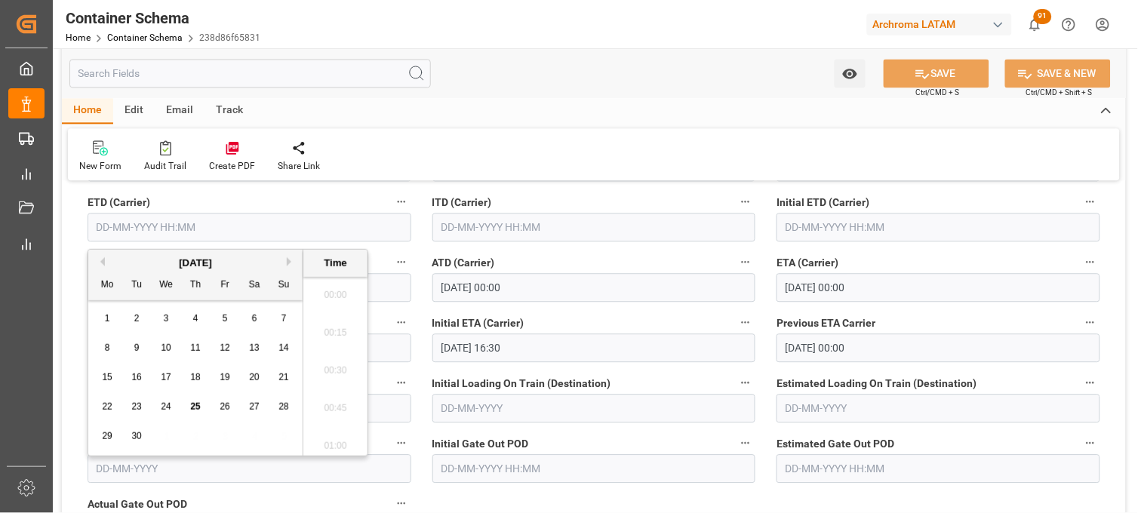
scroll to position [2420, 0]
click at [260, 349] on div "13" at bounding box center [254, 349] width 19 height 18
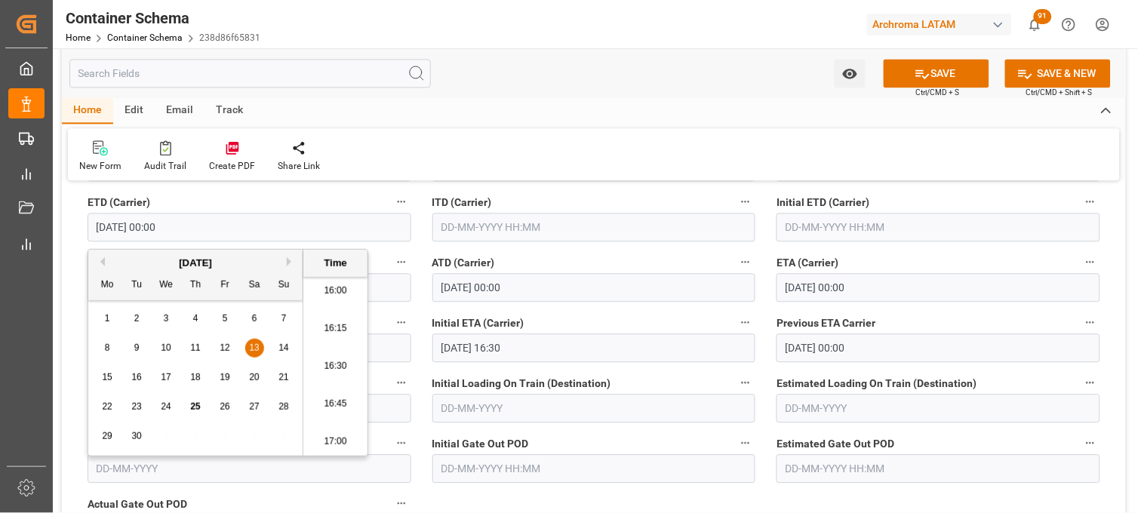
click at [335, 366] on li "16:30" at bounding box center [335, 367] width 64 height 38
type input "[DATE] 16:30"
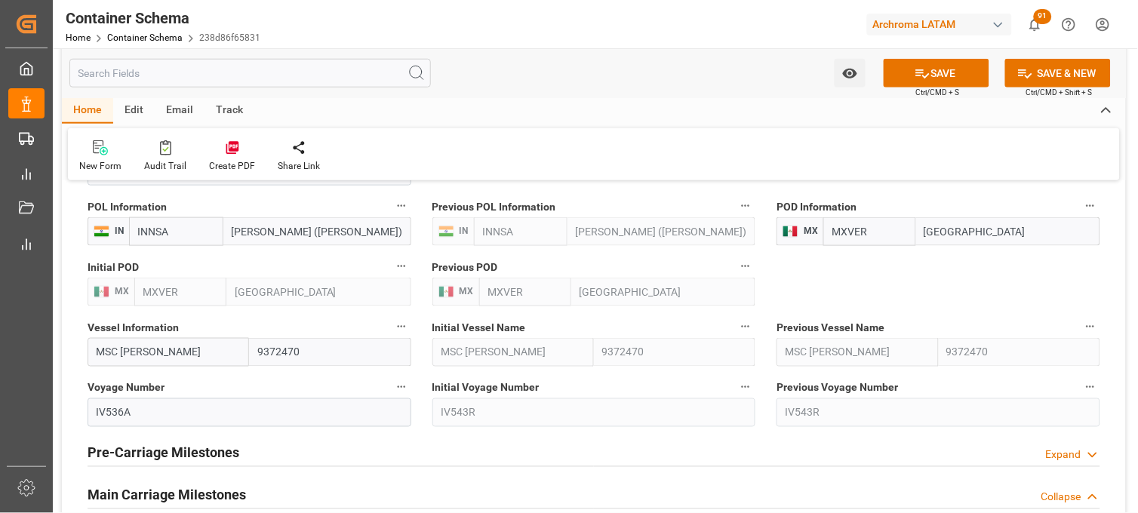
scroll to position [1590, 0]
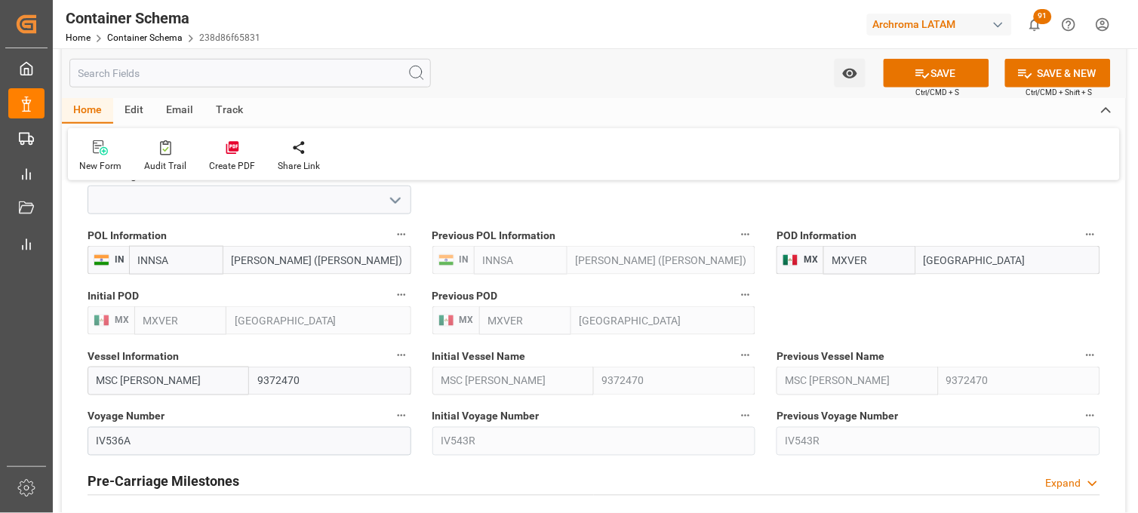
drag, startPoint x: 880, startPoint y: 260, endPoint x: 811, endPoint y: 260, distance: 69.4
click at [811, 260] on div "MX MXVER [GEOGRAPHIC_DATA]" at bounding box center [939, 260] width 324 height 29
type input "M"
type input "MANZA"
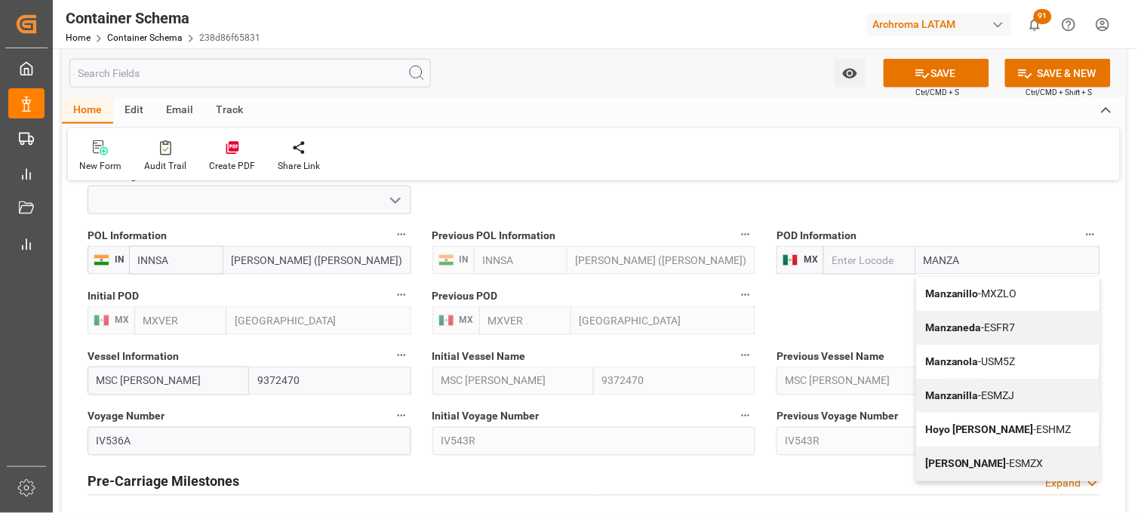
click at [946, 294] on b "Manzanillo" at bounding box center [953, 294] width 54 height 12
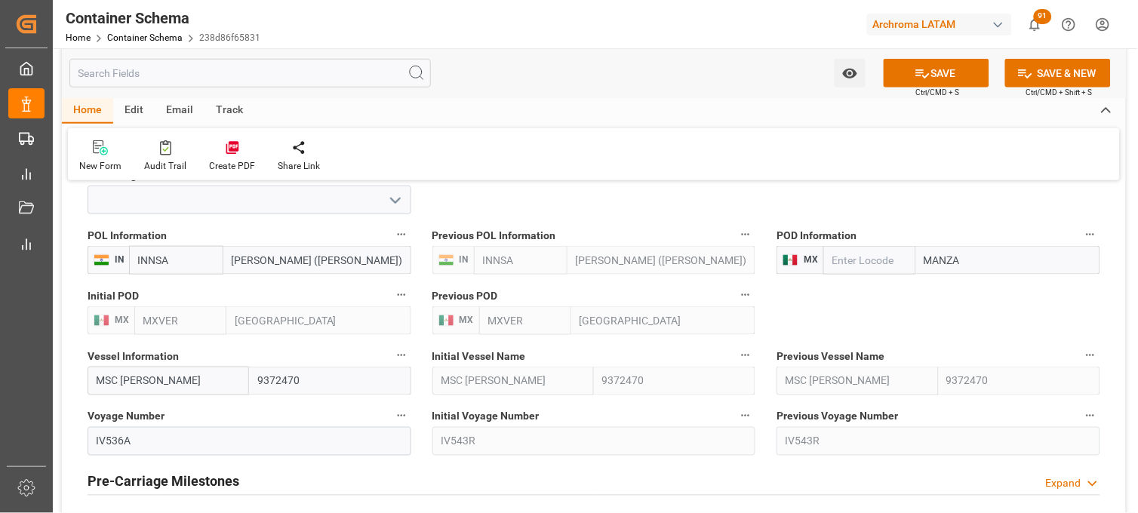
type input "MXZLO"
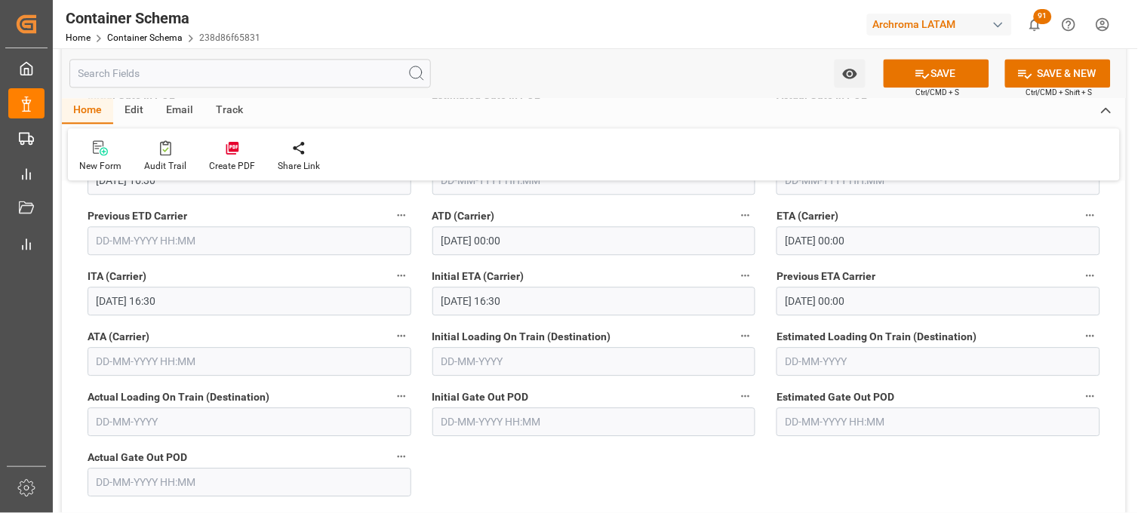
scroll to position [2093, 0]
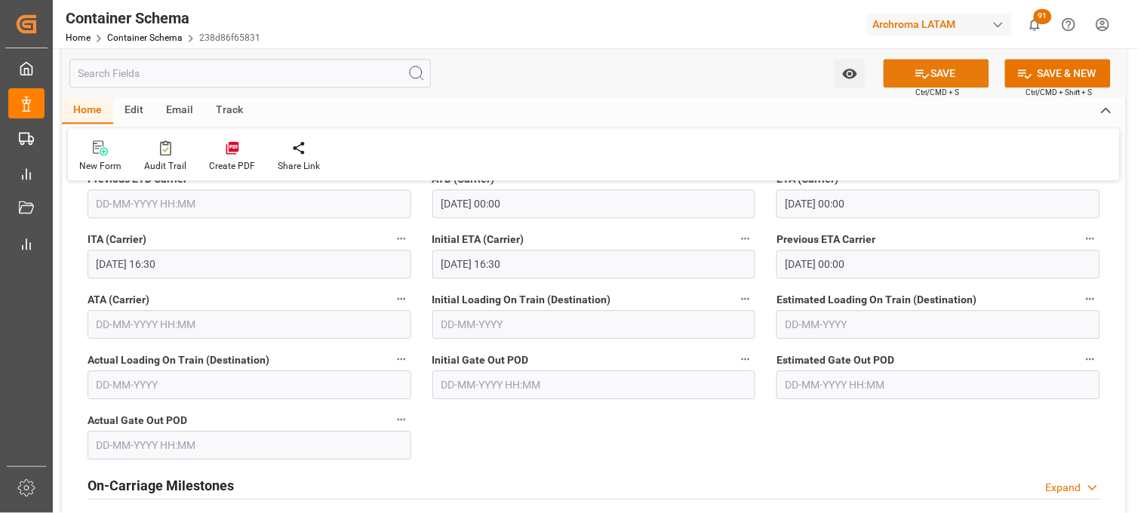
type input "Manzanillo"
click at [909, 71] on button "SAVE" at bounding box center [937, 73] width 106 height 29
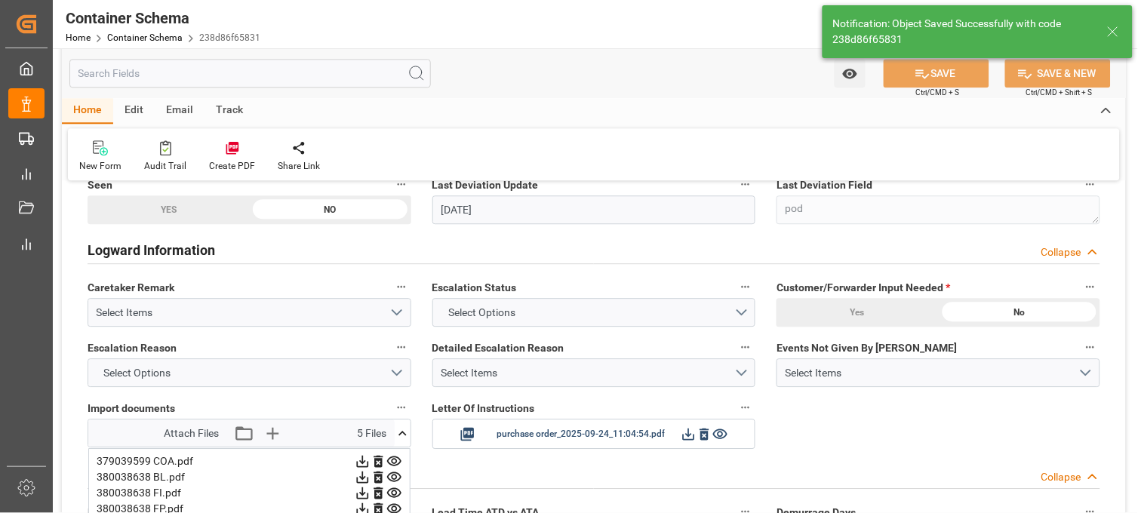
type input "[DATE]"
type input "[DATE] 22:40"
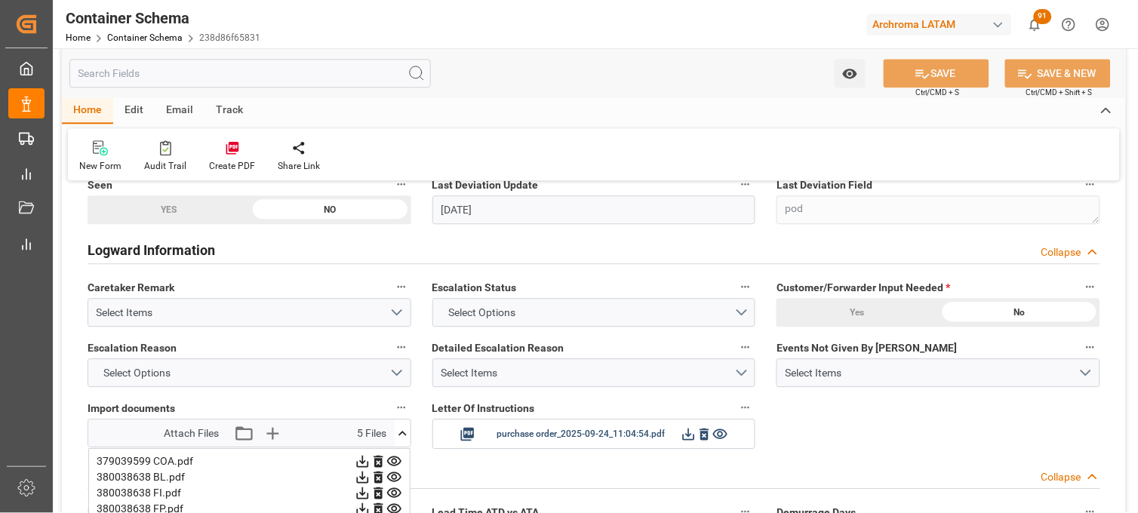
scroll to position [1671, 0]
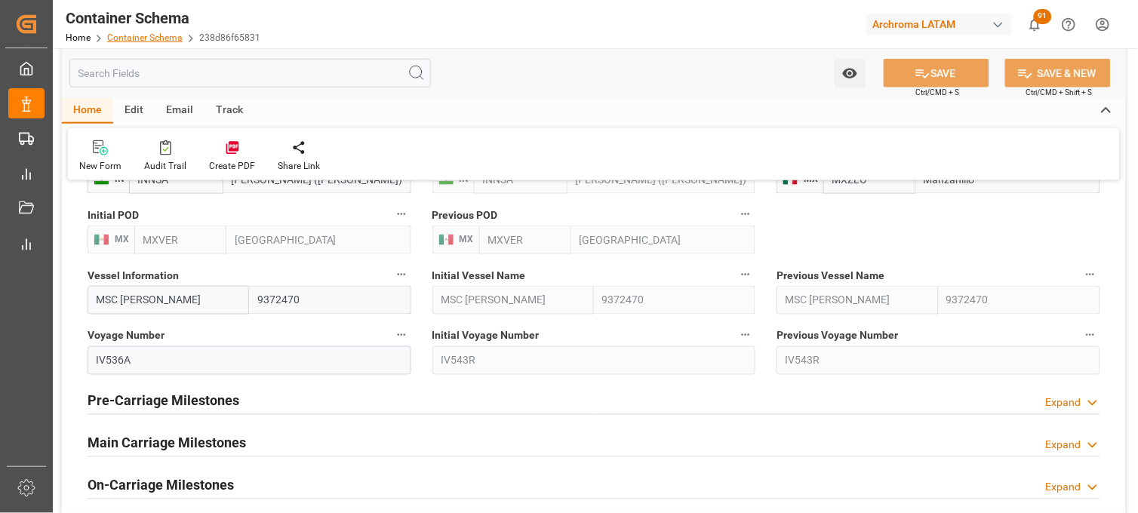
click at [148, 38] on link "Container Schema" at bounding box center [144, 37] width 75 height 11
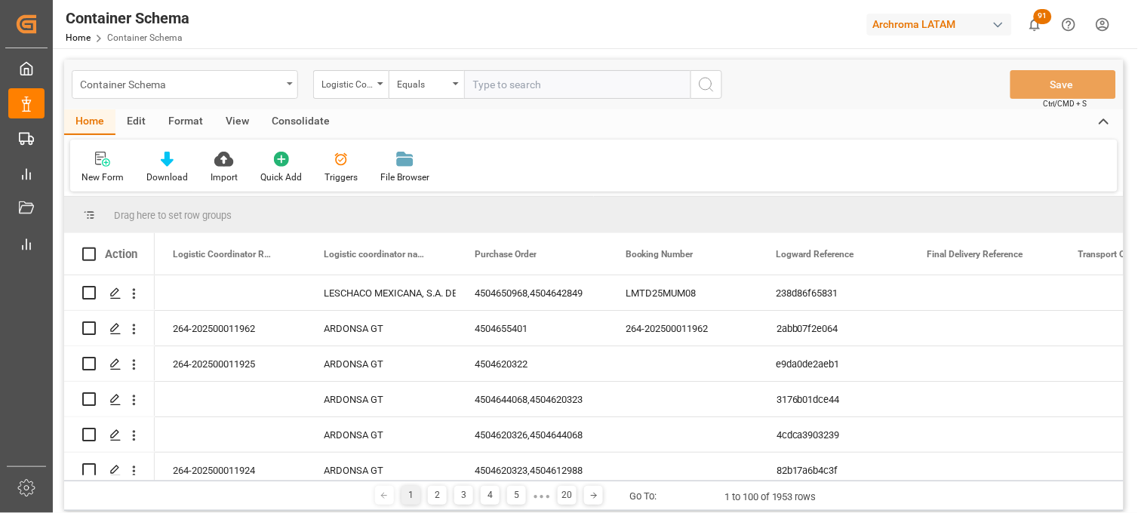
click at [285, 84] on div "Container Schema" at bounding box center [185, 84] width 226 height 29
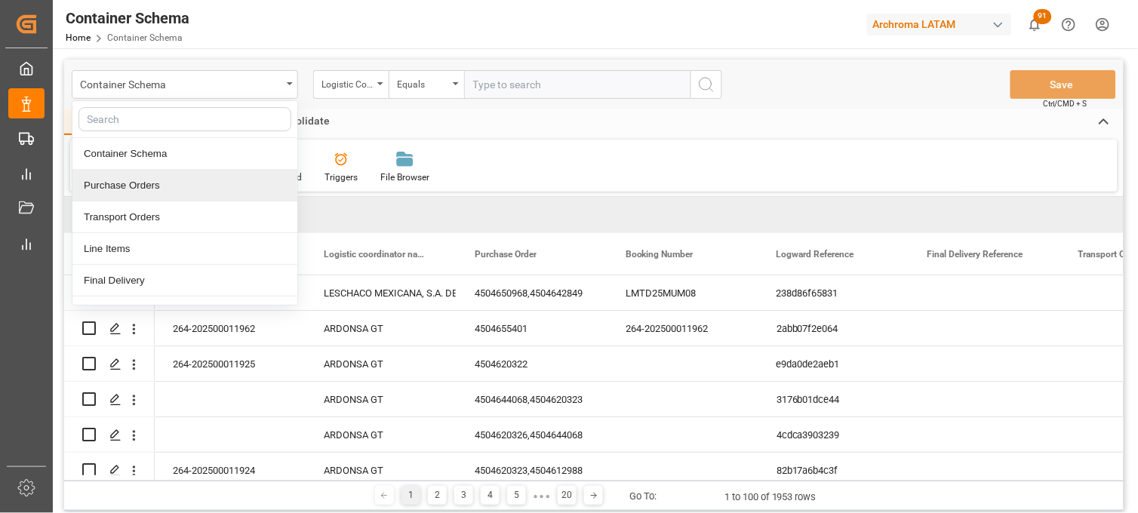
click at [169, 185] on div "Purchase Orders" at bounding box center [184, 186] width 225 height 32
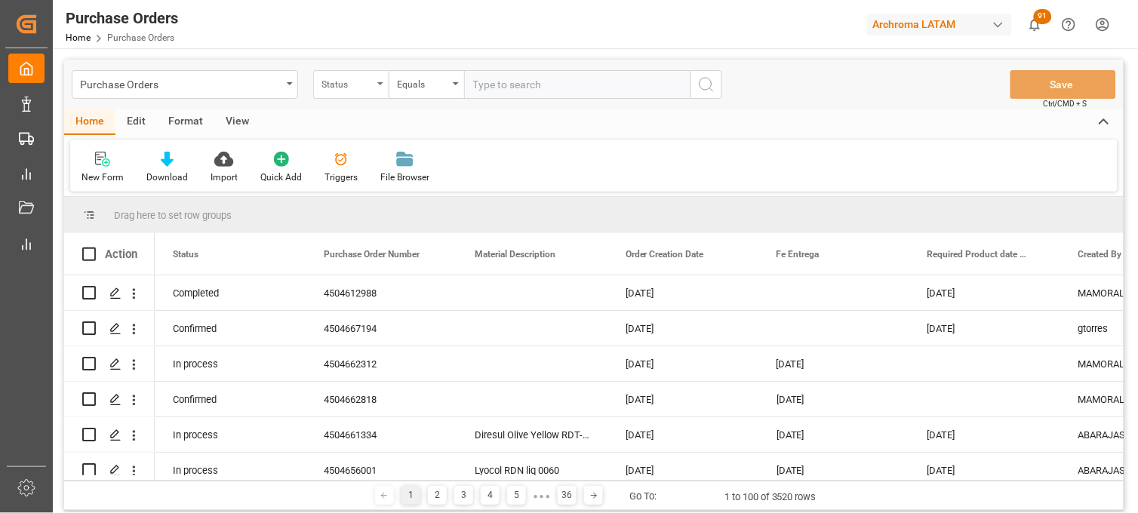
click at [360, 92] on div "Status" at bounding box center [350, 84] width 75 height 29
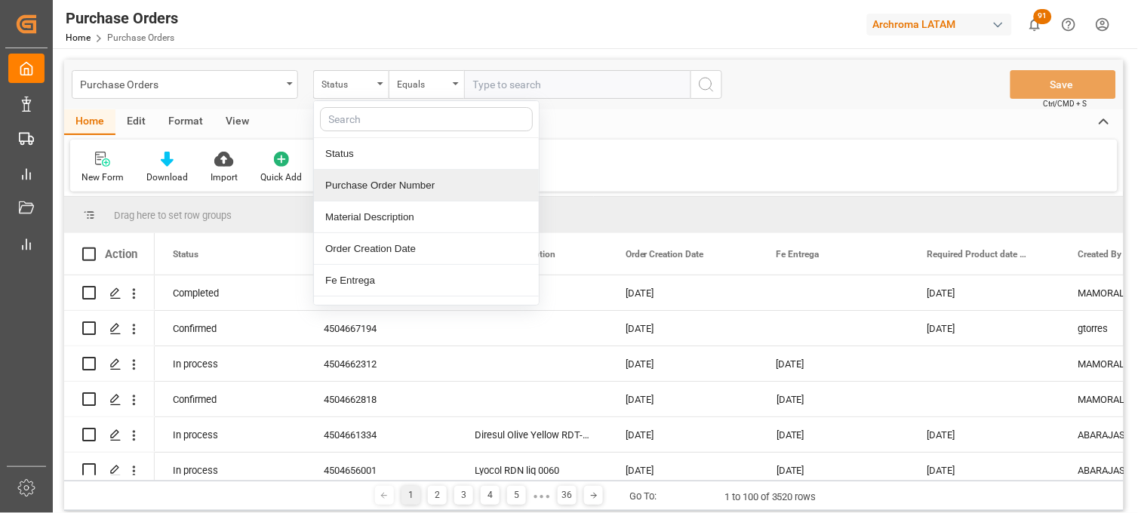
click at [356, 180] on div "Purchase Order Number" at bounding box center [426, 186] width 225 height 32
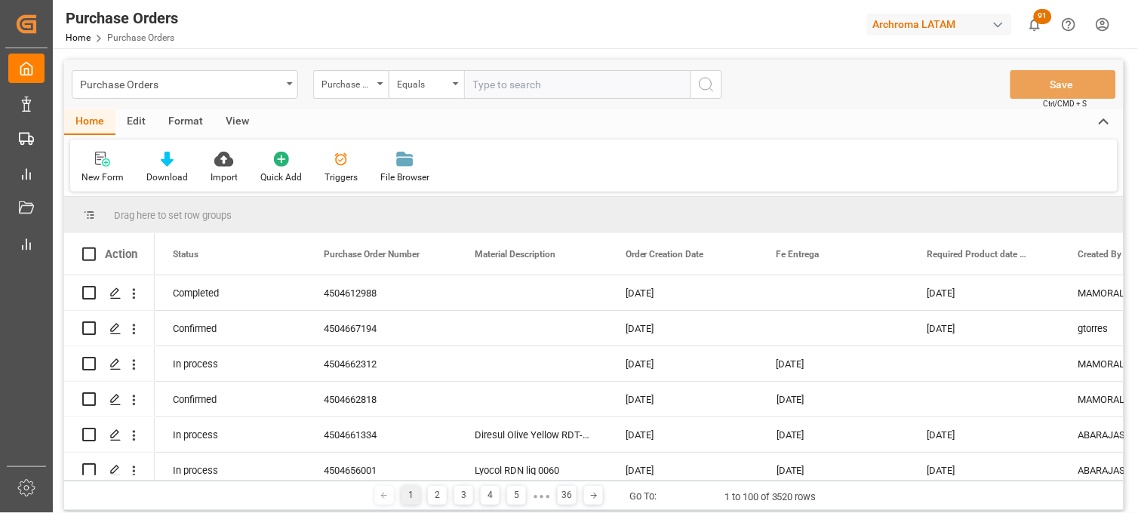
click at [511, 85] on input "text" at bounding box center [577, 84] width 226 height 29
paste input "4504660645"
type input "4504660645"
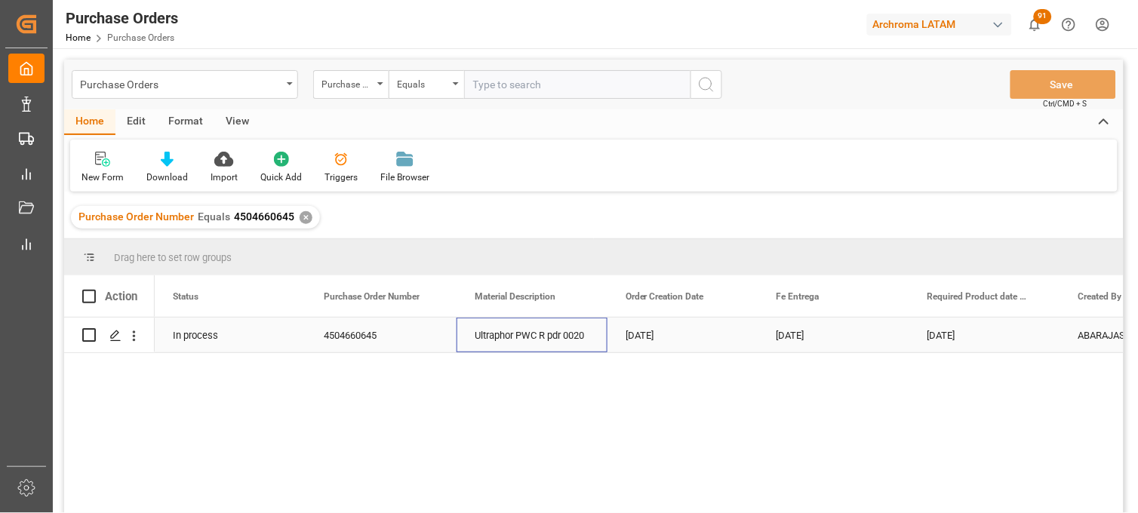
click at [528, 337] on div "Ultraphor PWC R pdr 0020" at bounding box center [532, 335] width 151 height 35
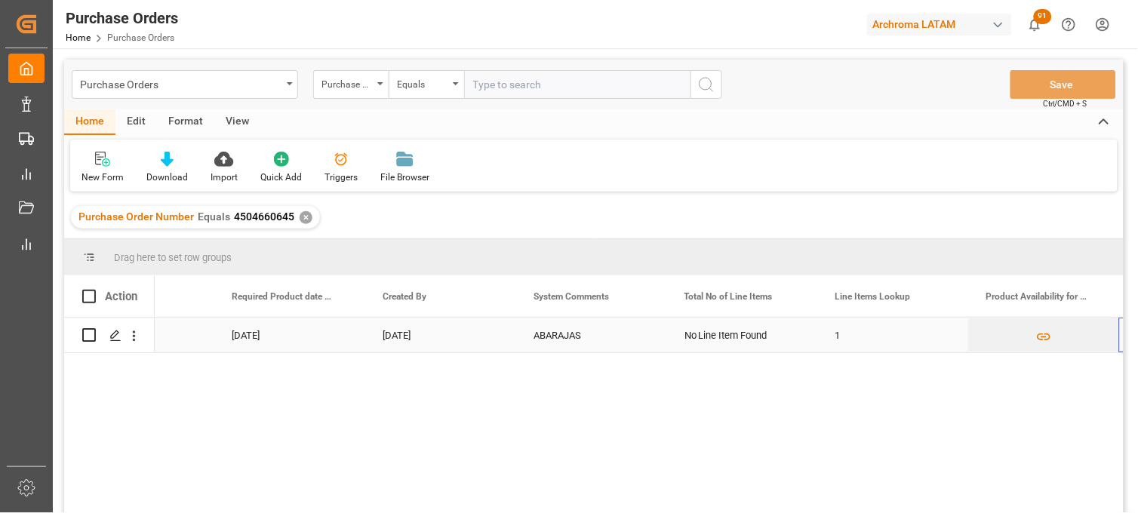
scroll to position [0, 998]
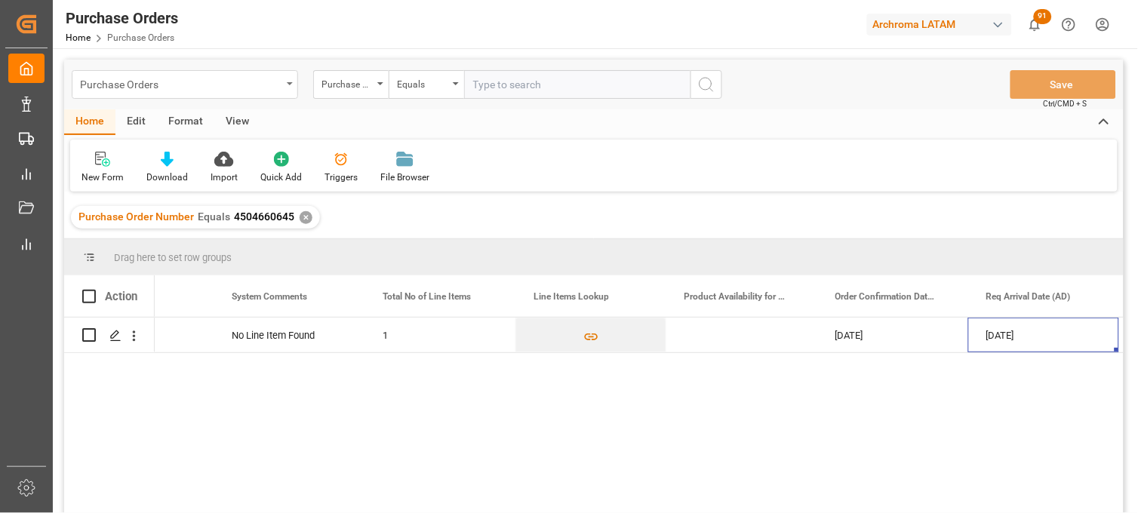
click at [139, 88] on div "Purchase Orders" at bounding box center [181, 83] width 202 height 19
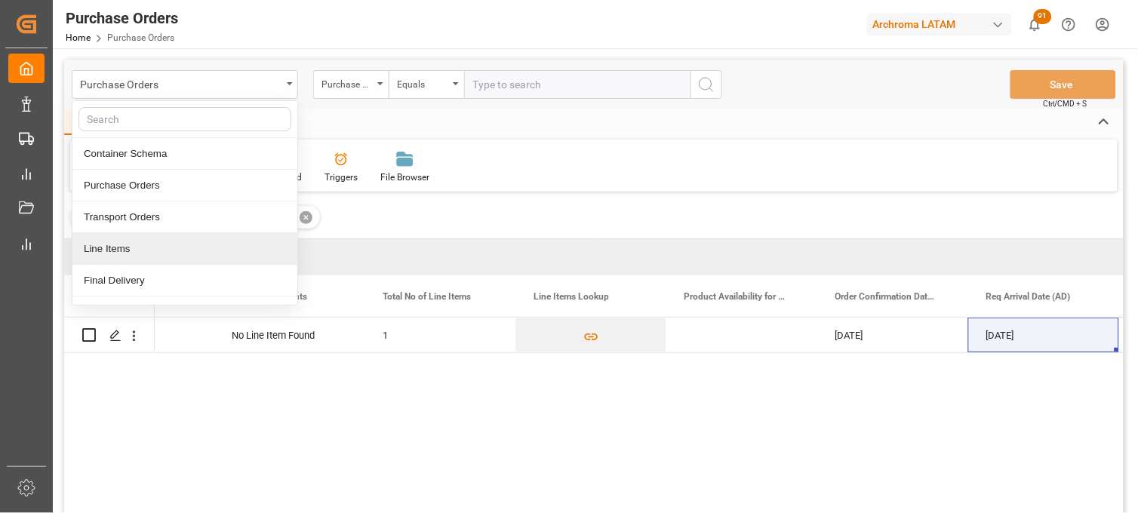
click at [164, 249] on div "Line Items" at bounding box center [184, 249] width 225 height 32
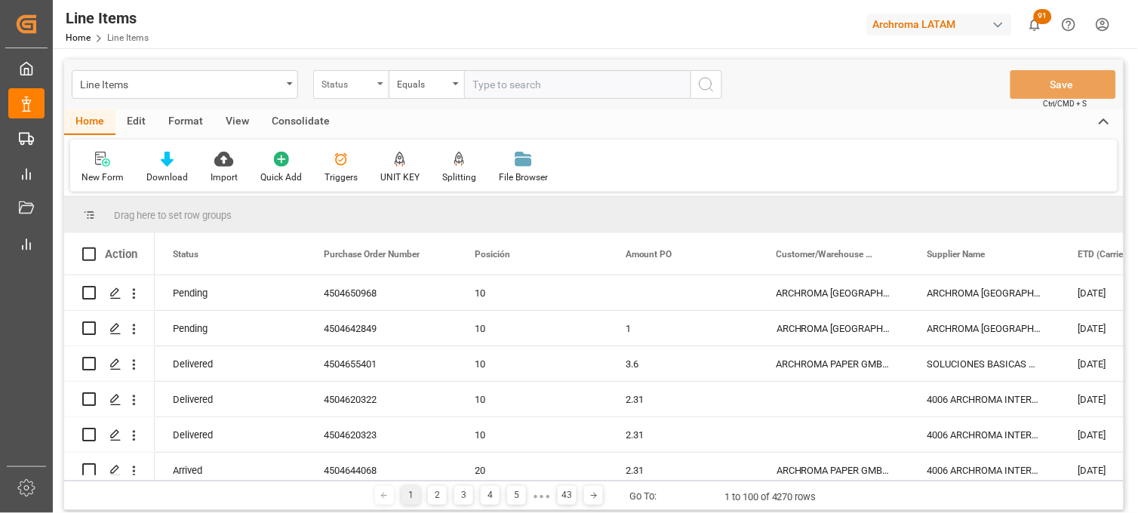
click at [353, 88] on div "Status" at bounding box center [347, 82] width 51 height 17
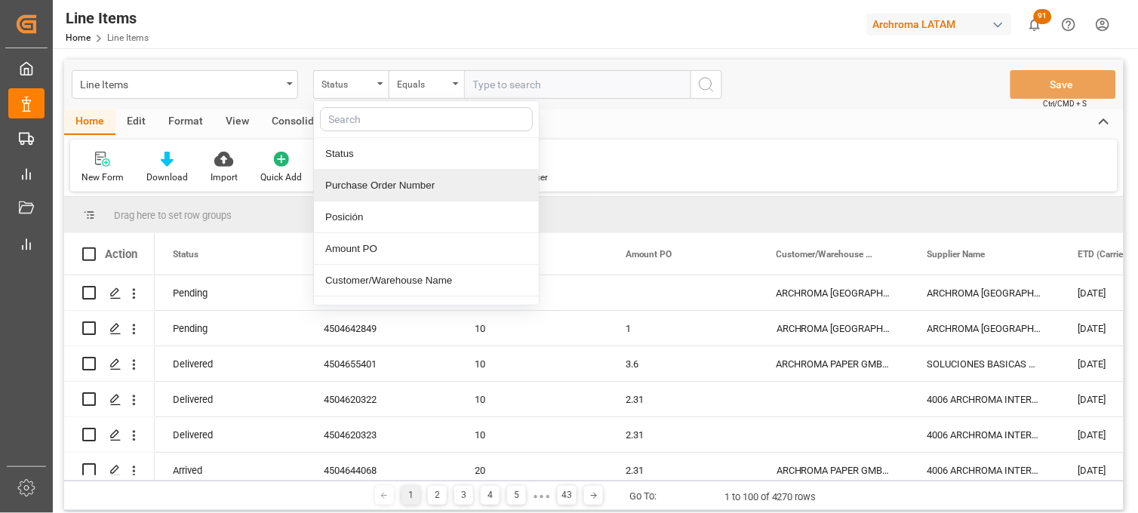
click at [373, 191] on div "Purchase Order Number" at bounding box center [426, 186] width 225 height 32
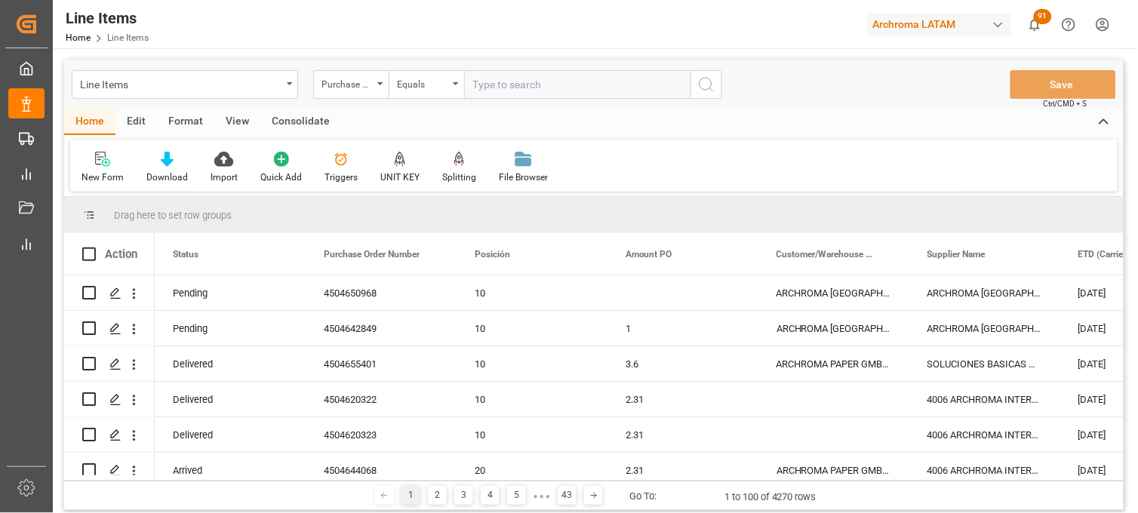
click at [492, 88] on input "text" at bounding box center [577, 84] width 226 height 29
paste input "4504660645"
type input "4504660645"
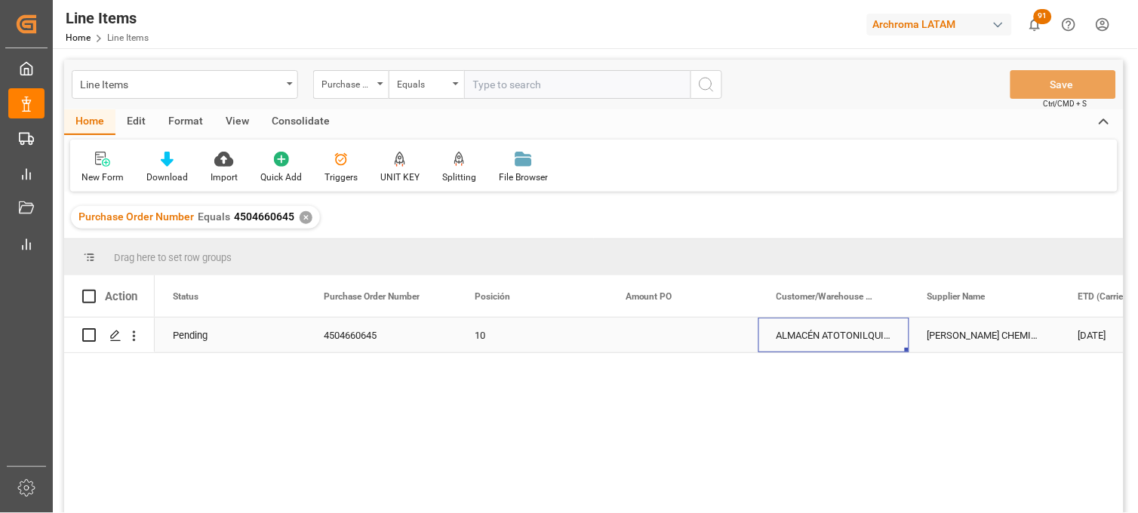
click at [793, 338] on div "ALMACÉN ATOTONILQUILLO" at bounding box center [834, 335] width 151 height 35
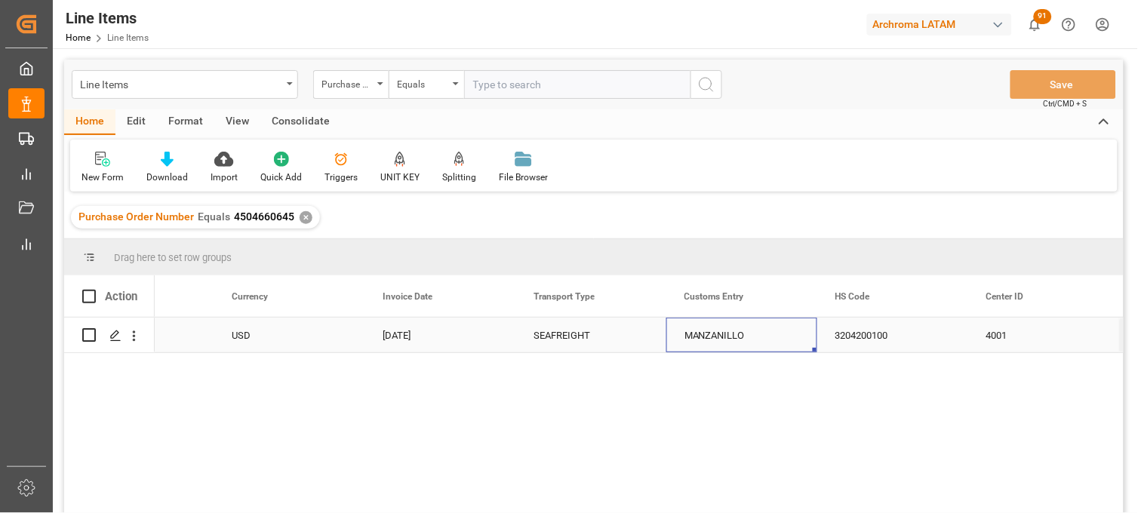
click at [719, 336] on div "MANZANILLO" at bounding box center [742, 335] width 151 height 35
click at [174, 79] on div "Line Items" at bounding box center [181, 83] width 202 height 19
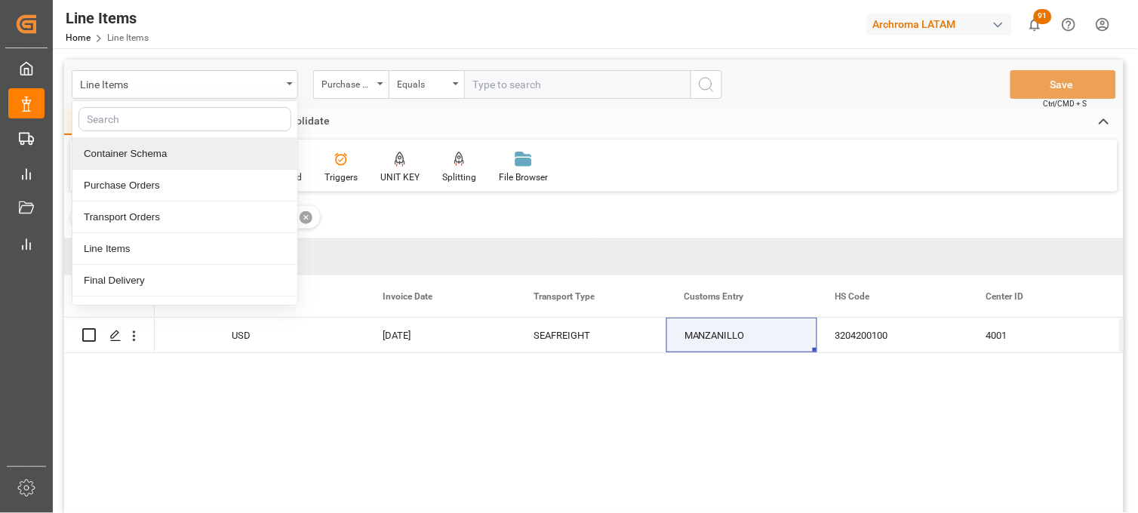
click at [133, 159] on div "Container Schema" at bounding box center [184, 154] width 225 height 32
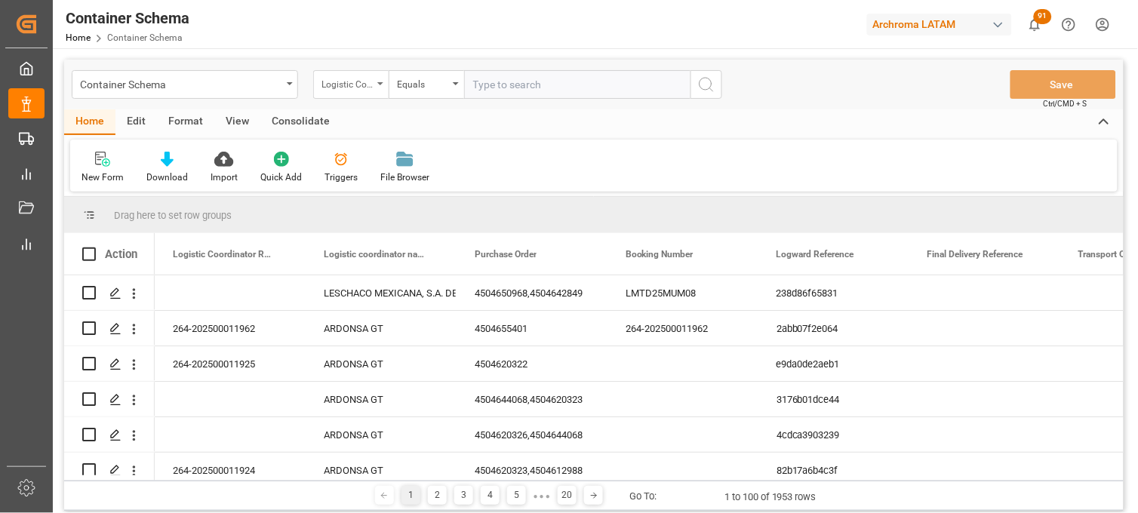
click at [370, 88] on div "Logistic Coordinator Reference Number" at bounding box center [347, 82] width 51 height 17
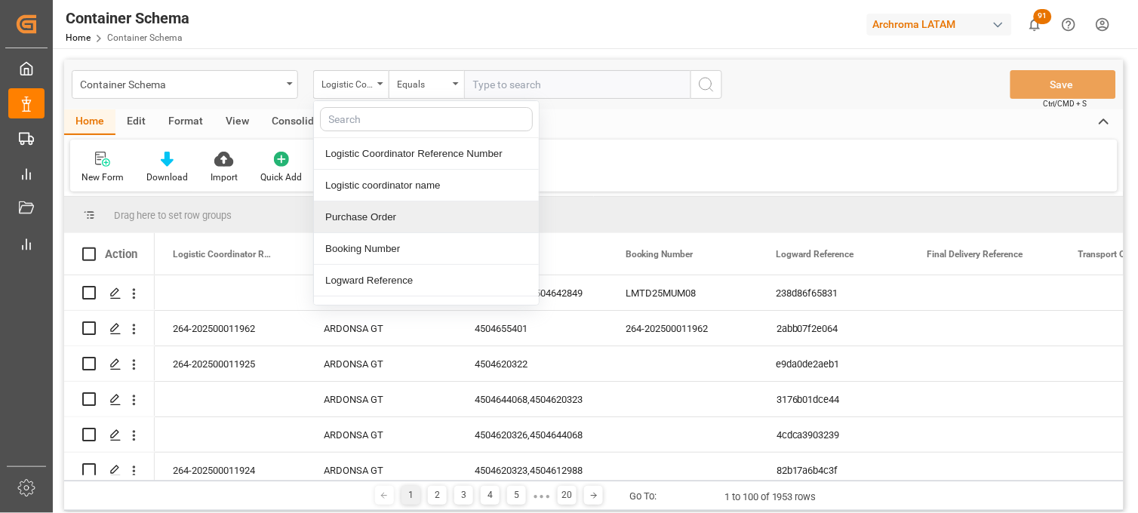
click at [394, 211] on div "Purchase Order" at bounding box center [426, 218] width 225 height 32
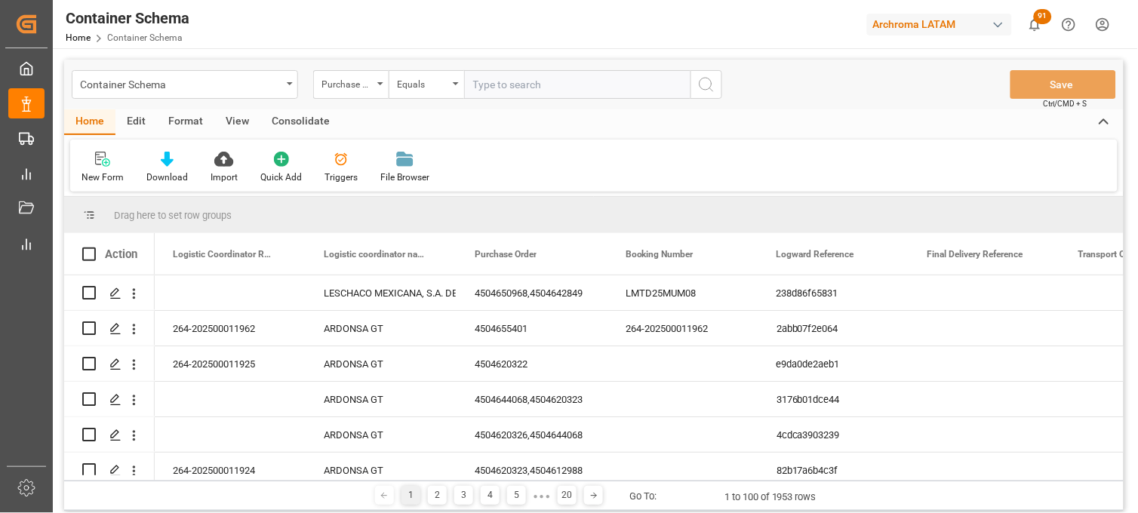
click at [496, 84] on input "text" at bounding box center [577, 84] width 226 height 29
paste input "4504660645"
type input "4504660645"
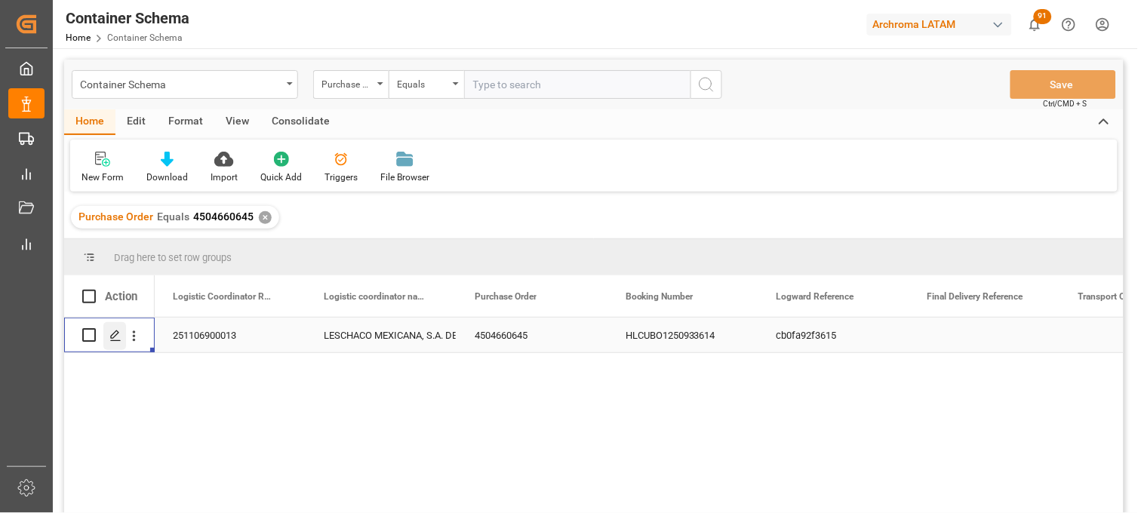
click at [109, 337] on icon "Press SPACE to select this row." at bounding box center [115, 336] width 12 height 12
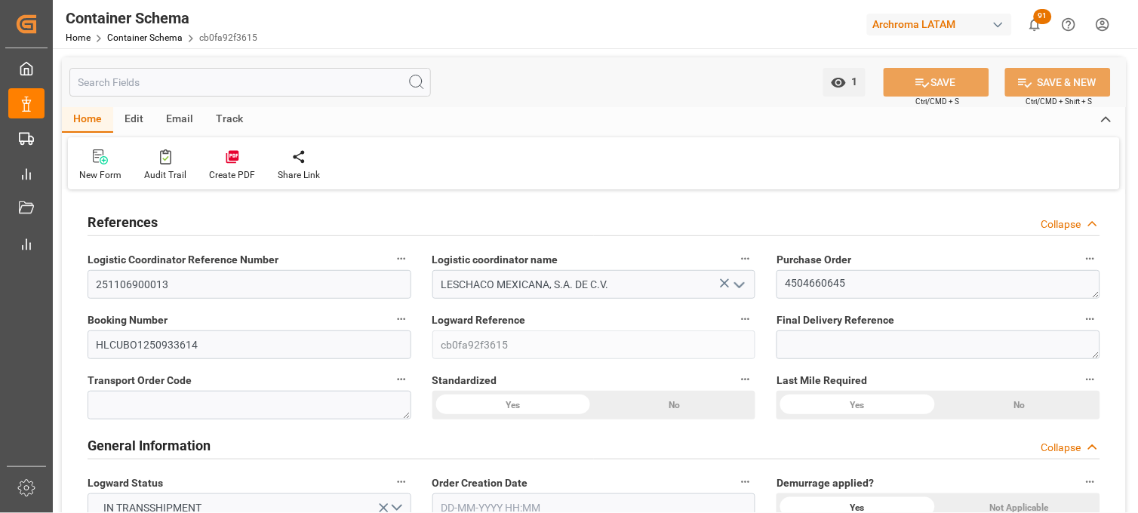
type input "10"
type input "7"
type input "1"
type input "720"
type input "14400"
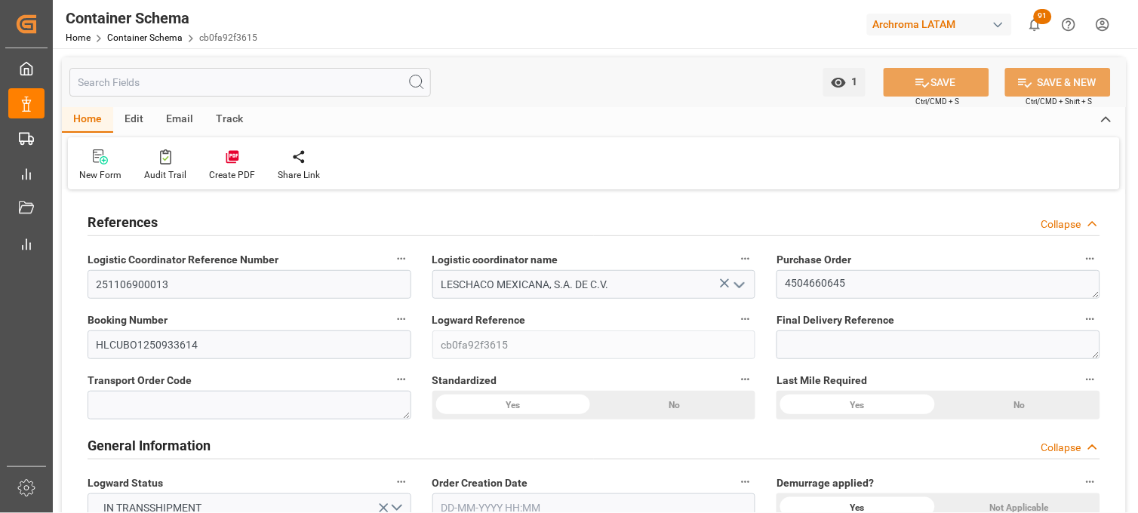
type input "15480"
type input "Hapag [PERSON_NAME]"
type input "Hapag Lloyd Aktiengesellschaft"
type input "INMUN"
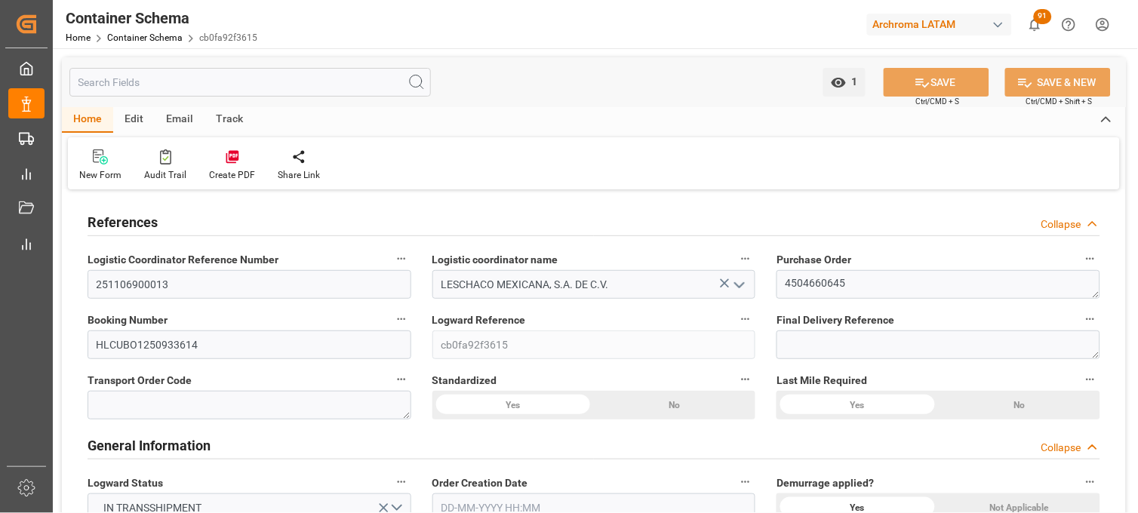
type input "MXVER"
type input "9670834"
type input "9932488"
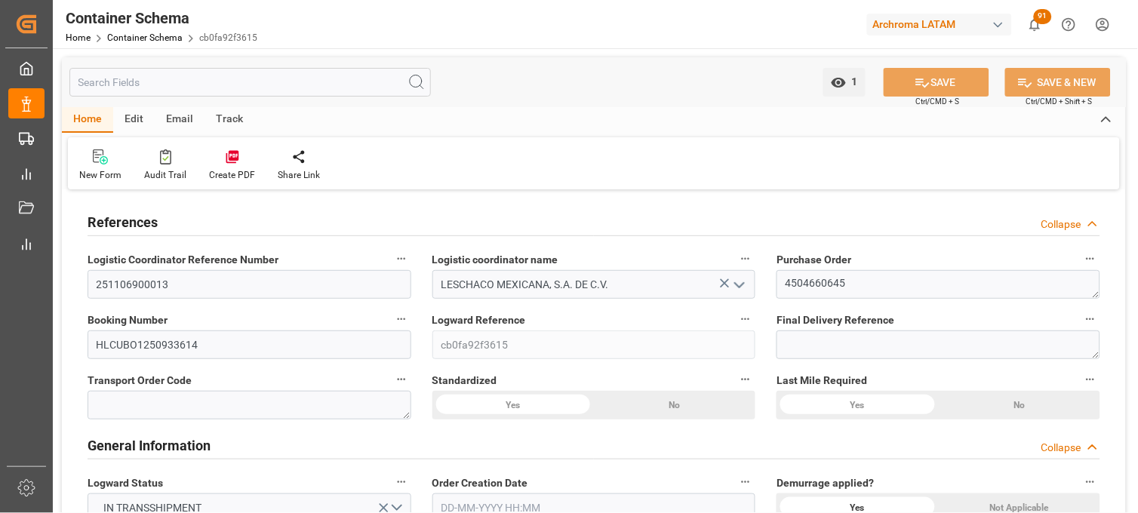
type input "9932488"
type input "0"
type input "[DATE] 19:30"
type input "[DATE]"
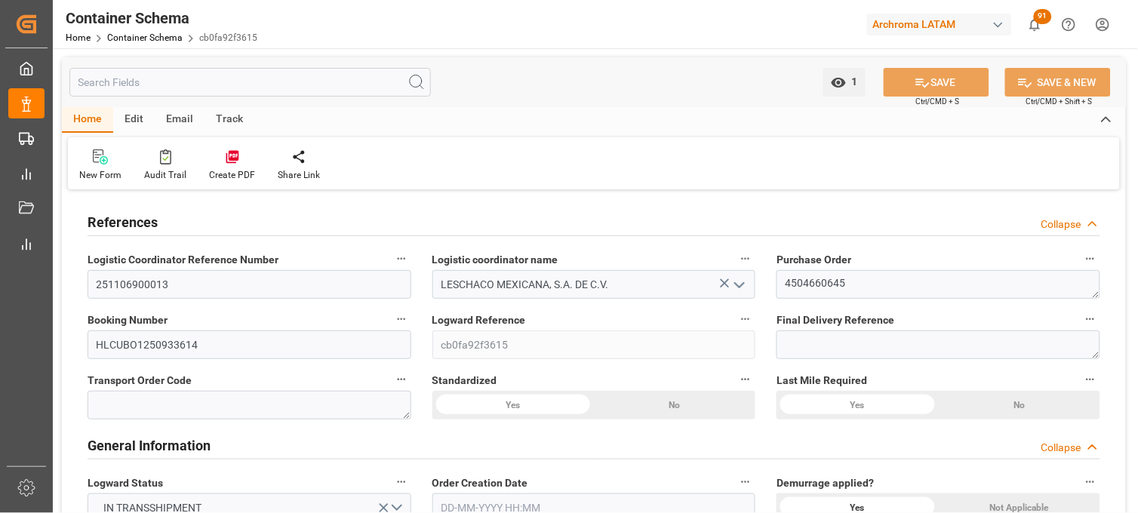
type input "[DATE]"
type input "[DATE] 20:56"
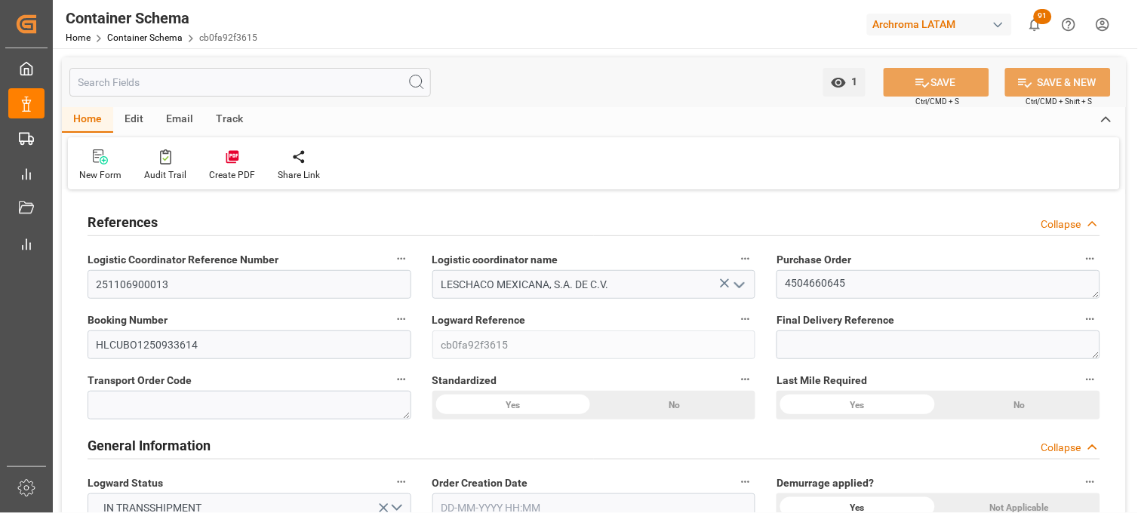
type input "[DATE] 01:47"
type input "[DATE]"
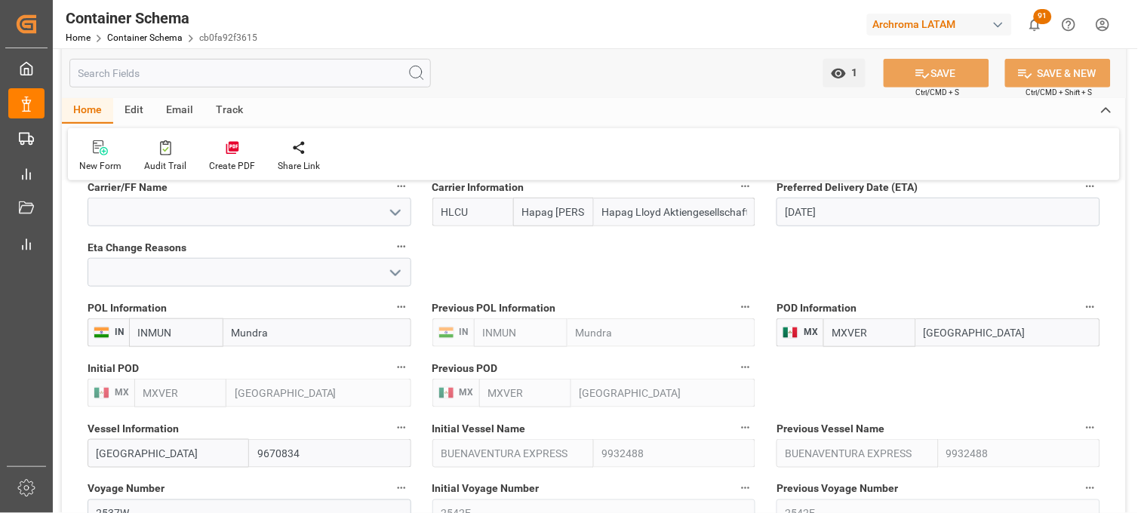
scroll to position [1510, 0]
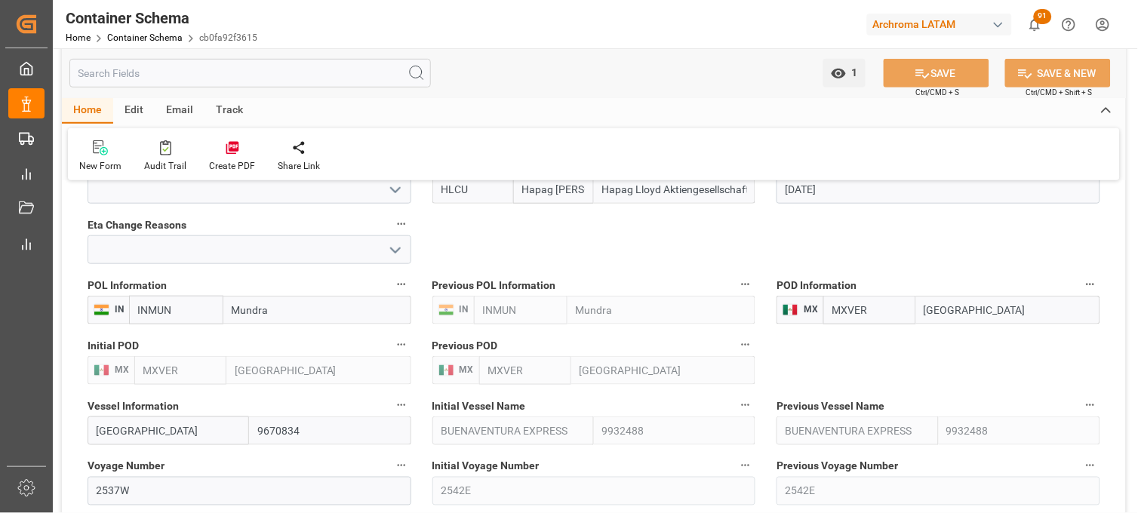
drag, startPoint x: 976, startPoint y: 313, endPoint x: 892, endPoint y: 313, distance: 84.5
click at [892, 313] on div "MXVER [GEOGRAPHIC_DATA]" at bounding box center [962, 310] width 277 height 29
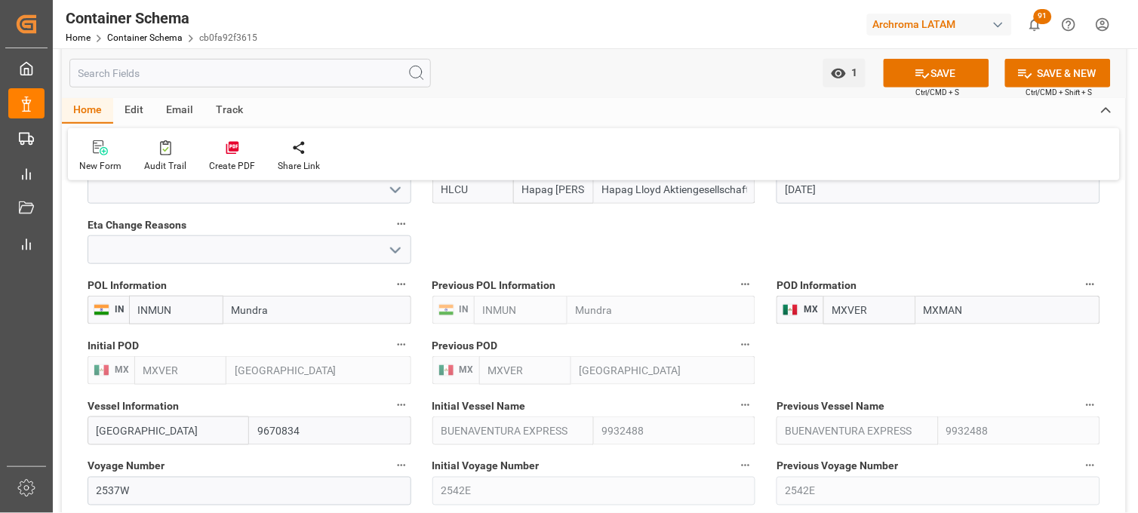
drag, startPoint x: 971, startPoint y: 315, endPoint x: 901, endPoint y: 318, distance: 69.5
click at [903, 318] on div "MXVER MXMAN" at bounding box center [962, 310] width 277 height 29
type input "MANZA"
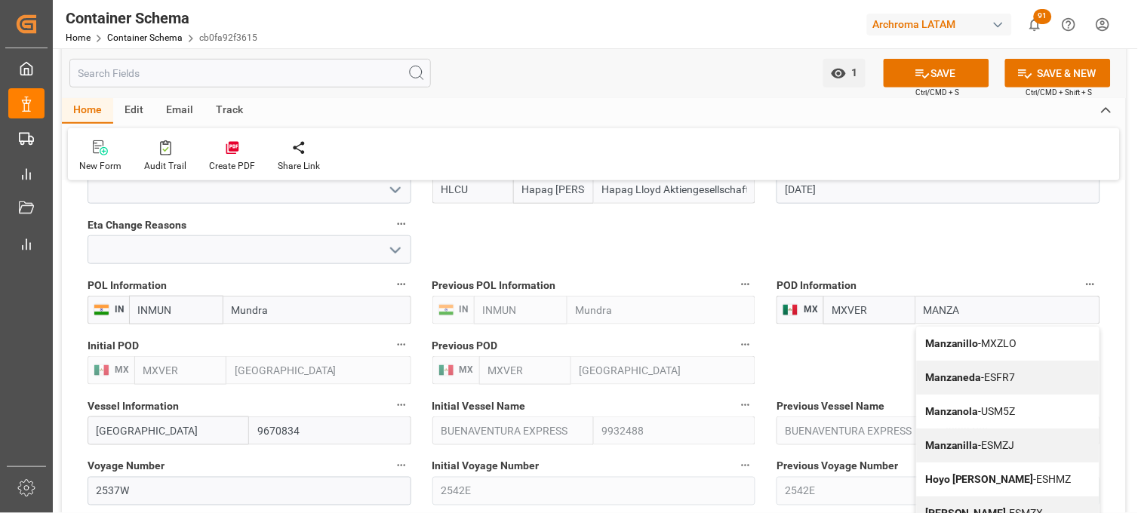
click at [945, 343] on b "Manzanillo" at bounding box center [953, 343] width 54 height 12
type input "MXZLO"
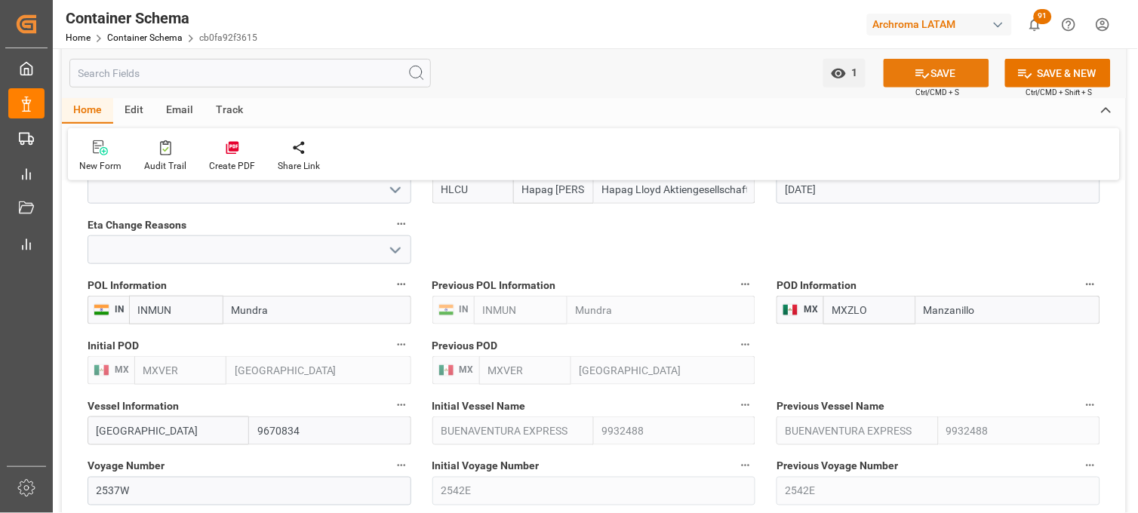
type input "Manzanillo"
click at [935, 72] on button "SAVE" at bounding box center [937, 73] width 106 height 29
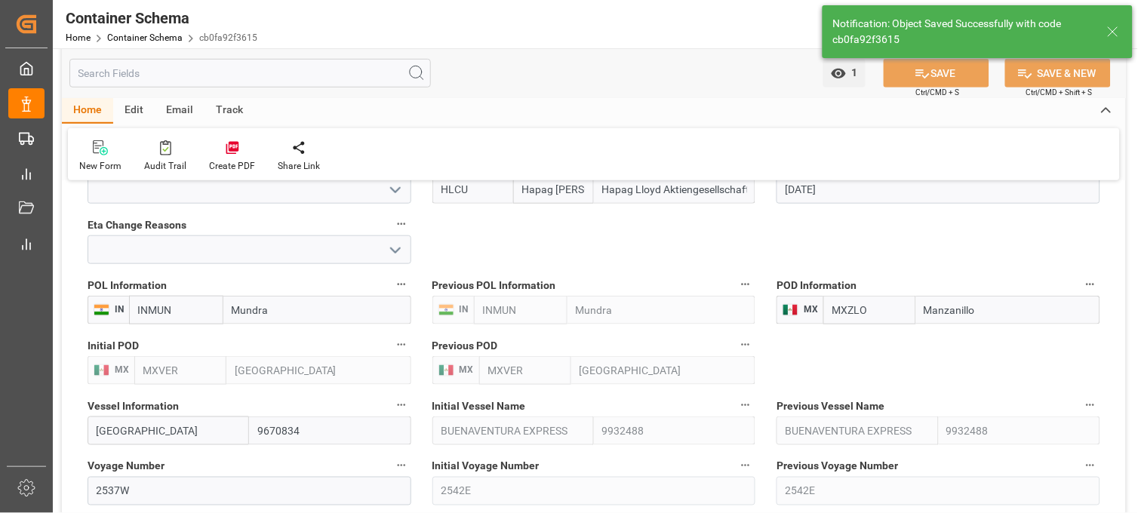
type input "251106900013"
type input "[DATE]"
type input "[DATE] 22:44"
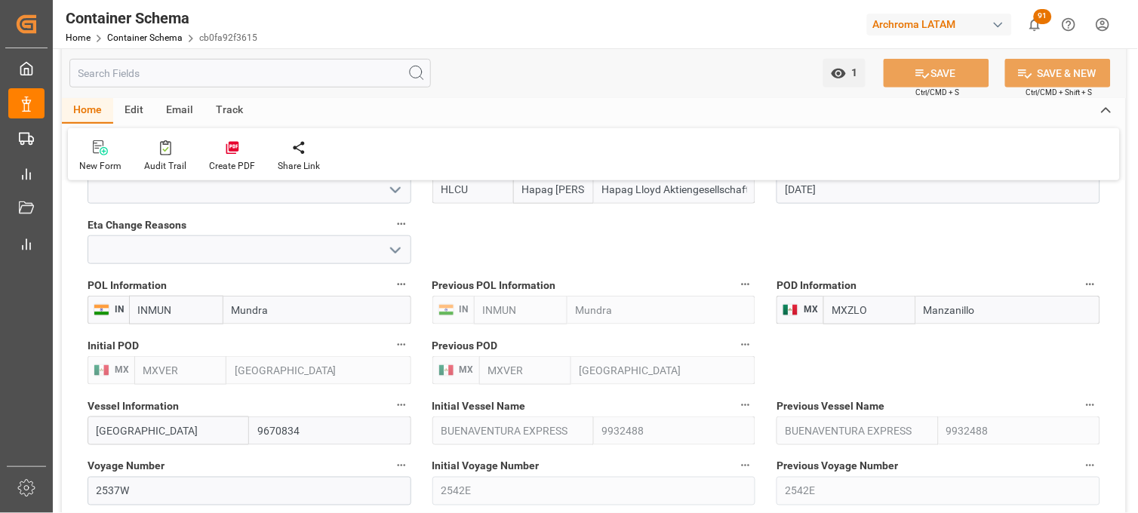
scroll to position [1594, 0]
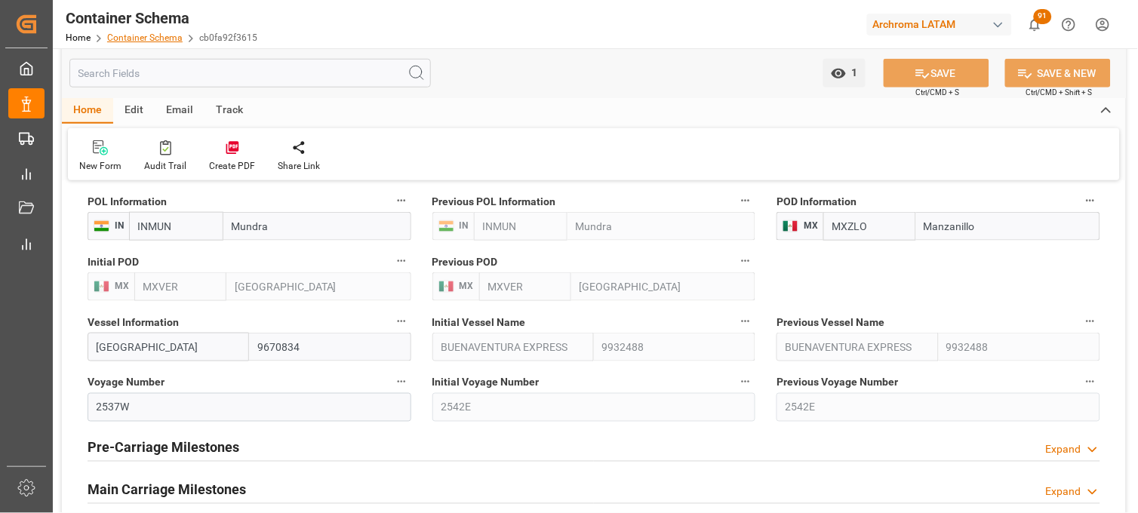
click at [125, 35] on link "Container Schema" at bounding box center [144, 37] width 75 height 11
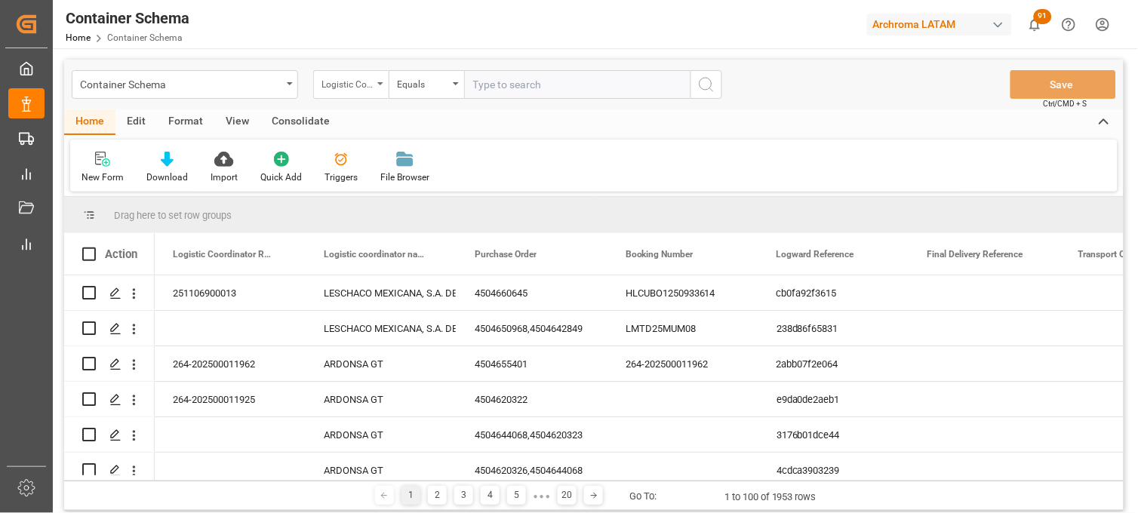
click at [361, 89] on div "Logistic Coordinator Reference Number" at bounding box center [347, 82] width 51 height 17
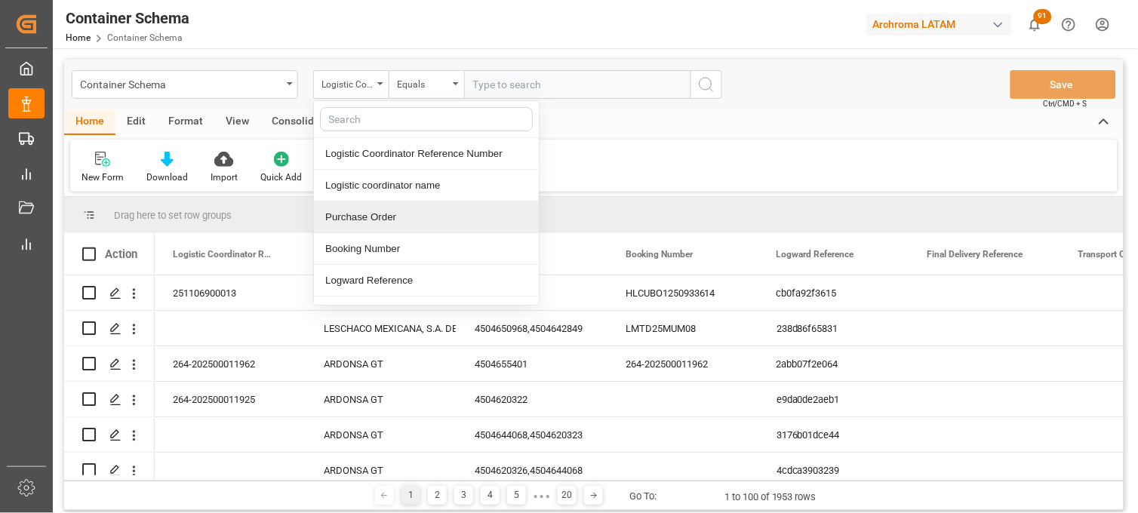
click at [371, 210] on div "Purchase Order" at bounding box center [426, 218] width 225 height 32
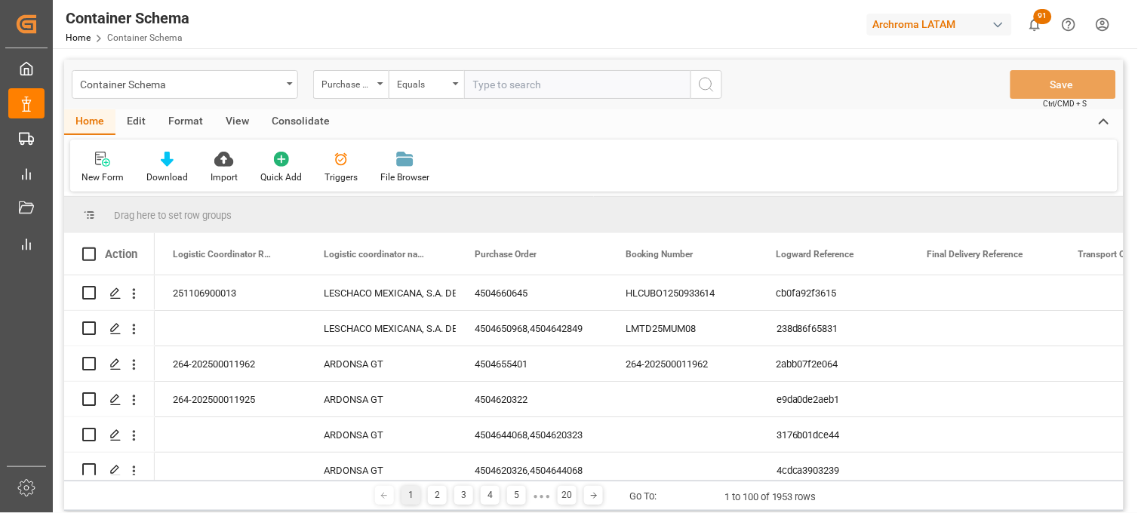
click at [493, 85] on input "text" at bounding box center [577, 84] width 226 height 29
paste input "4504654277"
type input "4504654277"
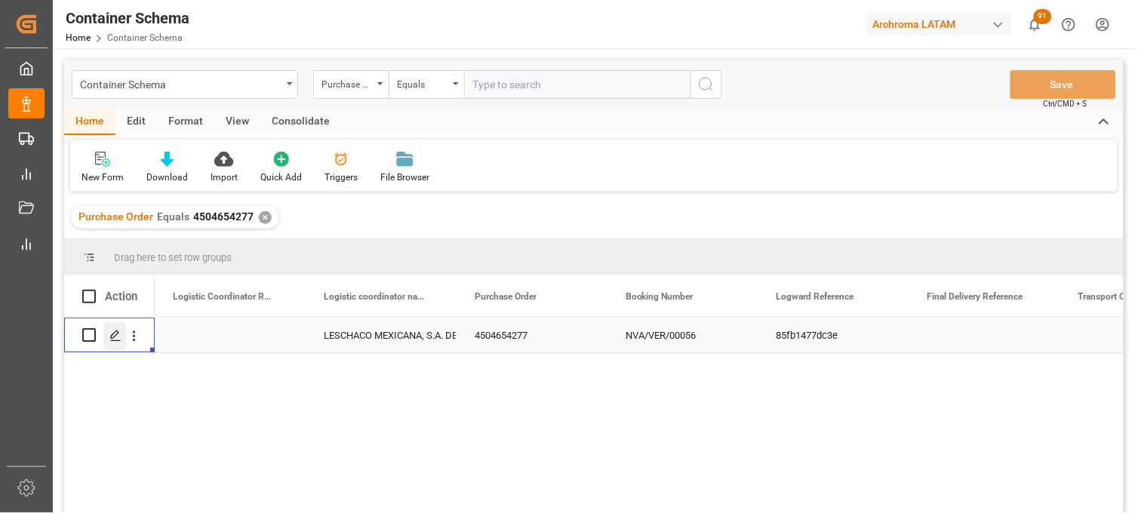
click at [119, 336] on icon "Press SPACE to select this row." at bounding box center [115, 336] width 12 height 12
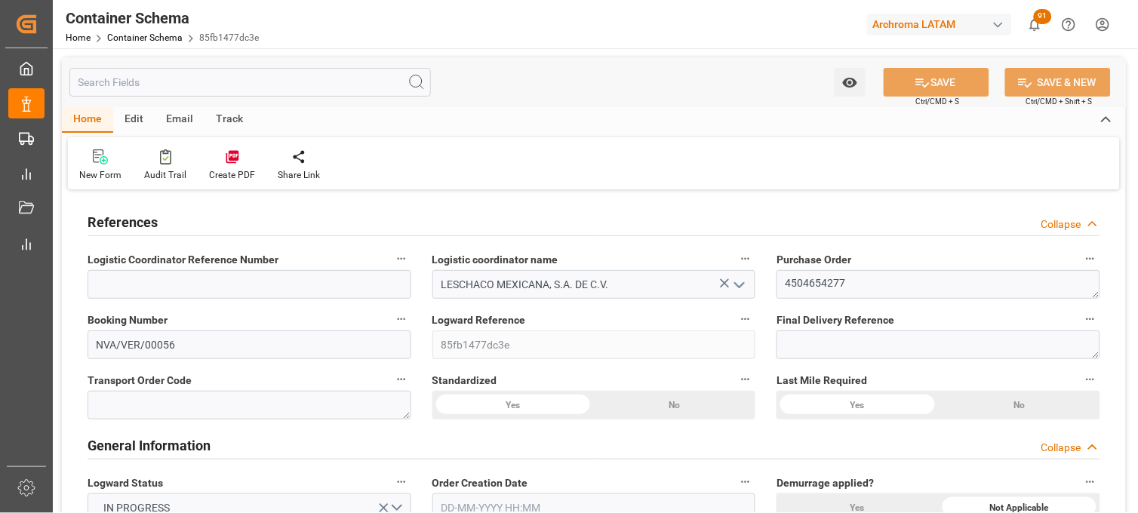
type input "0"
type input "7"
type input "1"
type input "72"
type input "1800"
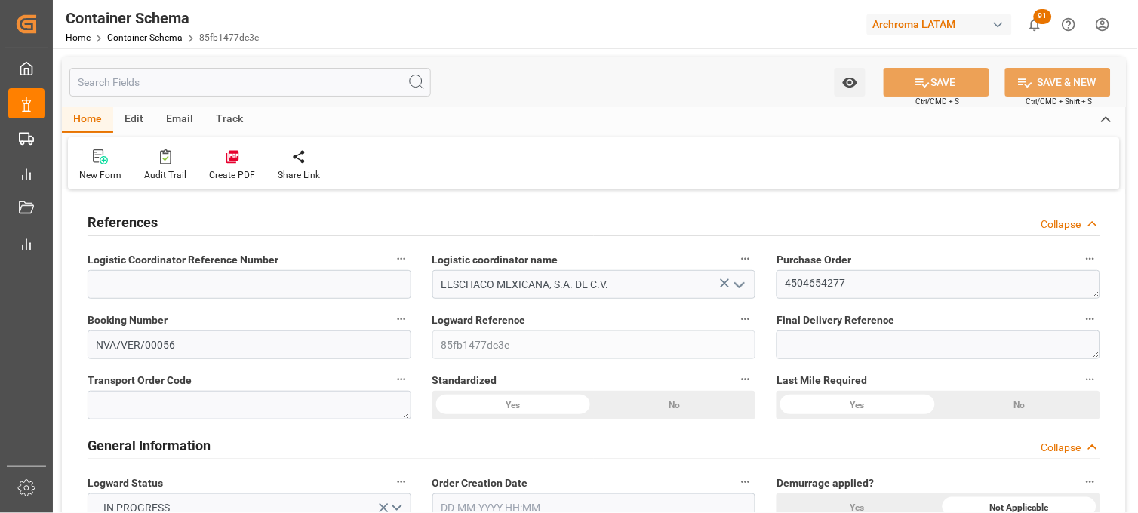
type input "1929.6"
type input "MSC"
type input "Mediterranean Shipping Company"
type input "INNSA"
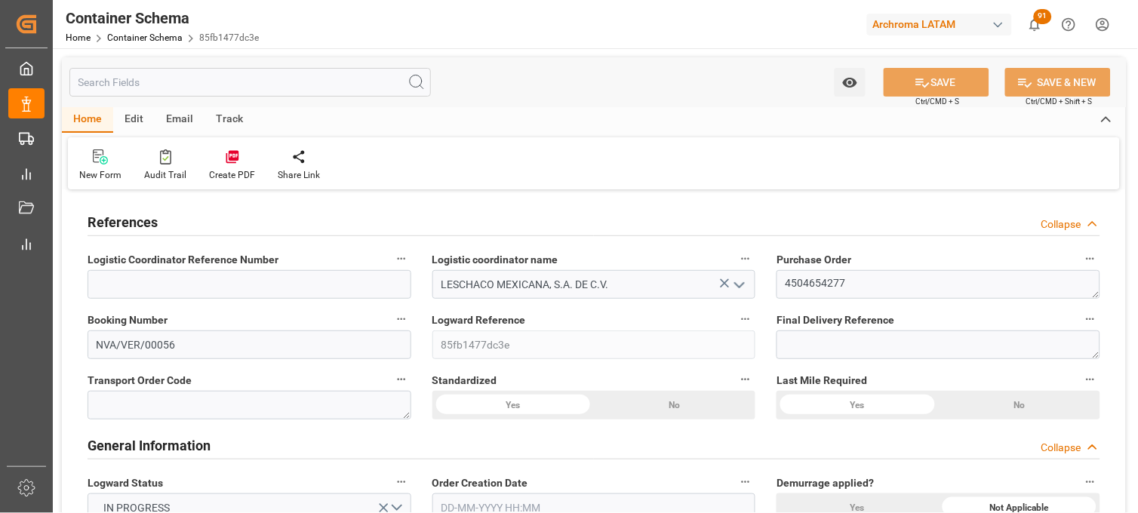
type input "MXVER"
type input "9372470"
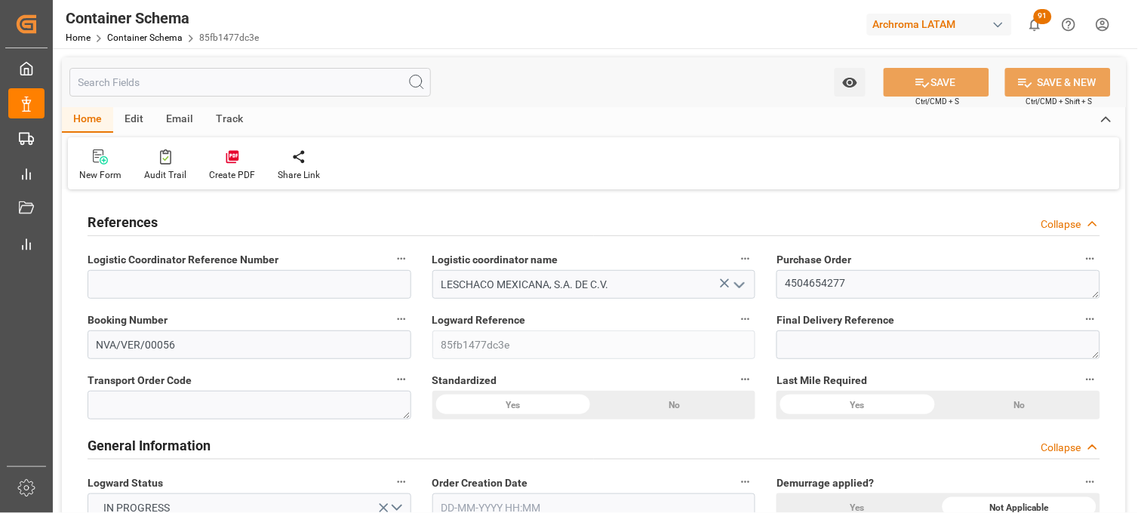
type input "9372470"
type input "0"
type input "[DATE] 22:45"
type input "[DATE]"
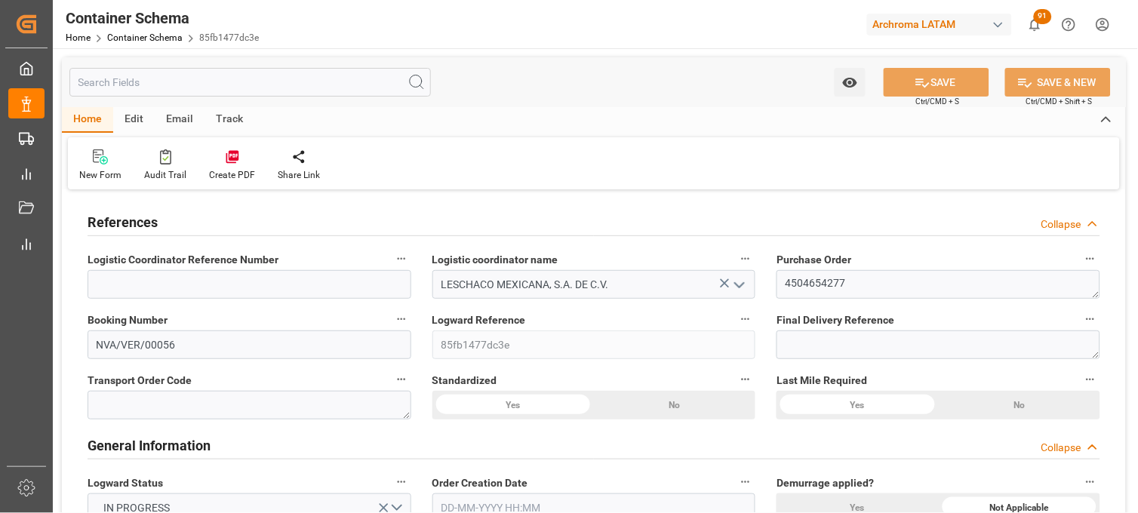
type input "[DATE]"
type input "[DATE] 07:34"
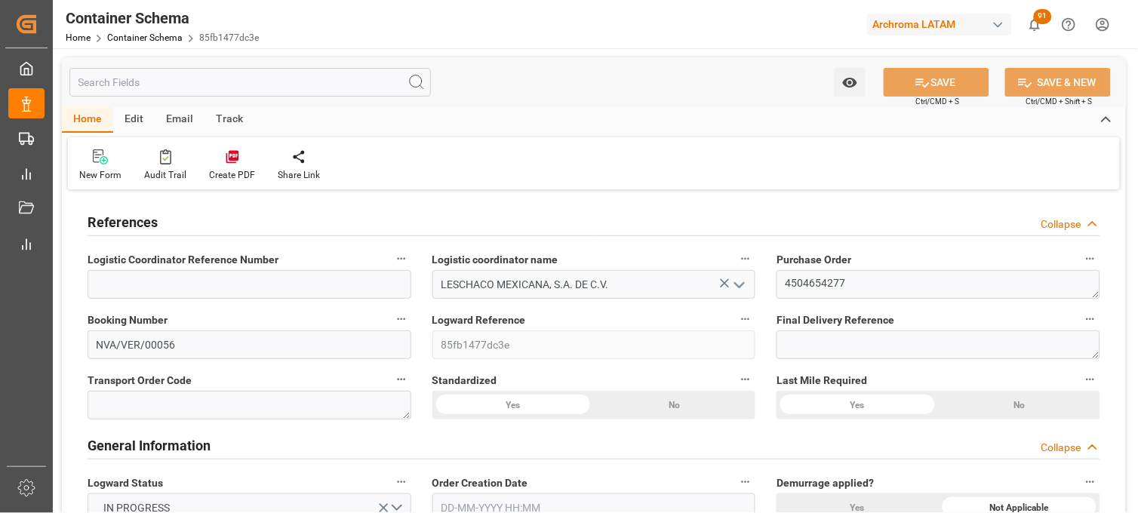
type input "[DATE] 05:06"
type input "[DATE]"
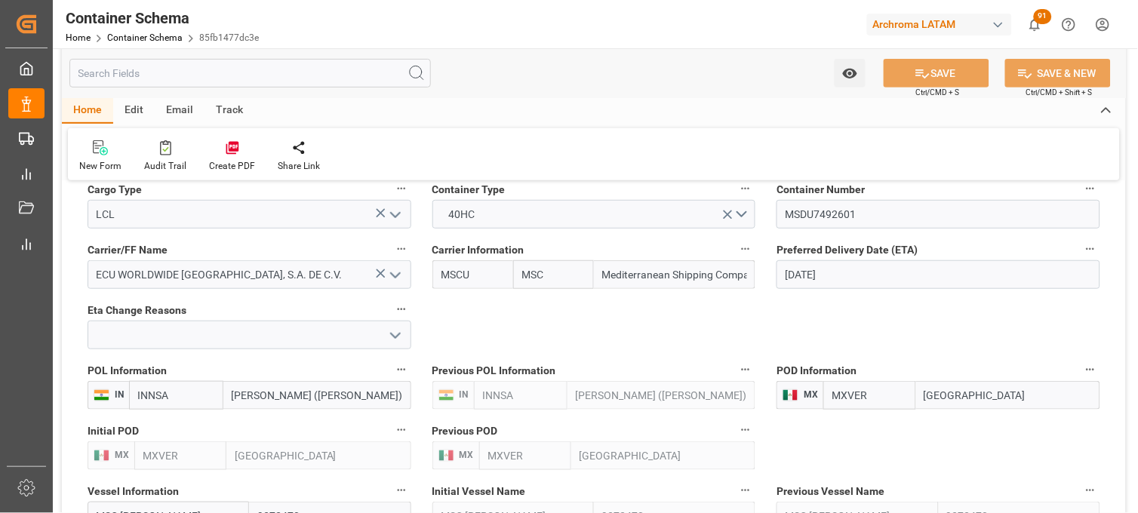
scroll to position [1425, 0]
click at [927, 397] on input "[GEOGRAPHIC_DATA]" at bounding box center [1008, 394] width 184 height 29
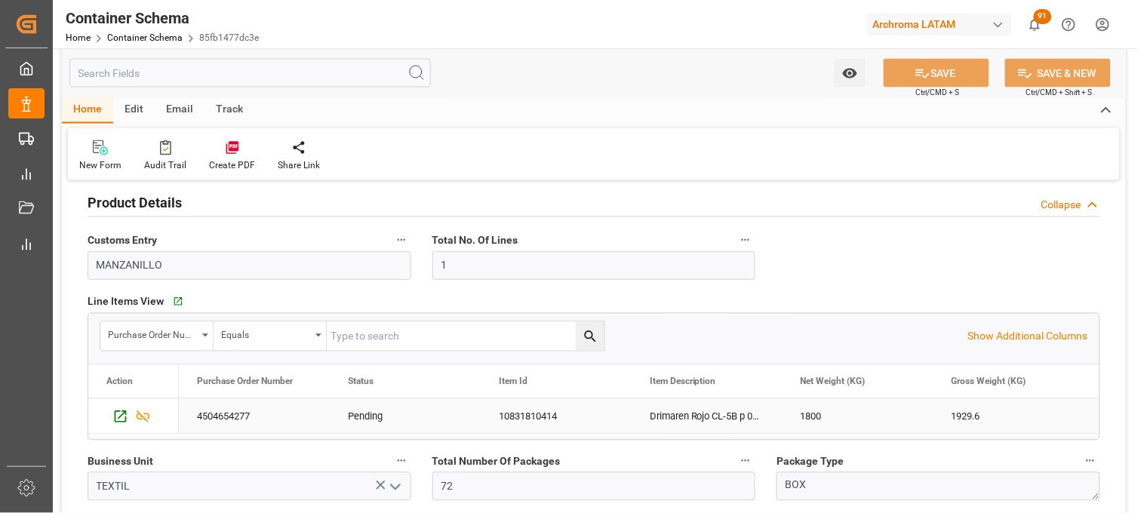
scroll to position [503, 0]
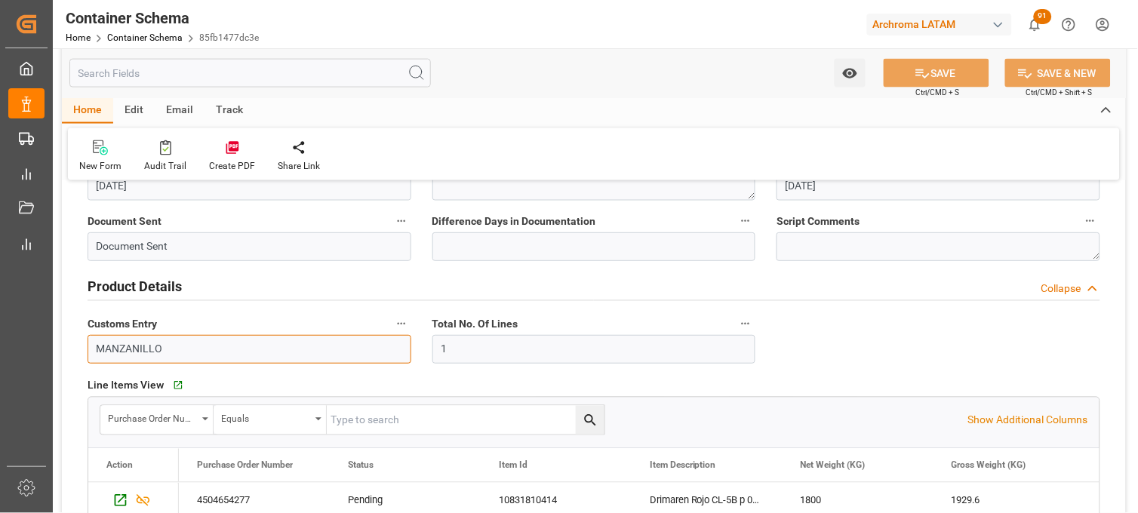
click at [349, 346] on input "MANZANILLO" at bounding box center [250, 349] width 324 height 29
click at [139, 348] on input "MANZANILLO" at bounding box center [250, 349] width 324 height 29
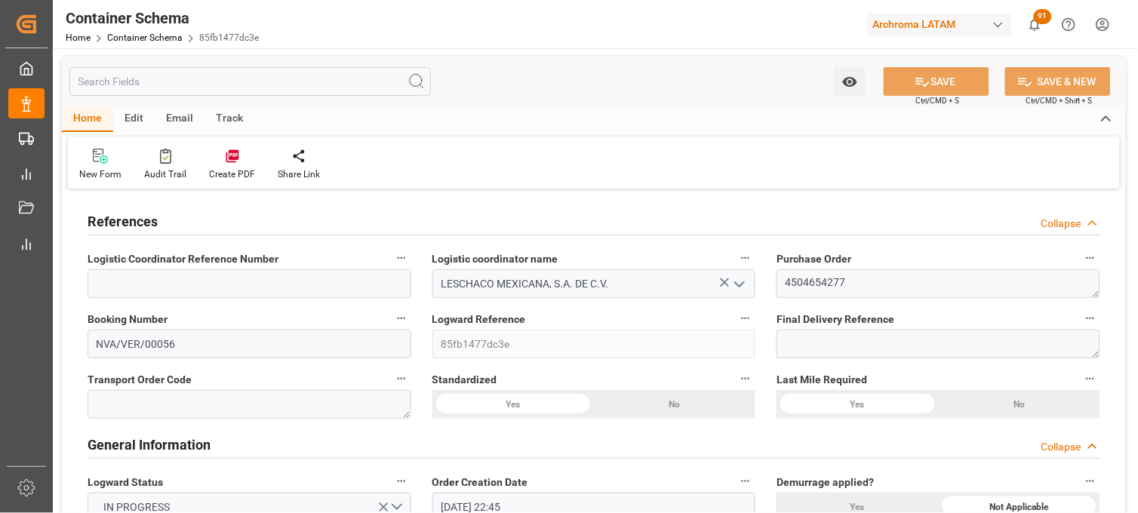
scroll to position [0, 0]
click at [132, 36] on link "Container Schema" at bounding box center [144, 37] width 75 height 11
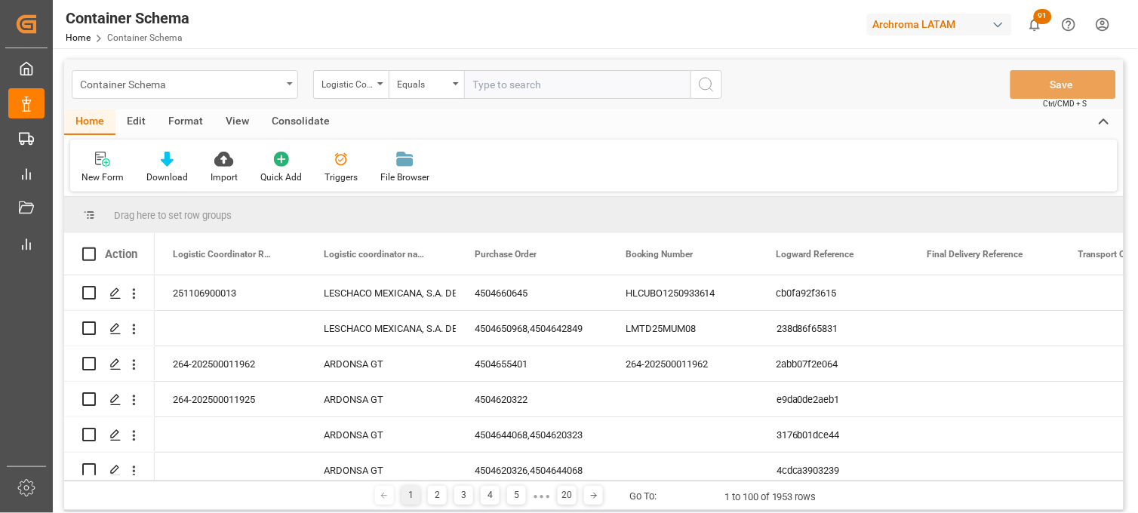
click at [247, 82] on div "Container Schema" at bounding box center [181, 83] width 202 height 19
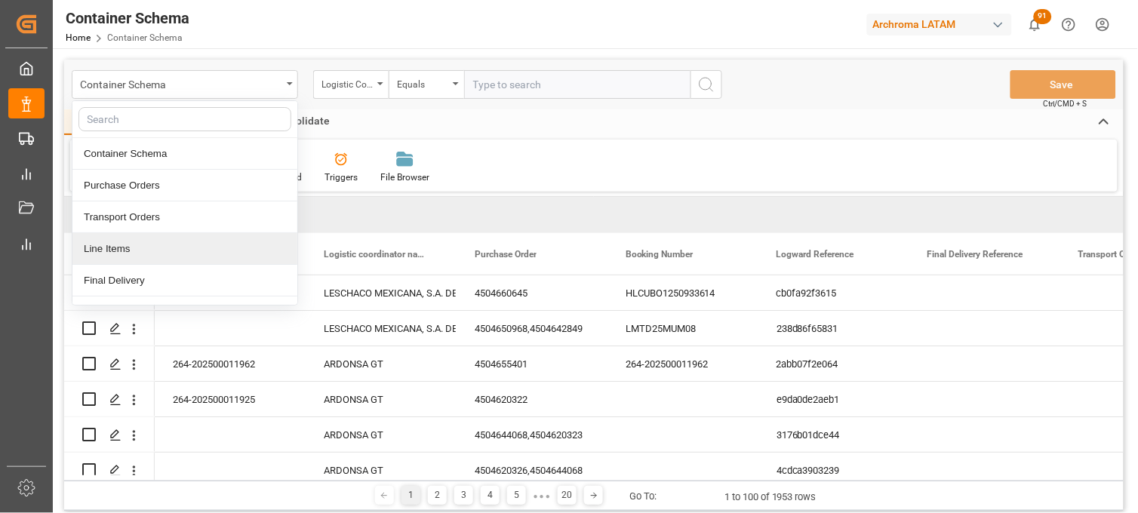
click at [134, 246] on div "Line Items" at bounding box center [184, 249] width 225 height 32
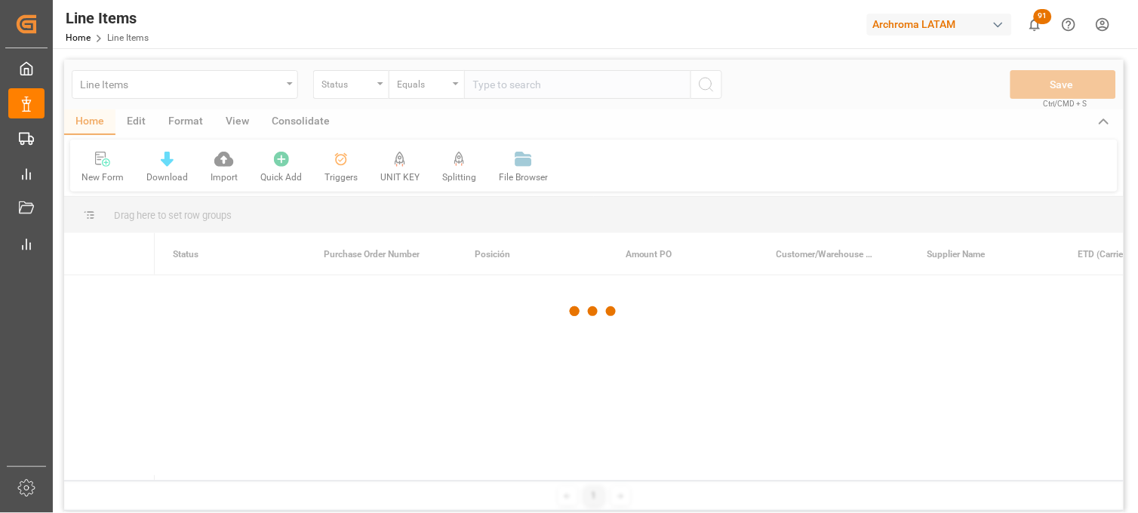
click at [375, 89] on div at bounding box center [594, 312] width 1060 height 504
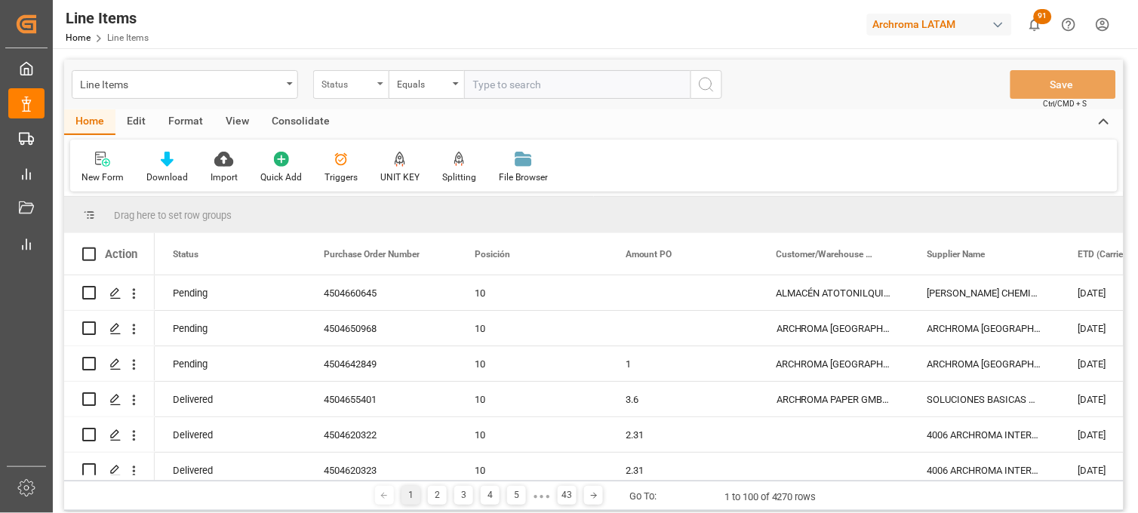
click at [382, 86] on div "Status" at bounding box center [350, 84] width 75 height 29
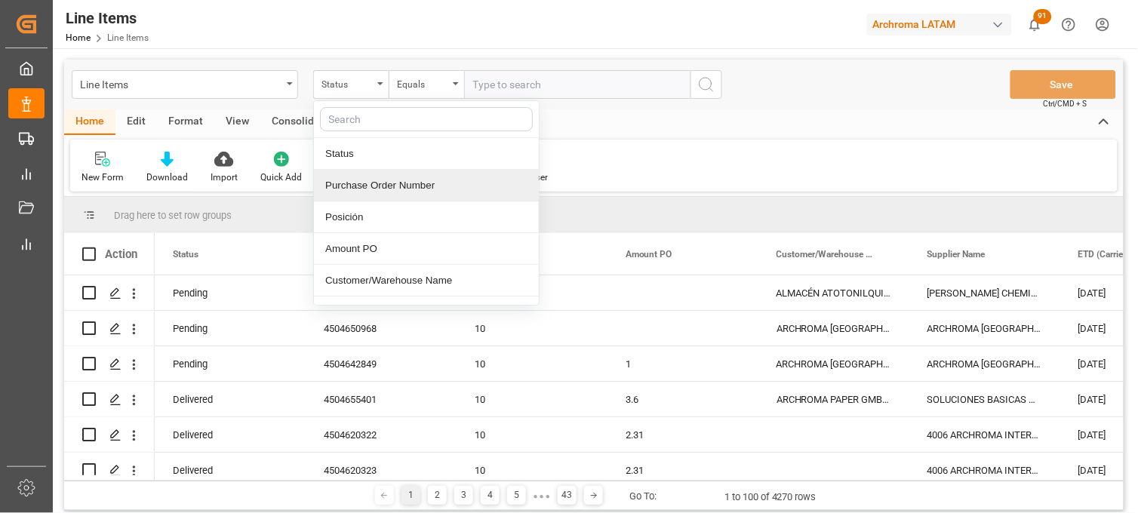
drag, startPoint x: 380, startPoint y: 189, endPoint x: 461, endPoint y: 127, distance: 101.8
click at [382, 189] on div "Purchase Order Number" at bounding box center [426, 186] width 225 height 32
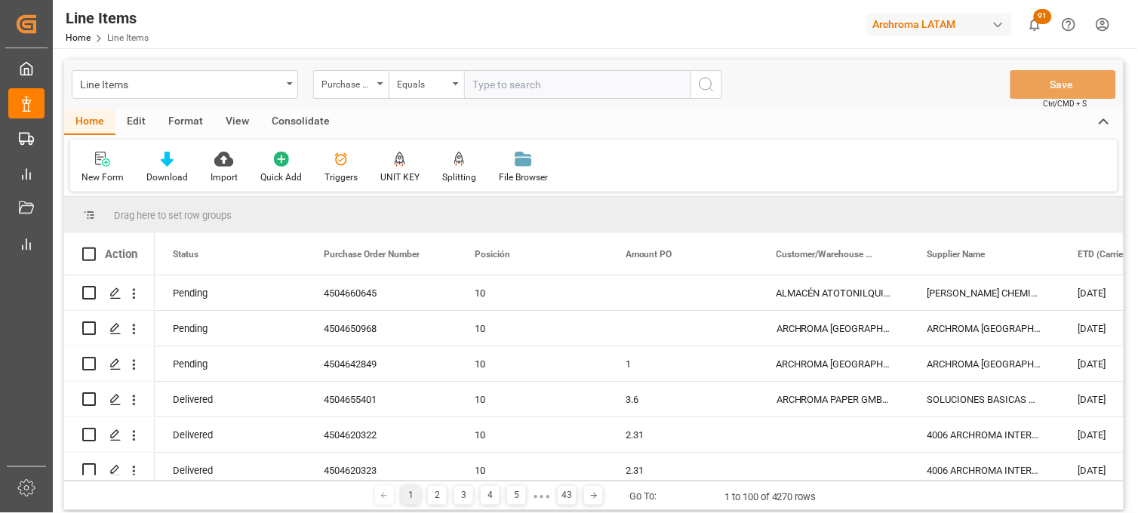
click at [485, 88] on input "text" at bounding box center [577, 84] width 226 height 29
paste input "4504654277"
type input "4504654277"
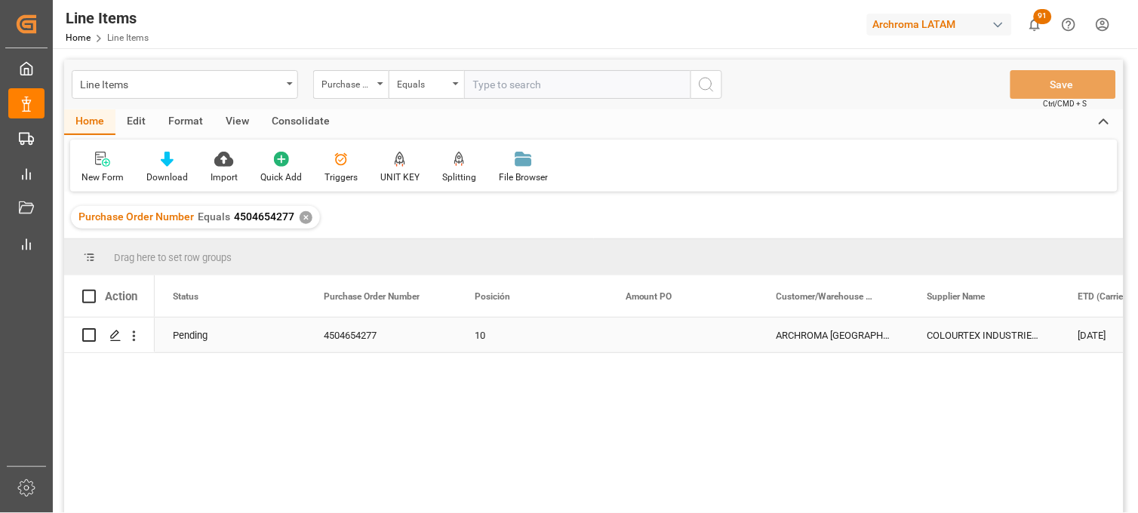
click at [645, 327] on div "Press SPACE to select this row." at bounding box center [683, 335] width 151 height 35
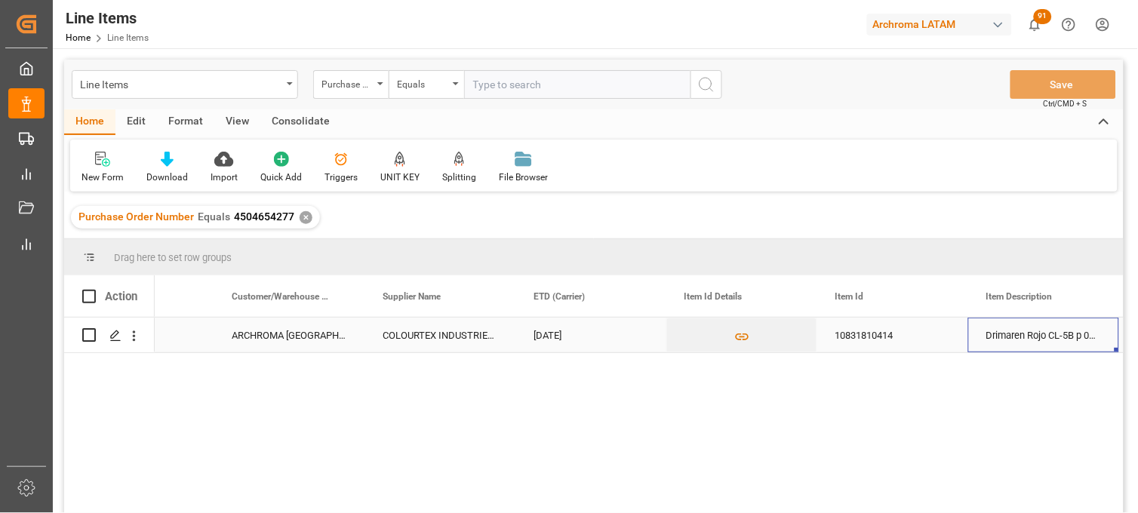
scroll to position [0, 696]
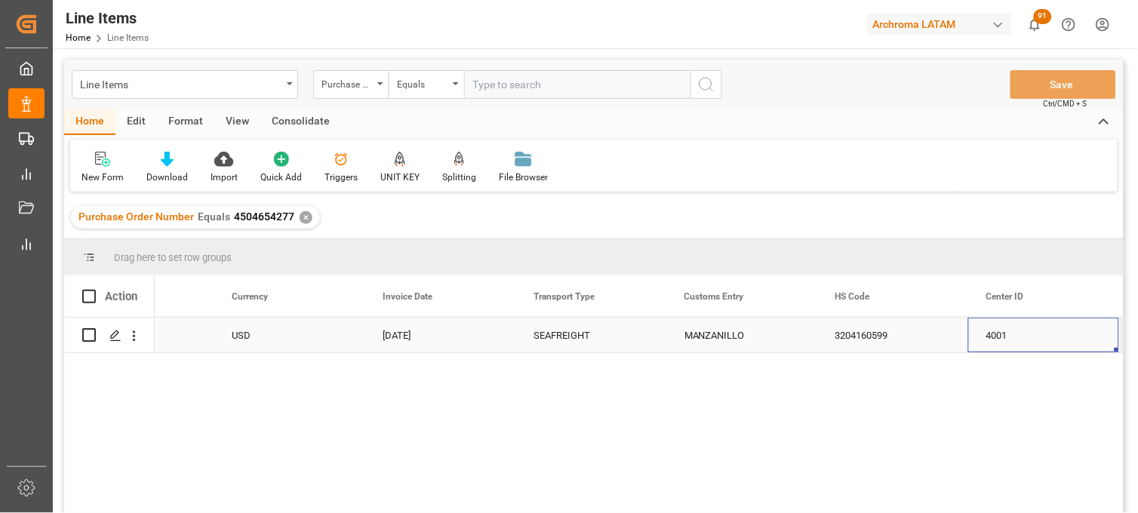
click at [703, 333] on div "MANZANILLO" at bounding box center [742, 335] width 151 height 35
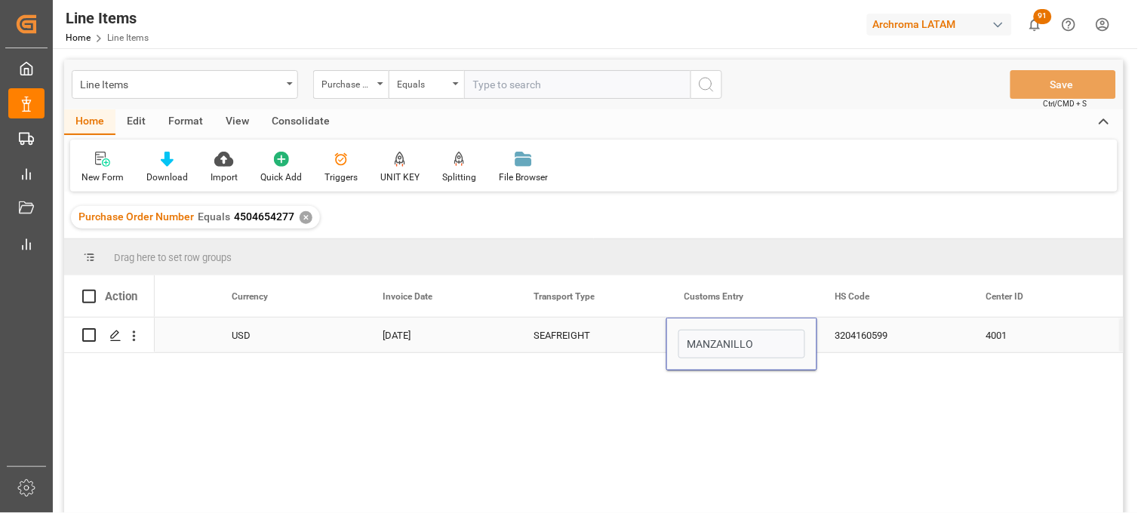
click at [703, 333] on input "MANZANILLO" at bounding box center [742, 344] width 127 height 29
type input "[GEOGRAPHIC_DATA]"
click at [849, 342] on div "3204160599" at bounding box center [893, 335] width 151 height 35
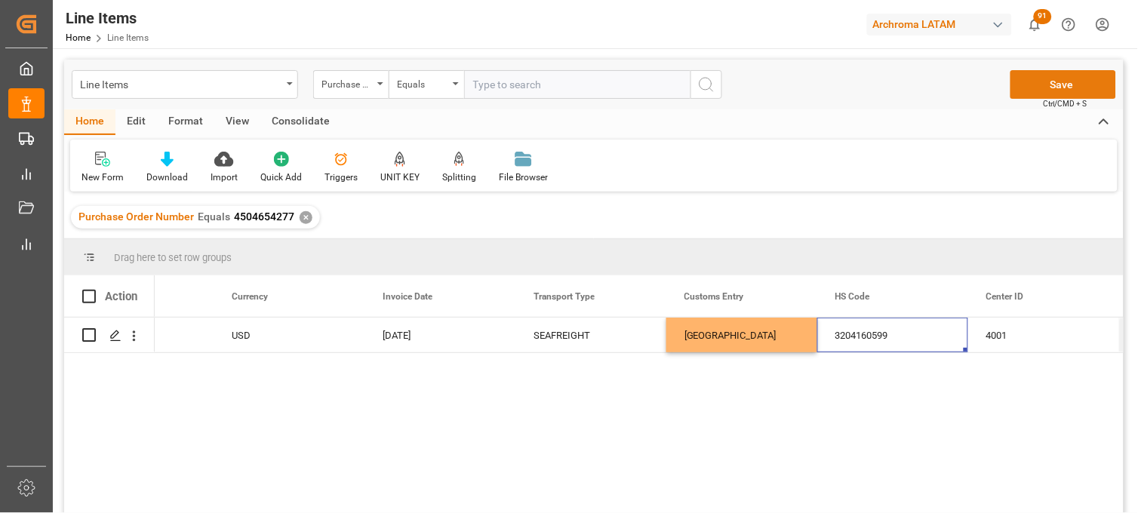
click at [1043, 76] on button "Save" at bounding box center [1064, 84] width 106 height 29
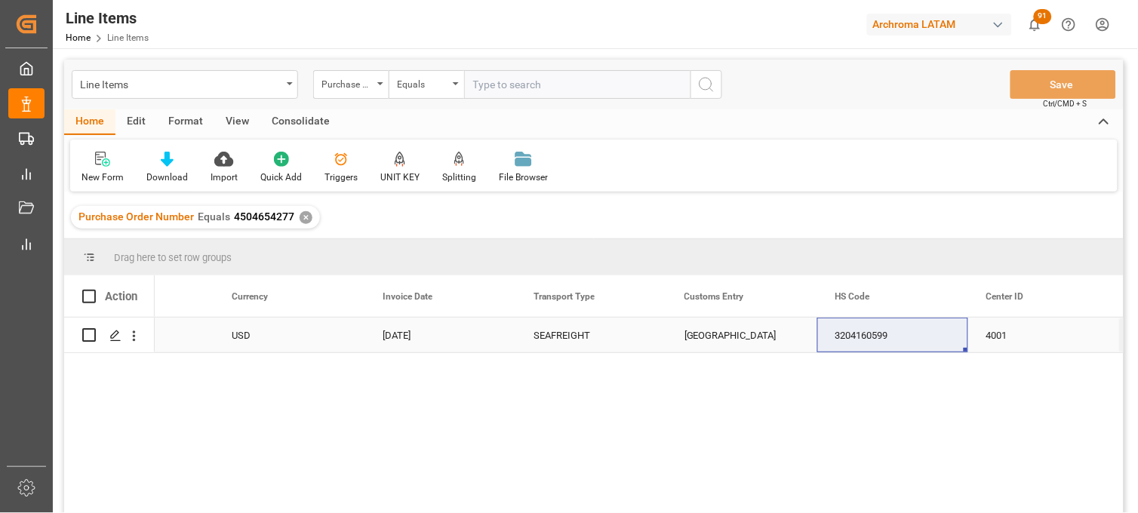
click at [711, 330] on div "[GEOGRAPHIC_DATA]" at bounding box center [742, 335] width 151 height 35
click at [205, 93] on div "Line Items" at bounding box center [185, 84] width 226 height 29
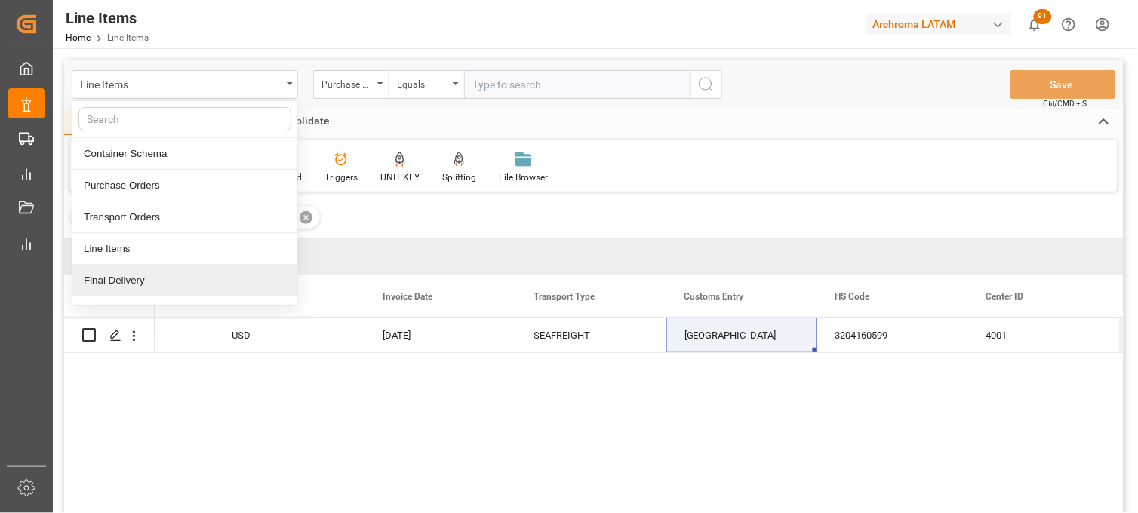
click at [149, 282] on div "Final Delivery" at bounding box center [184, 281] width 225 height 32
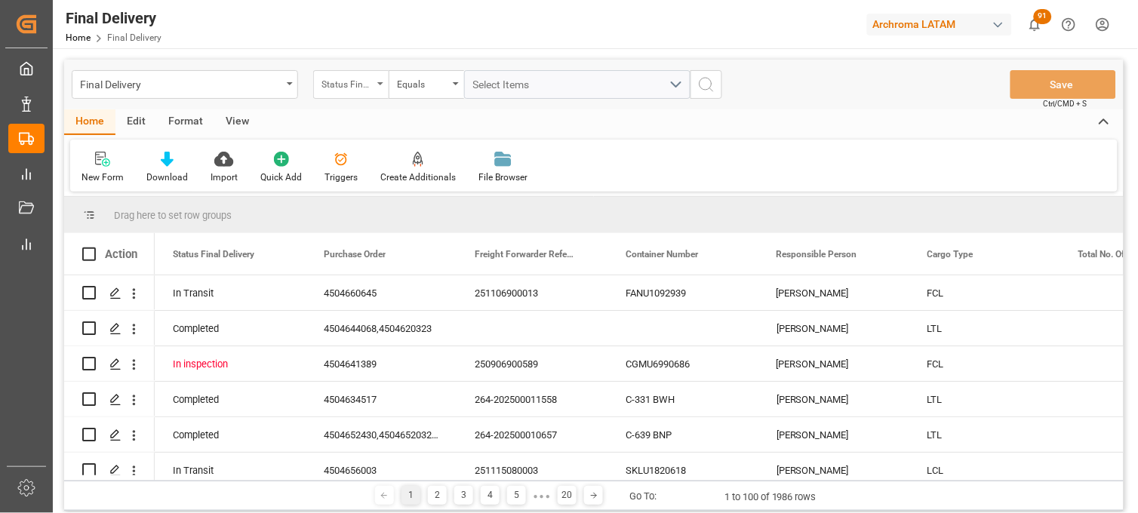
click at [375, 85] on div "Status Final Delivery" at bounding box center [350, 84] width 75 height 29
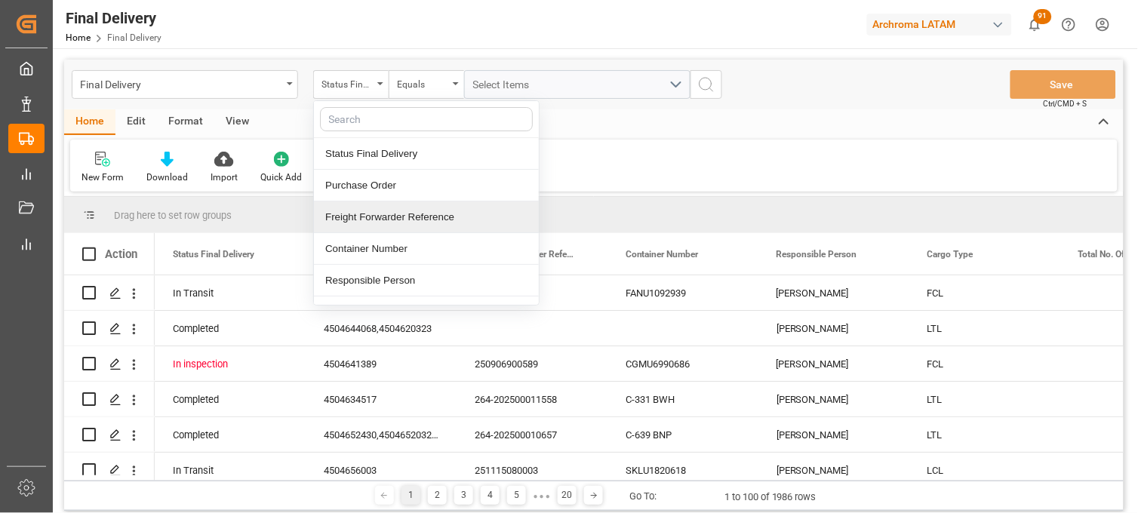
click at [368, 215] on div "Freight Forwarder Reference" at bounding box center [426, 218] width 225 height 32
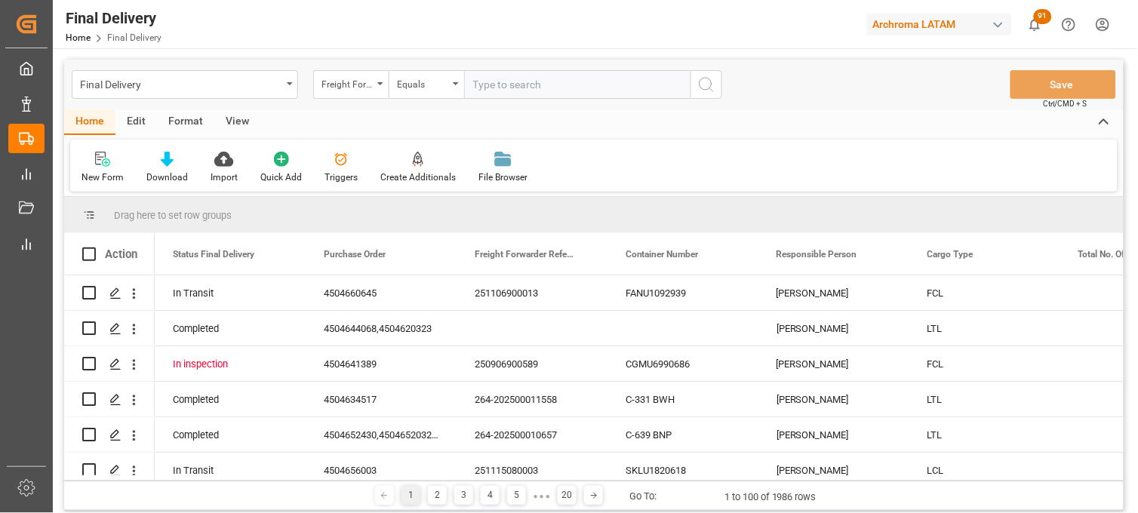
click at [489, 78] on input "text" at bounding box center [577, 84] width 226 height 29
type input "250906900903"
click at [448, 85] on div "Equals" at bounding box center [422, 82] width 51 height 17
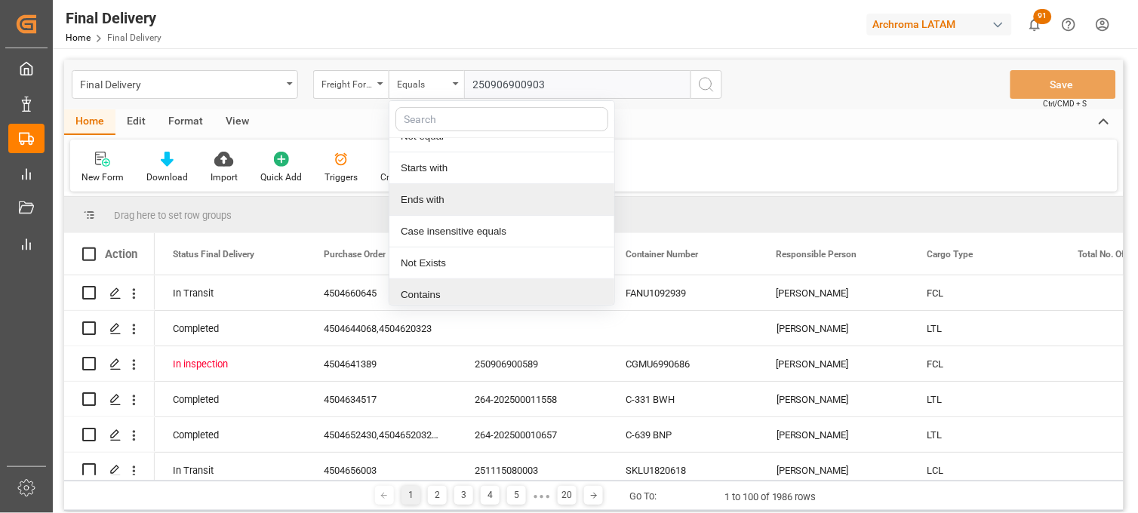
scroll to position [87, 0]
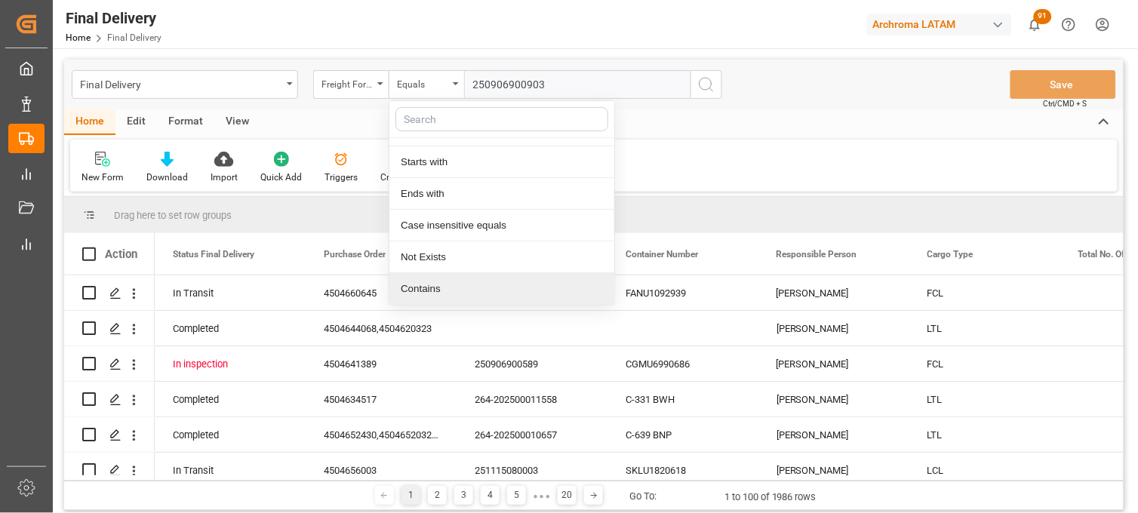
click at [453, 287] on div "Contains" at bounding box center [502, 289] width 225 height 32
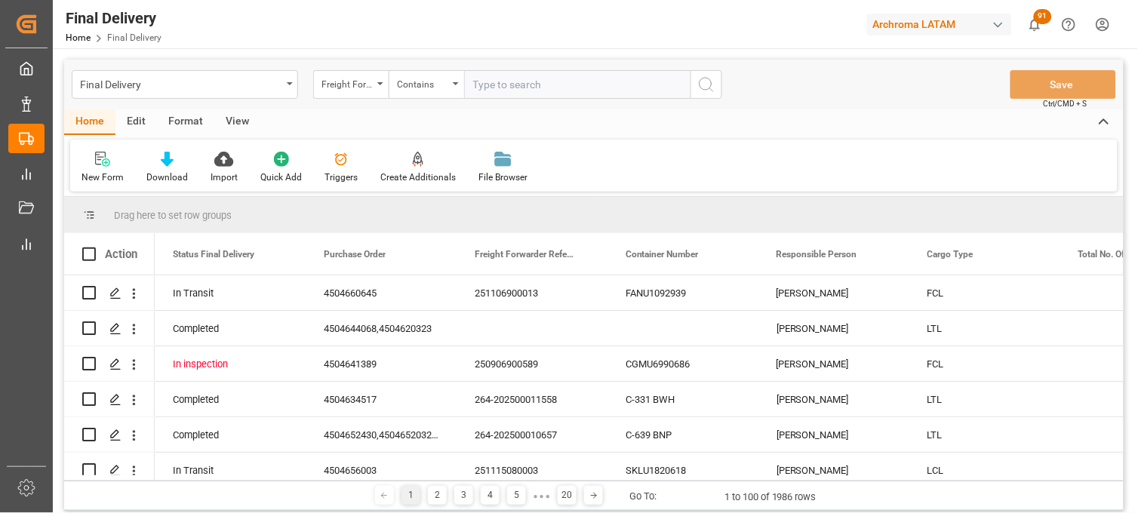
click at [483, 86] on input "text" at bounding box center [577, 84] width 226 height 29
paste input "250906900903"
paste input "250906900788"
paste input "250906900775"
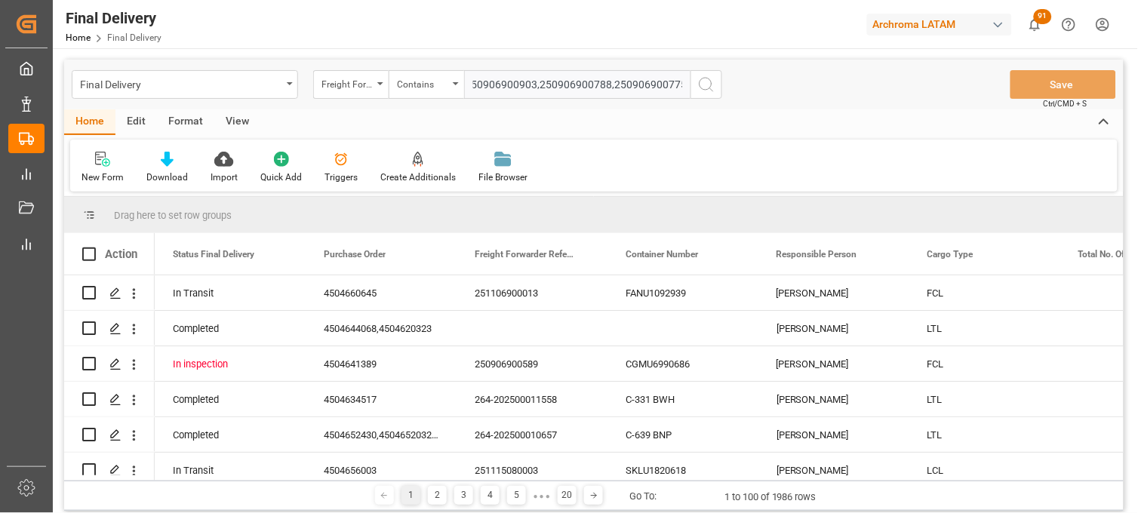
type input "250906900903,250906900788,250906900775"
click at [707, 87] on icon "search button" at bounding box center [707, 84] width 18 height 18
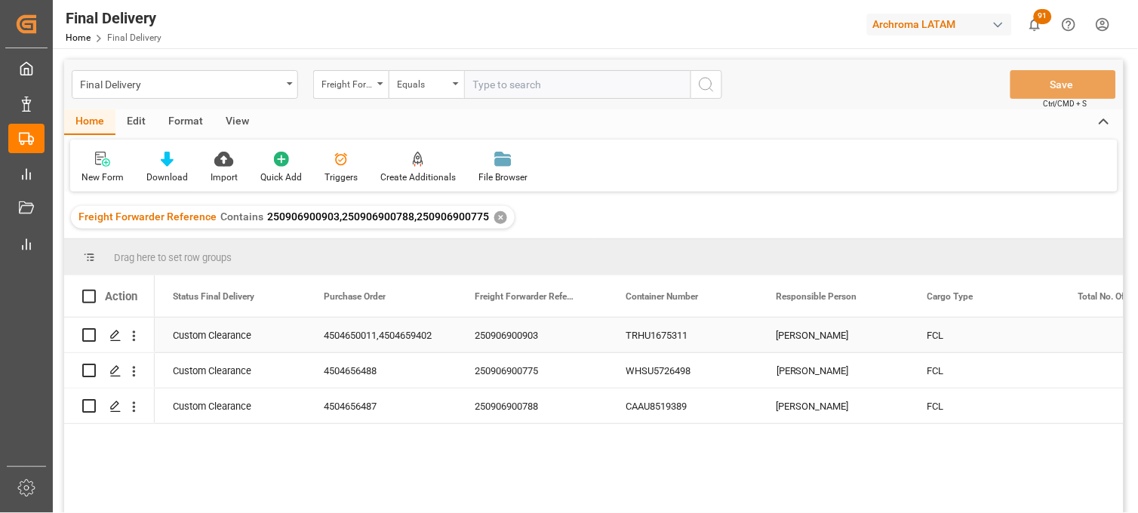
click at [526, 340] on div "250906900903" at bounding box center [532, 335] width 151 height 35
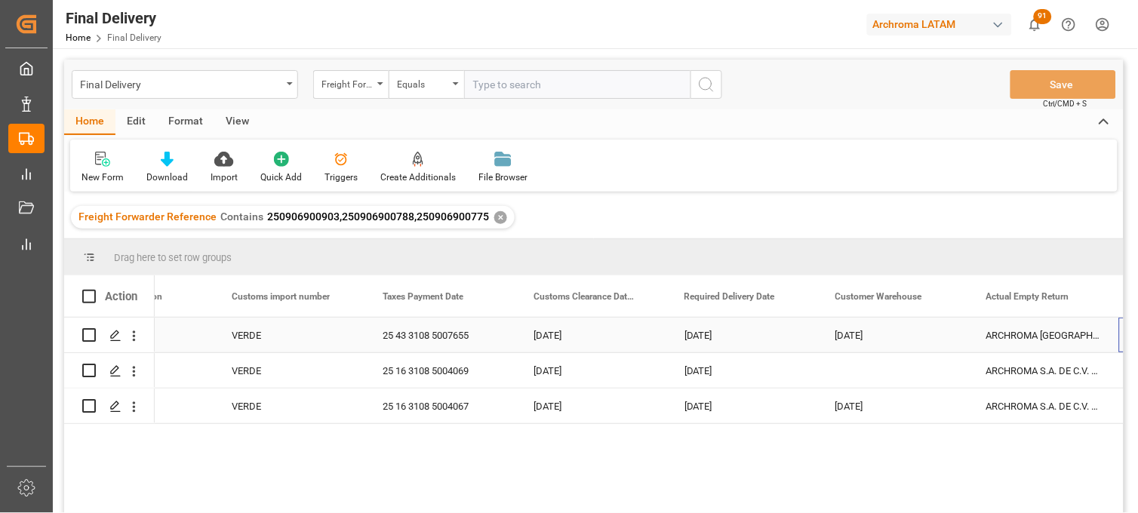
scroll to position [0, 1904]
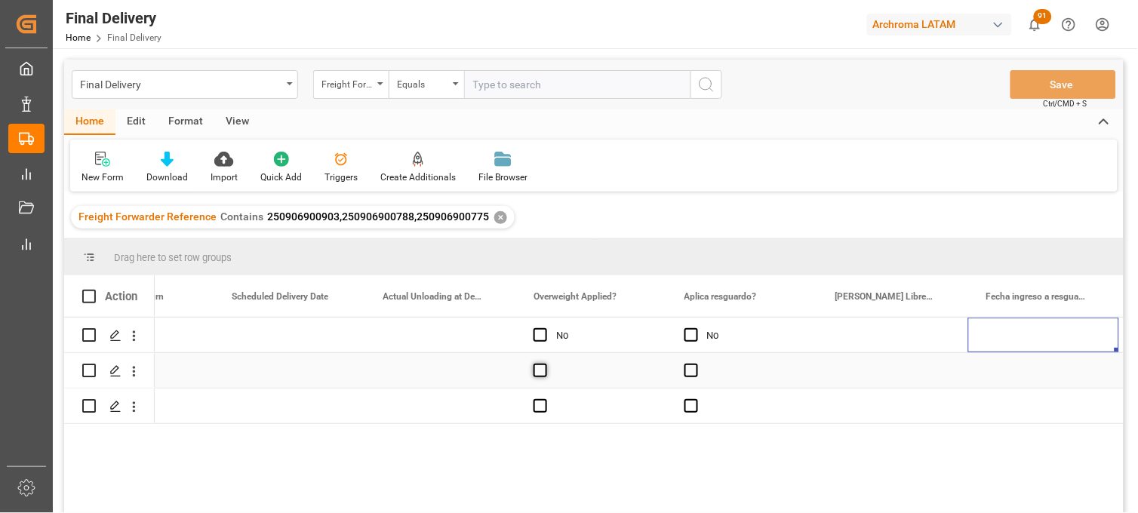
click at [536, 371] on span "Press SPACE to select this row." at bounding box center [541, 371] width 14 height 14
click at [545, 364] on input "Press SPACE to select this row." at bounding box center [545, 364] width 0 height 0
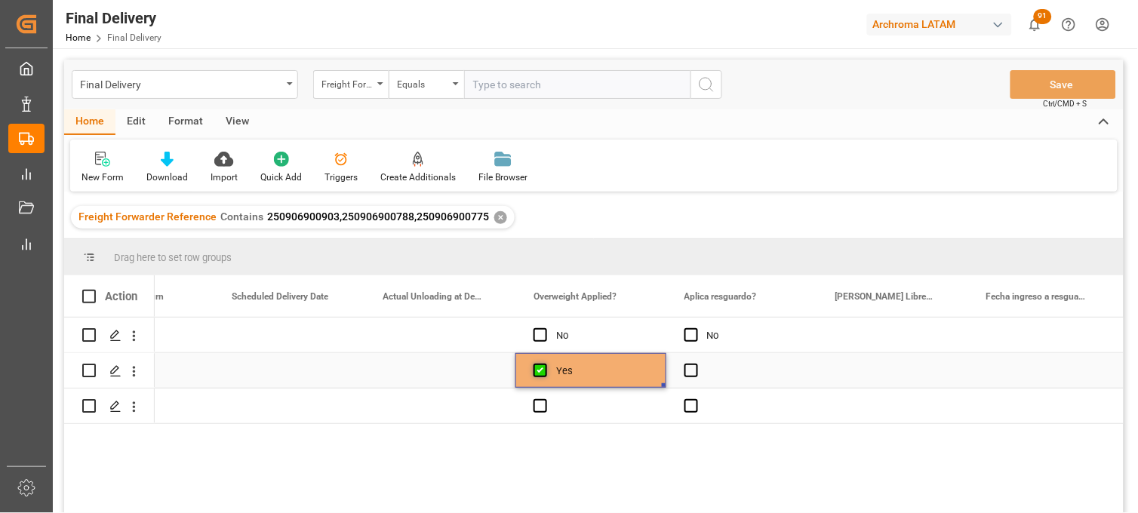
click at [536, 371] on span "Press SPACE to select this row." at bounding box center [541, 371] width 14 height 14
click at [545, 364] on input "Press SPACE to select this row." at bounding box center [545, 364] width 0 height 0
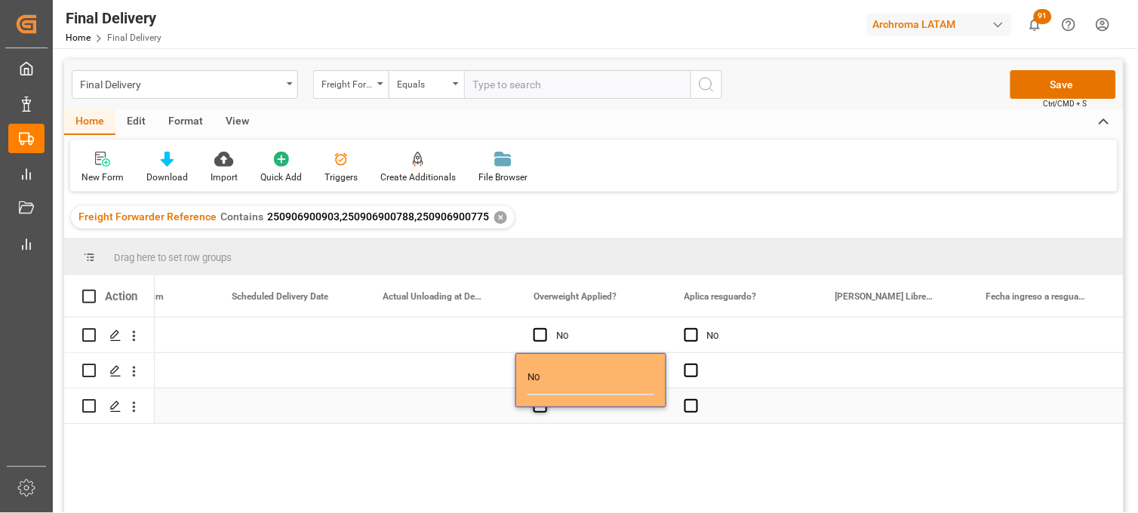
click at [537, 410] on span "Press SPACE to select this row." at bounding box center [541, 406] width 14 height 14
click at [545, 399] on input "Press SPACE to select this row." at bounding box center [545, 399] width 0 height 0
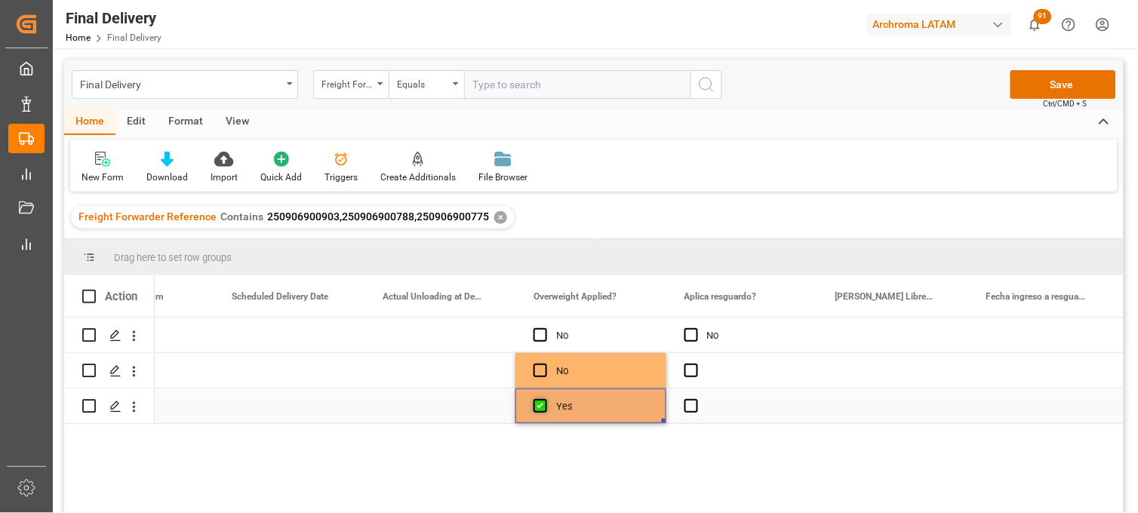
click at [537, 410] on span "Press SPACE to select this row." at bounding box center [541, 406] width 14 height 14
click at [545, 399] on input "Press SPACE to select this row." at bounding box center [545, 399] width 0 height 0
click at [688, 368] on span "Press SPACE to select this row." at bounding box center [692, 371] width 14 height 14
click at [696, 364] on input "Press SPACE to select this row." at bounding box center [696, 364] width 0 height 0
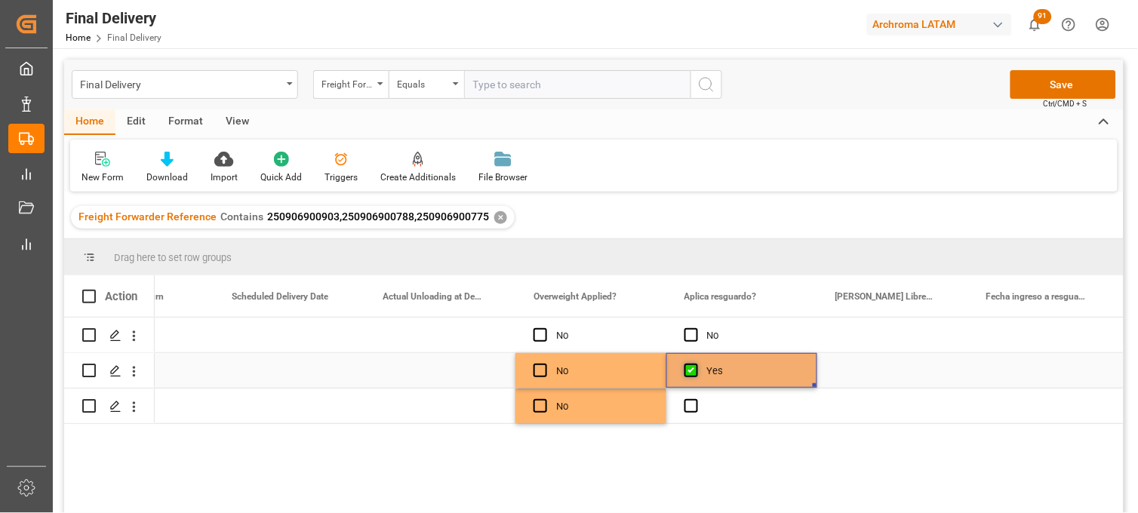
click at [688, 368] on span "Press SPACE to select this row." at bounding box center [692, 371] width 14 height 14
click at [696, 364] on input "Press SPACE to select this row." at bounding box center [696, 364] width 0 height 0
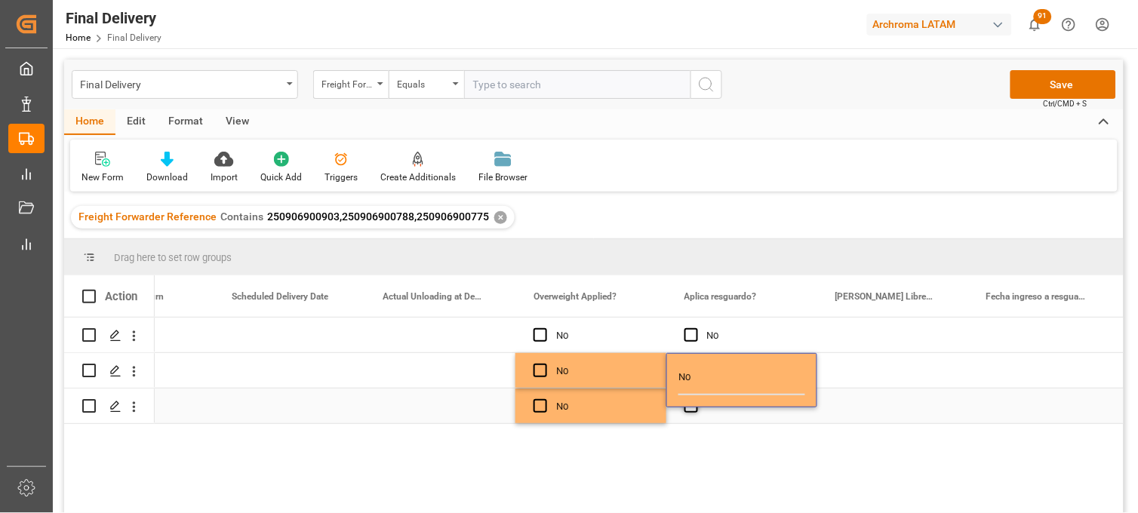
click at [688, 410] on span "Press SPACE to select this row." at bounding box center [692, 406] width 14 height 14
click at [696, 399] on input "Press SPACE to select this row." at bounding box center [696, 399] width 0 height 0
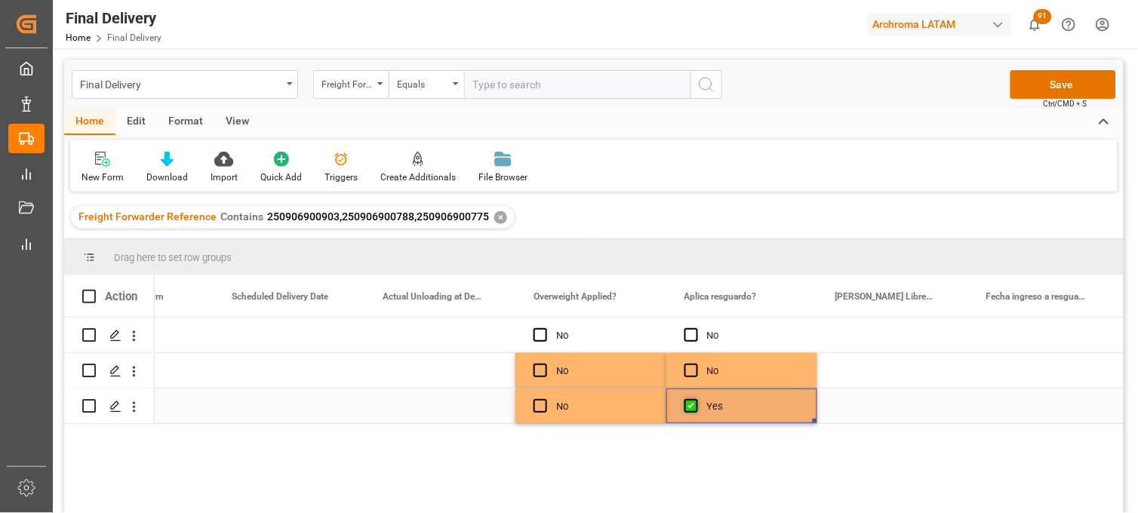
click at [688, 410] on span "Press SPACE to select this row." at bounding box center [692, 406] width 14 height 14
click at [696, 399] on input "Press SPACE to select this row." at bounding box center [696, 399] width 0 height 0
click at [869, 335] on div "Press SPACE to select this row." at bounding box center [893, 335] width 151 height 35
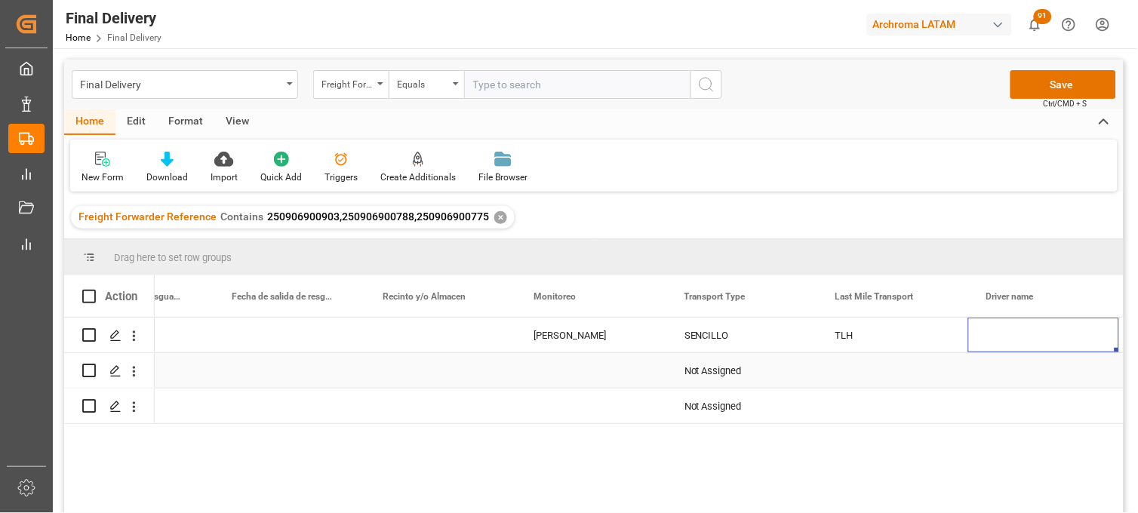
click at [560, 371] on div "Press SPACE to select this row." at bounding box center [591, 370] width 151 height 35
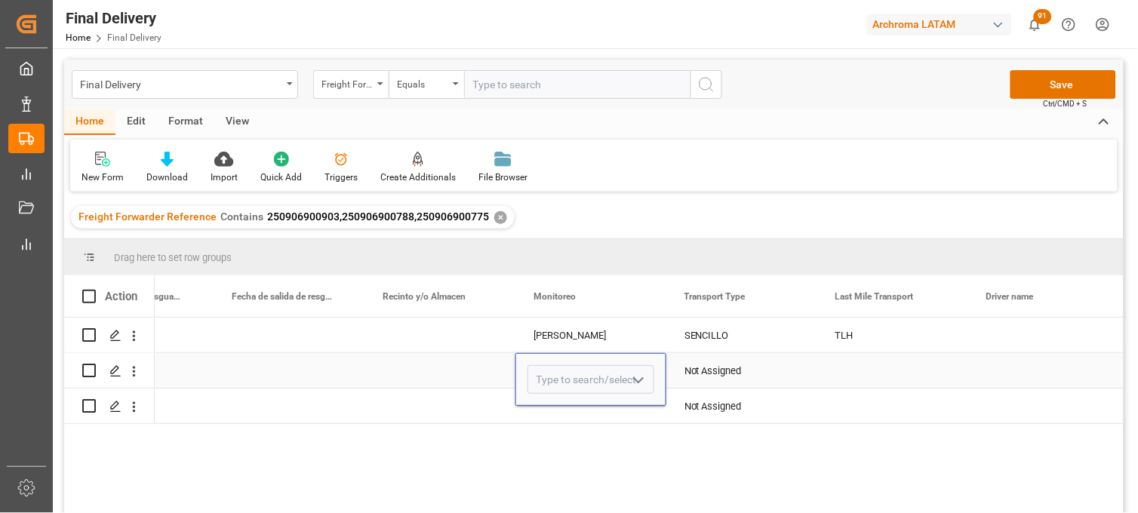
click at [560, 371] on input "Press SPACE to select this row." at bounding box center [591, 379] width 127 height 29
click at [572, 425] on div "[PERSON_NAME]" at bounding box center [590, 422] width 125 height 53
type input "[PERSON_NAME]"
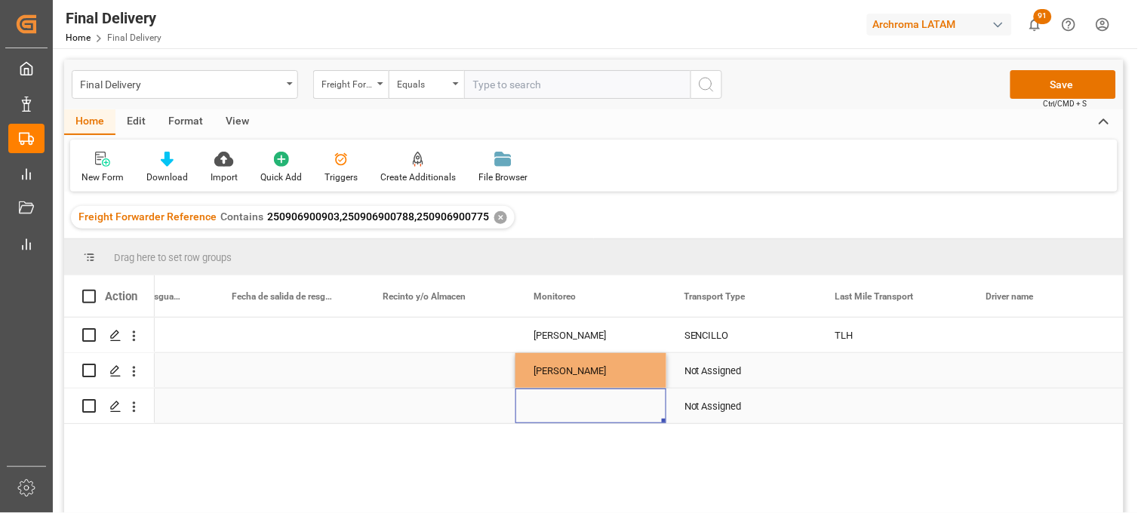
click at [549, 413] on div "Press SPACE to select this row." at bounding box center [591, 406] width 151 height 35
click at [546, 409] on div "Press SPACE to select this row." at bounding box center [591, 406] width 151 height 35
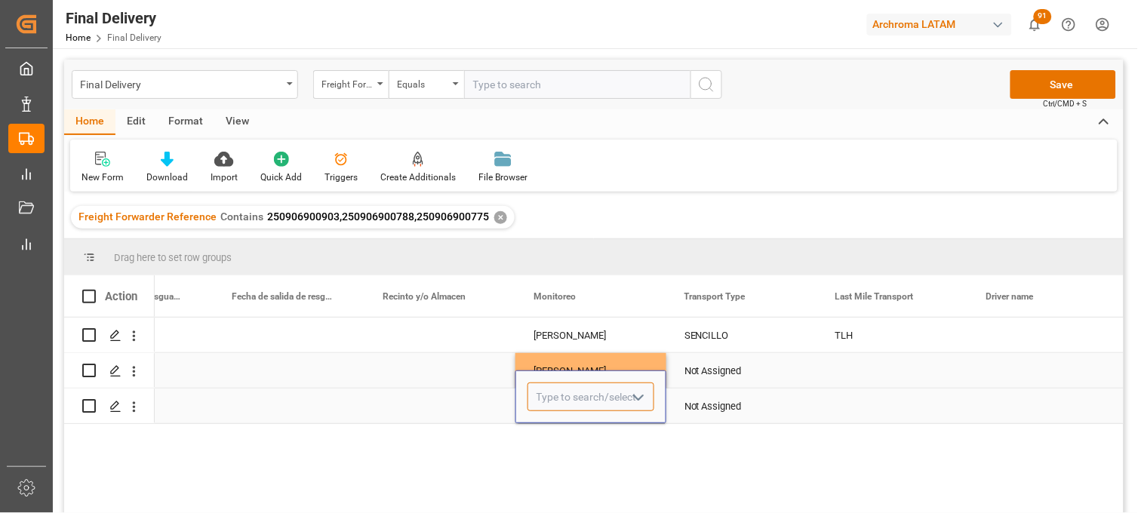
click at [546, 409] on input "Press SPACE to select this row." at bounding box center [591, 397] width 127 height 29
click at [560, 434] on div "[PERSON_NAME]" at bounding box center [590, 440] width 125 height 53
type input "[PERSON_NAME]"
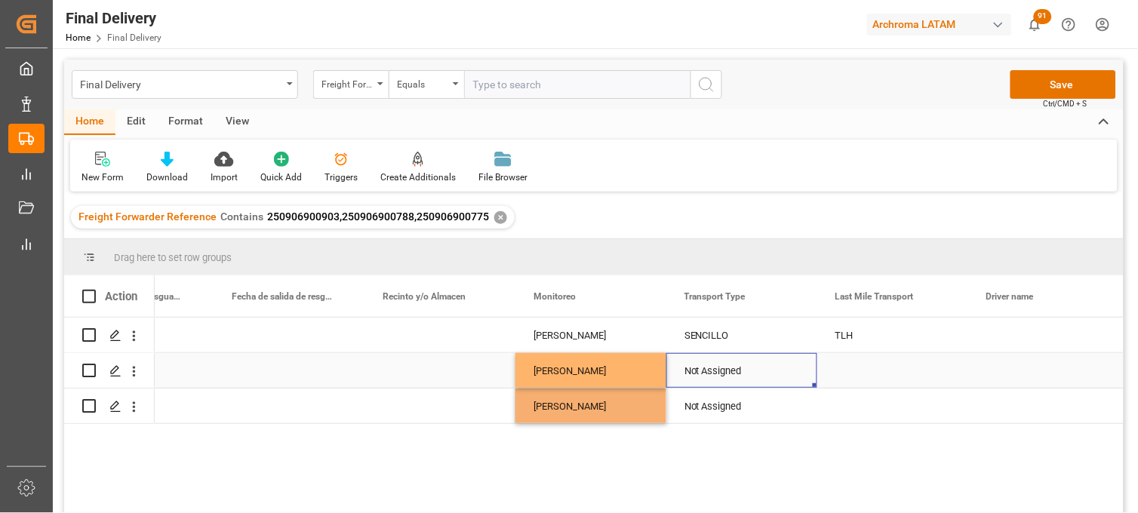
click at [719, 373] on div "Not Assigned" at bounding box center [742, 371] width 115 height 35
click at [775, 379] on icon "Press SPACE to select this row." at bounding box center [775, 378] width 9 height 9
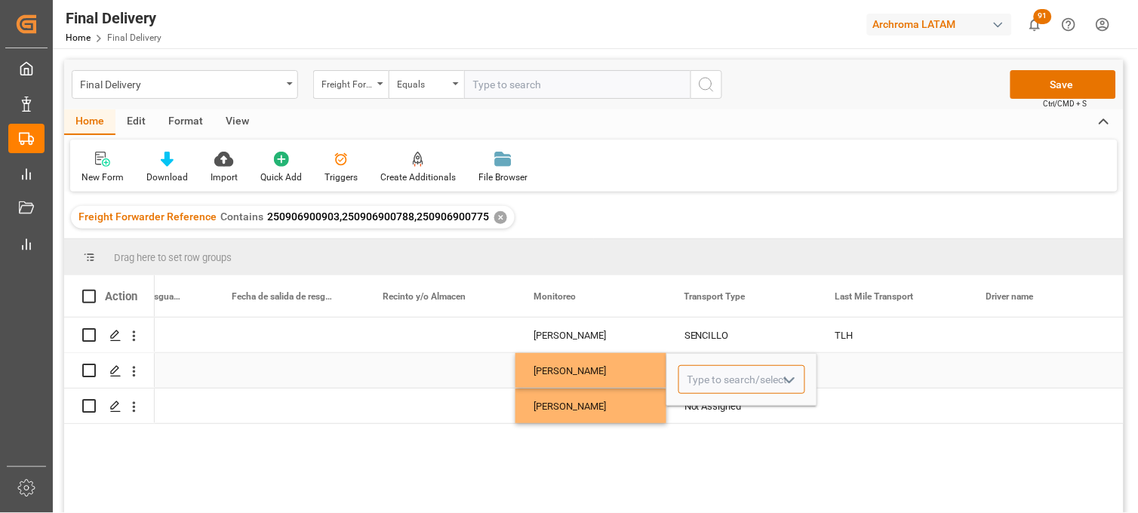
click at [723, 379] on input "Press SPACE to select this row." at bounding box center [742, 379] width 127 height 29
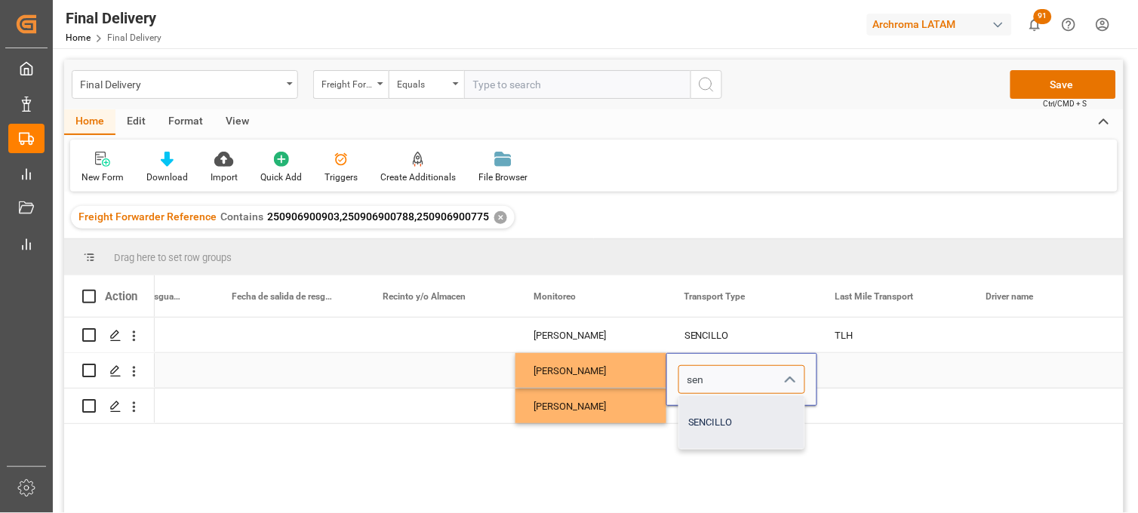
click at [726, 408] on div "SENCILLO" at bounding box center [741, 422] width 125 height 53
type input "SENCILLO"
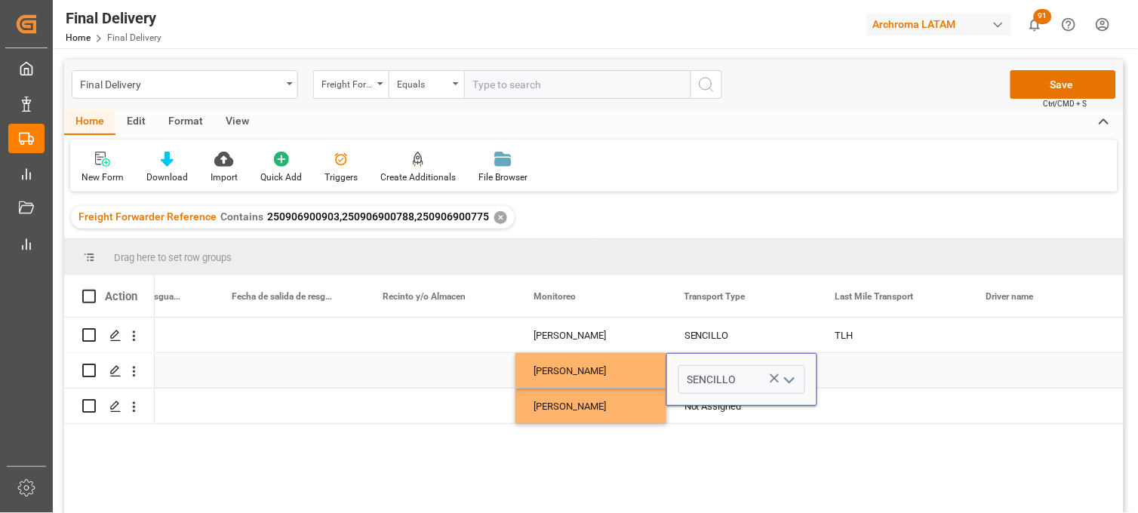
click at [711, 405] on div "SENCILLO" at bounding box center [742, 379] width 151 height 53
click at [722, 411] on div "Not Assigned" at bounding box center [742, 407] width 115 height 35
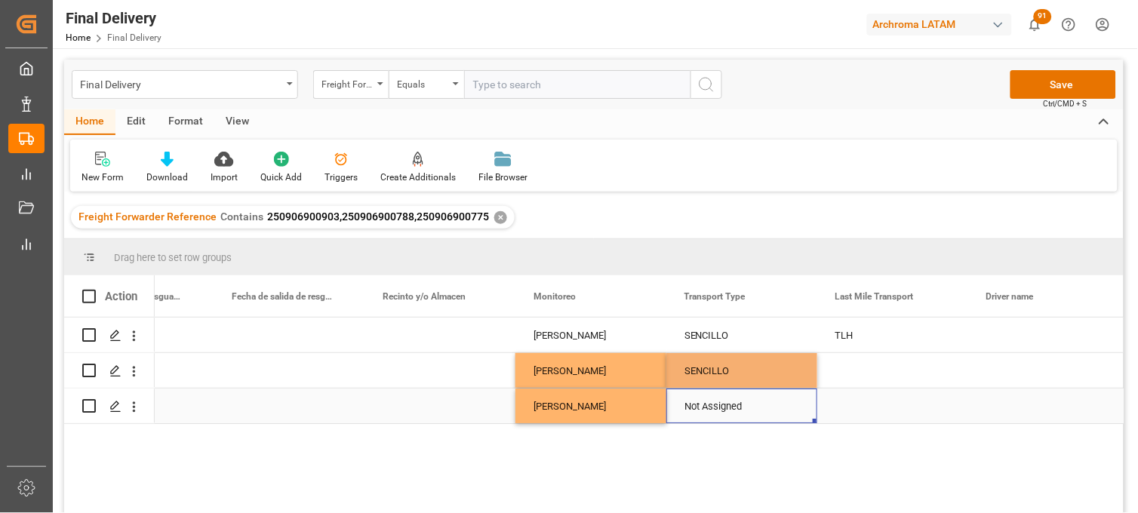
click at [722, 411] on div "Not Assigned" at bounding box center [742, 407] width 115 height 35
click at [771, 393] on icon "Press SPACE to select this row." at bounding box center [775, 396] width 9 height 9
click at [713, 394] on input "Press SPACE to select this row." at bounding box center [742, 397] width 127 height 29
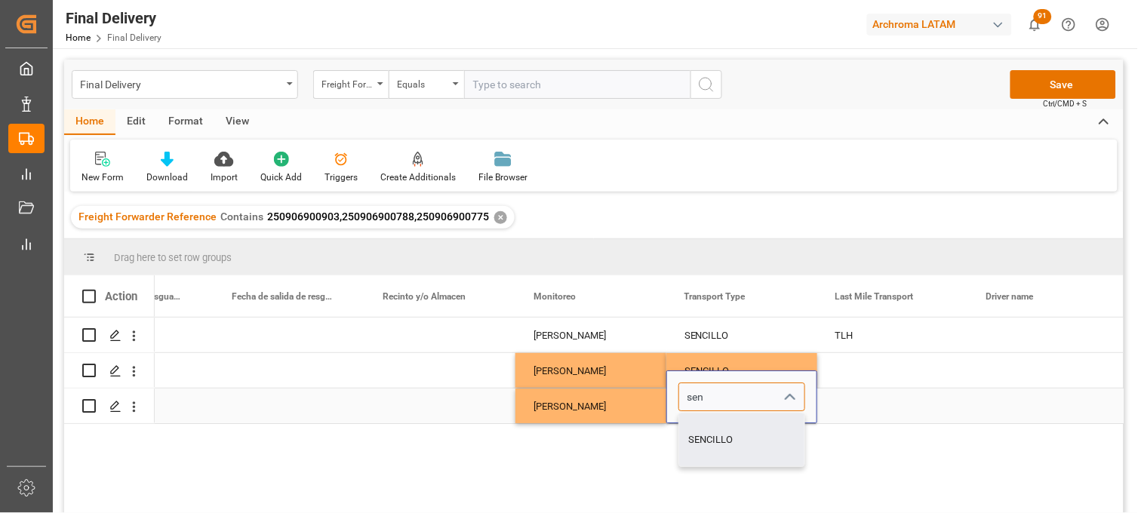
click at [720, 436] on div "SENCILLO" at bounding box center [741, 440] width 125 height 53
type input "SENCILLO"
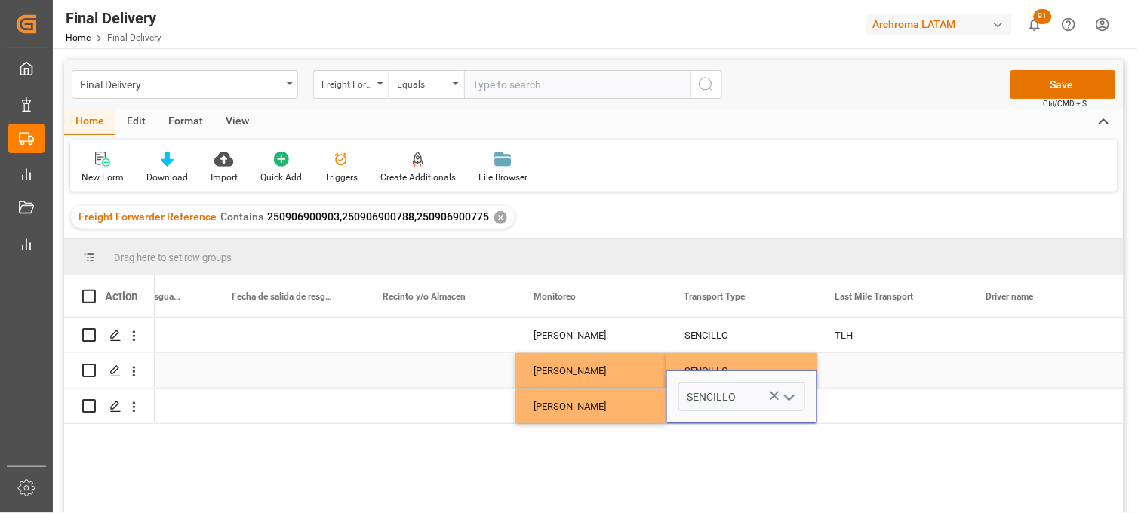
click at [867, 371] on div "Press SPACE to select this row." at bounding box center [893, 370] width 151 height 35
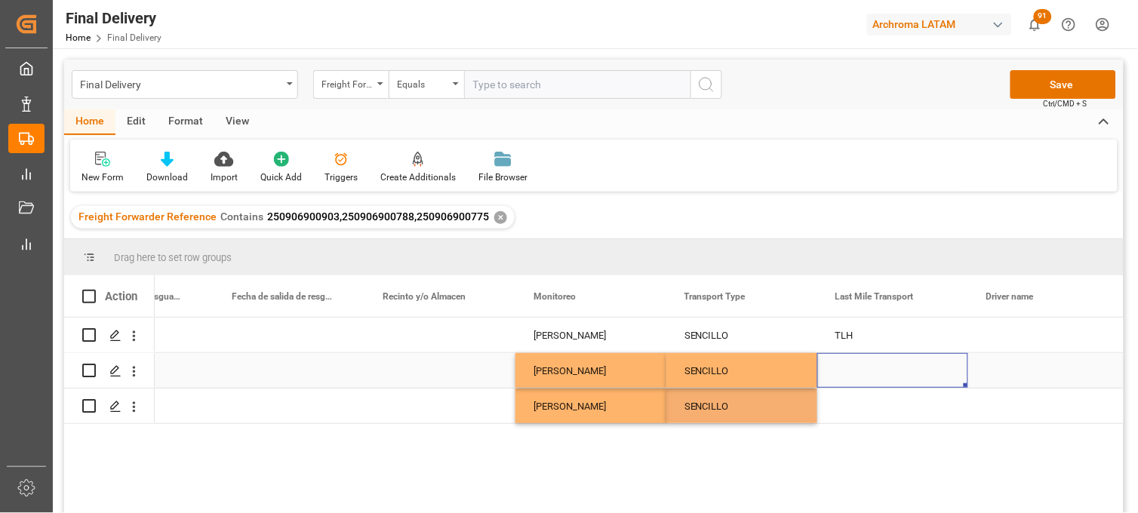
click at [852, 345] on div "TLH" at bounding box center [893, 335] width 151 height 35
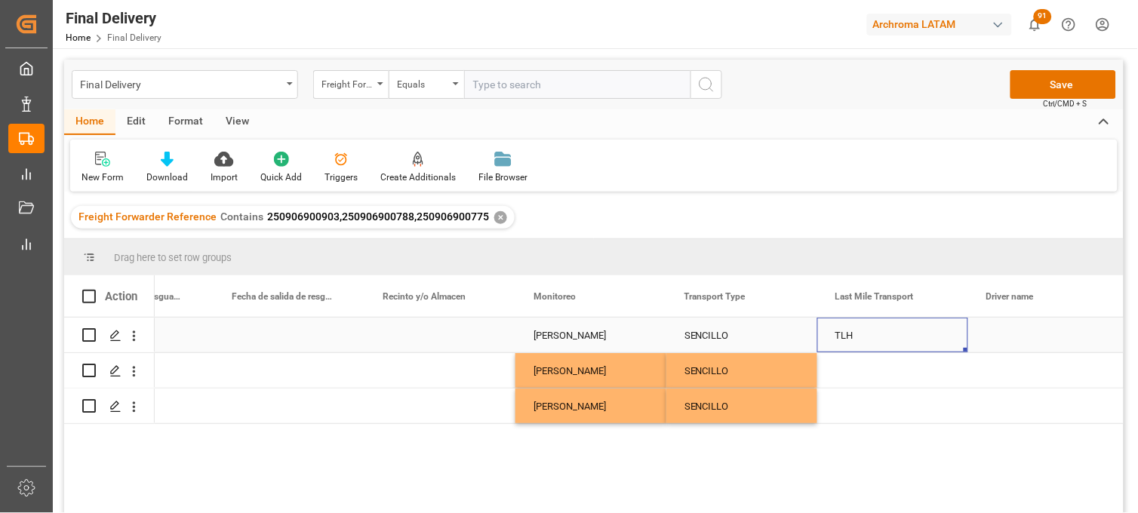
click at [999, 336] on div "Press SPACE to select this row." at bounding box center [1044, 335] width 151 height 35
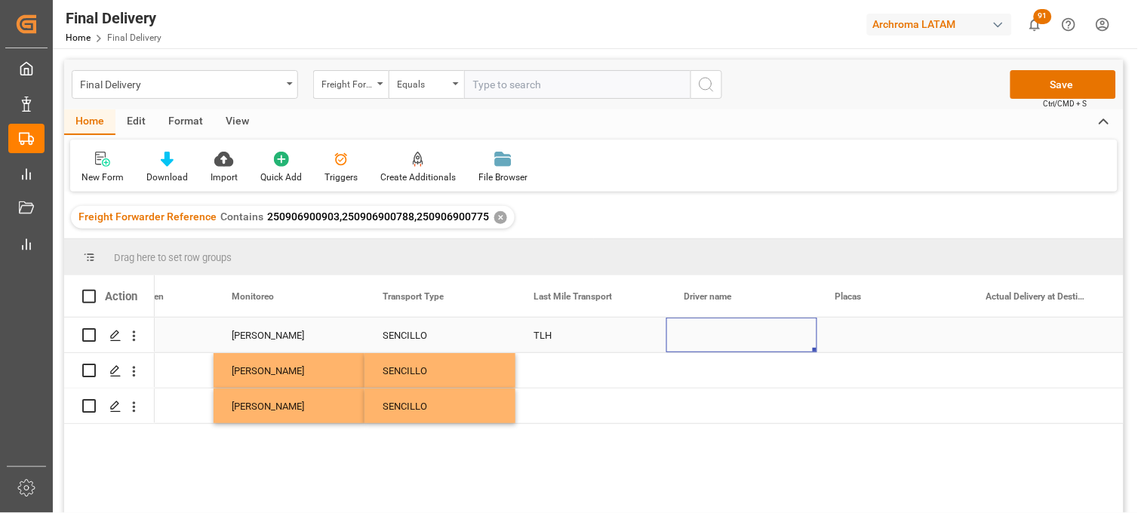
click at [711, 338] on div "Press SPACE to select this row." at bounding box center [742, 335] width 151 height 35
click at [713, 338] on input "Press SPACE to select this row." at bounding box center [742, 344] width 127 height 29
paste input "[PERSON_NAME] [PERSON_NAME]"
type input "[PERSON_NAME] [PERSON_NAME]"
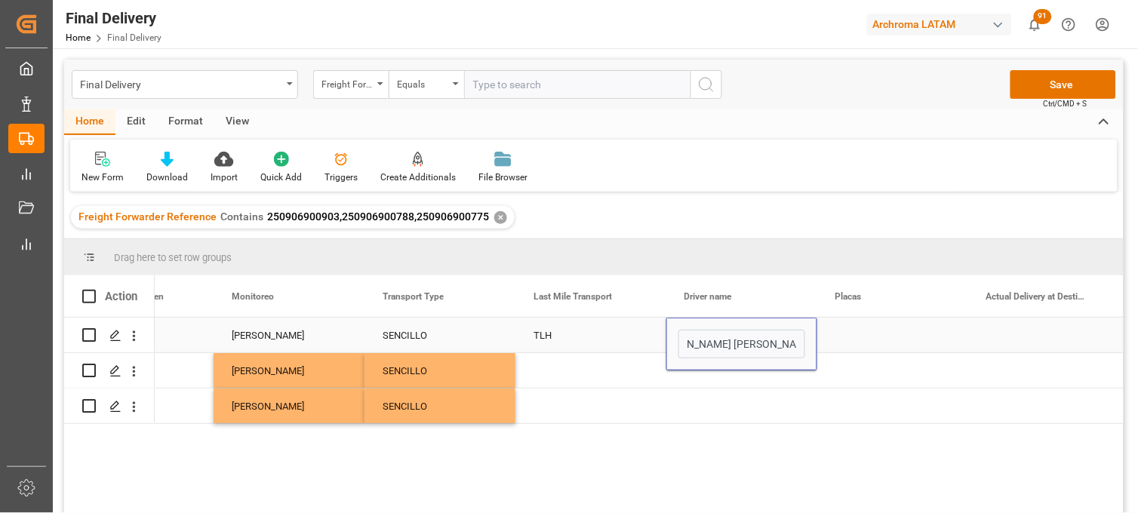
click at [876, 333] on div "Press SPACE to select this row." at bounding box center [893, 335] width 151 height 35
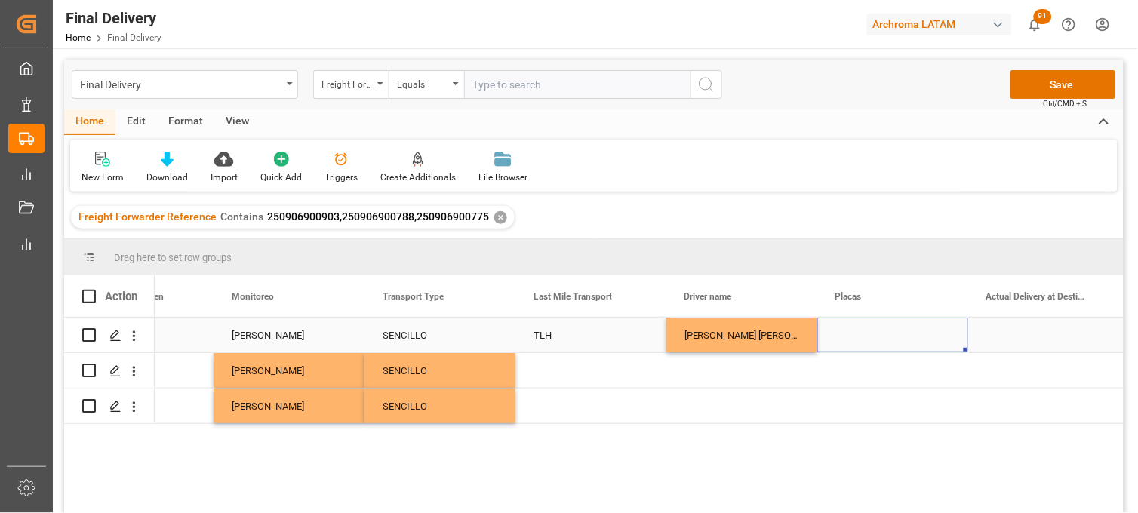
click at [852, 337] on div "Press SPACE to select this row." at bounding box center [893, 335] width 151 height 35
click at [851, 335] on div "Press SPACE to select this row." at bounding box center [893, 335] width 151 height 35
type input "68AF7S"
click at [1015, 337] on div "Press SPACE to select this row." at bounding box center [1044, 335] width 151 height 35
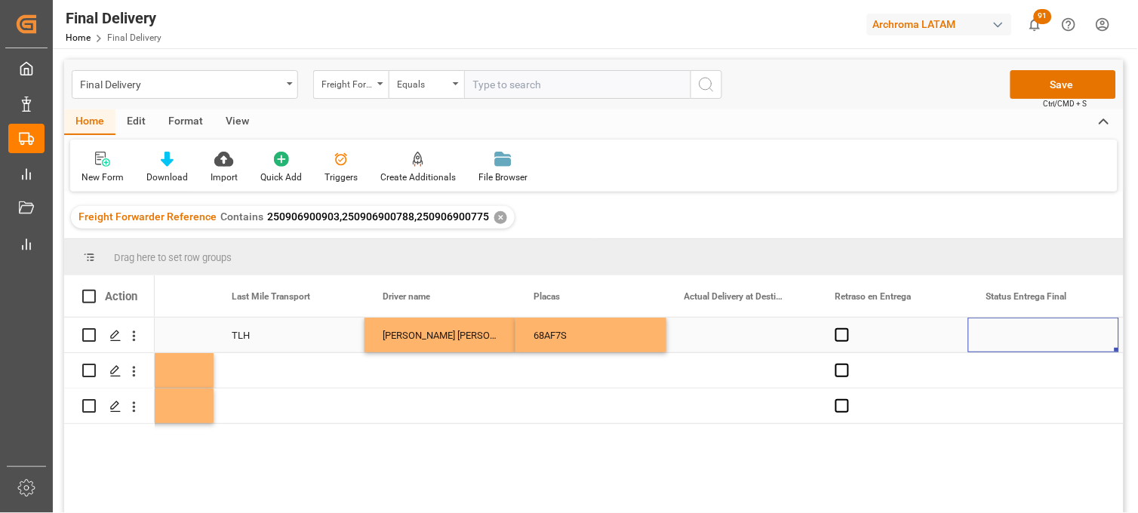
click at [722, 332] on div "Press SPACE to select this row." at bounding box center [742, 335] width 151 height 35
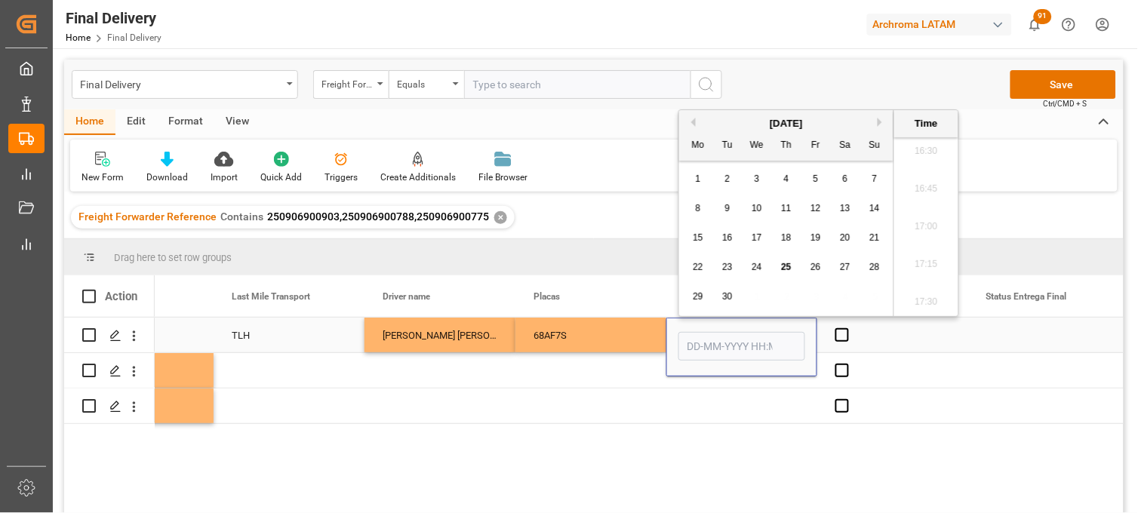
click at [597, 340] on div "68AF7S" at bounding box center [591, 335] width 151 height 35
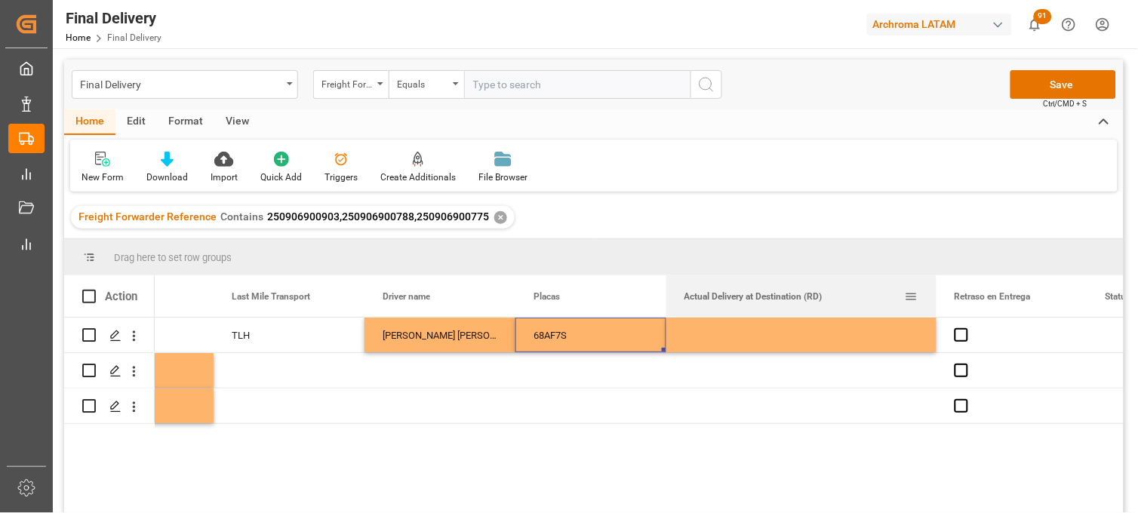
drag, startPoint x: 815, startPoint y: 282, endPoint x: 935, endPoint y: 285, distance: 119.3
click at [935, 285] on div at bounding box center [937, 297] width 6 height 42
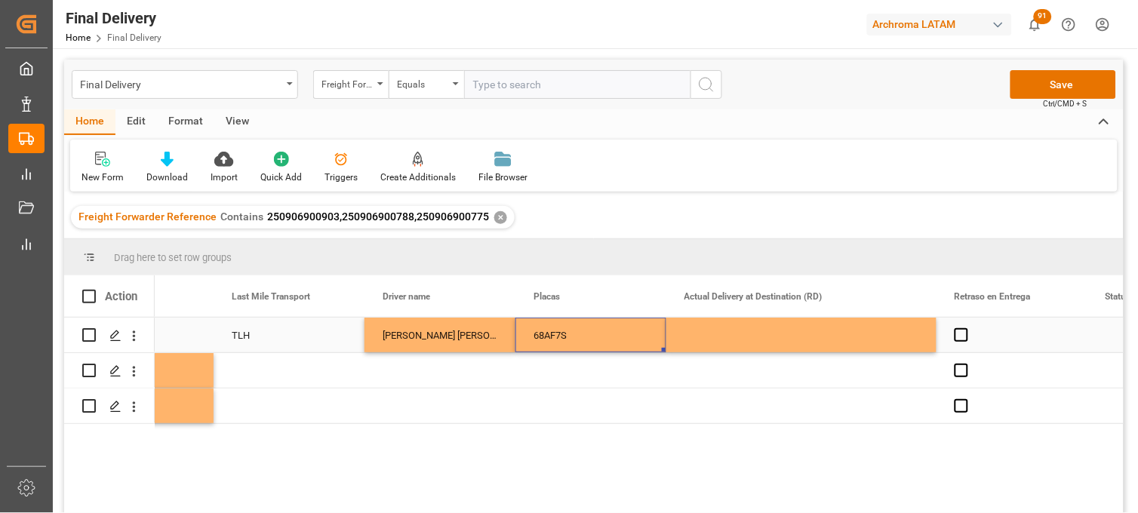
click at [719, 335] on div "Press SPACE to select this row." at bounding box center [802, 335] width 270 height 35
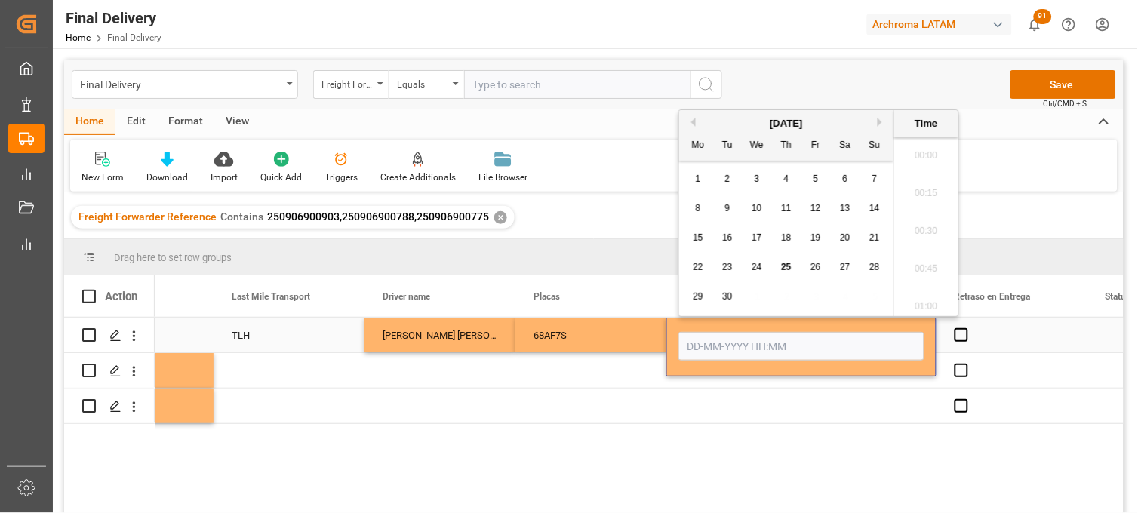
scroll to position [2496, 0]
click at [783, 273] on span "25" at bounding box center [786, 267] width 10 height 11
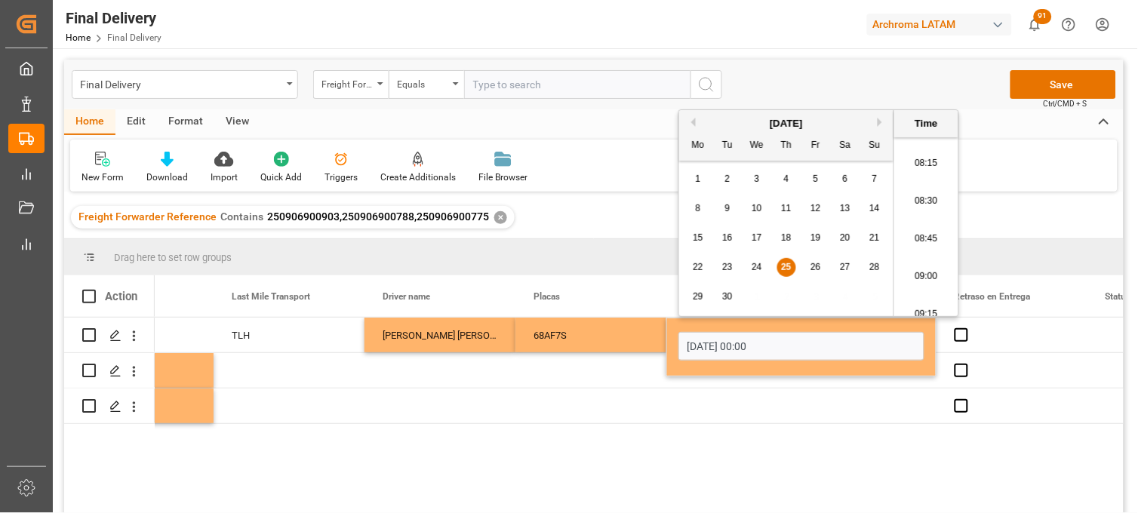
scroll to position [1153, 0]
click at [935, 291] on li "08:30" at bounding box center [927, 286] width 64 height 38
type input "[DATE] 08:30"
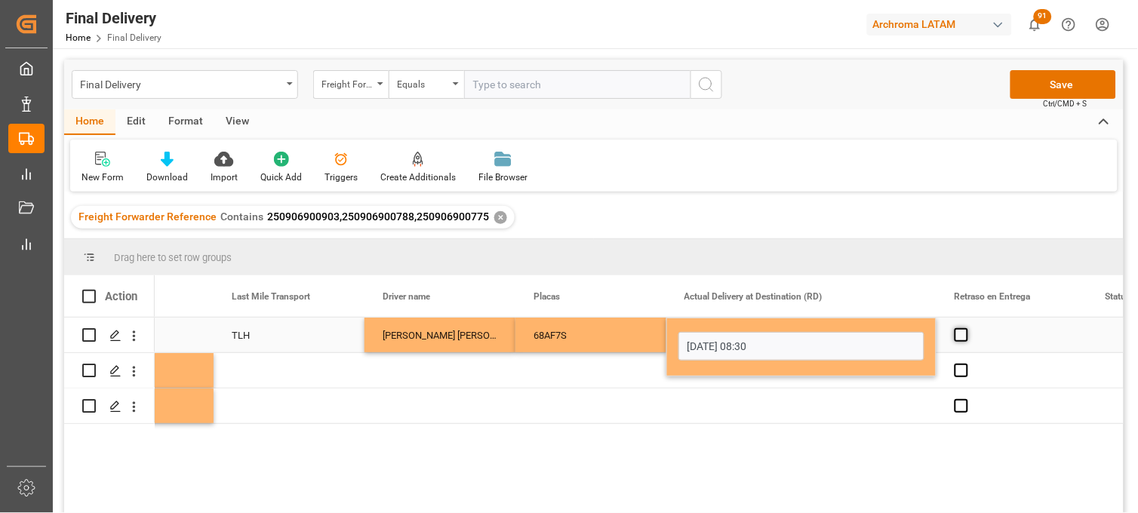
click at [961, 331] on span "Press SPACE to select this row." at bounding box center [962, 335] width 14 height 14
click at [966, 328] on input "Press SPACE to select this row." at bounding box center [966, 328] width 0 height 0
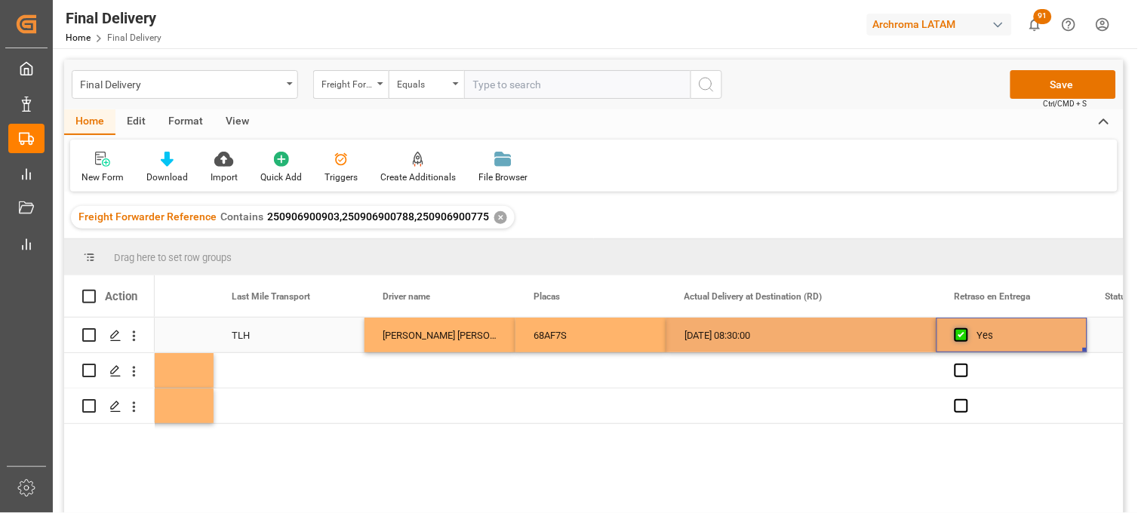
click at [961, 331] on span "Press SPACE to select this row." at bounding box center [962, 335] width 14 height 14
click at [966, 328] on input "Press SPACE to select this row." at bounding box center [966, 328] width 0 height 0
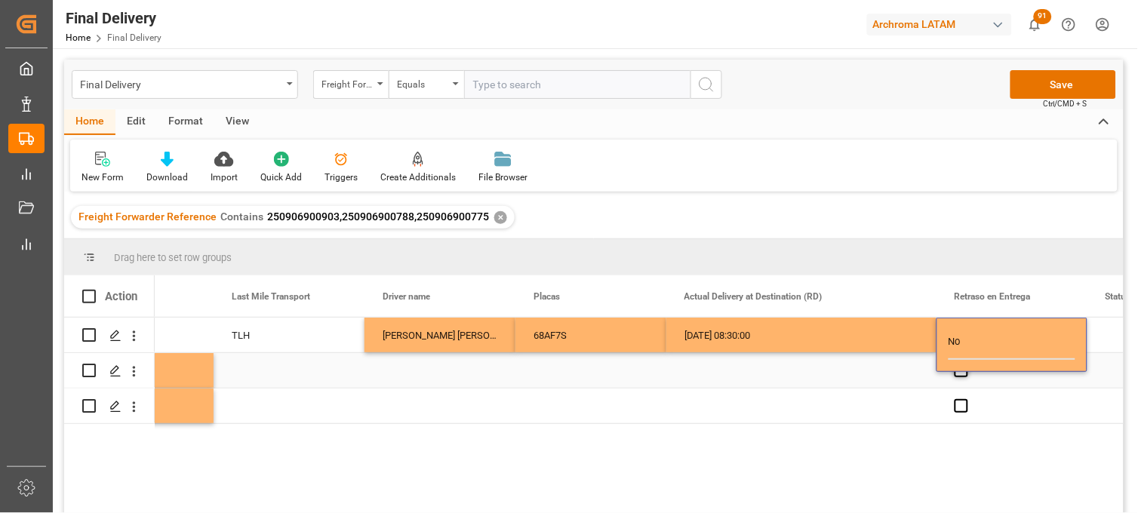
click at [962, 374] on span "Press SPACE to select this row." at bounding box center [962, 371] width 14 height 14
click at [966, 364] on input "Press SPACE to select this row." at bounding box center [966, 364] width 0 height 0
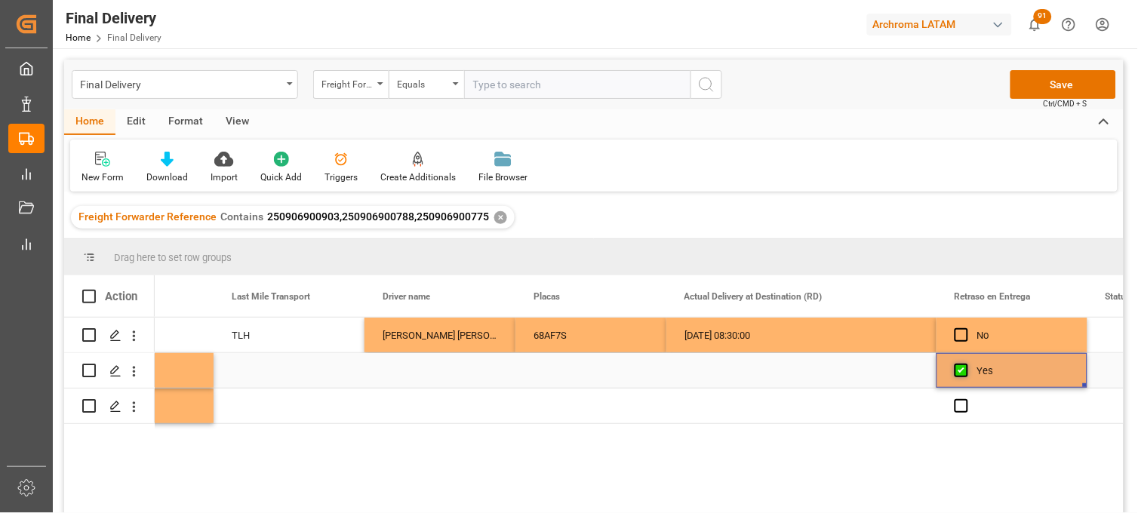
click at [962, 374] on span "Press SPACE to select this row." at bounding box center [962, 371] width 14 height 14
click at [966, 364] on input "Press SPACE to select this row." at bounding box center [966, 364] width 0 height 0
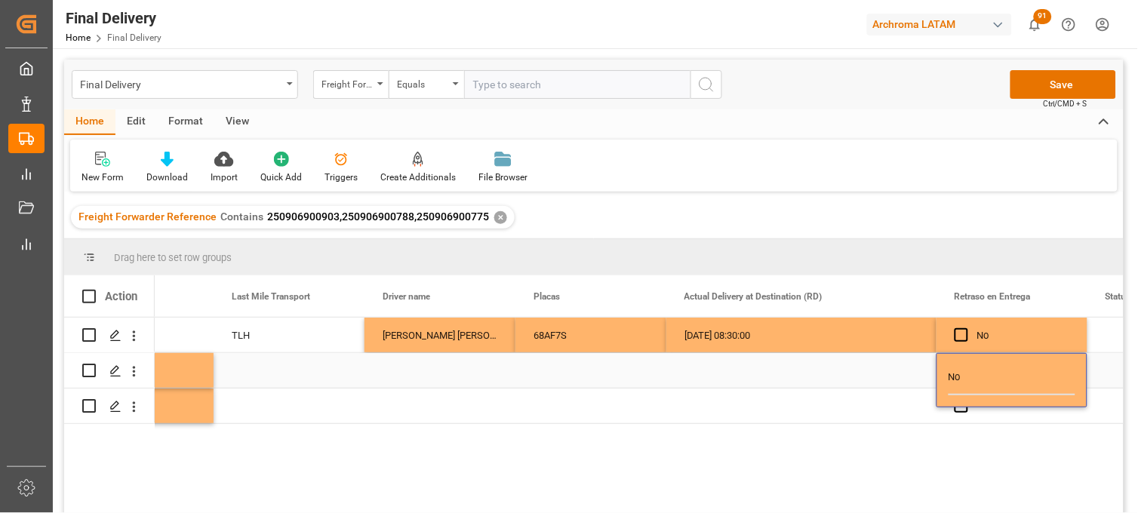
click at [955, 405] on div "No" at bounding box center [1012, 380] width 151 height 54
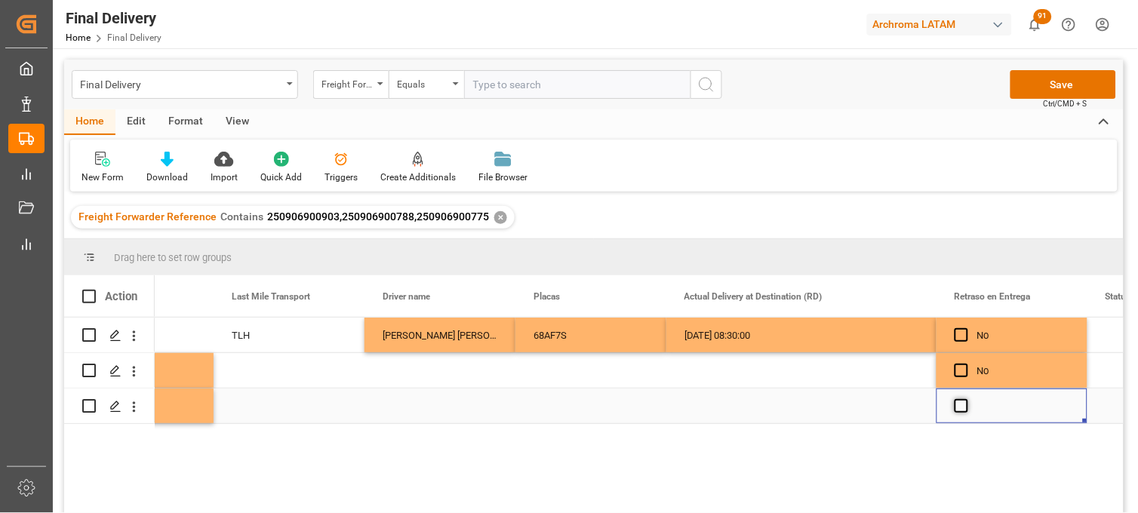
click at [956, 411] on span "Press SPACE to select this row." at bounding box center [962, 406] width 14 height 14
click at [966, 399] on input "Press SPACE to select this row." at bounding box center [966, 399] width 0 height 0
click at [956, 411] on span "Press SPACE to select this row." at bounding box center [962, 406] width 14 height 14
click at [966, 399] on input "Press SPACE to select this row." at bounding box center [966, 399] width 0 height 0
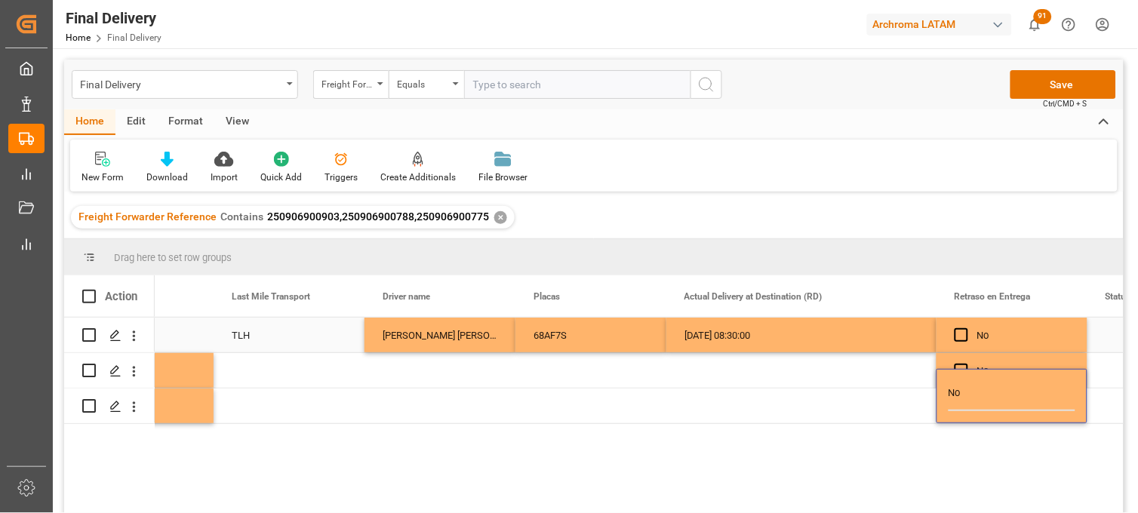
click at [810, 336] on div "[DATE] 08:30:00" at bounding box center [802, 335] width 270 height 35
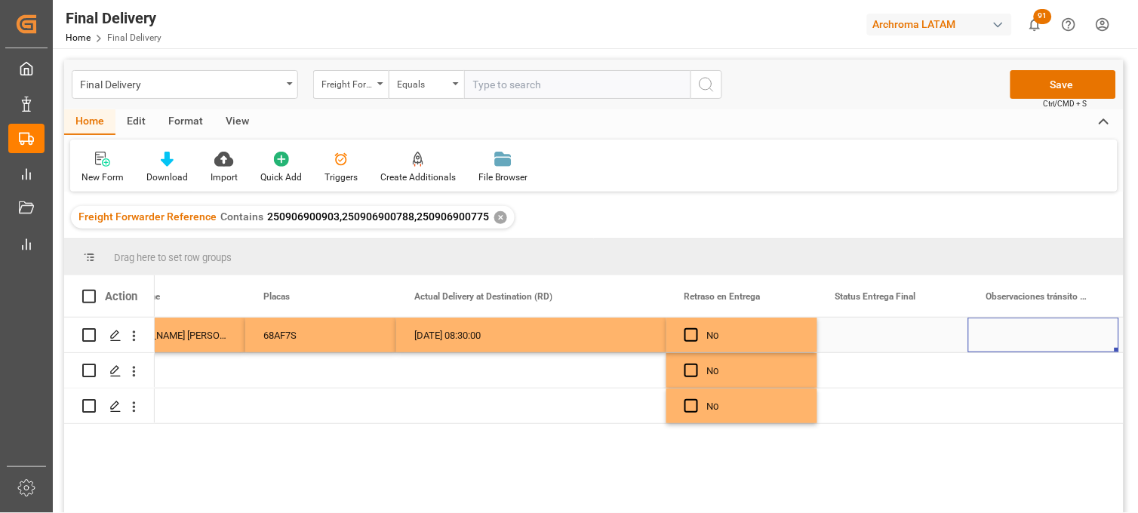
scroll to position [0, 4741]
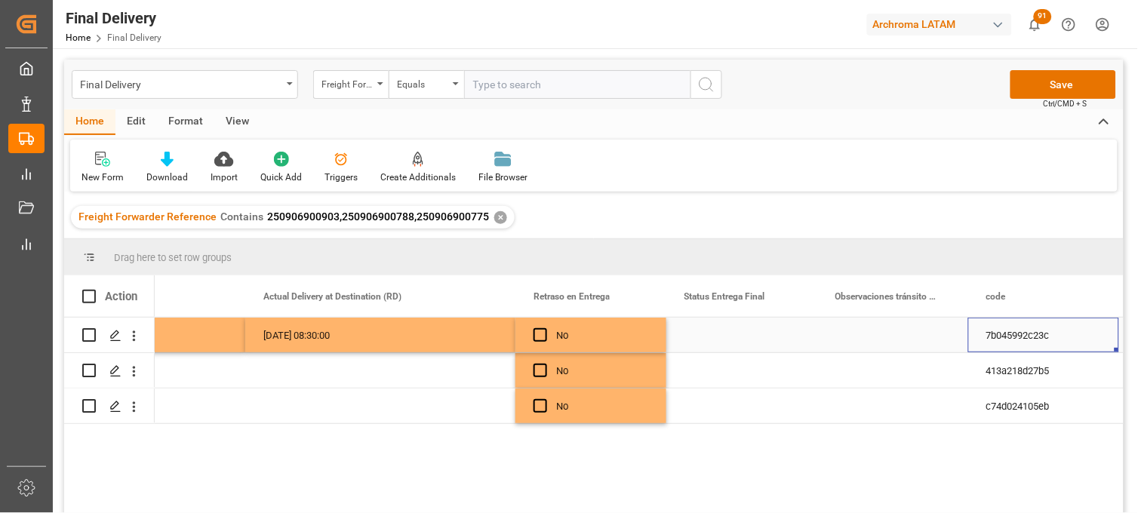
click at [722, 340] on div "Press SPACE to select this row." at bounding box center [742, 335] width 151 height 35
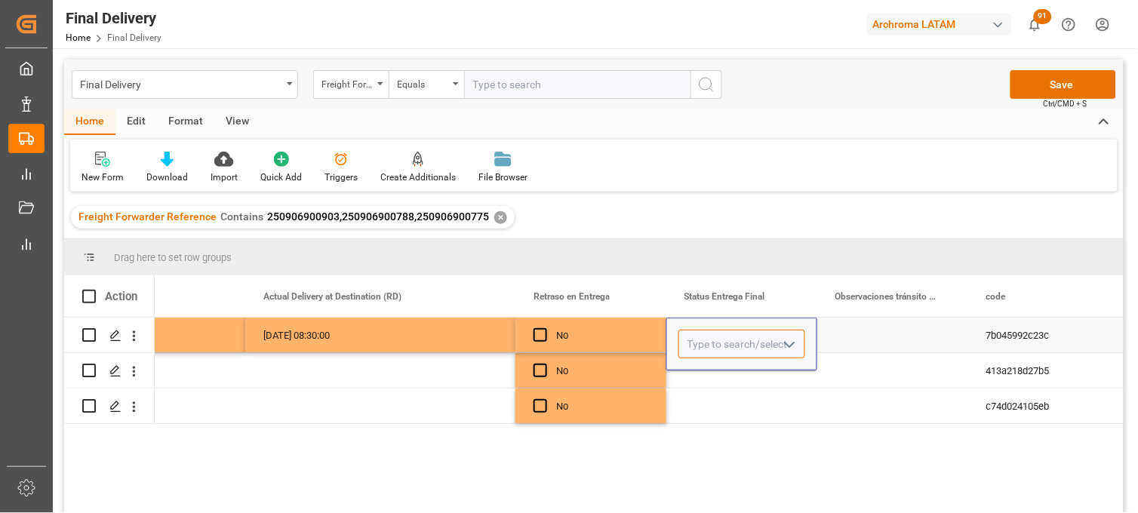
click at [725, 340] on input "Press SPACE to select this row." at bounding box center [742, 344] width 127 height 29
click at [729, 378] on div "PLANTA" at bounding box center [741, 387] width 125 height 53
type input "PLANTA"
click at [707, 374] on div "Press SPACE to select this row." at bounding box center [742, 370] width 151 height 35
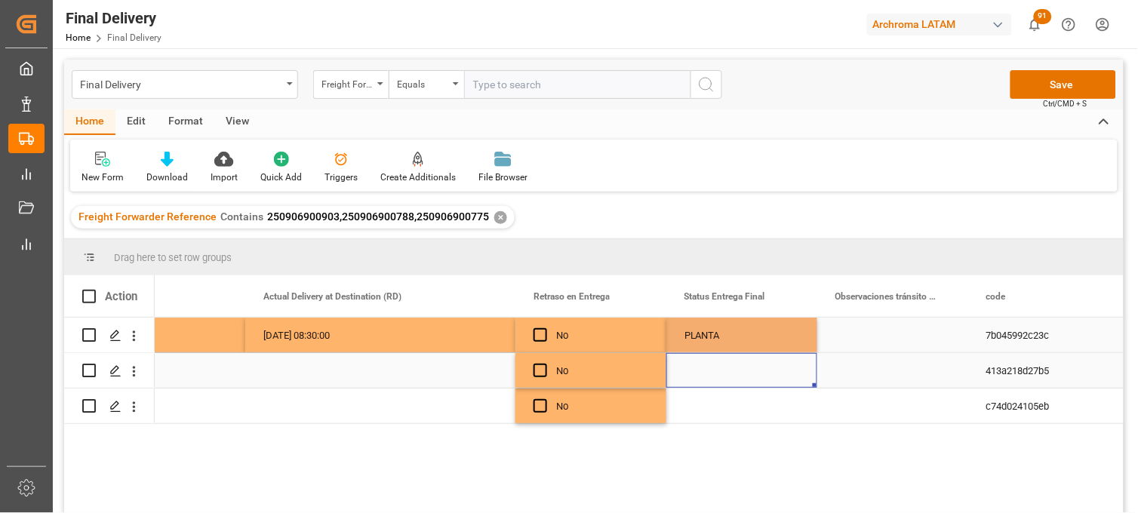
click at [705, 372] on div "Press SPACE to select this row." at bounding box center [742, 370] width 151 height 35
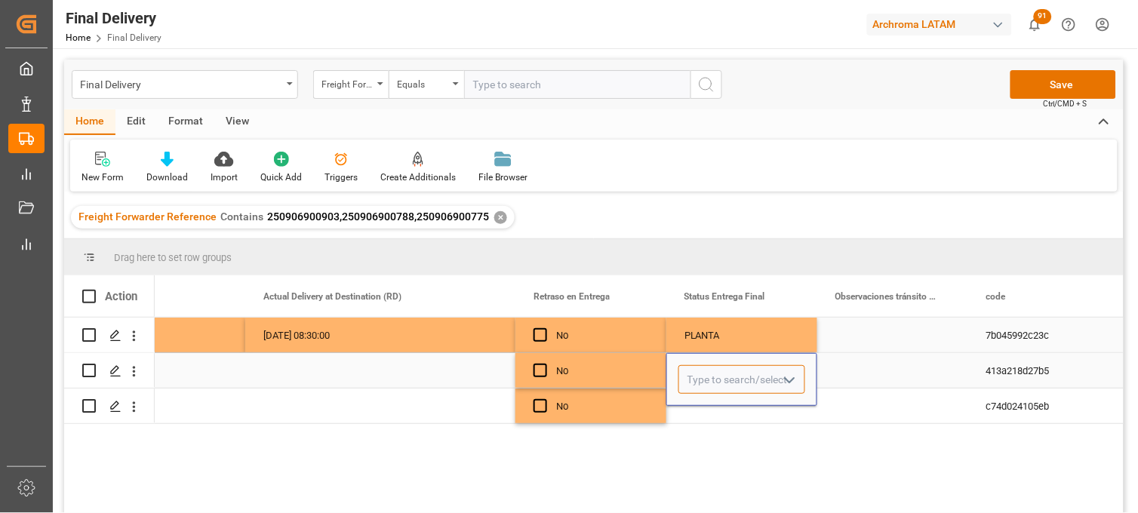
click at [704, 372] on input "Press SPACE to select this row." at bounding box center [742, 379] width 127 height 29
click at [707, 415] on div "PLANTA" at bounding box center [741, 422] width 125 height 53
type input "PLANTA"
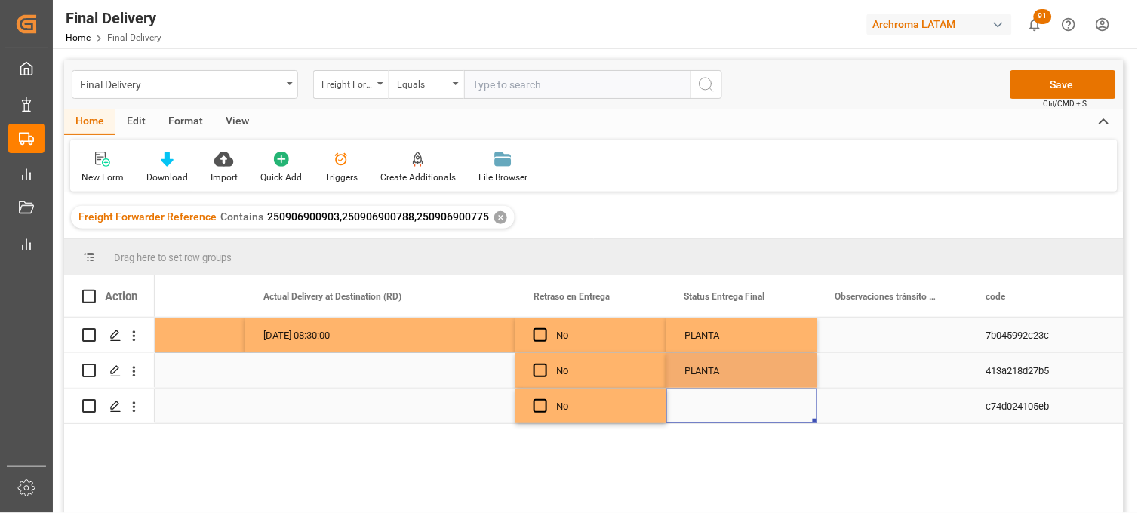
click at [706, 408] on div "Press SPACE to select this row." at bounding box center [742, 406] width 151 height 35
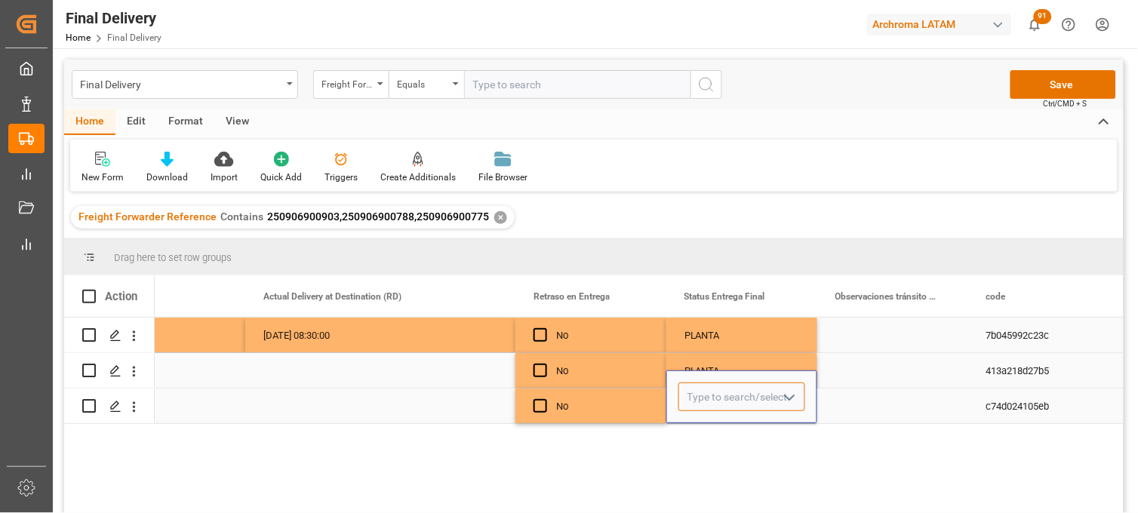
click at [705, 405] on input "Press SPACE to select this row." at bounding box center [742, 397] width 127 height 29
drag, startPoint x: 710, startPoint y: 433, endPoint x: 759, endPoint y: 399, distance: 60.1
click at [710, 433] on div "PLANTA" at bounding box center [741, 440] width 125 height 53
type input "PLANTA"
click at [858, 334] on div "Press SPACE to select this row." at bounding box center [893, 335] width 151 height 35
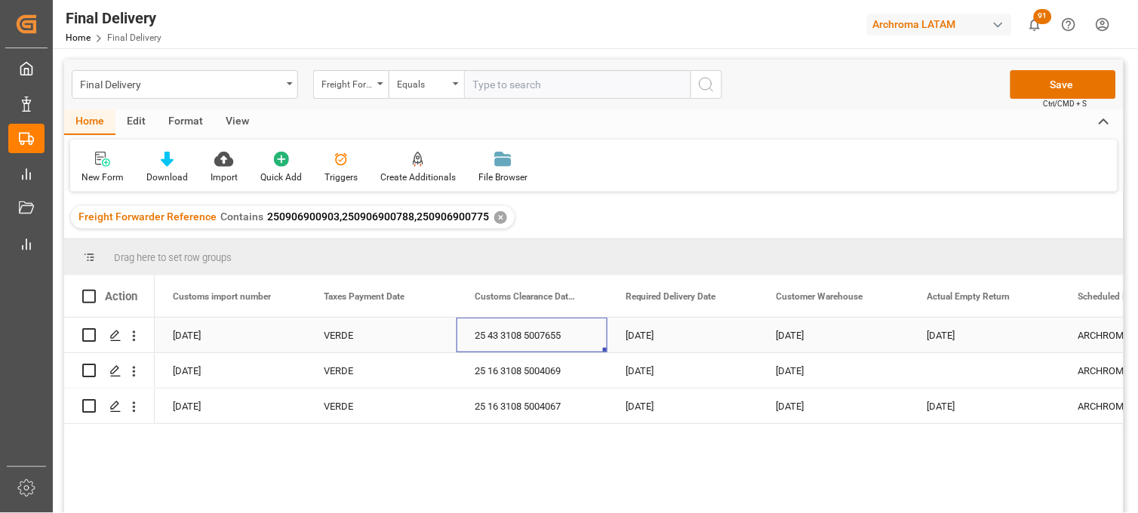
scroll to position [0, 1057]
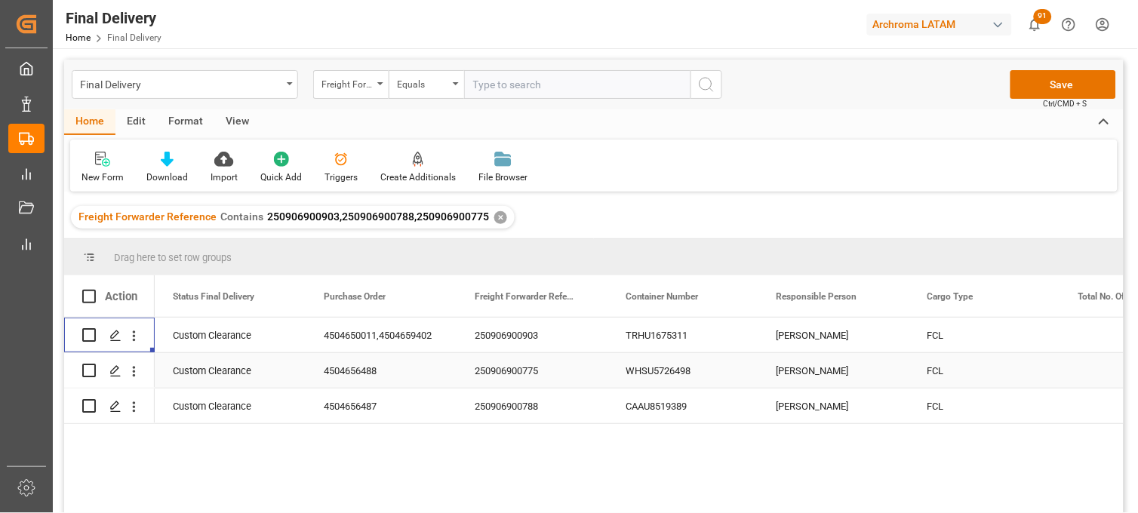
click at [519, 374] on div "250906900775" at bounding box center [532, 370] width 151 height 35
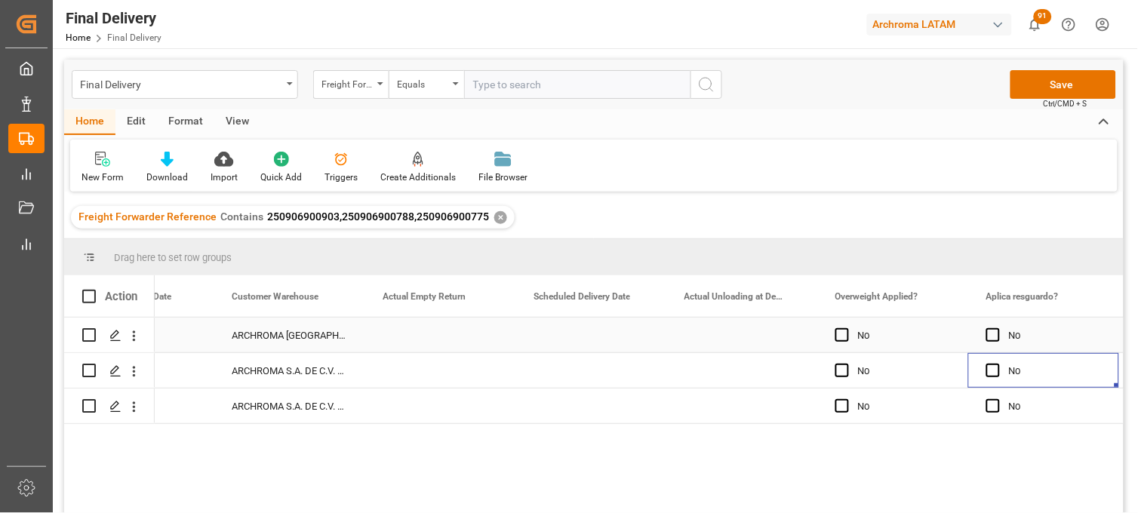
click at [713, 335] on div "Press SPACE to select this row." at bounding box center [742, 335] width 151 height 35
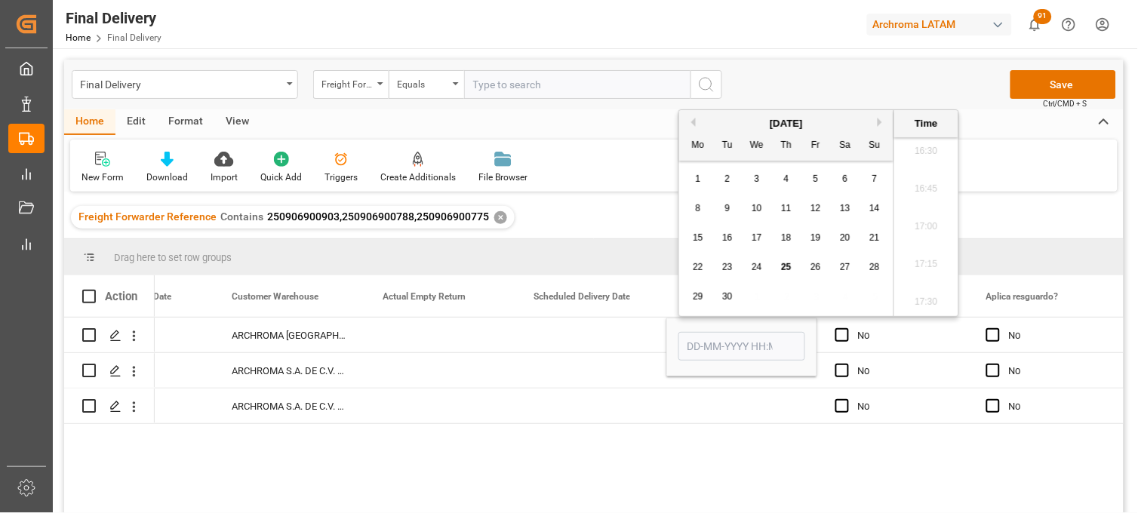
click at [780, 266] on div "25" at bounding box center [787, 268] width 19 height 18
click at [934, 170] on li "11:00" at bounding box center [927, 160] width 64 height 38
type input "[DATE] 11:00"
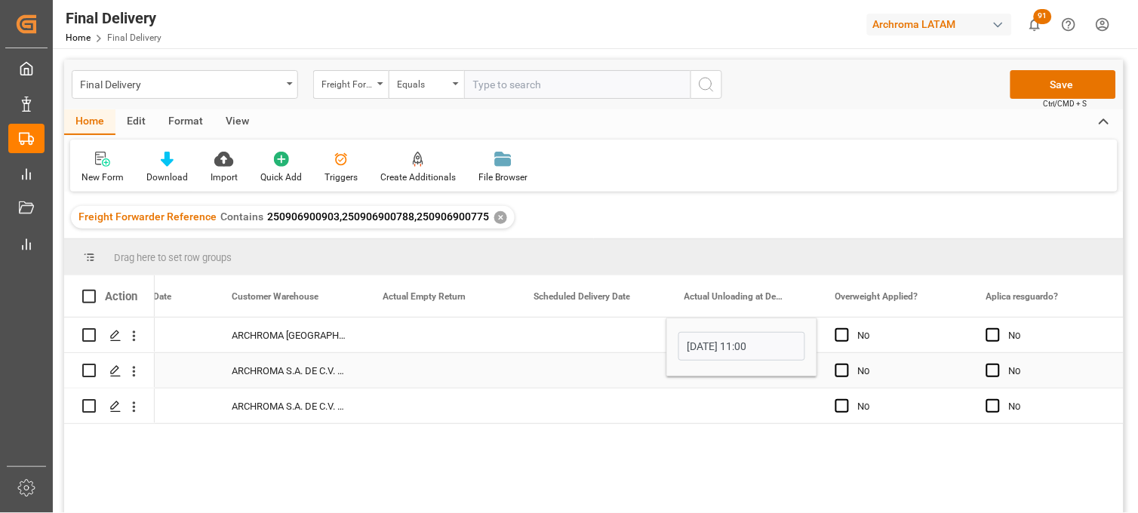
click at [735, 380] on div "Press SPACE to select this row." at bounding box center [742, 370] width 151 height 35
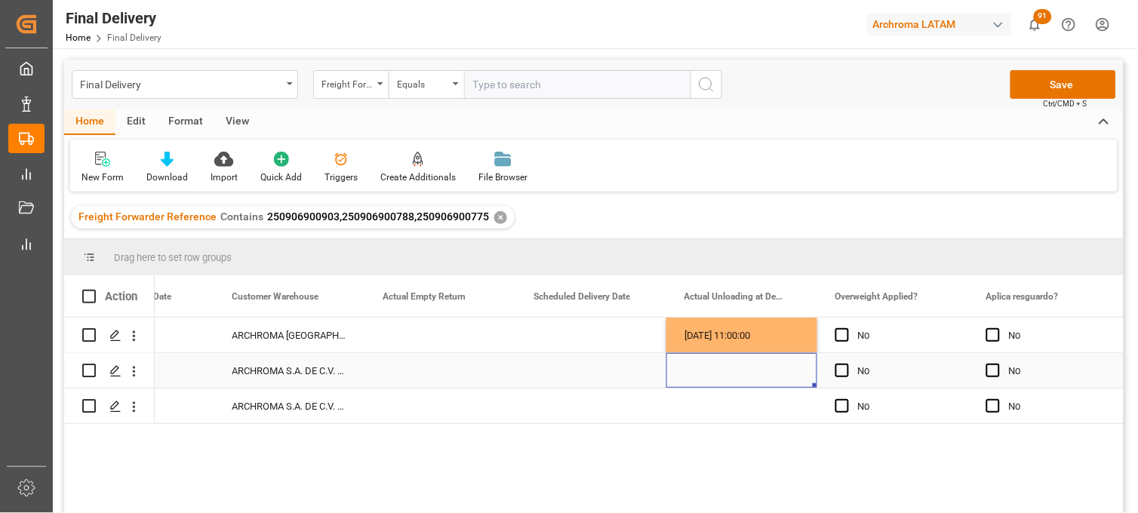
click at [712, 371] on div "Press SPACE to select this row." at bounding box center [742, 370] width 151 height 35
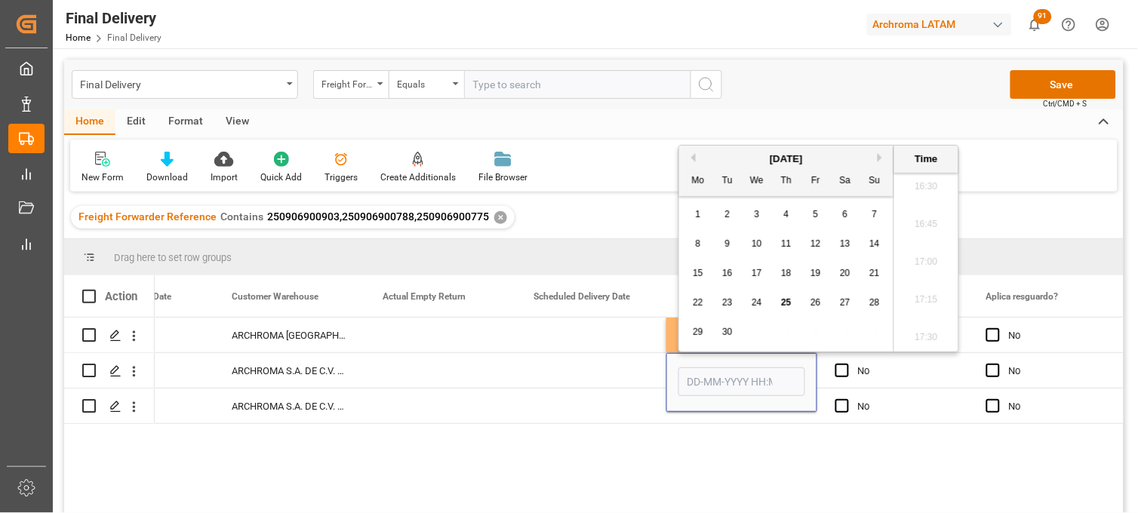
click at [785, 304] on span "25" at bounding box center [786, 302] width 10 height 11
click at [925, 251] on li "13:00" at bounding box center [927, 246] width 64 height 38
type input "[DATE] 13:00"
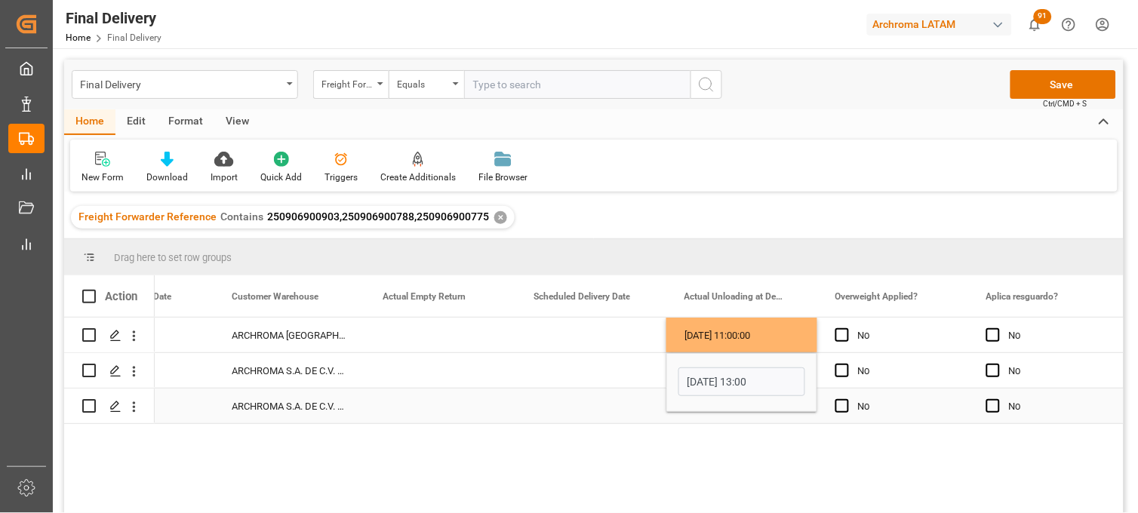
click at [710, 415] on div "Press SPACE to select this row." at bounding box center [742, 406] width 151 height 35
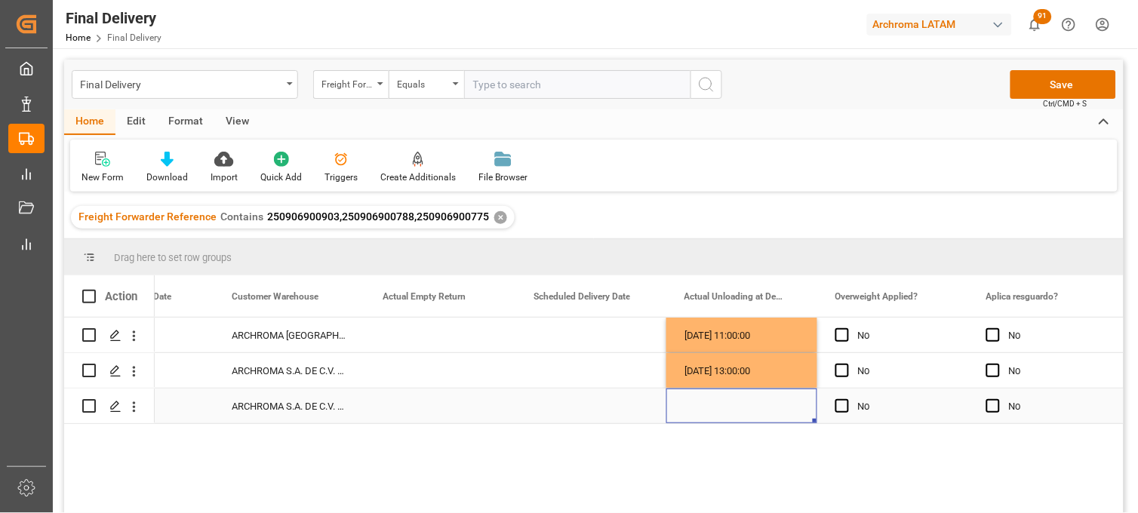
click at [707, 408] on div "Press SPACE to select this row." at bounding box center [742, 406] width 151 height 35
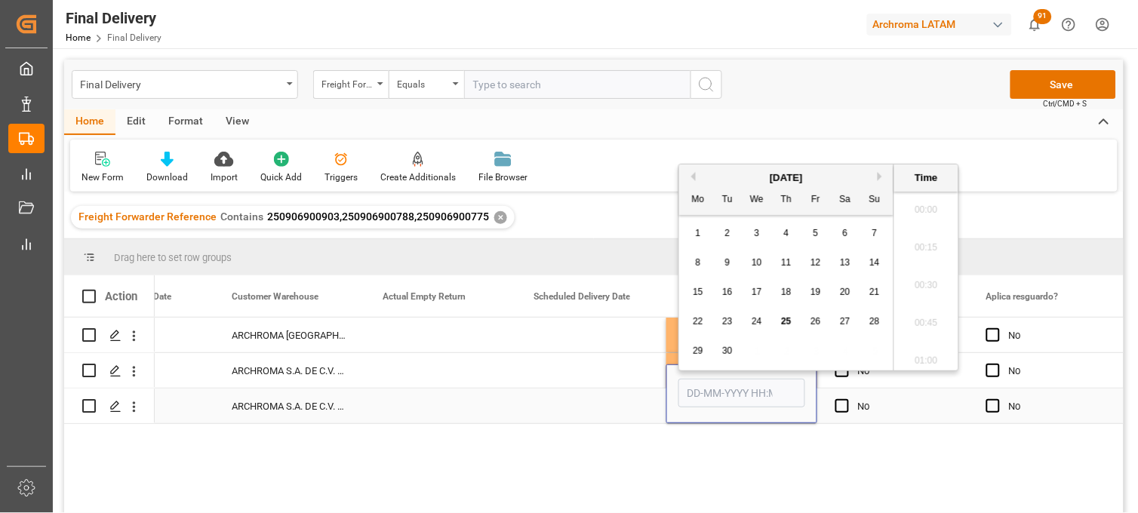
scroll to position [2496, 0]
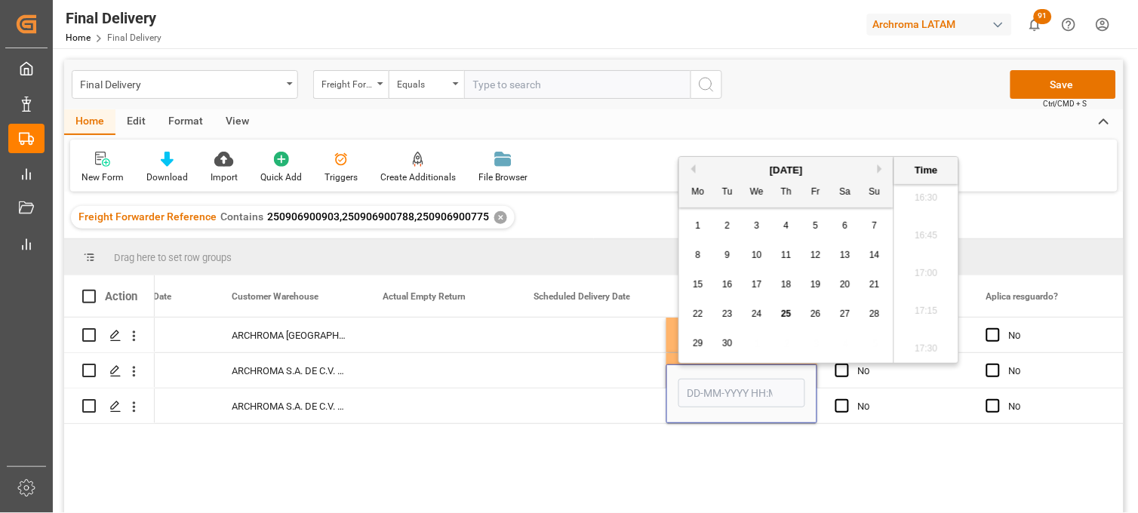
click at [787, 314] on span "25" at bounding box center [786, 314] width 10 height 11
click at [922, 282] on li "14:45" at bounding box center [927, 270] width 64 height 38
type input "[DATE] 14:45"
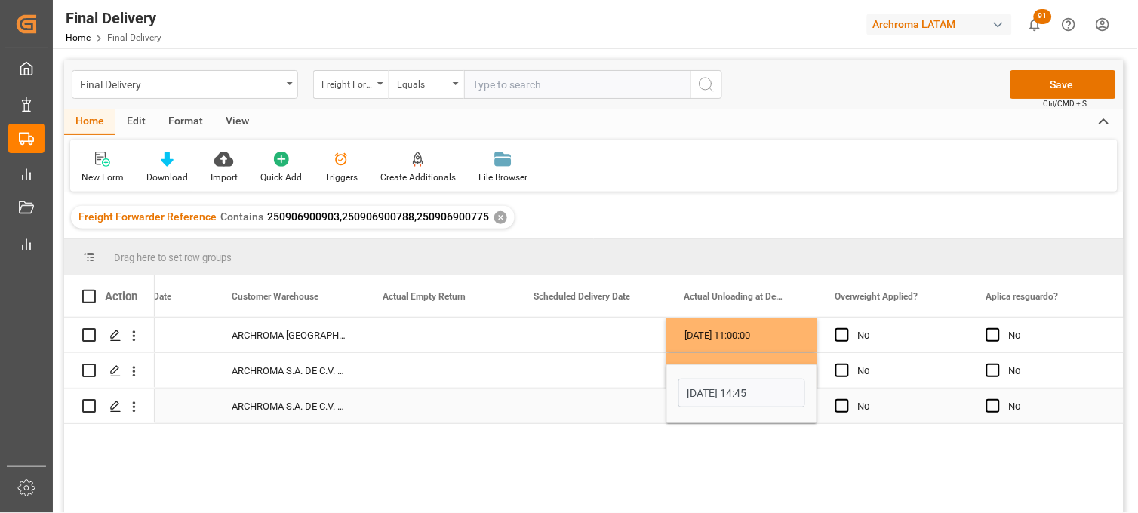
click at [886, 411] on div "No" at bounding box center [904, 407] width 92 height 35
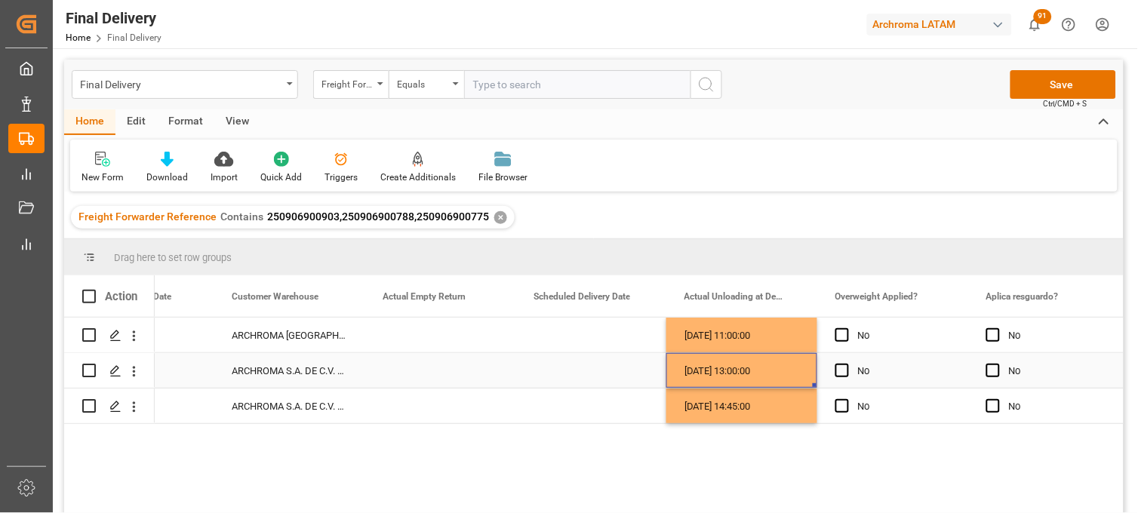
click at [716, 368] on div "[DATE] 13:00:00" at bounding box center [742, 370] width 151 height 35
click at [568, 374] on div "Press SPACE to select this row." at bounding box center [591, 370] width 151 height 35
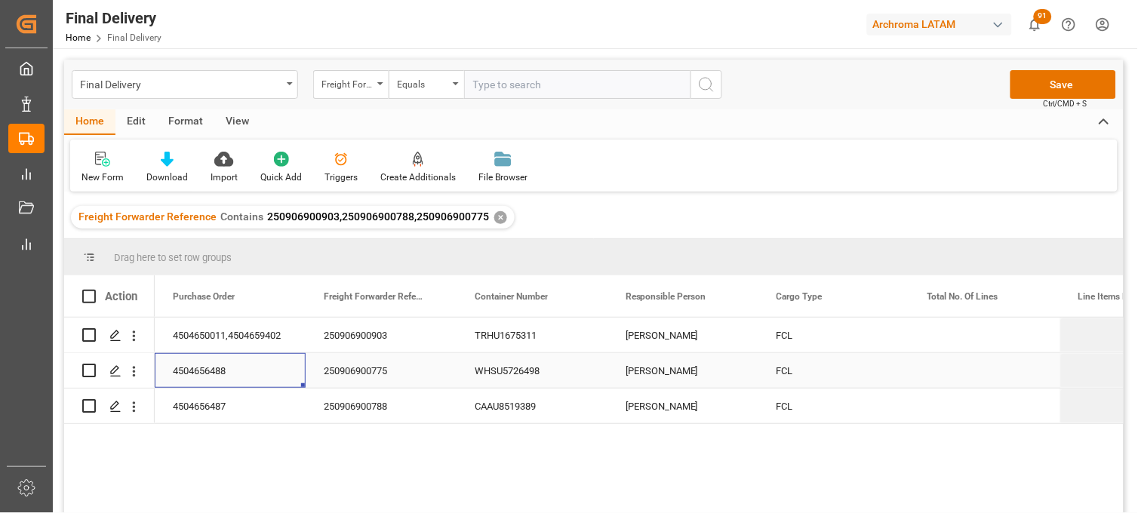
scroll to position [0, 0]
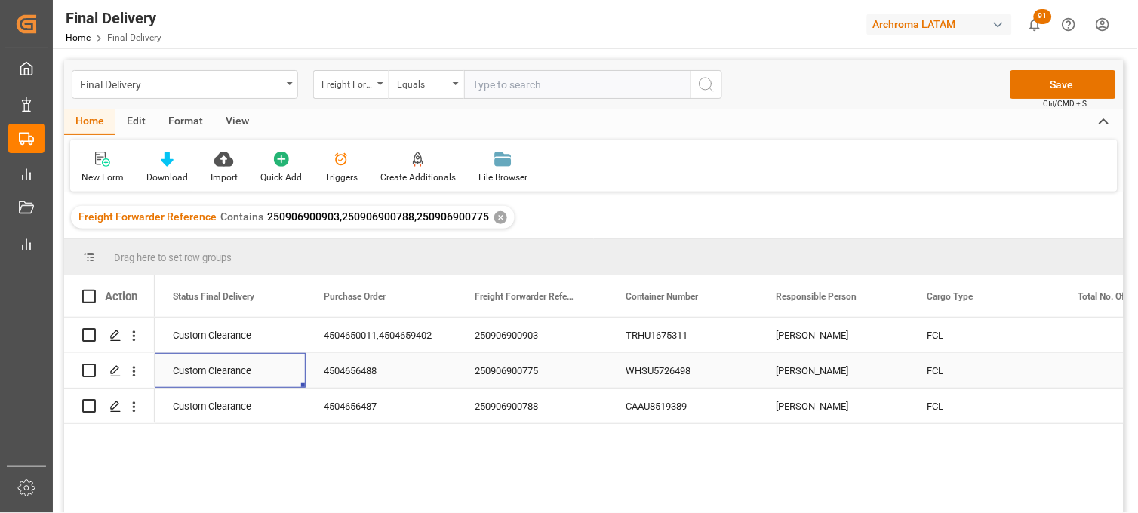
click at [519, 371] on div "250906900775" at bounding box center [532, 370] width 151 height 35
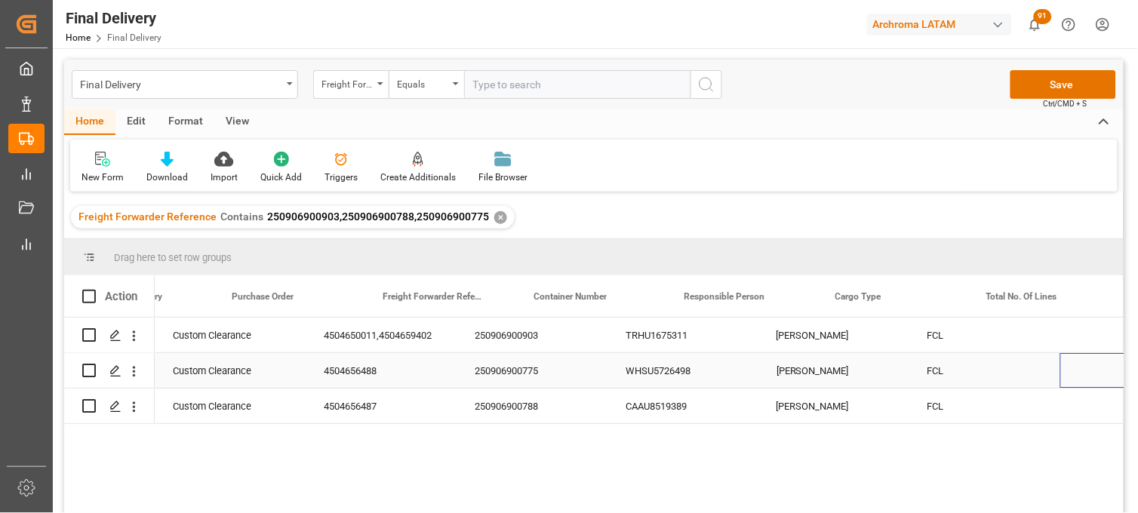
scroll to position [0, 696]
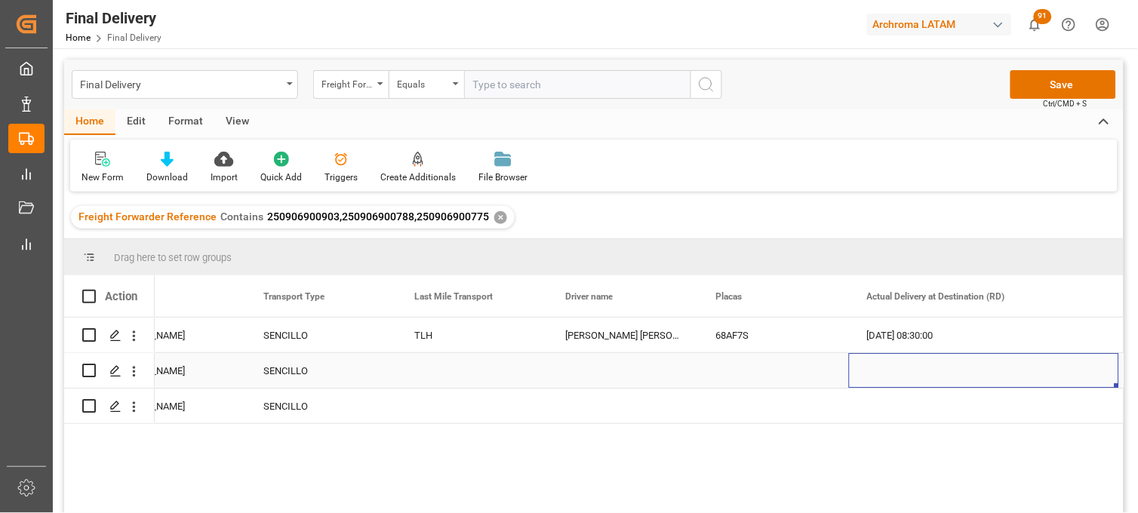
click at [636, 372] on div "Press SPACE to select this row." at bounding box center [622, 370] width 151 height 35
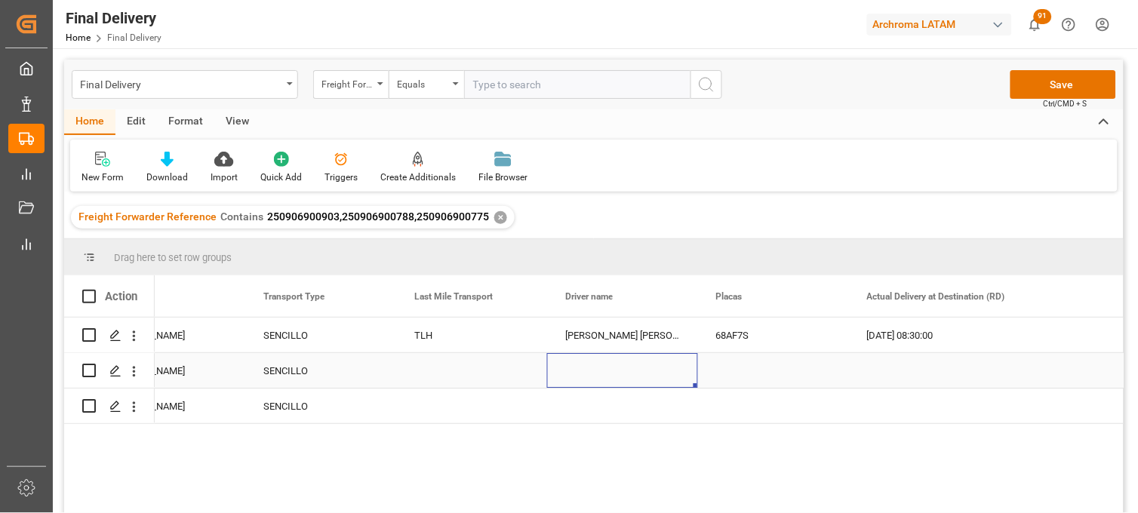
click at [599, 374] on div "Press SPACE to select this row." at bounding box center [622, 370] width 151 height 35
click at [600, 374] on div "Press SPACE to select this row." at bounding box center [622, 370] width 151 height 35
click at [600, 374] on input "Press SPACE to select this row." at bounding box center [622, 379] width 127 height 29
paste input "[PERSON_NAME] [PERSON_NAME]"
type input "[PERSON_NAME] [PERSON_NAME]"
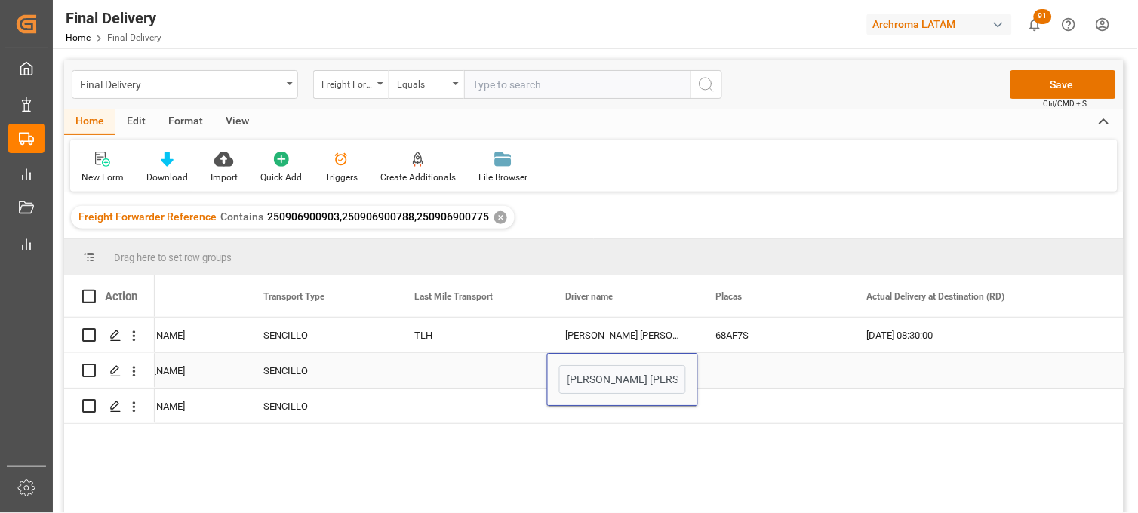
click at [728, 374] on div "Press SPACE to select this row." at bounding box center [773, 370] width 151 height 35
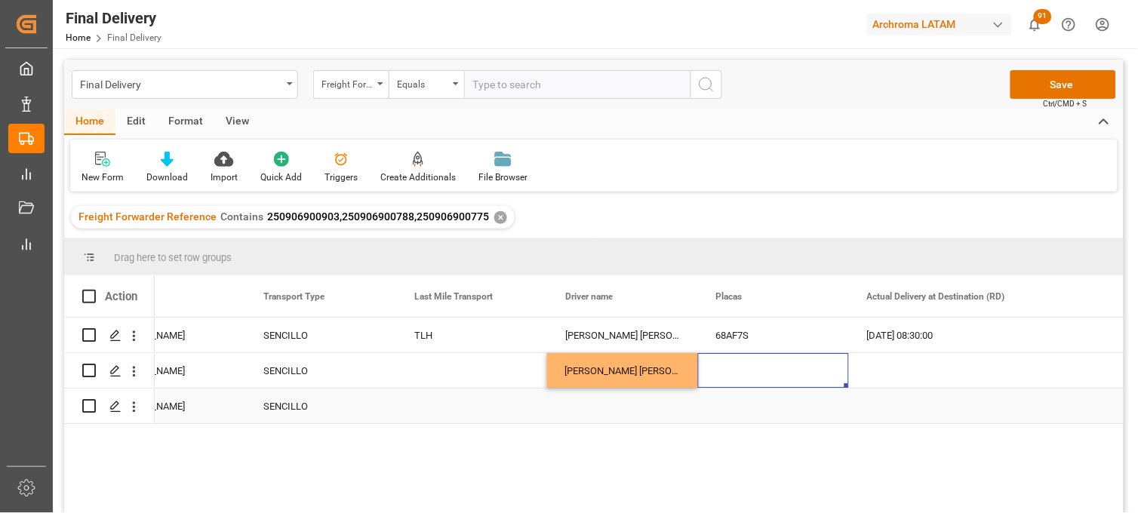
click at [616, 405] on div "Press SPACE to select this row." at bounding box center [622, 406] width 151 height 35
click at [598, 405] on div "Press SPACE to select this row." at bounding box center [622, 406] width 151 height 35
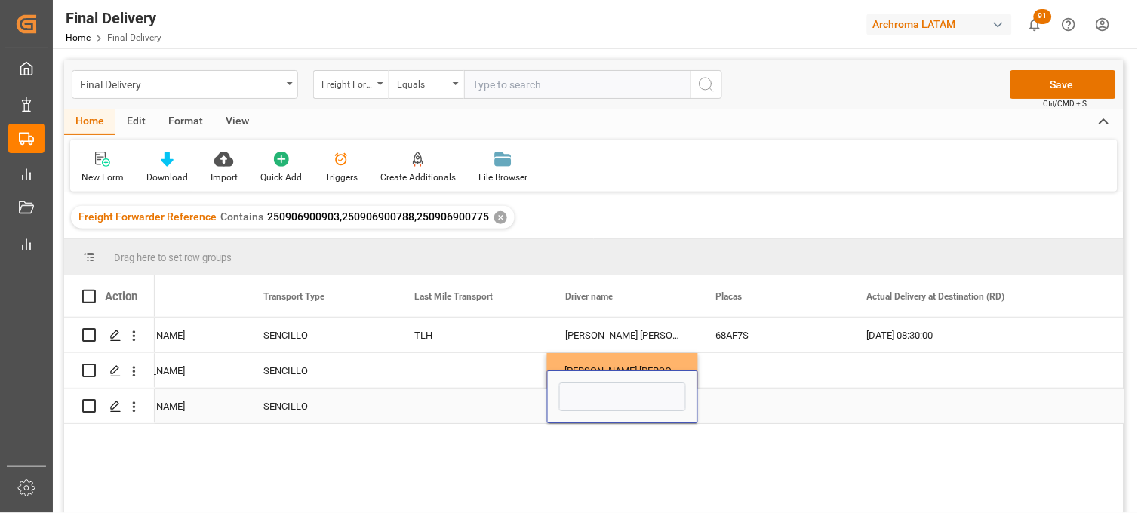
click at [598, 405] on input "Press SPACE to select this row." at bounding box center [622, 397] width 127 height 29
type input "[PERSON_NAME] [PERSON_NAME]"
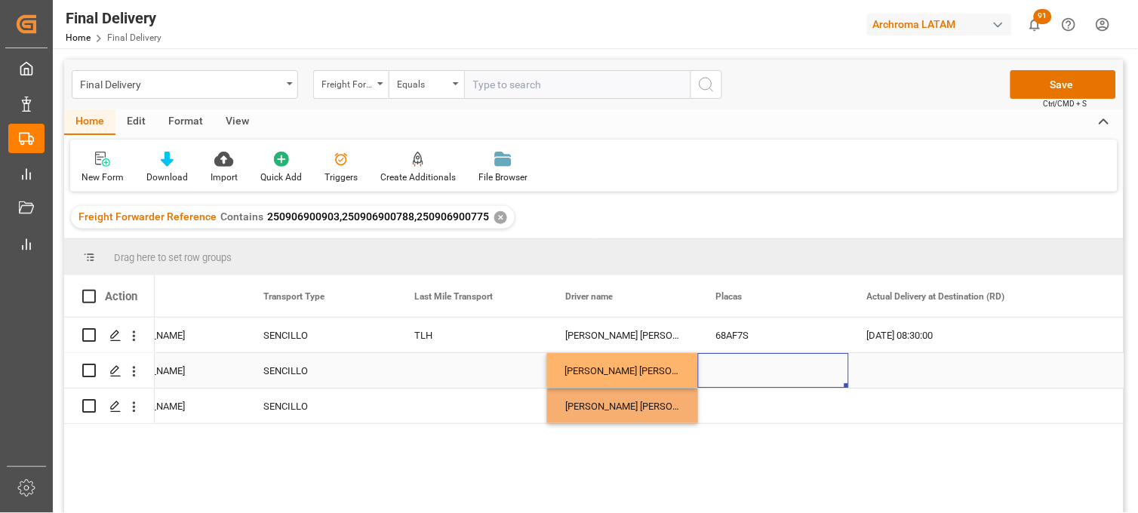
click at [740, 371] on div "Press SPACE to select this row." at bounding box center [773, 370] width 151 height 35
click at [730, 373] on div "Press SPACE to select this row." at bounding box center [773, 370] width 151 height 35
click at [730, 373] on input "Press SPACE to select this row." at bounding box center [773, 379] width 127 height 29
type input "v"
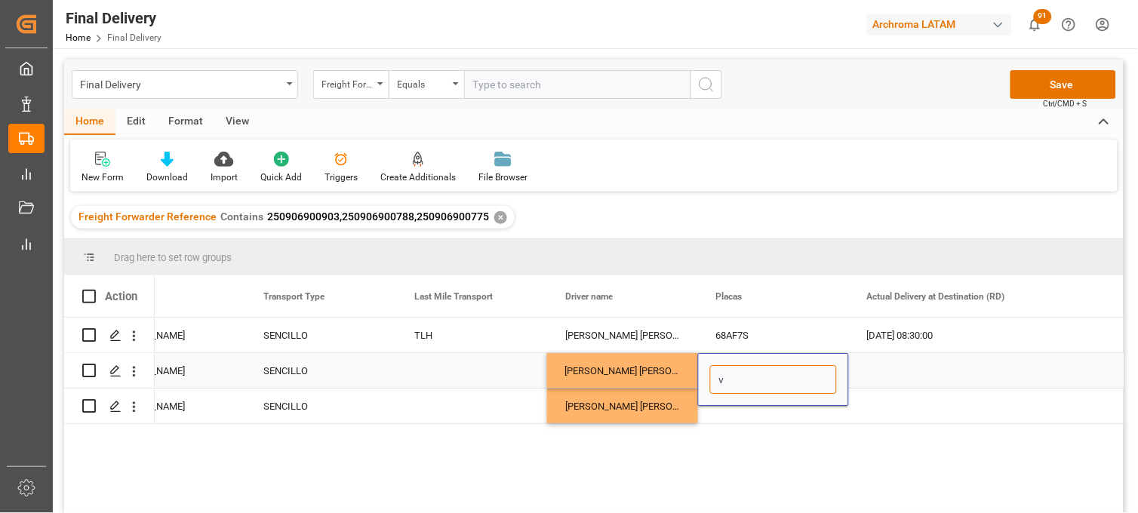
drag, startPoint x: 728, startPoint y: 375, endPoint x: 704, endPoint y: 378, distance: 25.1
click at [704, 378] on div "v" at bounding box center [773, 379] width 151 height 53
click at [728, 388] on input "Press SPACE to select this row." at bounding box center [773, 379] width 127 height 29
paste input "46AY8J"
type input "46AY8J"
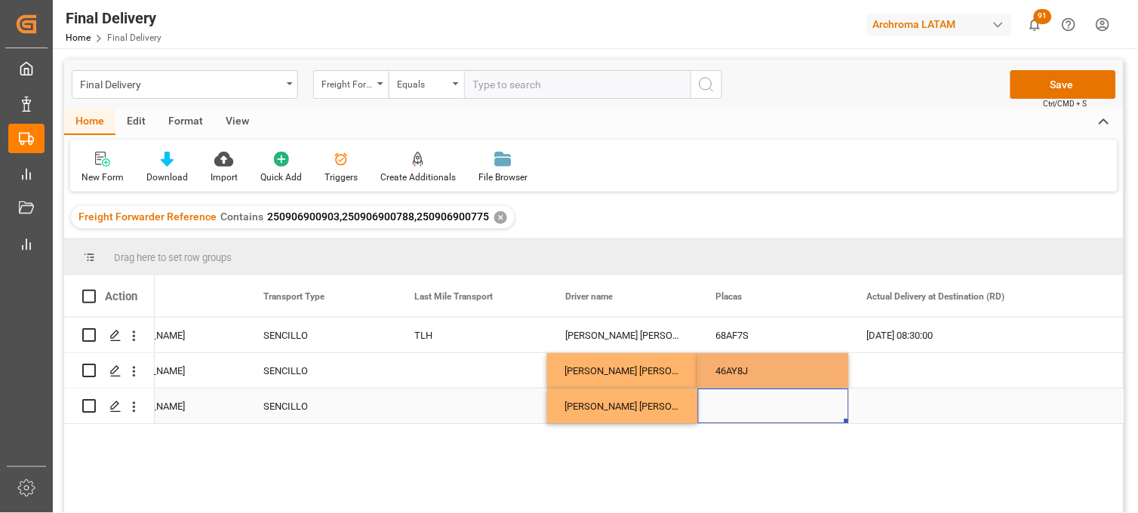
click at [726, 411] on div "Press SPACE to select this row." at bounding box center [773, 406] width 151 height 35
click at [733, 409] on div "Press SPACE to select this row." at bounding box center [773, 406] width 151 height 35
type input "11AS8S"
click at [439, 364] on div "Press SPACE to select this row." at bounding box center [471, 370] width 151 height 35
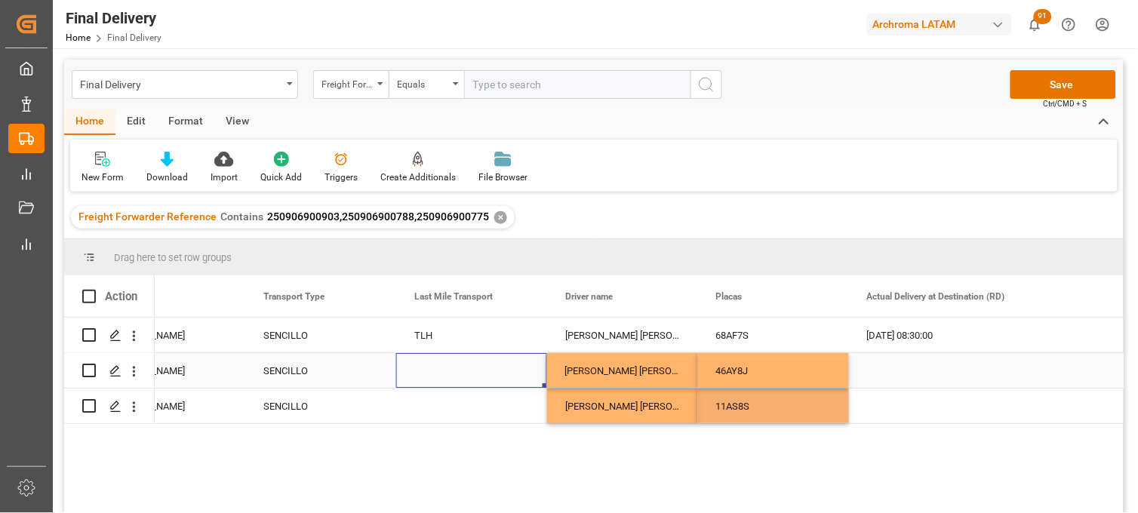
click at [439, 370] on div "Press SPACE to select this row." at bounding box center [471, 370] width 151 height 35
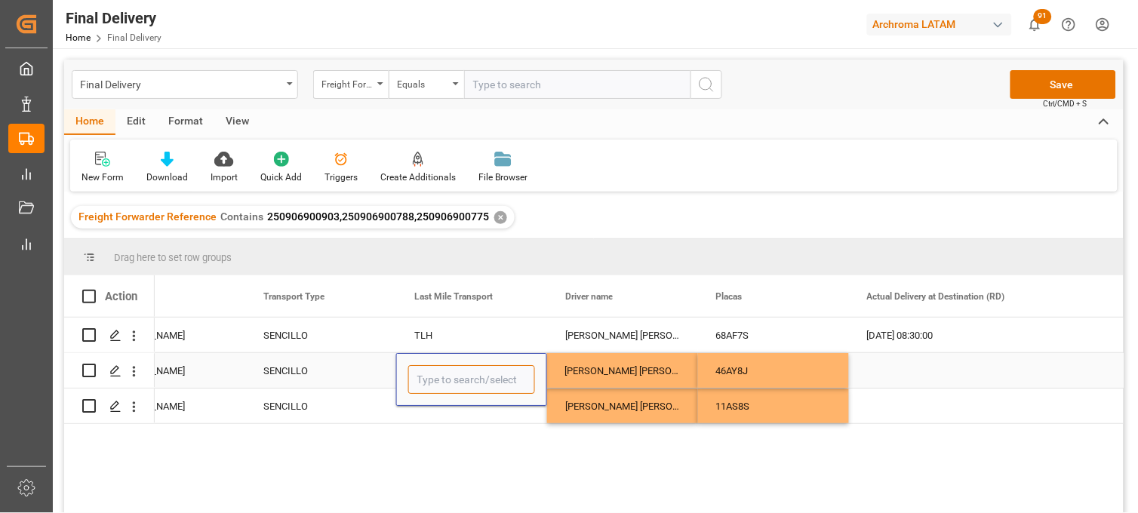
click at [439, 371] on input "Press SPACE to select this row." at bounding box center [471, 379] width 127 height 29
click at [460, 428] on div "TRANSPORTES BELCHEZ SA DE CV" at bounding box center [494, 422] width 171 height 53
type input "TRANSPORTES BELCHEZ SA DE CV"
click at [441, 412] on div "Press SPACE to select this row." at bounding box center [471, 406] width 151 height 35
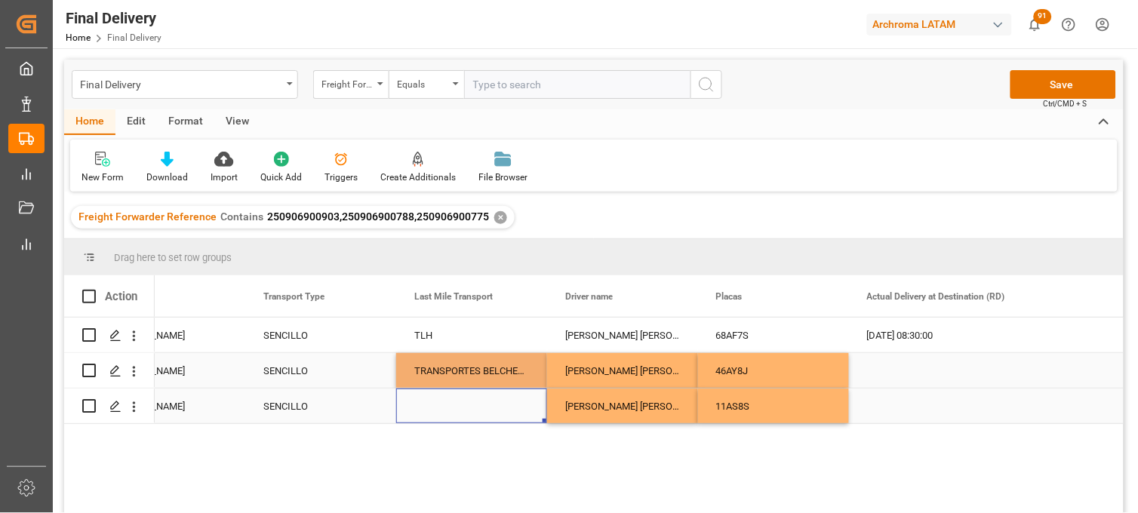
click at [431, 405] on div "Press SPACE to select this row." at bounding box center [471, 406] width 151 height 35
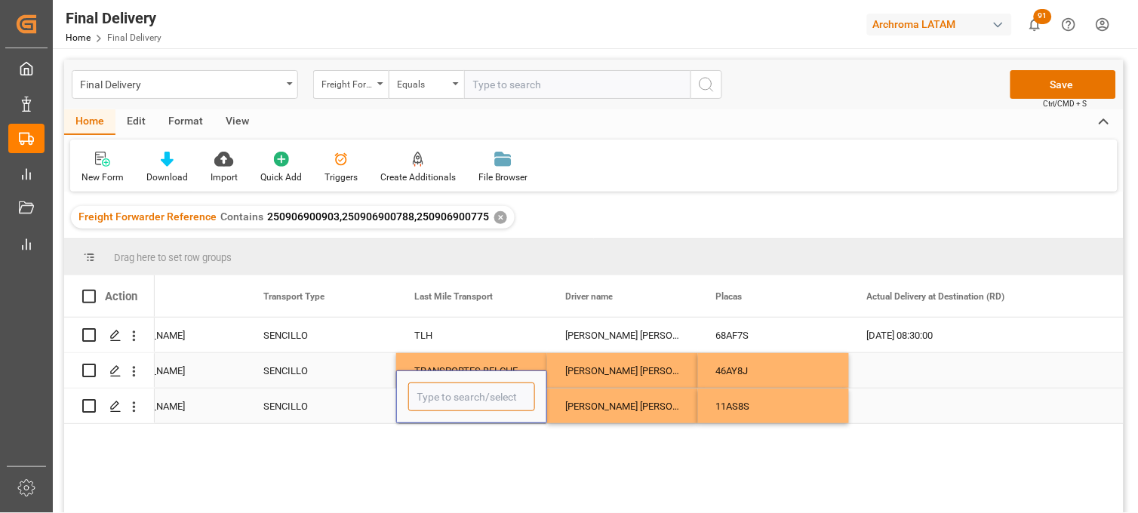
click at [431, 405] on input "Press SPACE to select this row." at bounding box center [471, 397] width 127 height 29
drag, startPoint x: 449, startPoint y: 440, endPoint x: 513, endPoint y: 421, distance: 66.9
click at [450, 440] on div "TRANSPORTES BELCHEZ SA DE CV" at bounding box center [494, 440] width 171 height 53
type input "TRANSPORTES BELCHEZ SA DE CV"
click at [624, 402] on div "[PERSON_NAME] [PERSON_NAME]" at bounding box center [622, 406] width 151 height 35
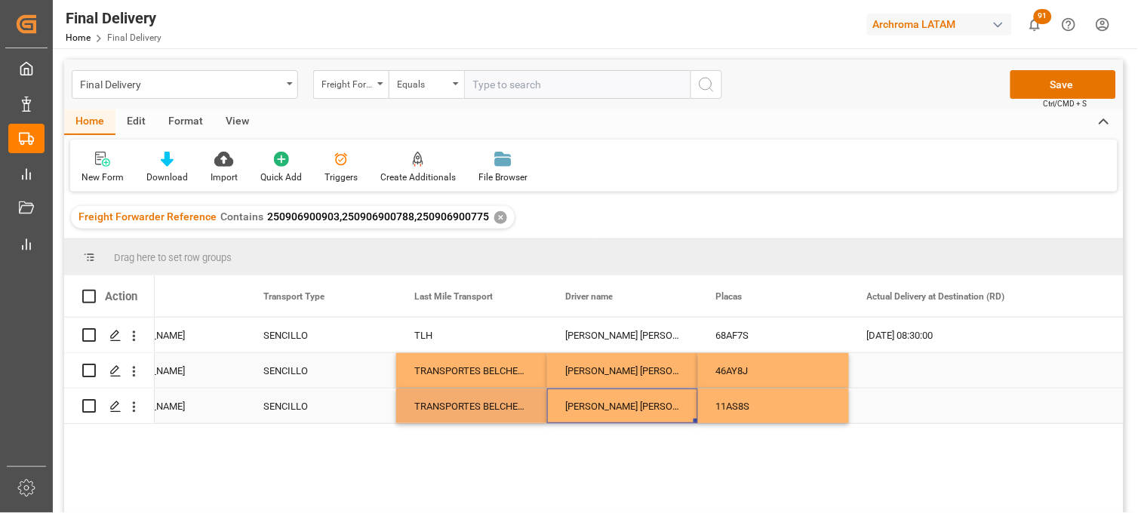
click at [742, 402] on div "11AS8S" at bounding box center [773, 406] width 151 height 35
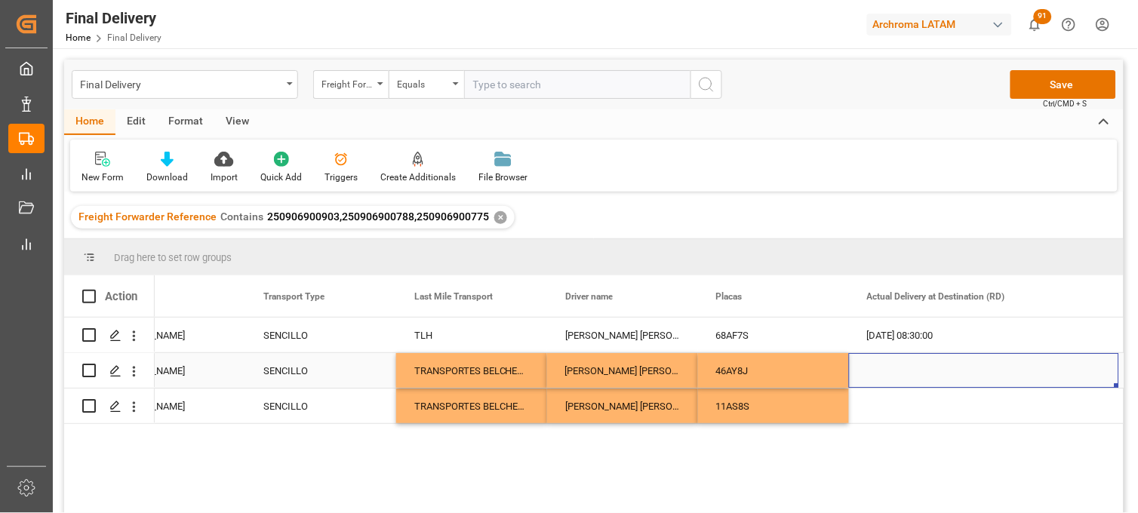
click at [883, 374] on div "Press SPACE to select this row." at bounding box center [984, 370] width 270 height 35
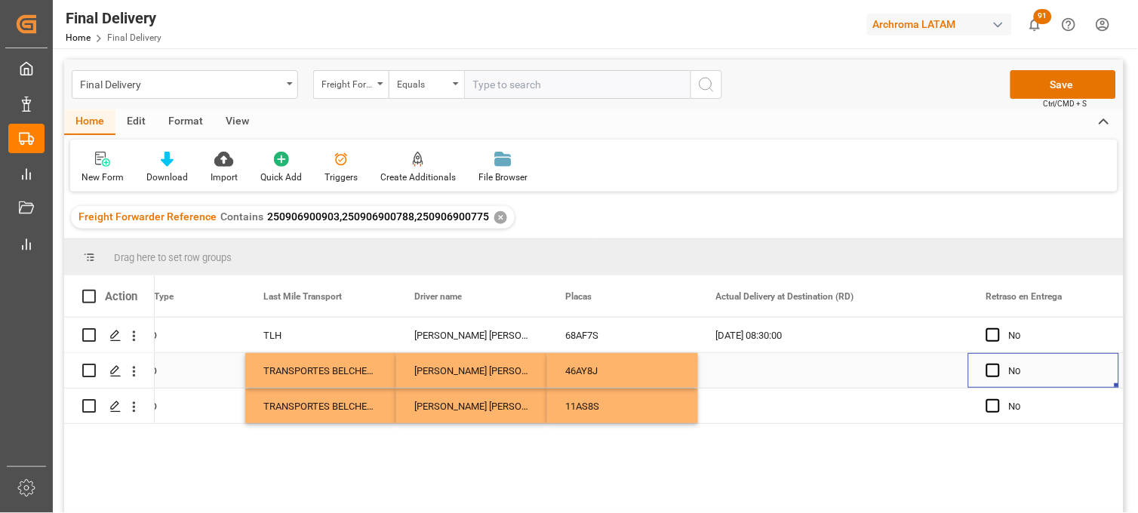
click at [759, 372] on div "Press SPACE to select this row." at bounding box center [833, 370] width 270 height 35
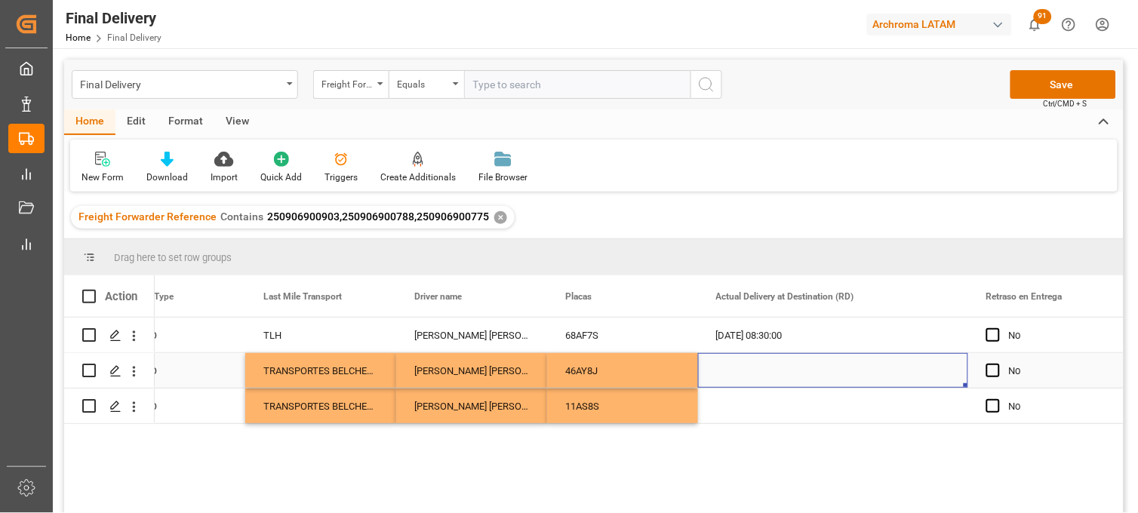
click at [759, 372] on div "Press SPACE to select this row." at bounding box center [833, 370] width 270 height 35
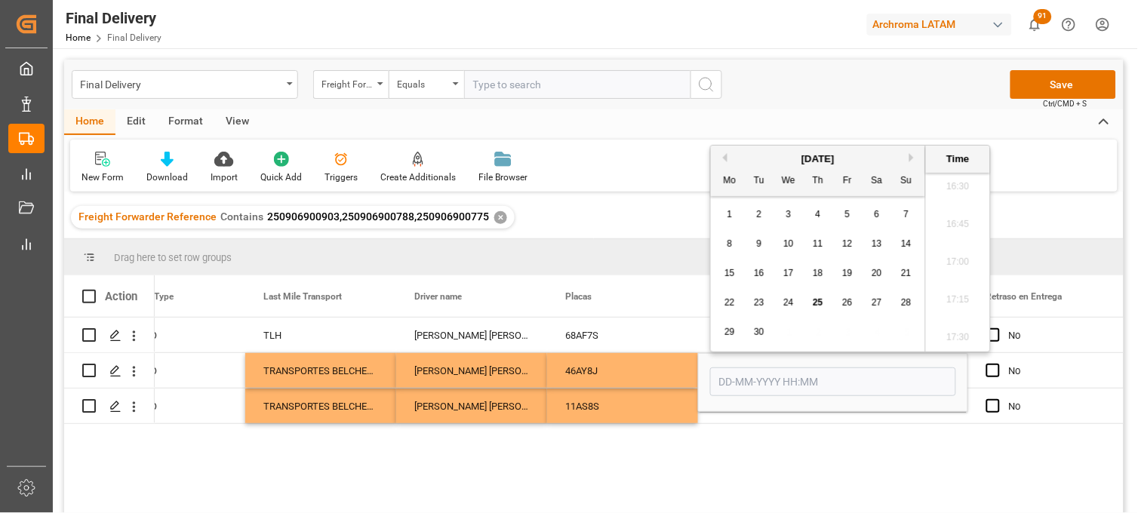
click at [824, 306] on div "25" at bounding box center [818, 303] width 19 height 18
click at [950, 300] on li "10:00" at bounding box center [958, 296] width 64 height 38
type input "[DATE] 10:00"
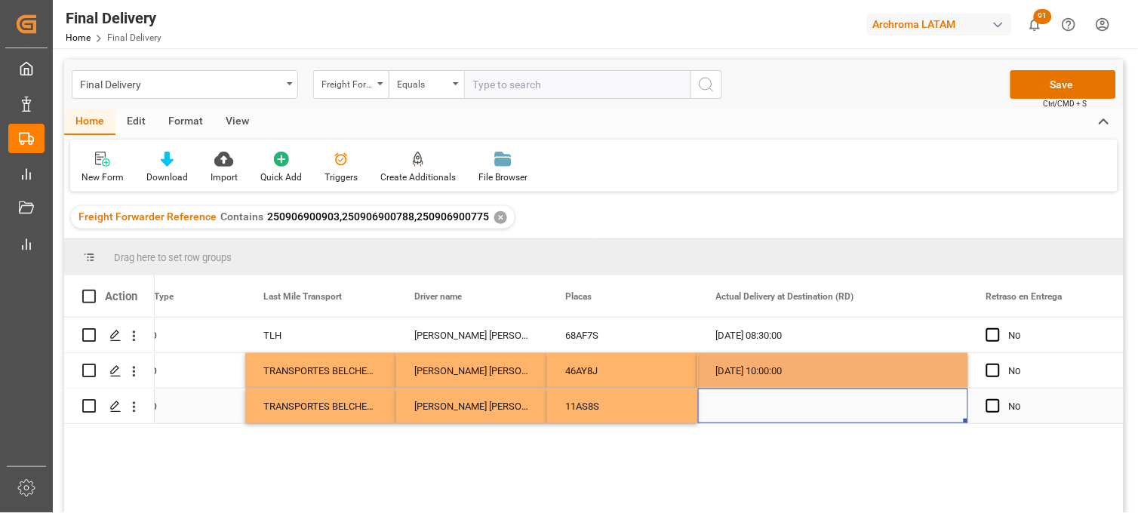
click at [756, 416] on div "Press SPACE to select this row." at bounding box center [833, 406] width 270 height 35
click at [748, 405] on div "Press SPACE to select this row." at bounding box center [833, 406] width 270 height 35
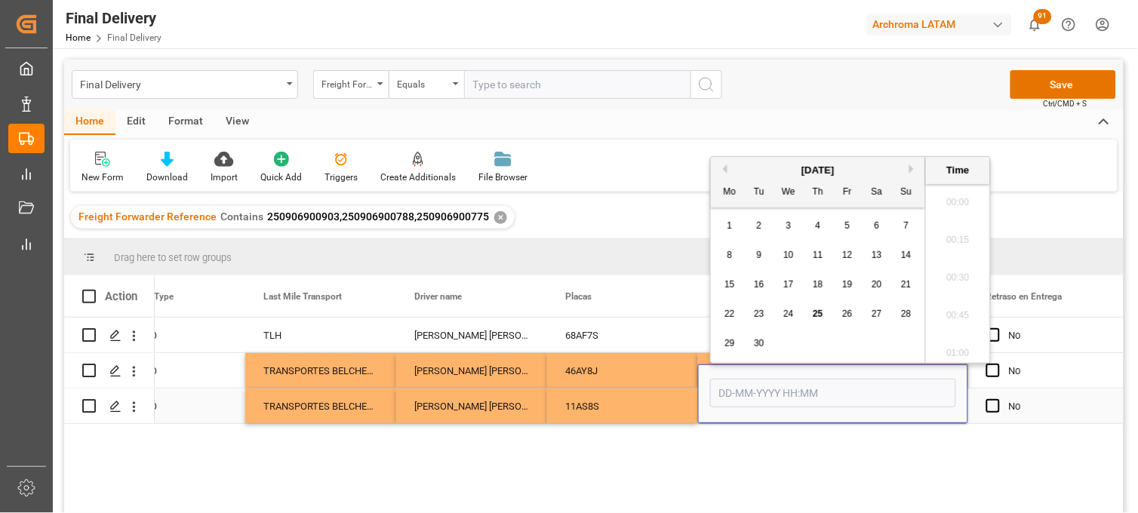
scroll to position [2533, 0]
click at [820, 314] on span "25" at bounding box center [818, 314] width 10 height 11
click at [956, 274] on li "10:00" at bounding box center [958, 270] width 64 height 38
type input "[DATE] 10:00"
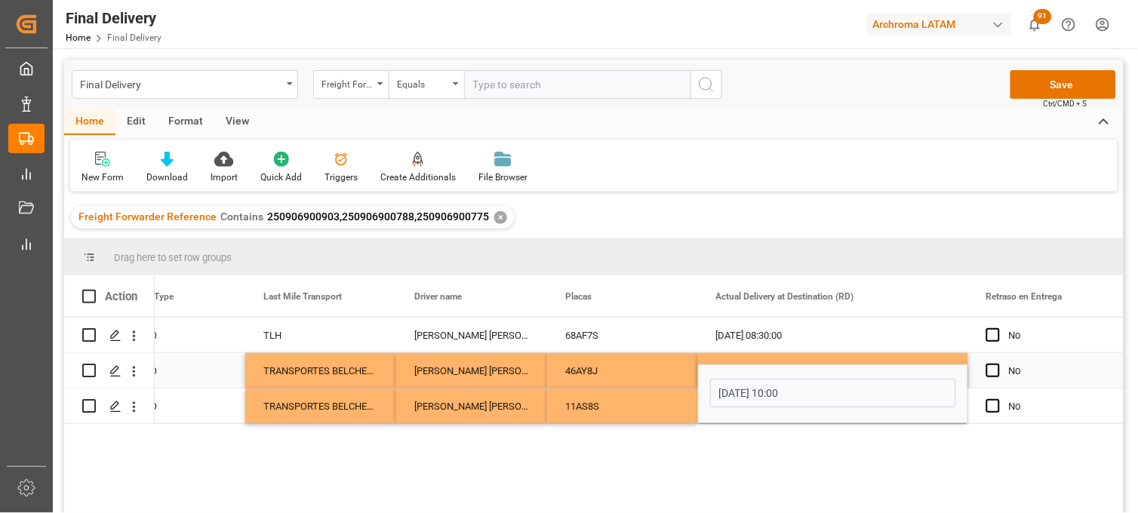
click at [596, 374] on div "46AY8J" at bounding box center [622, 370] width 151 height 35
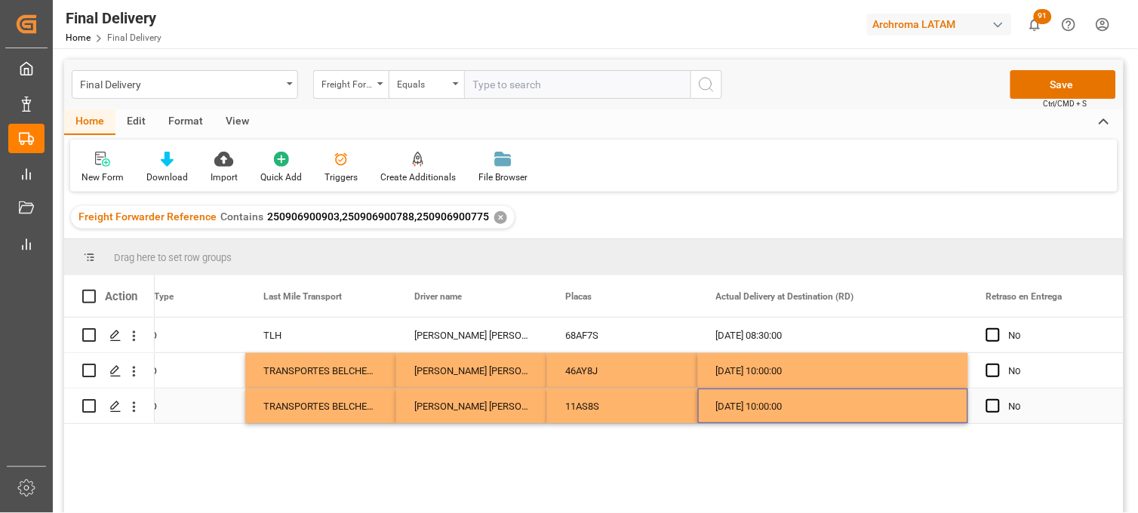
click at [750, 406] on div "[DATE] 10:00:00" at bounding box center [833, 406] width 270 height 35
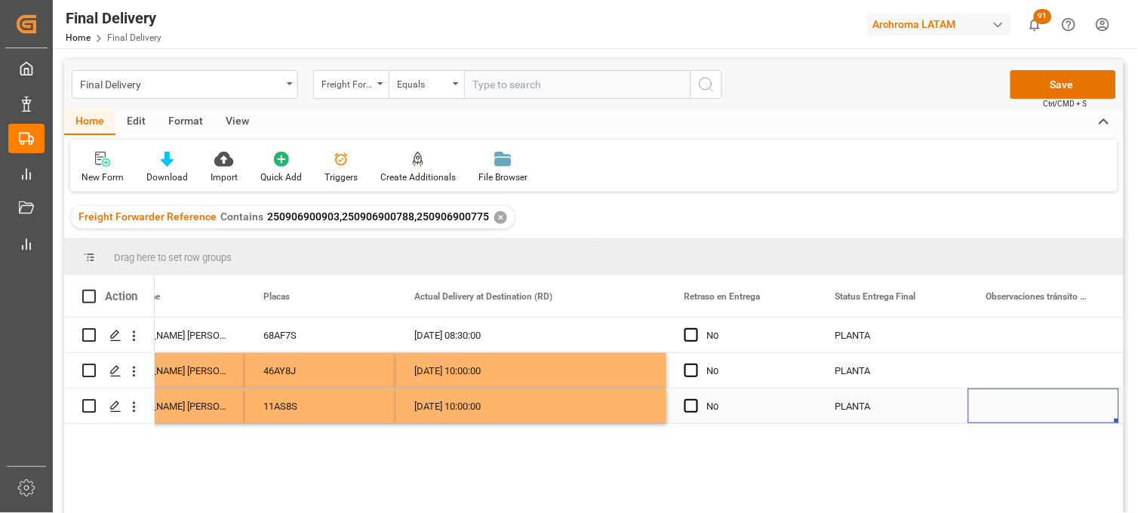
scroll to position [0, 4741]
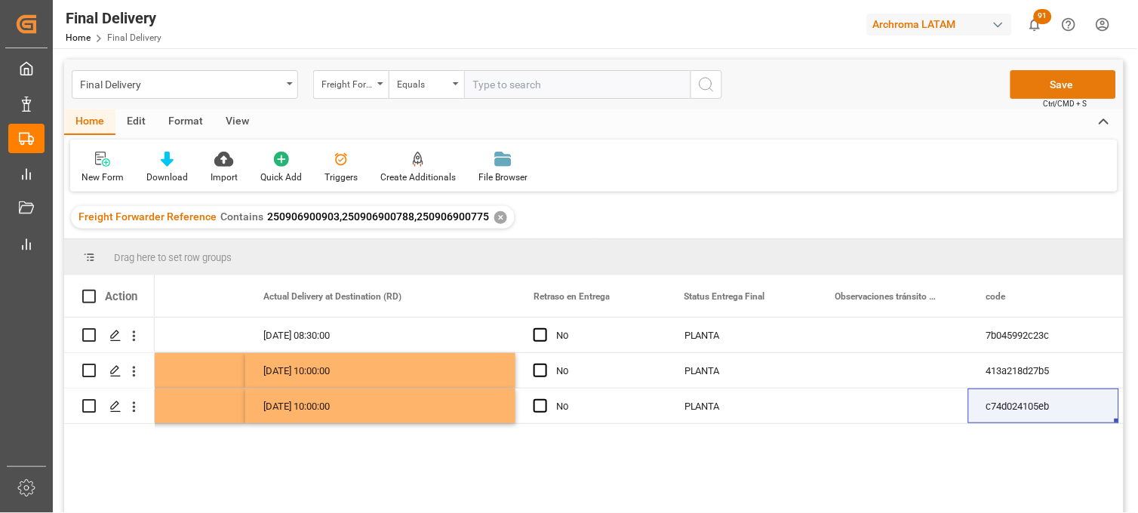
click at [1038, 87] on button "Save" at bounding box center [1064, 84] width 106 height 29
